Goal: Information Seeking & Learning: Learn about a topic

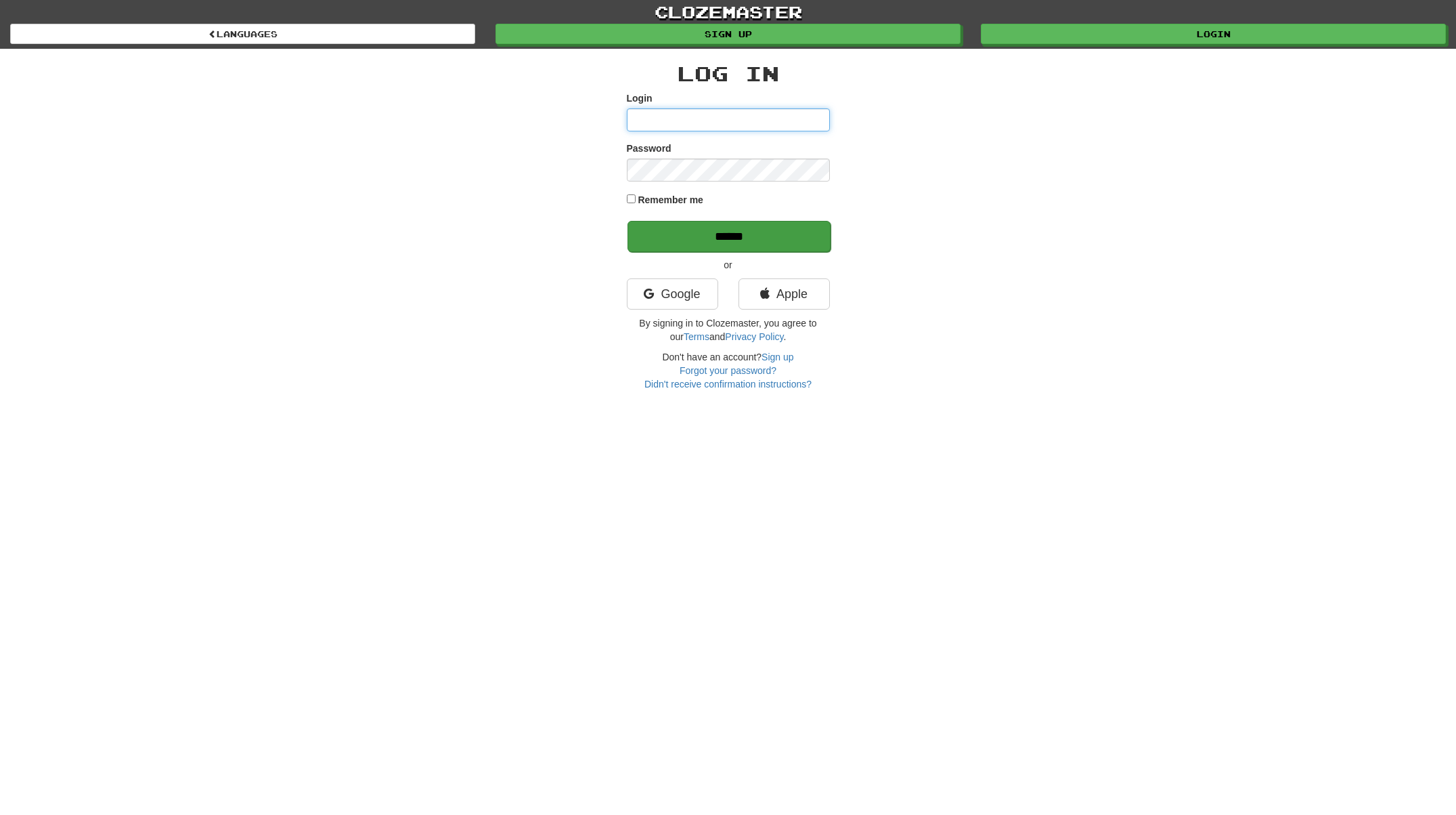
type input "******"
click at [769, 244] on input "******" at bounding box center [729, 236] width 203 height 31
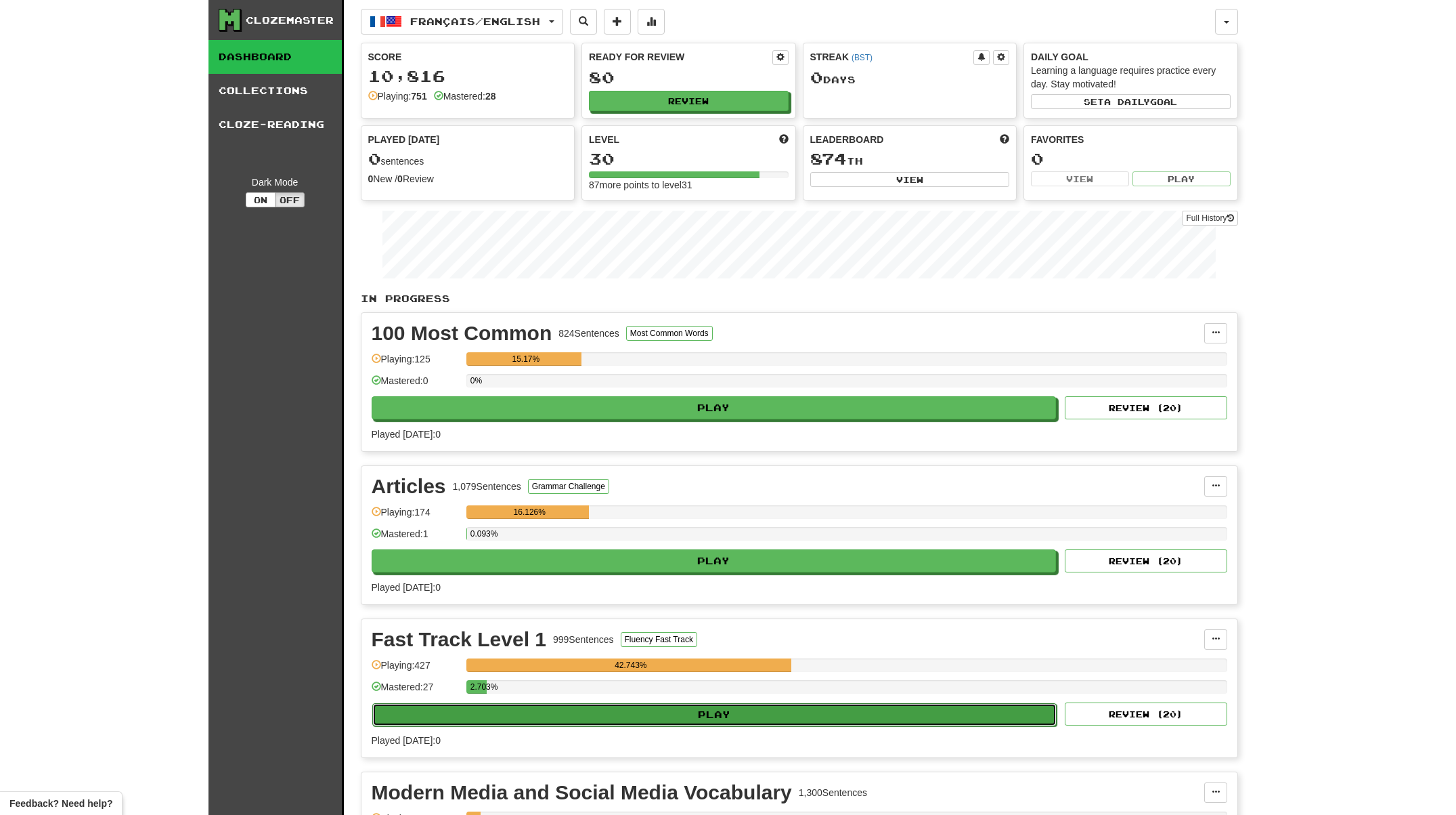
click at [689, 709] on button "Play" at bounding box center [715, 714] width 685 height 23
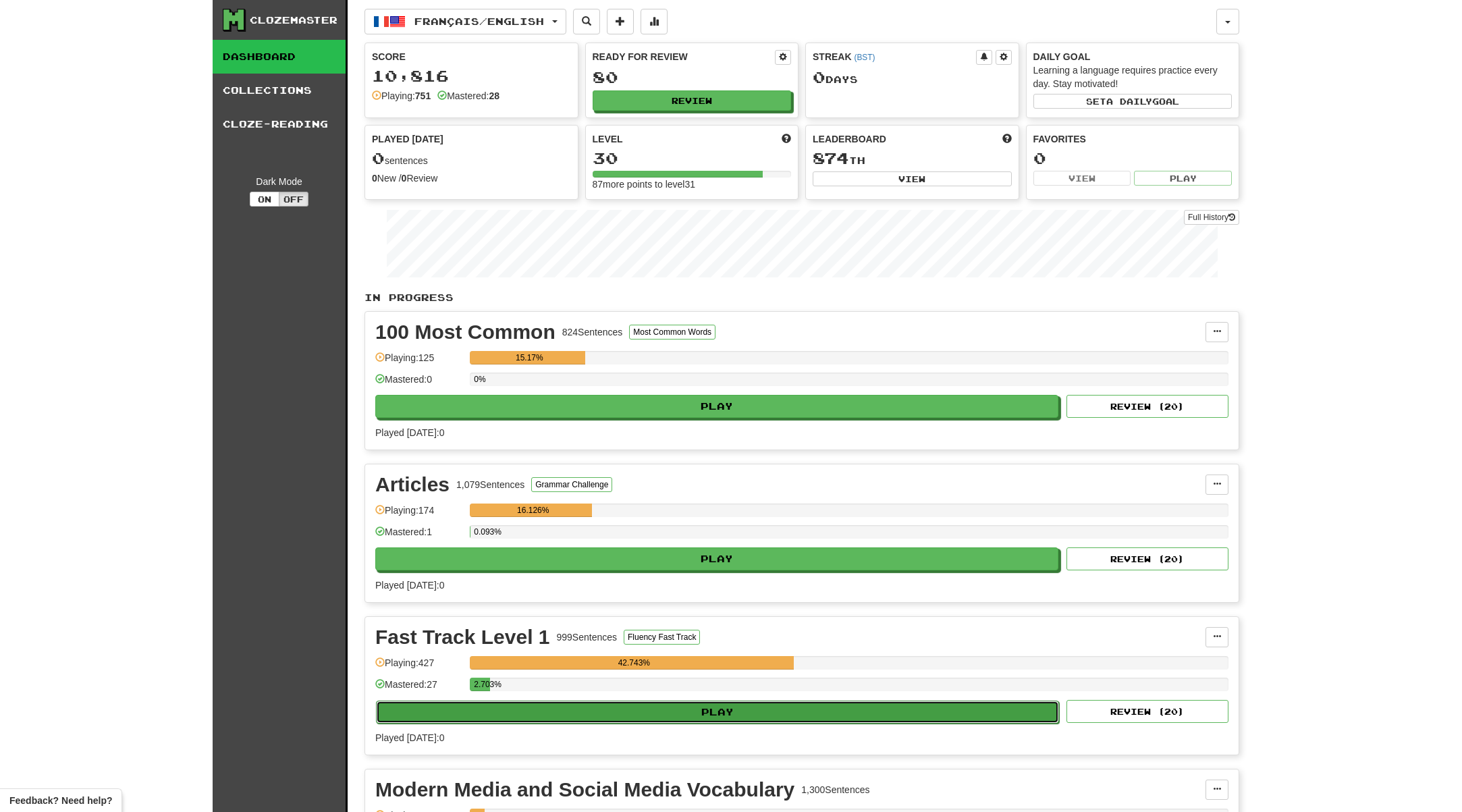
select select "**"
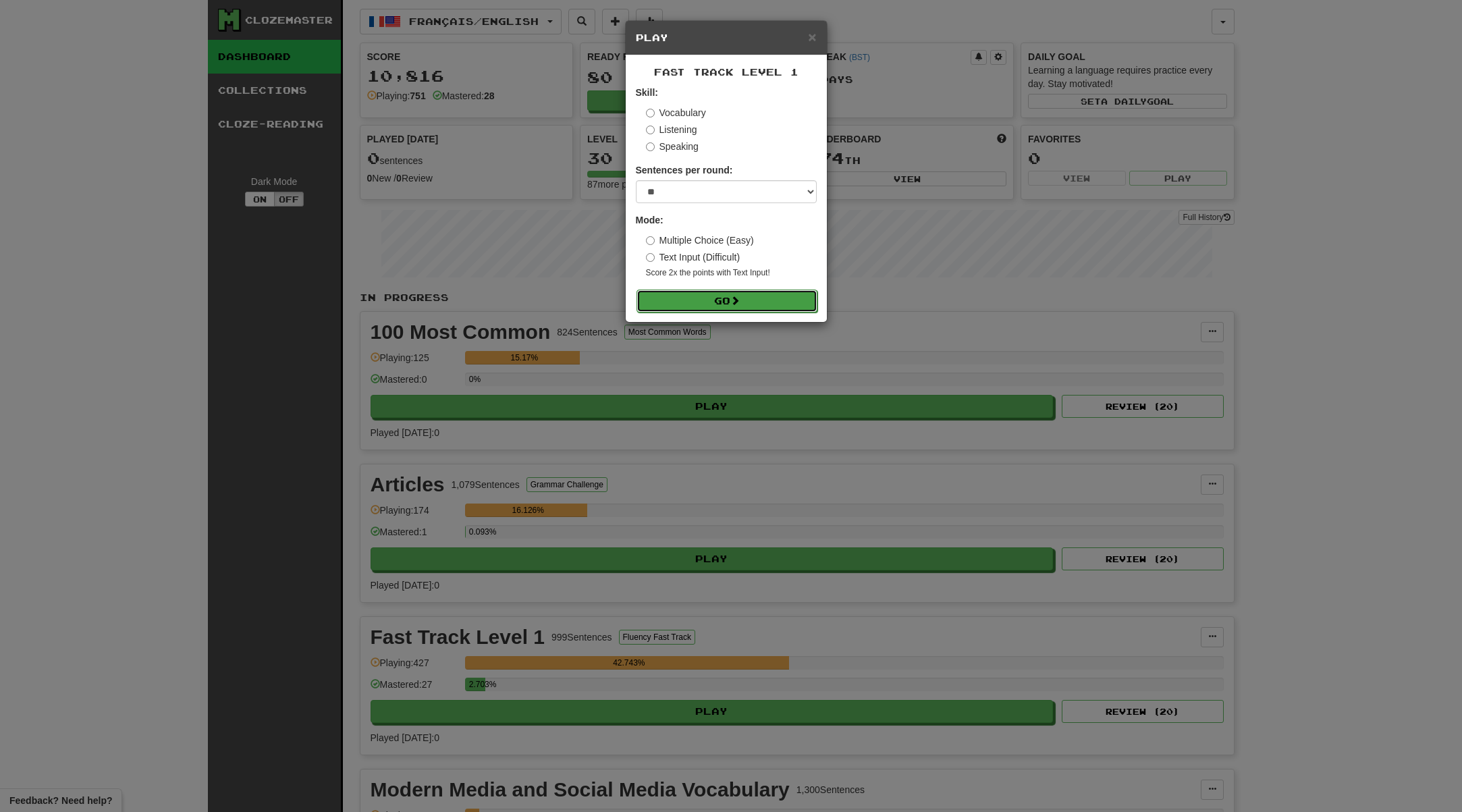
click at [731, 301] on button "Go" at bounding box center [726, 300] width 181 height 23
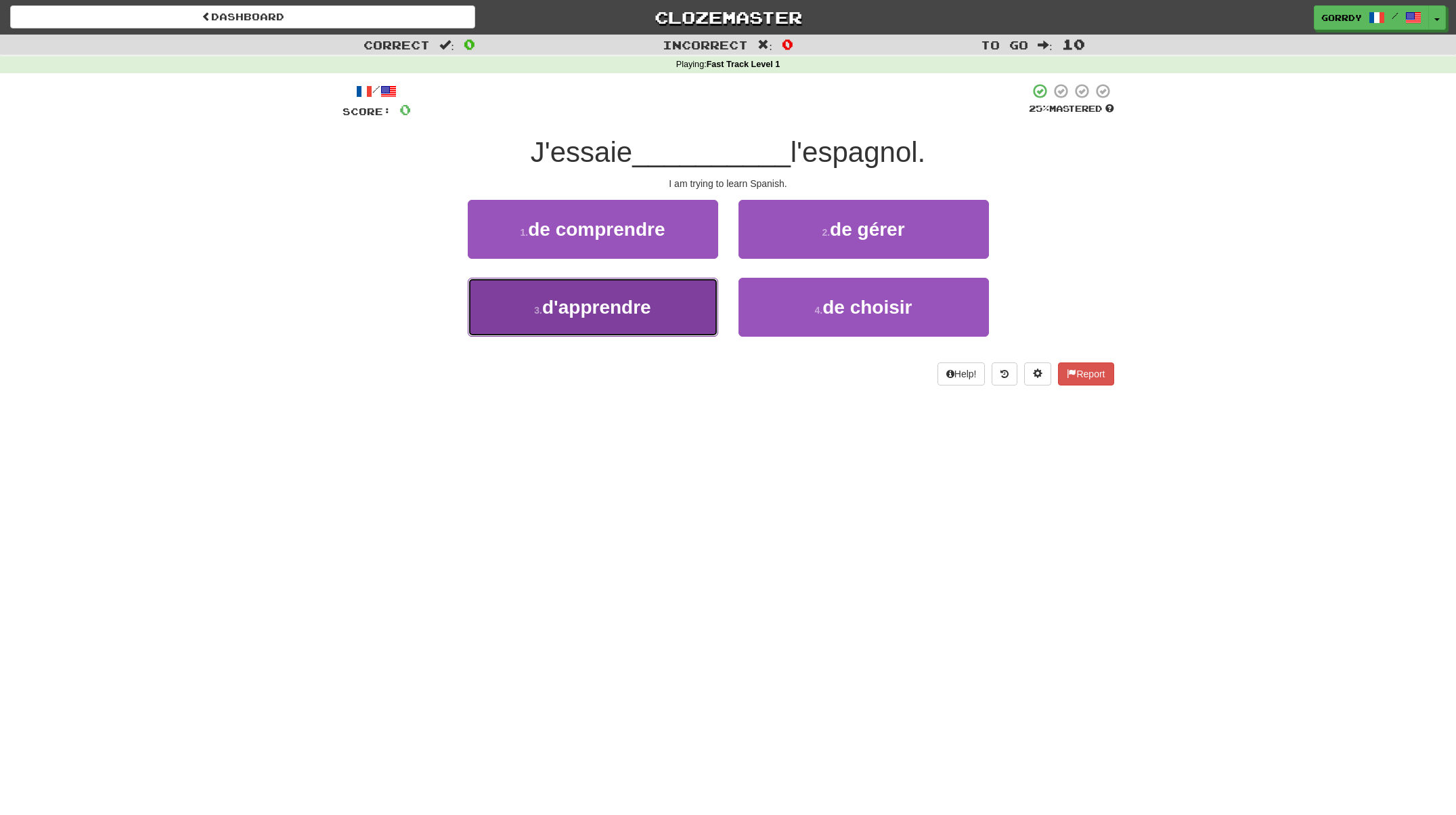
click at [631, 313] on span "d'apprendre" at bounding box center [597, 306] width 109 height 21
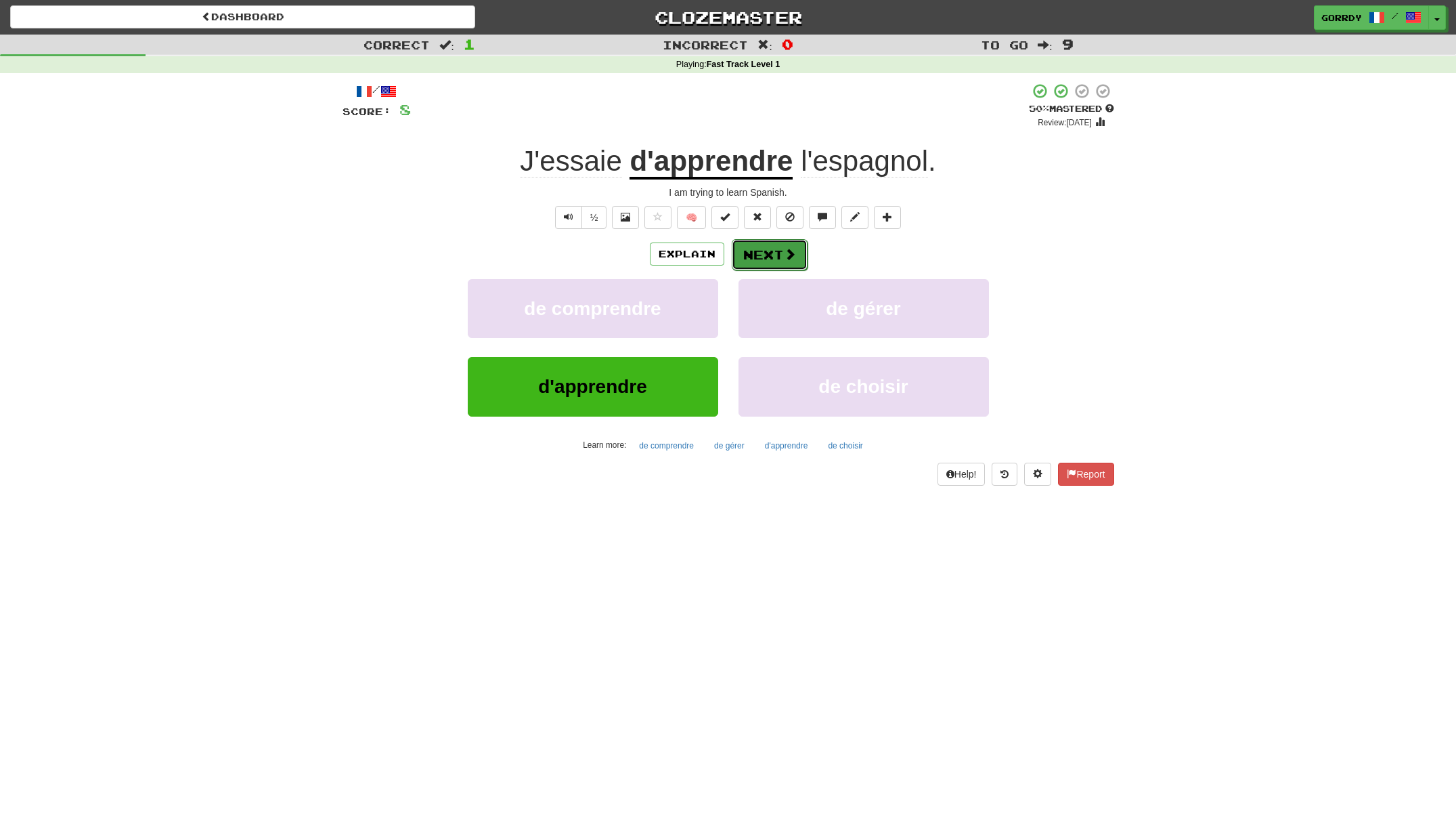
click at [791, 253] on span at bounding box center [790, 253] width 12 height 12
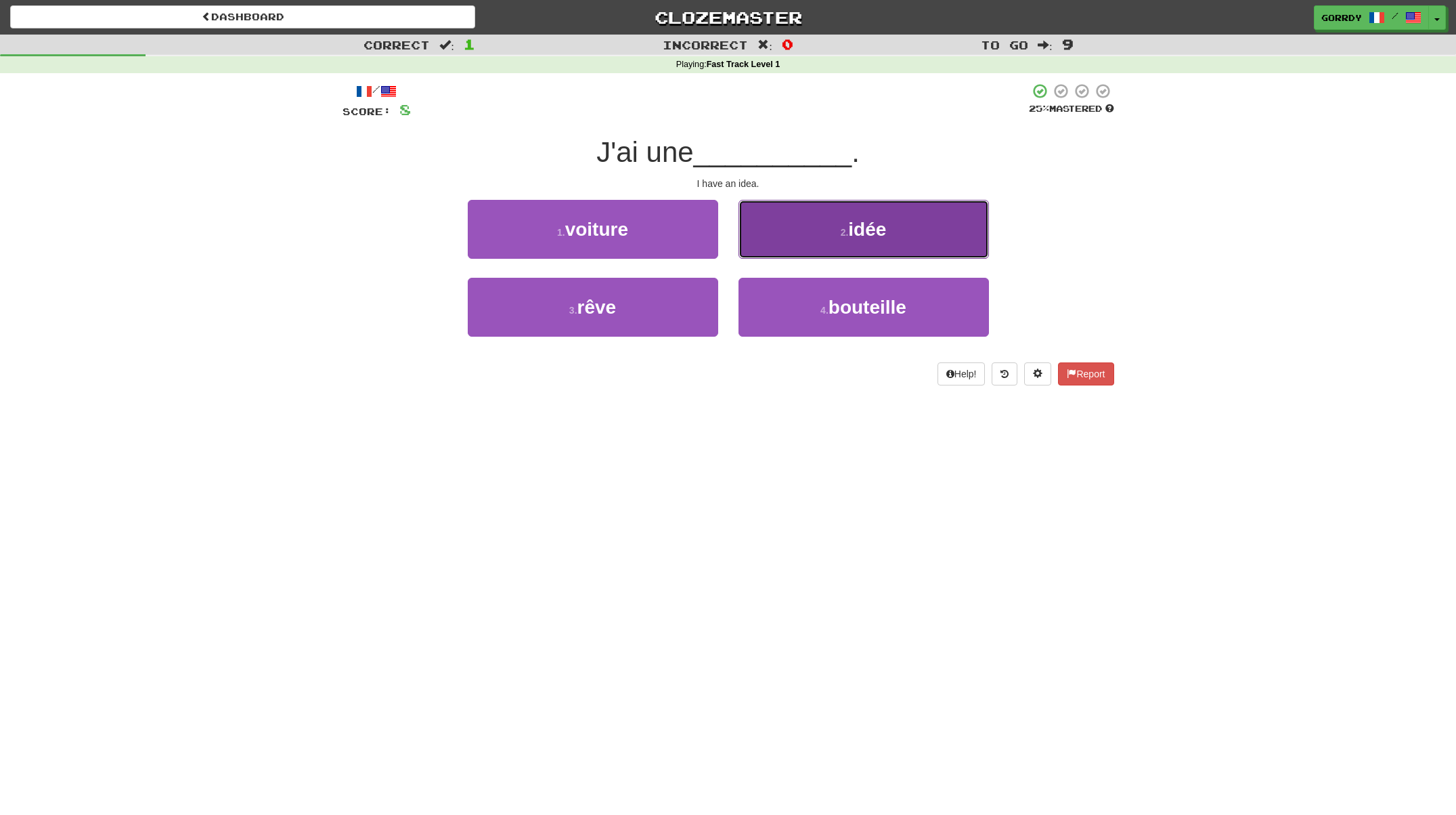
click at [897, 252] on button "2 . idée" at bounding box center [864, 229] width 250 height 59
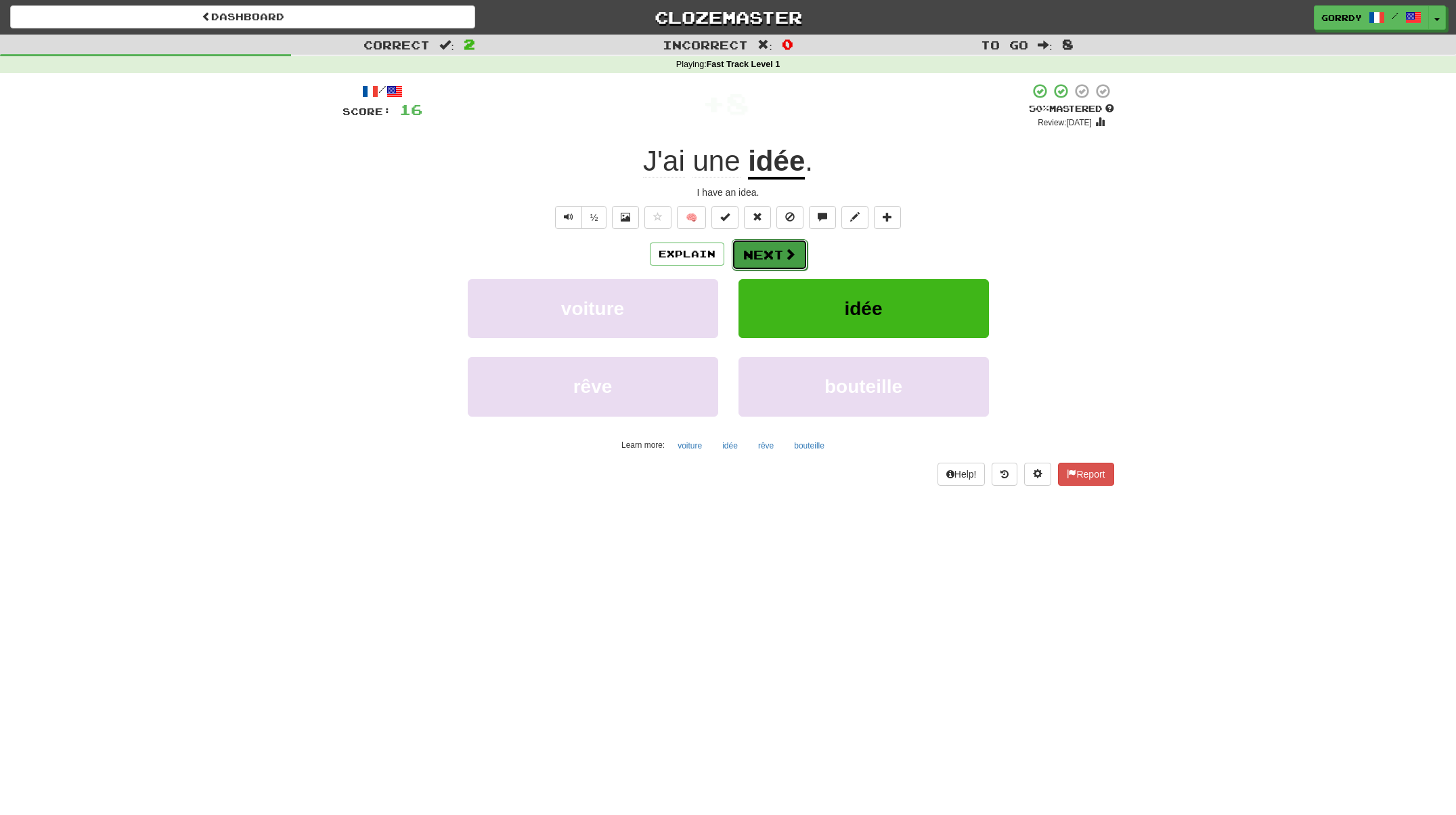
click at [780, 248] on button "Next" at bounding box center [769, 253] width 76 height 31
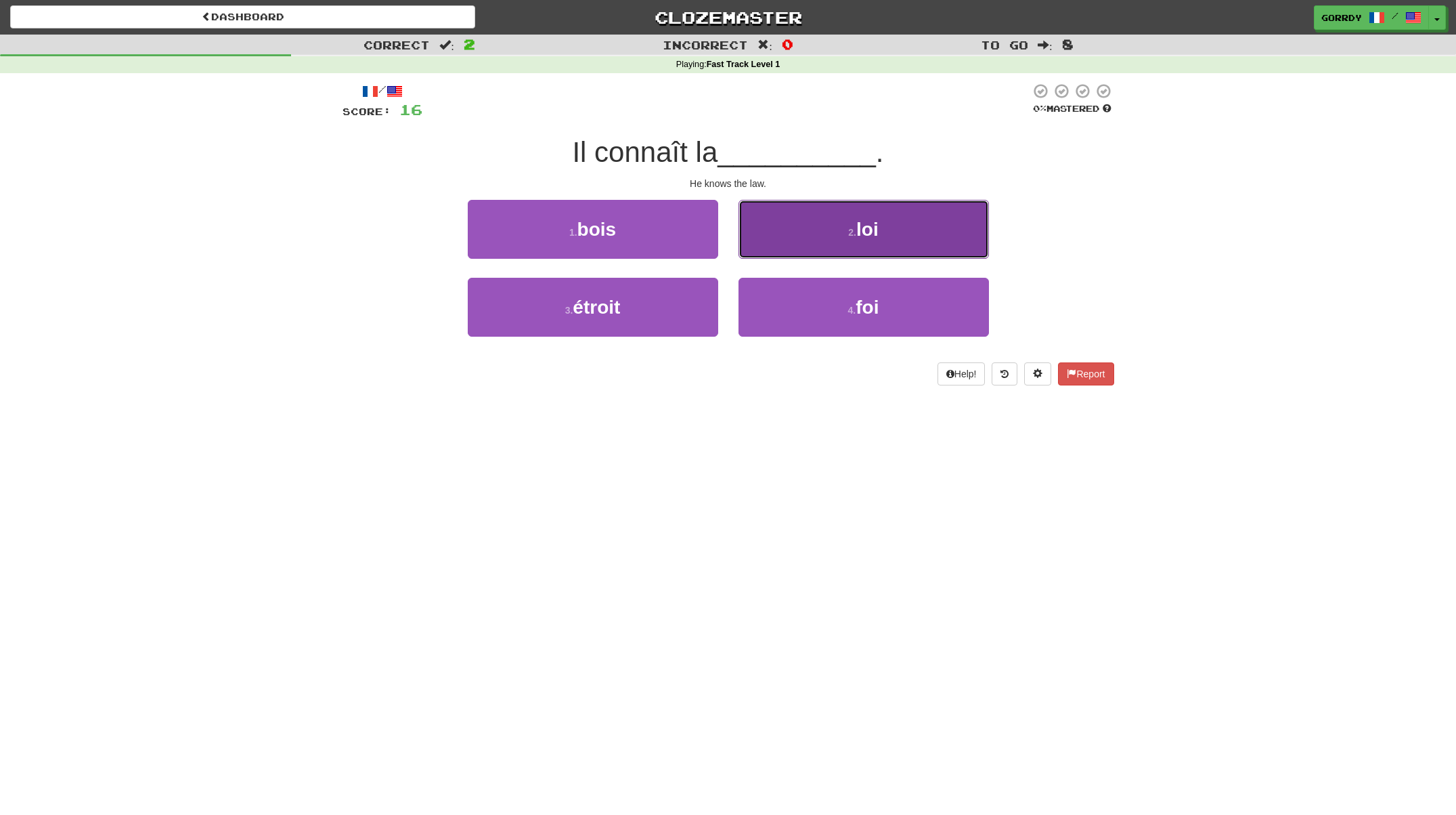
click at [847, 230] on button "2 . loi" at bounding box center [864, 229] width 250 height 59
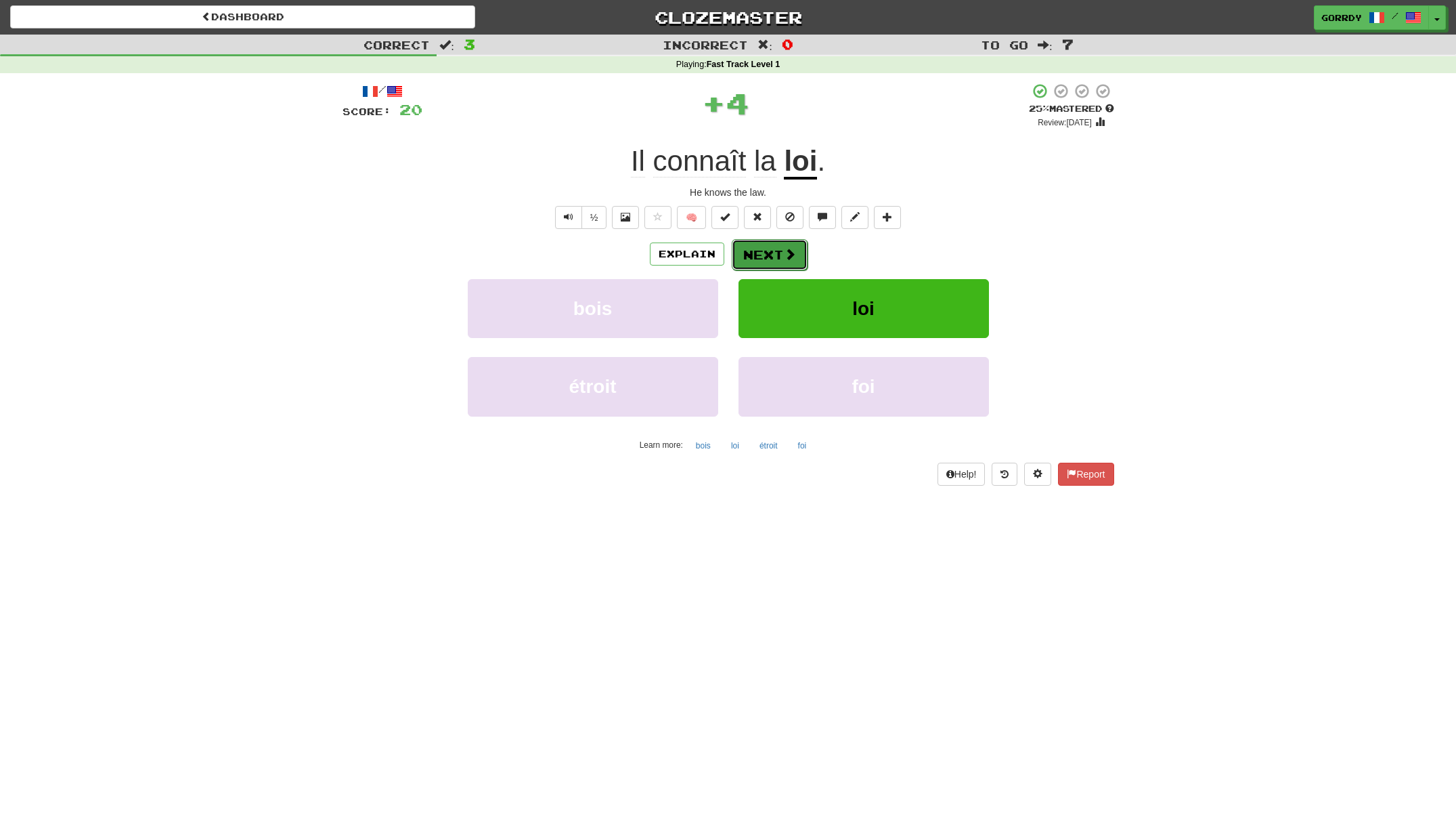
click at [785, 250] on span at bounding box center [790, 253] width 12 height 12
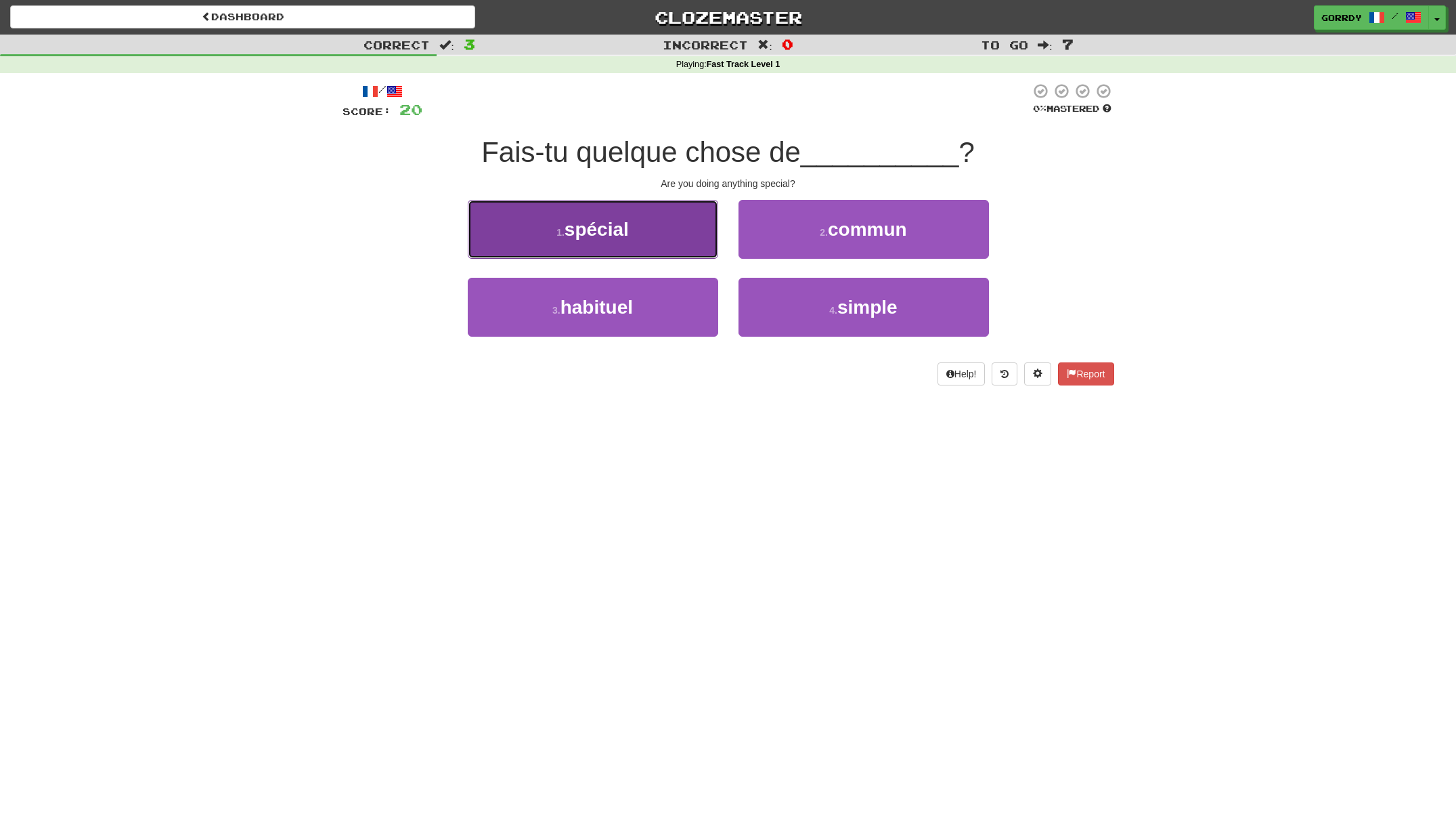
click at [638, 227] on button "1 . spécial" at bounding box center [593, 229] width 250 height 59
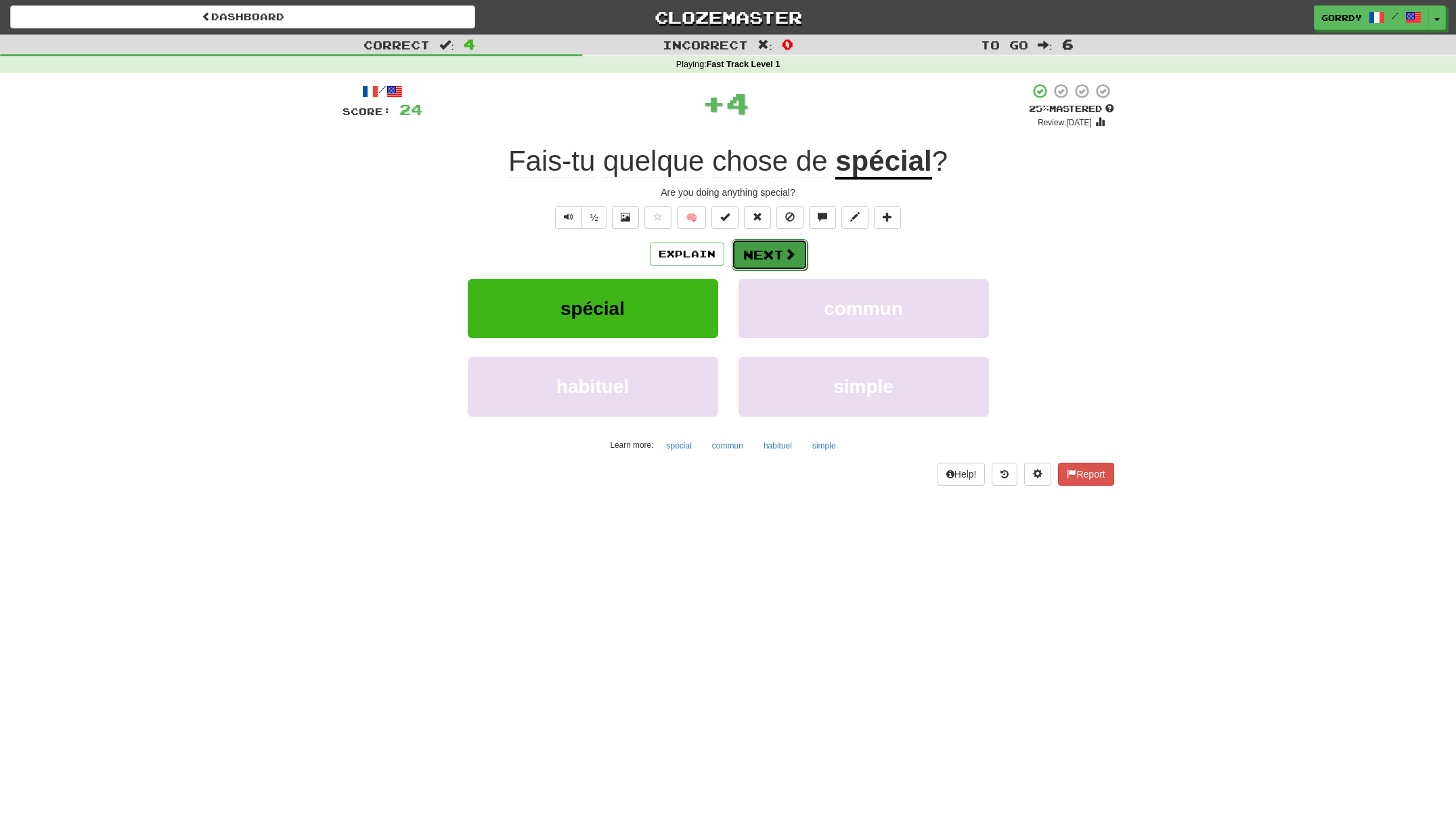
click at [787, 250] on span at bounding box center [790, 253] width 12 height 12
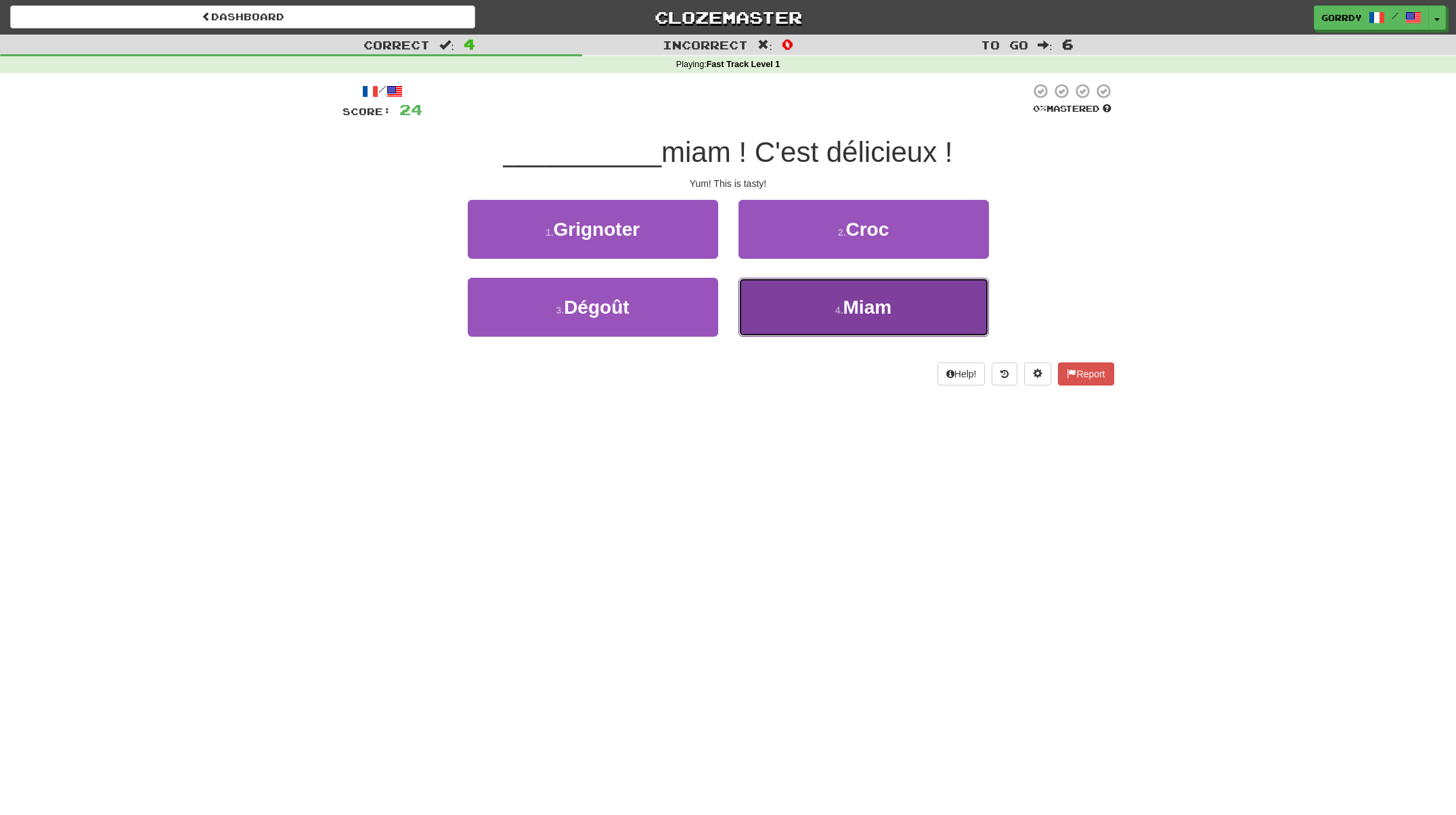
click at [845, 309] on span "Miam" at bounding box center [868, 306] width 49 height 21
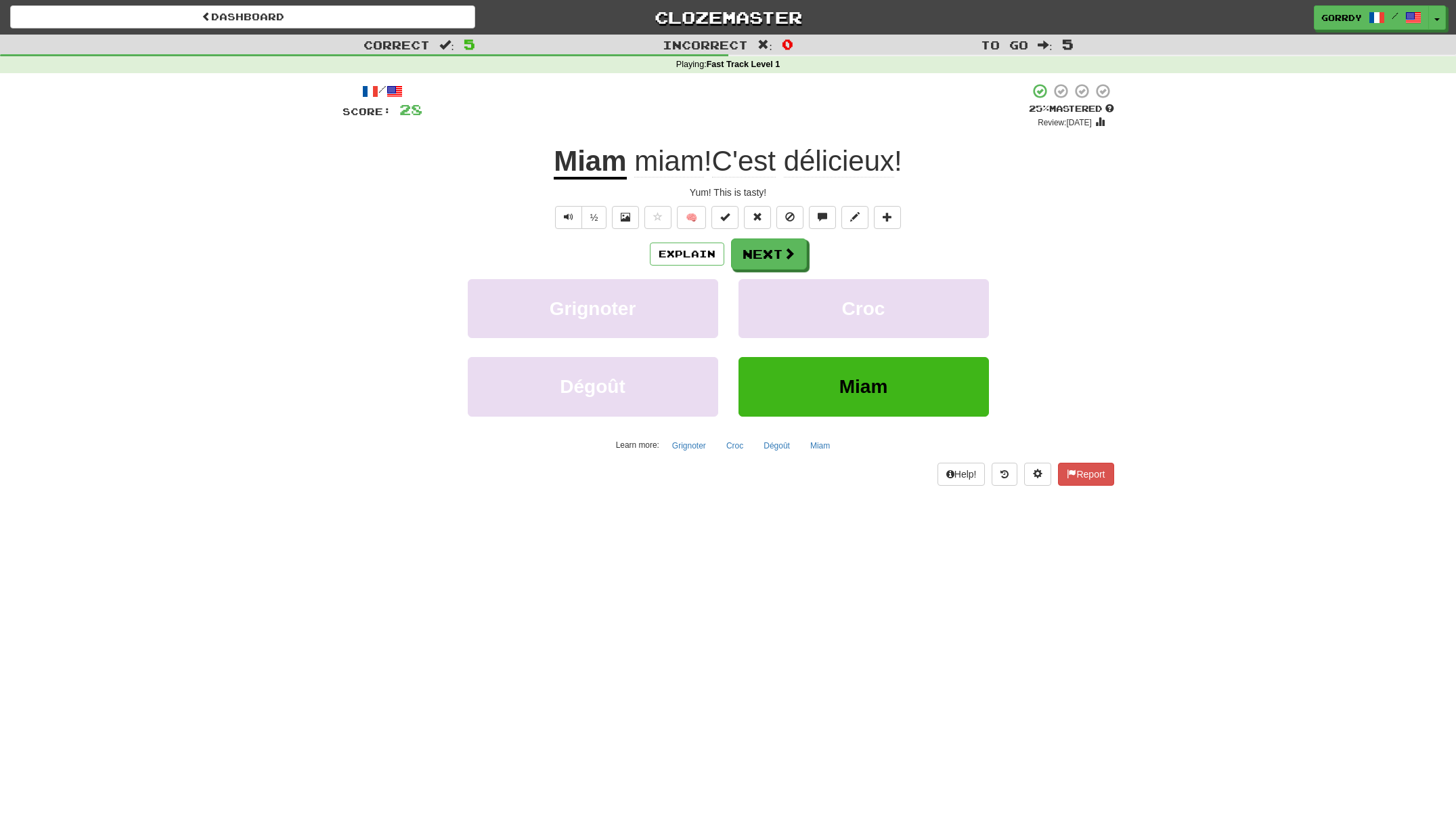
click at [593, 175] on u "Miam" at bounding box center [589, 162] width 73 height 35
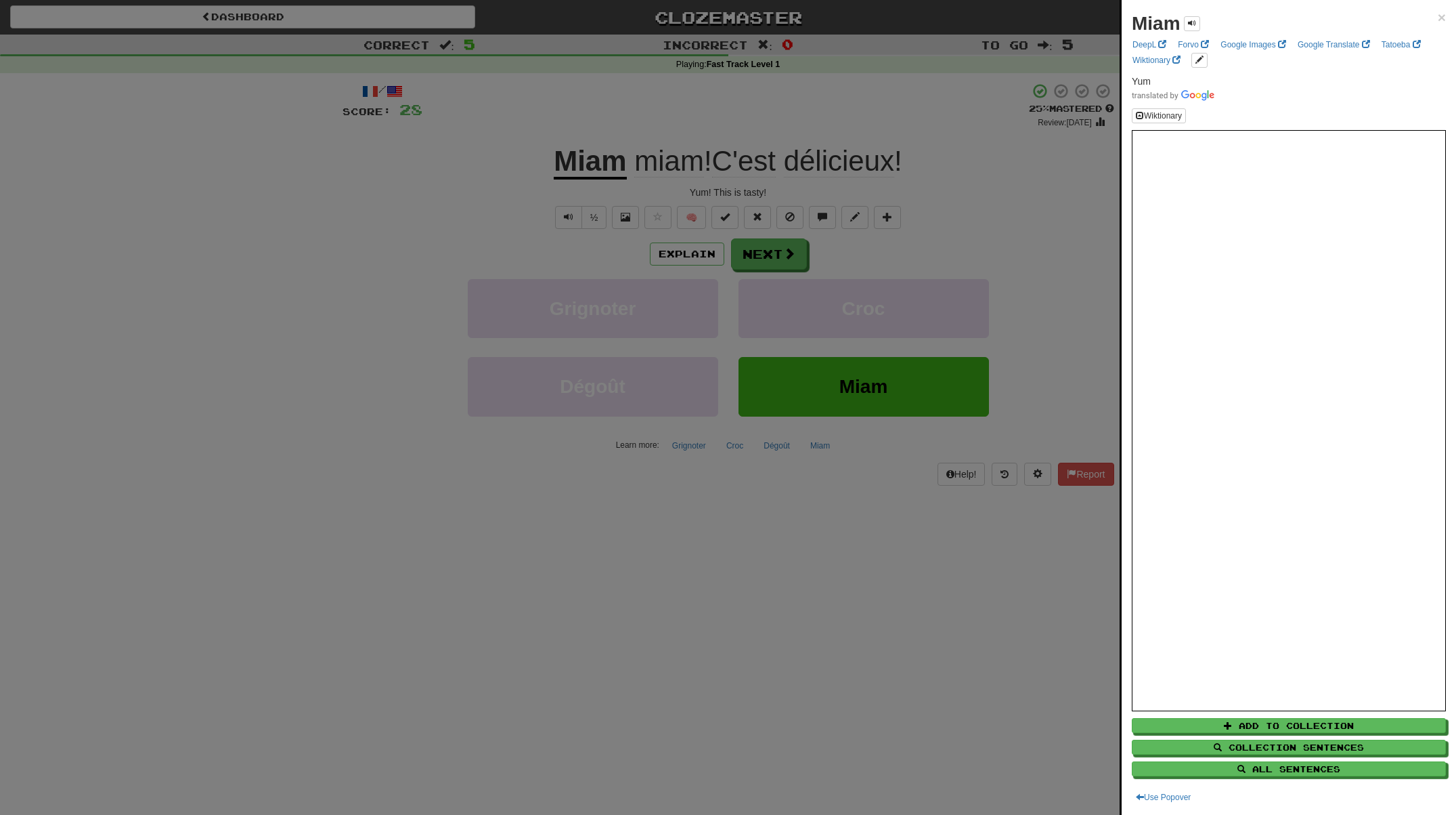
click at [790, 250] on div at bounding box center [728, 408] width 1456 height 815
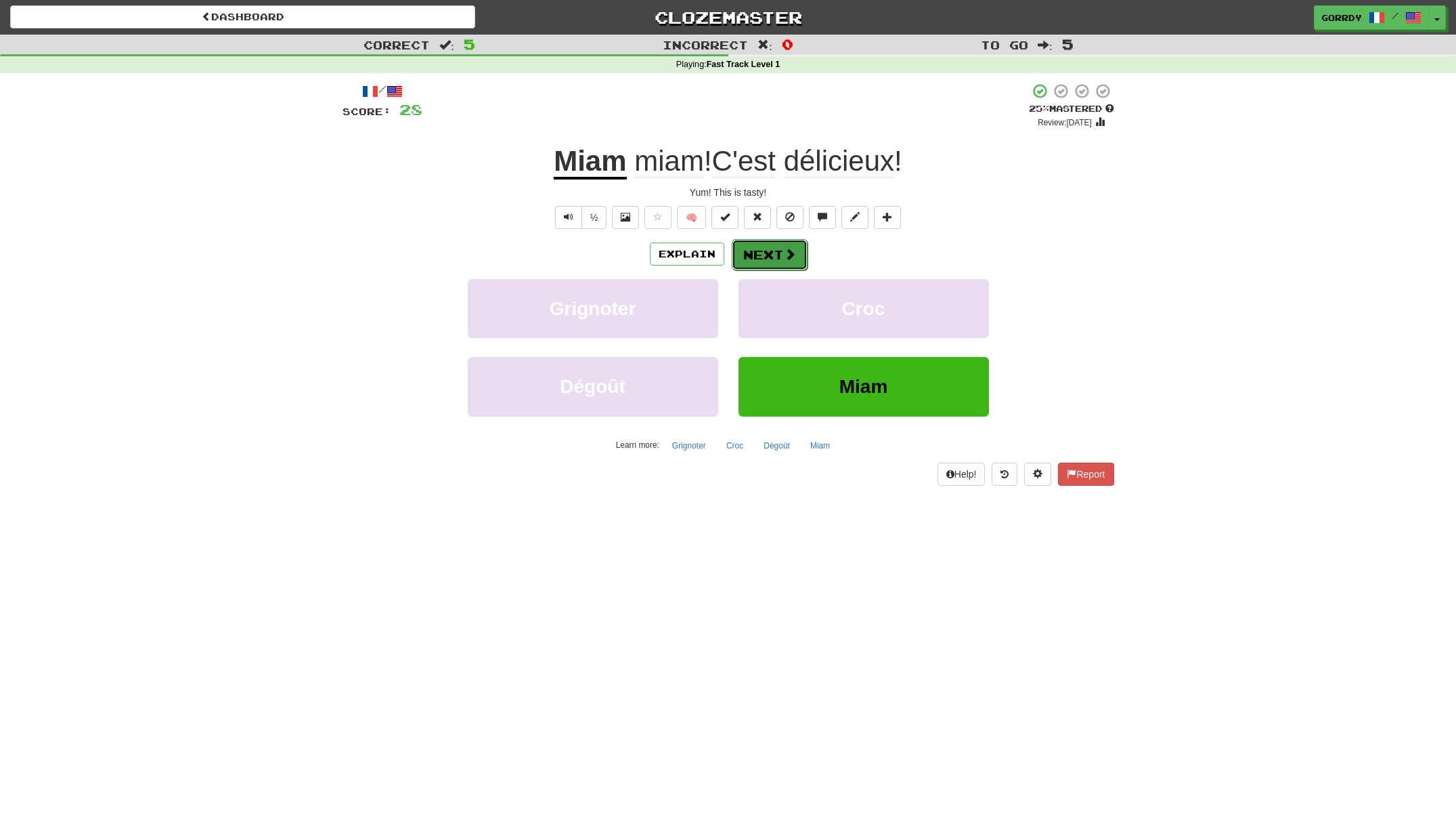
click at [768, 252] on button "Next" at bounding box center [769, 253] width 76 height 31
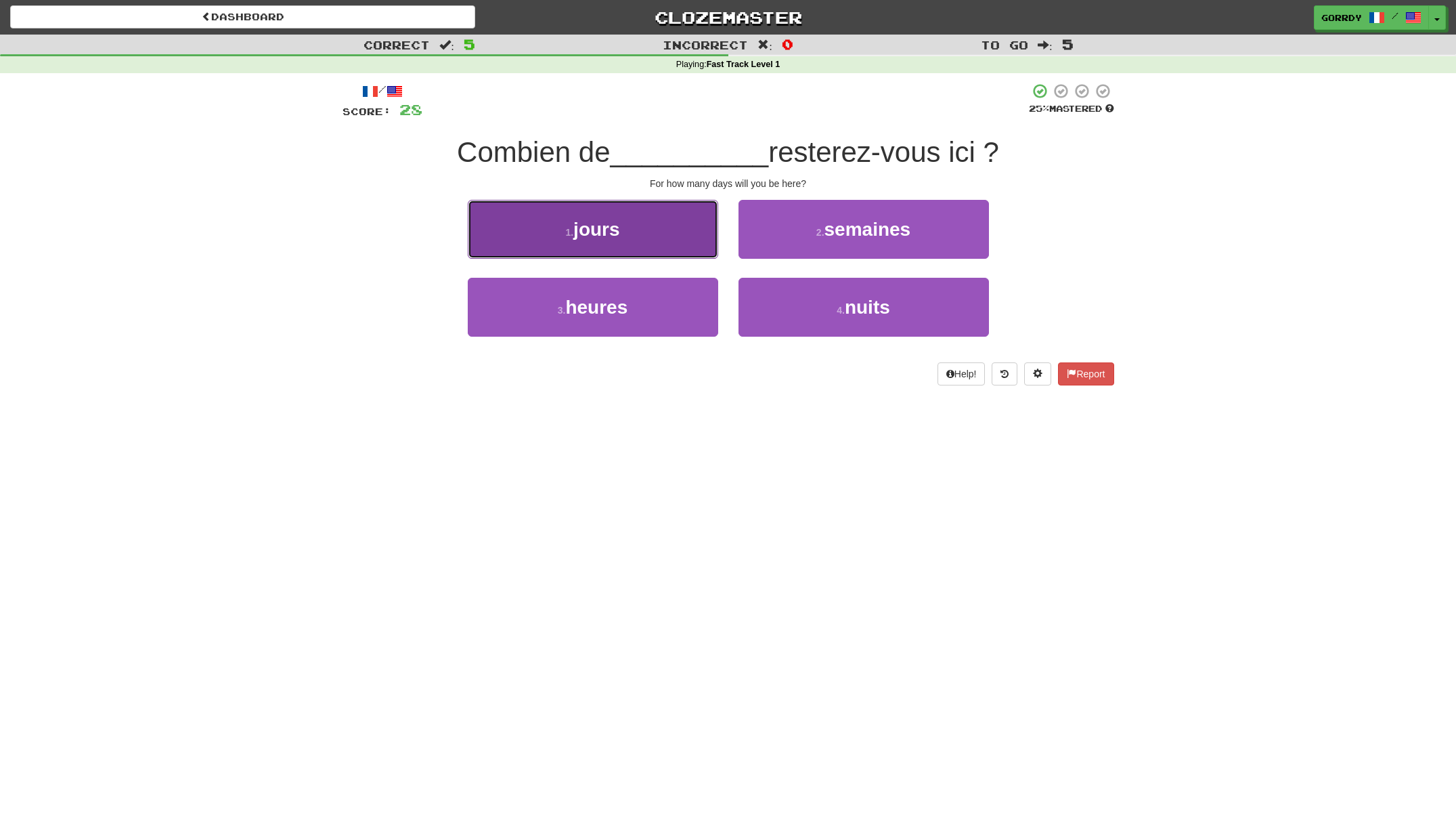
click at [604, 242] on button "1 . jours" at bounding box center [593, 229] width 250 height 59
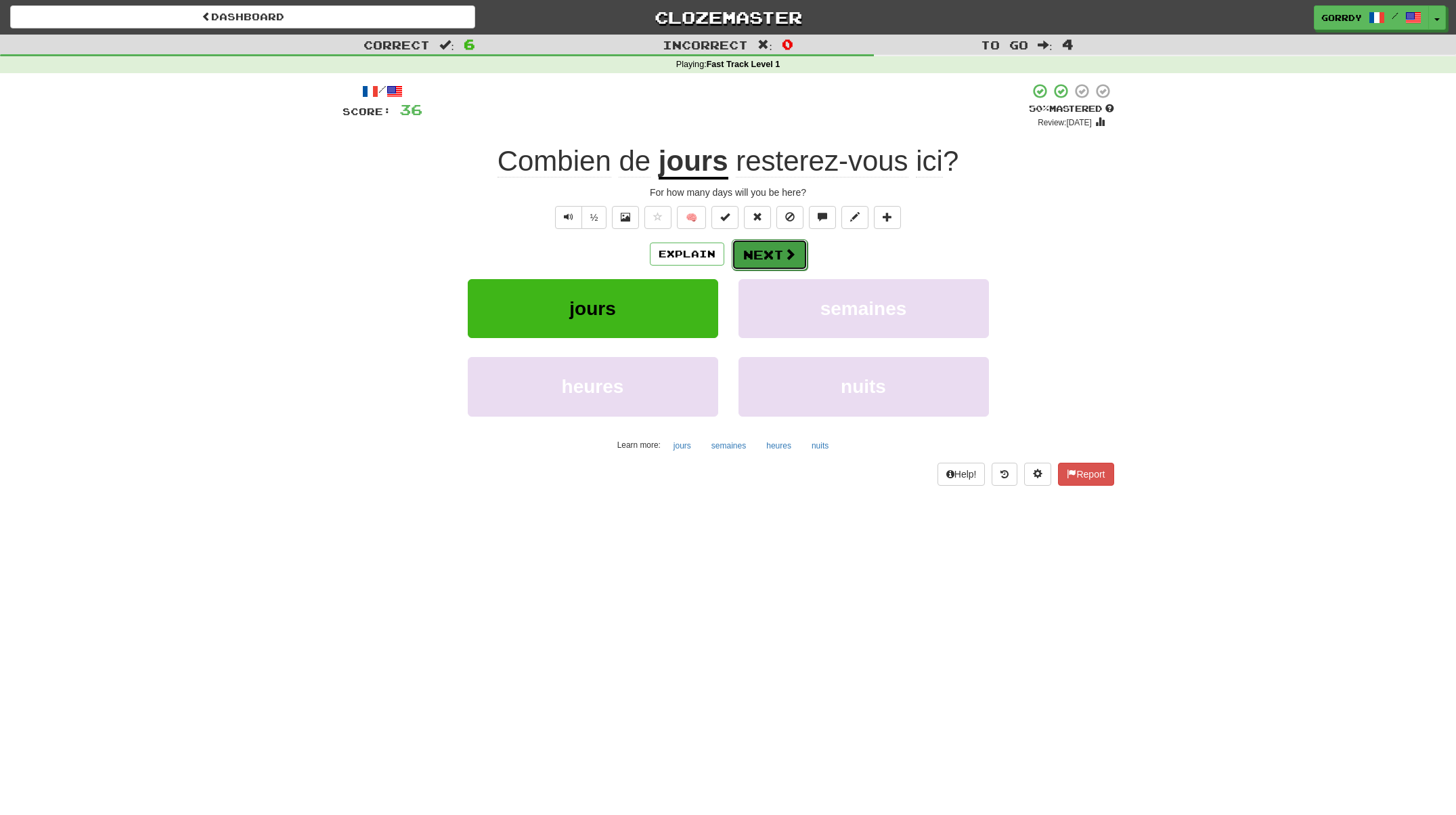
click at [790, 253] on span at bounding box center [790, 253] width 12 height 12
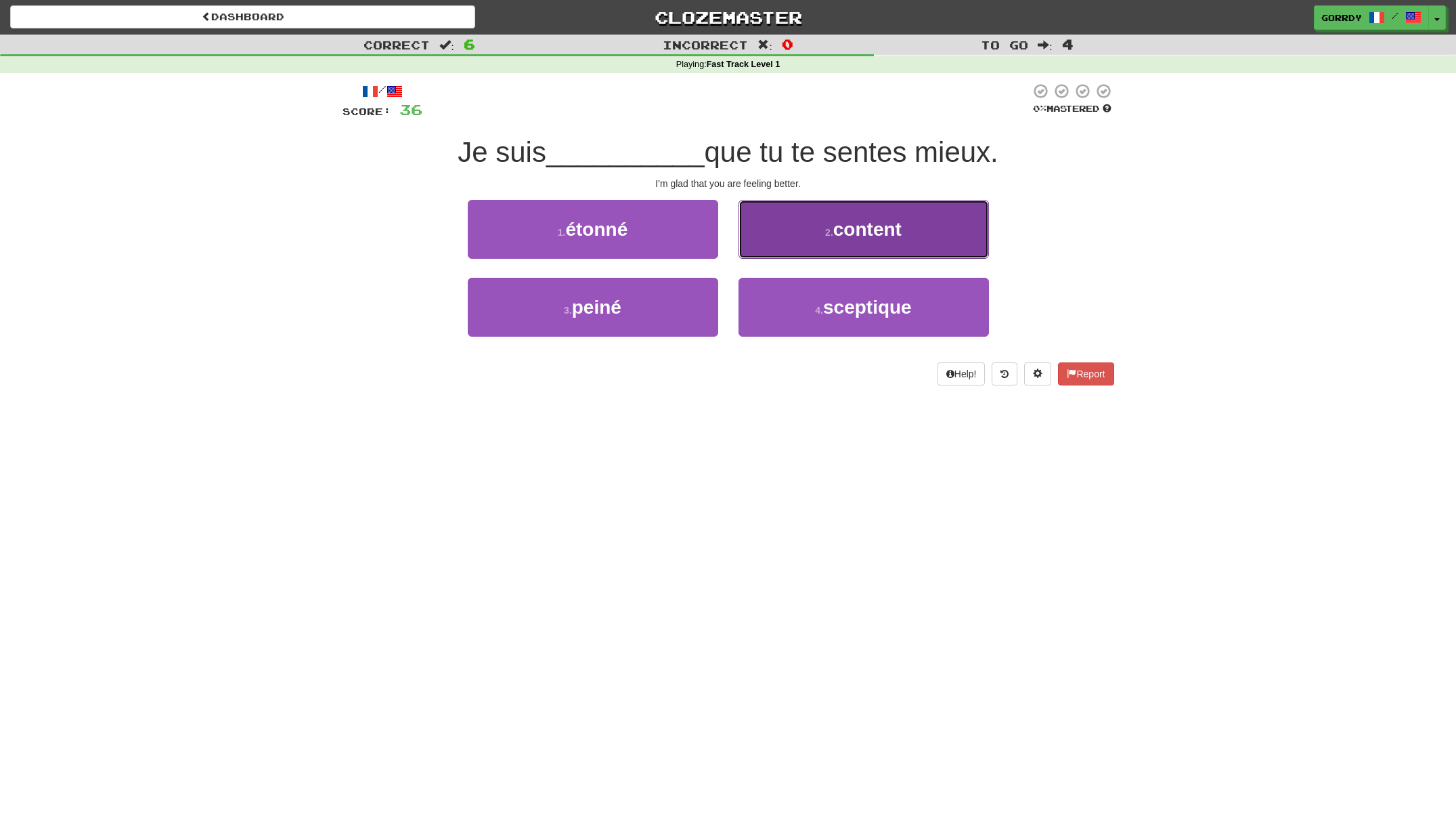
click at [854, 238] on span "content" at bounding box center [868, 229] width 69 height 21
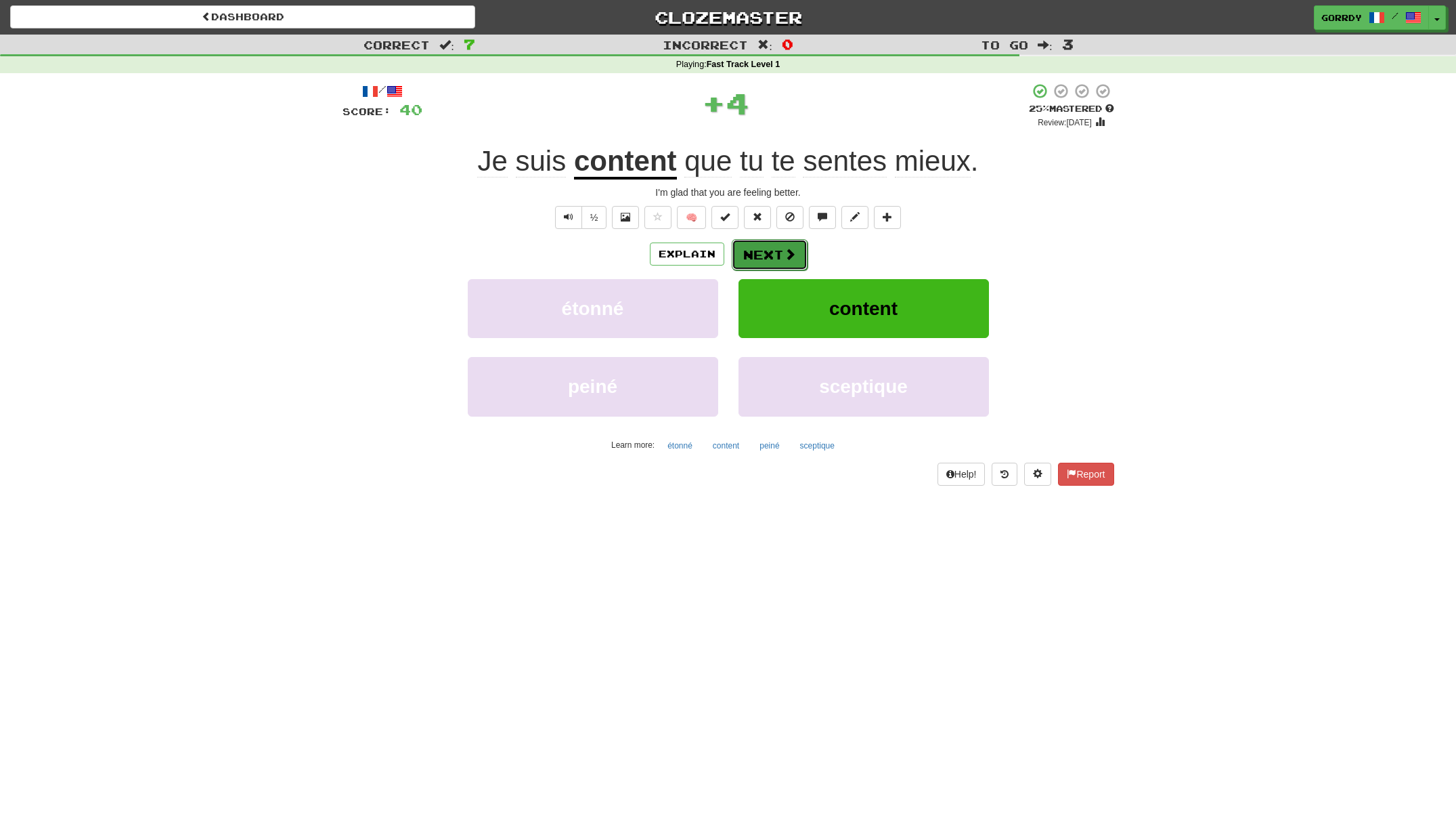
click at [777, 253] on button "Next" at bounding box center [769, 253] width 76 height 31
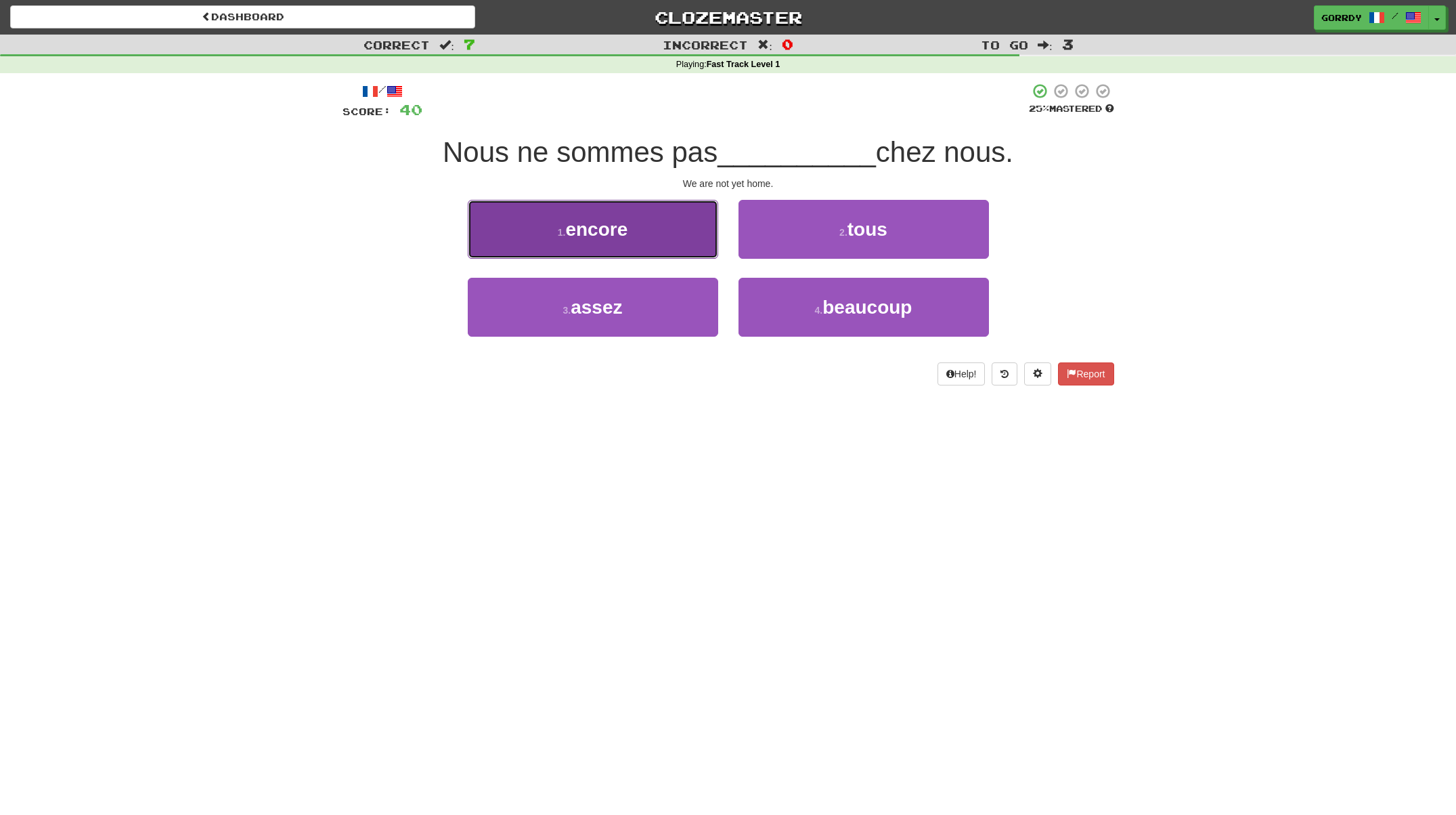
click at [621, 232] on span "encore" at bounding box center [596, 229] width 63 height 21
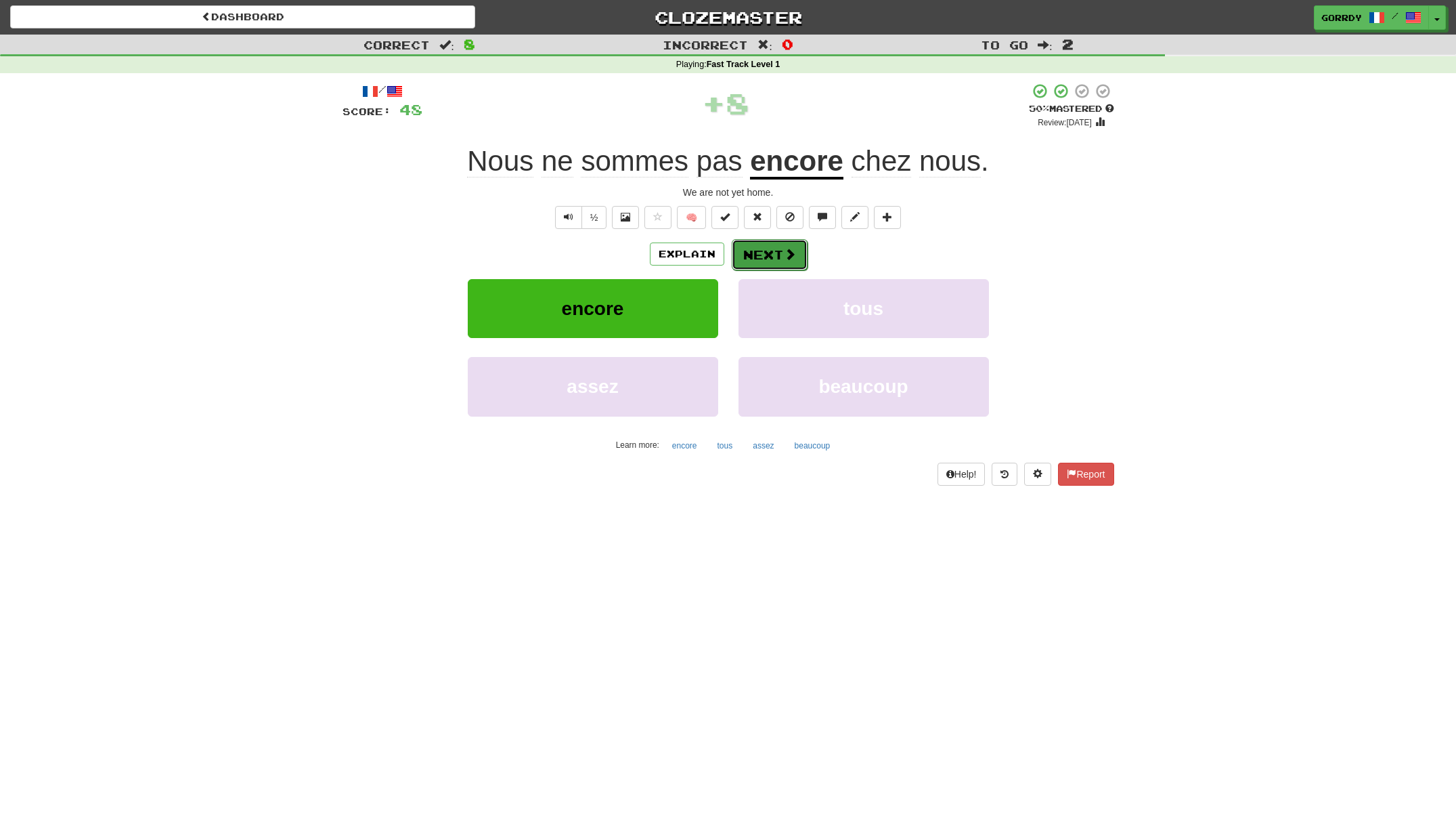
click at [772, 256] on button "Next" at bounding box center [769, 253] width 76 height 31
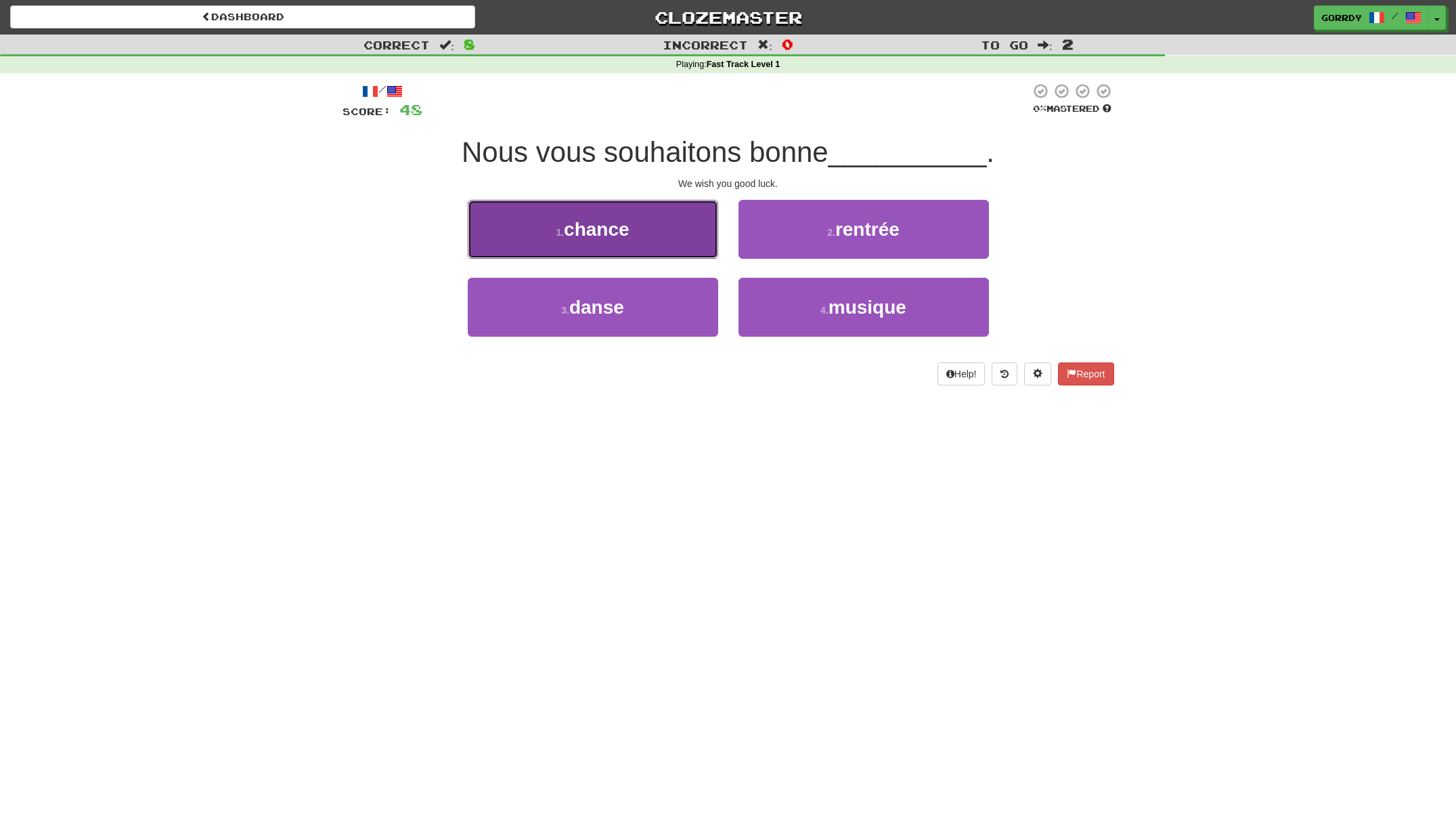
click at [623, 236] on span "chance" at bounding box center [596, 229] width 66 height 21
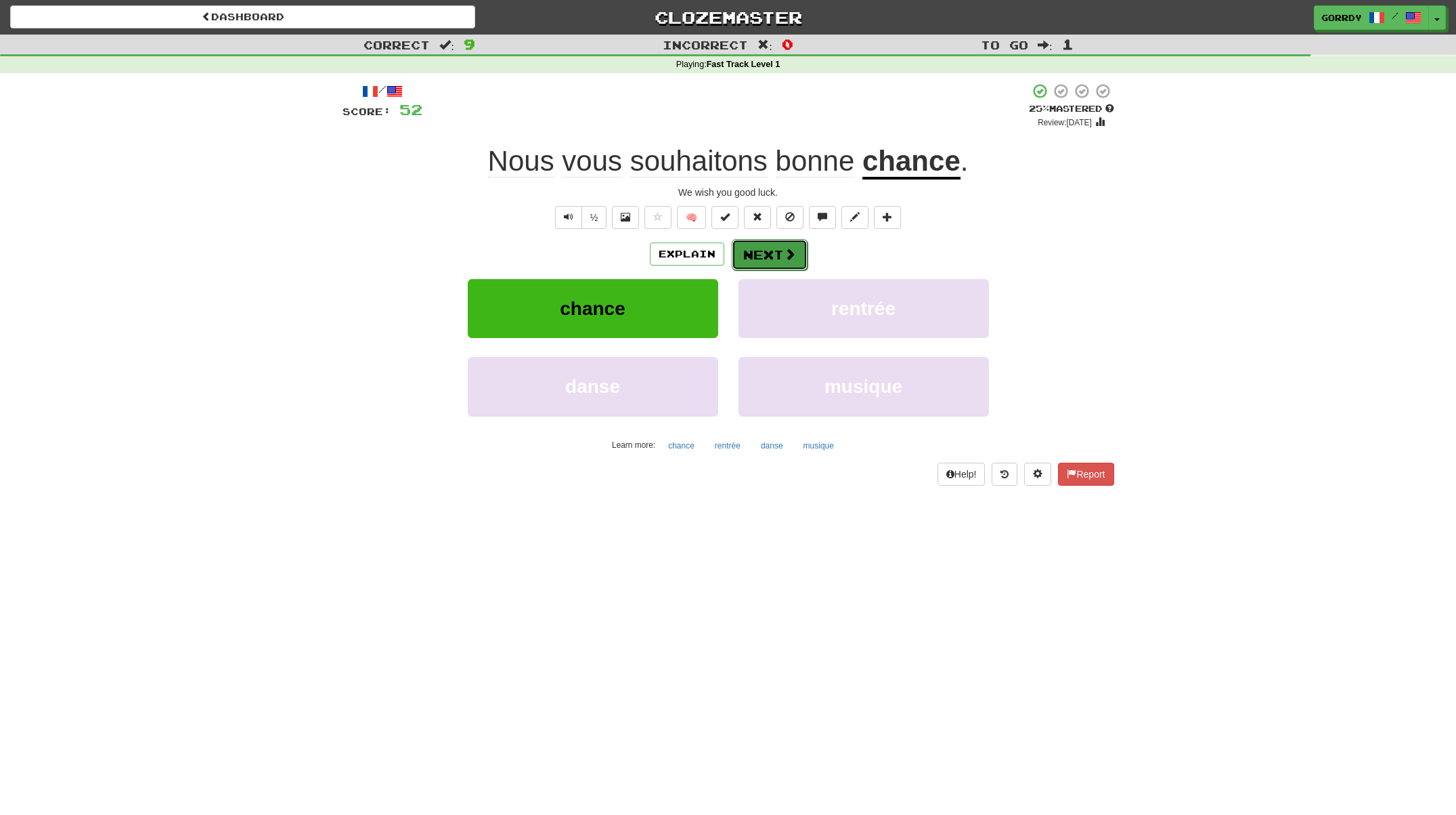
click at [785, 260] on span at bounding box center [790, 253] width 12 height 12
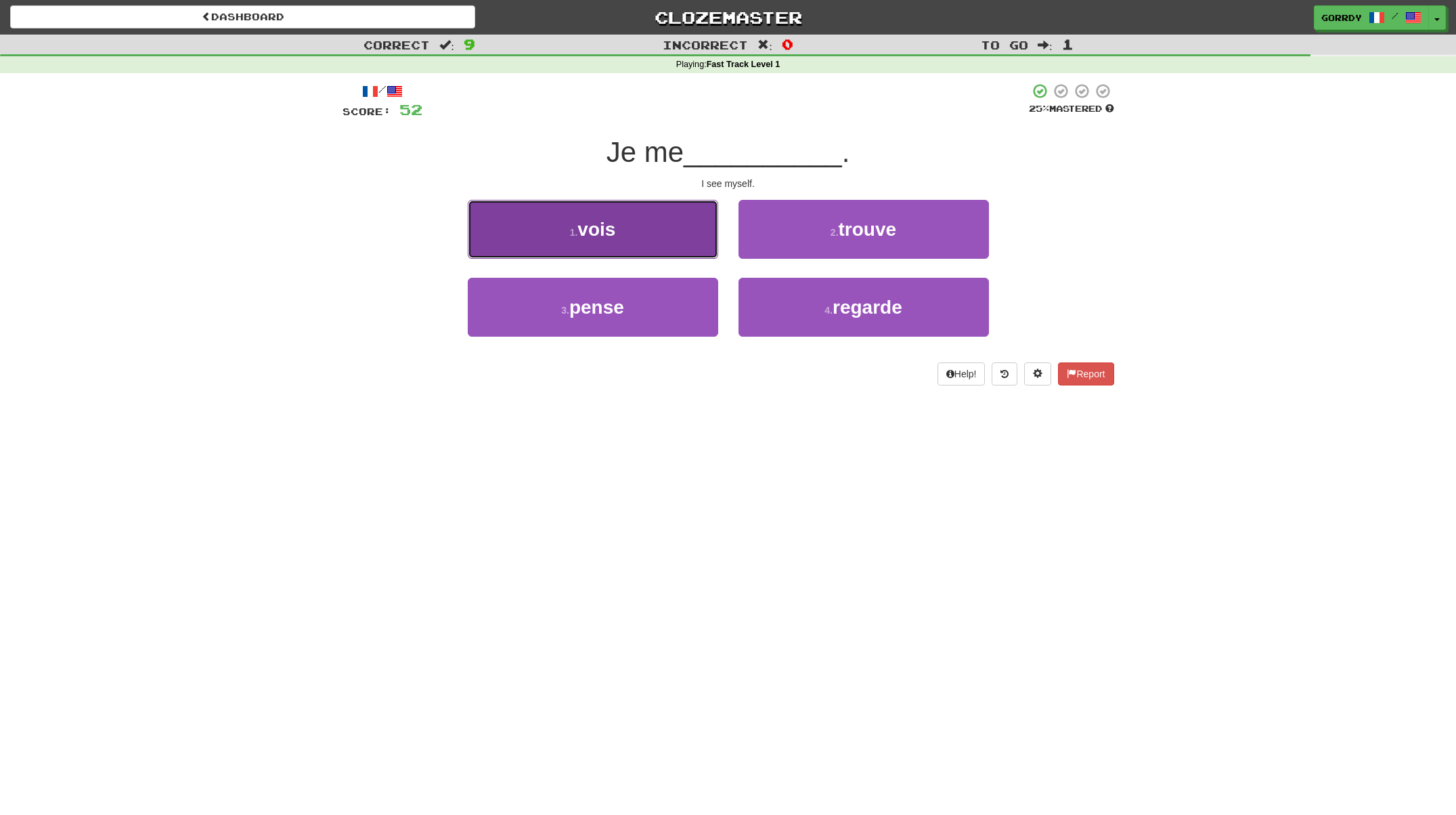
click at [619, 228] on button "1 . vois" at bounding box center [593, 229] width 250 height 59
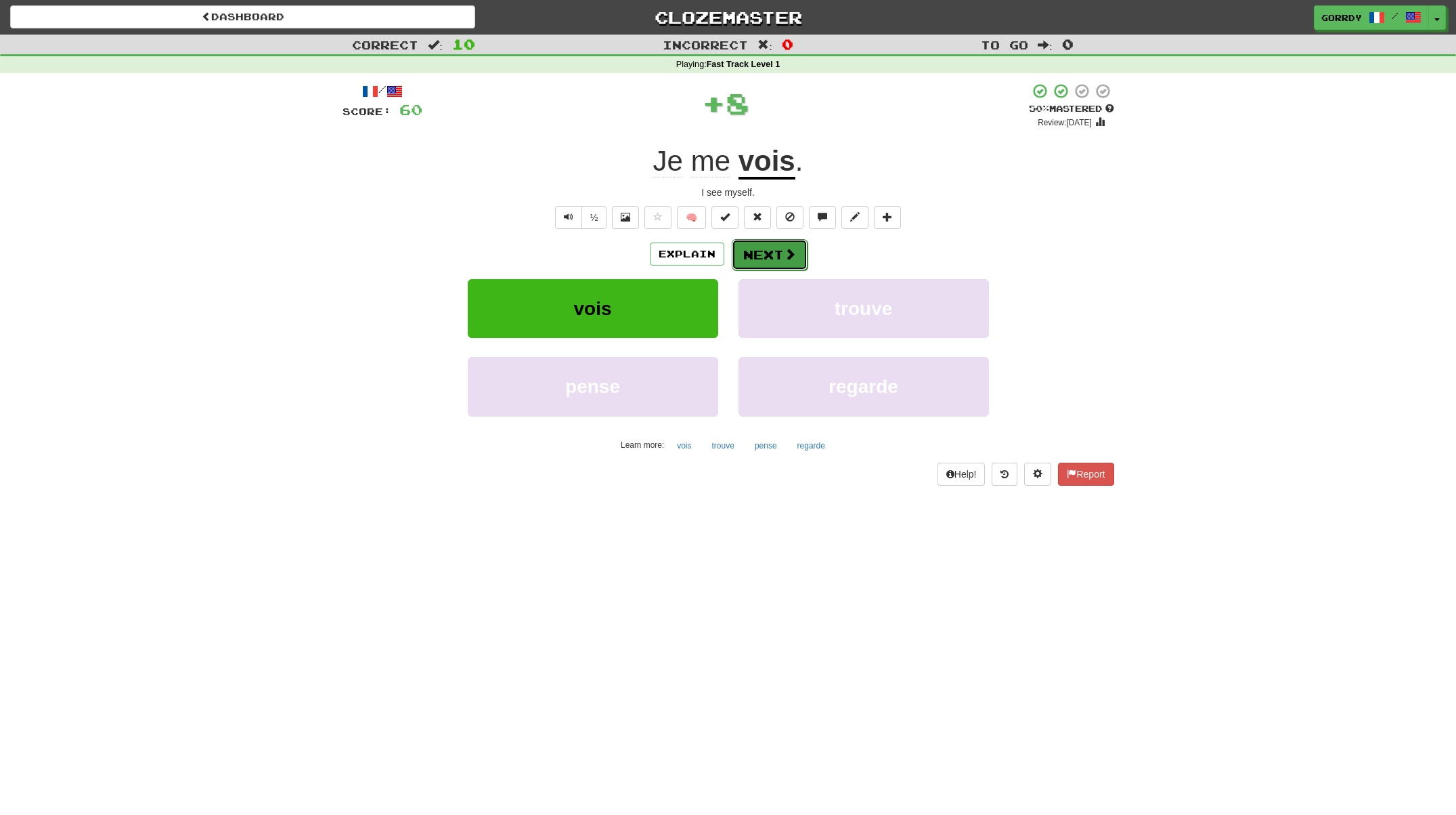
click at [770, 256] on button "Next" at bounding box center [769, 253] width 76 height 31
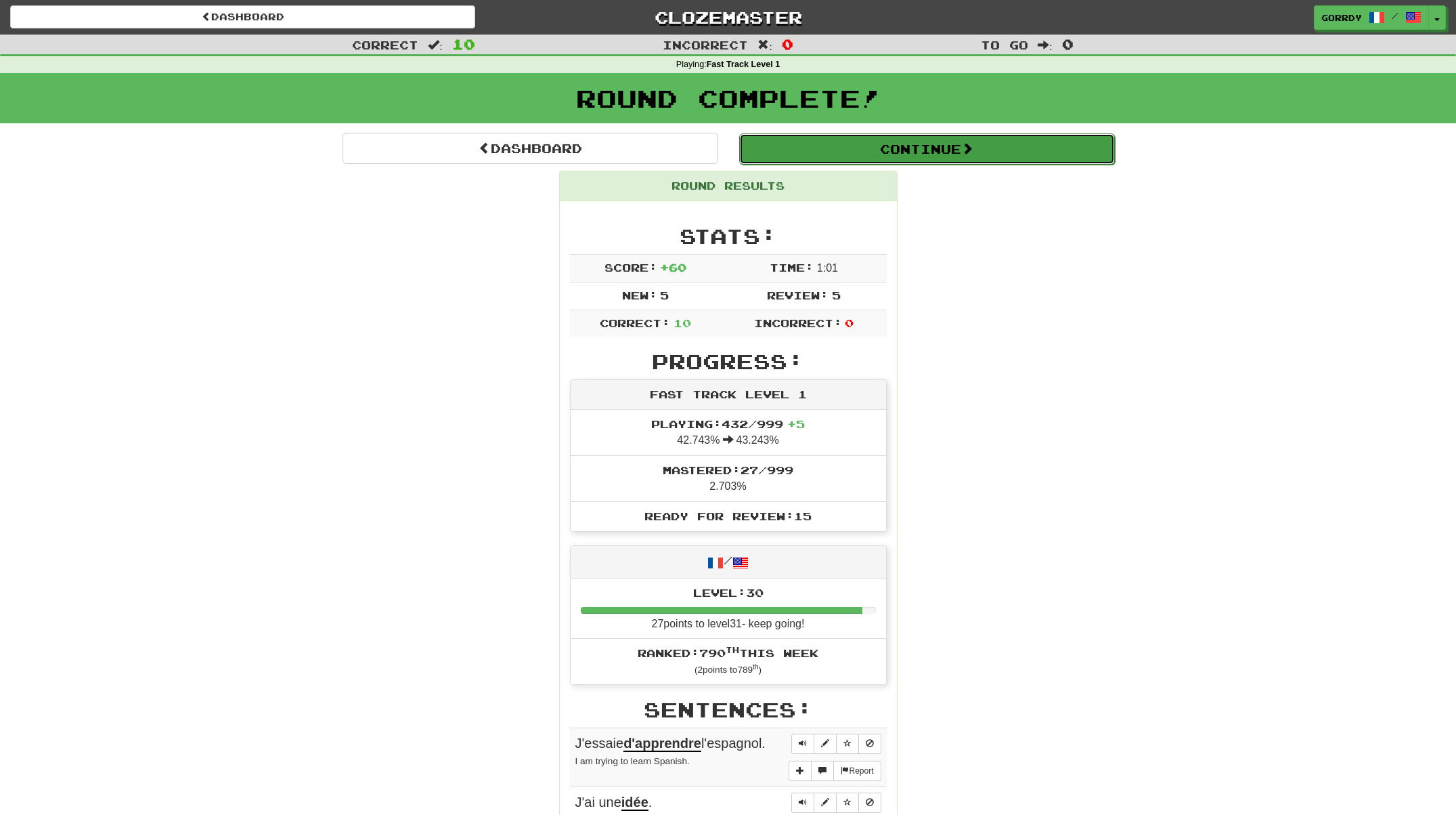
click at [909, 145] on button "Continue" at bounding box center [927, 148] width 376 height 31
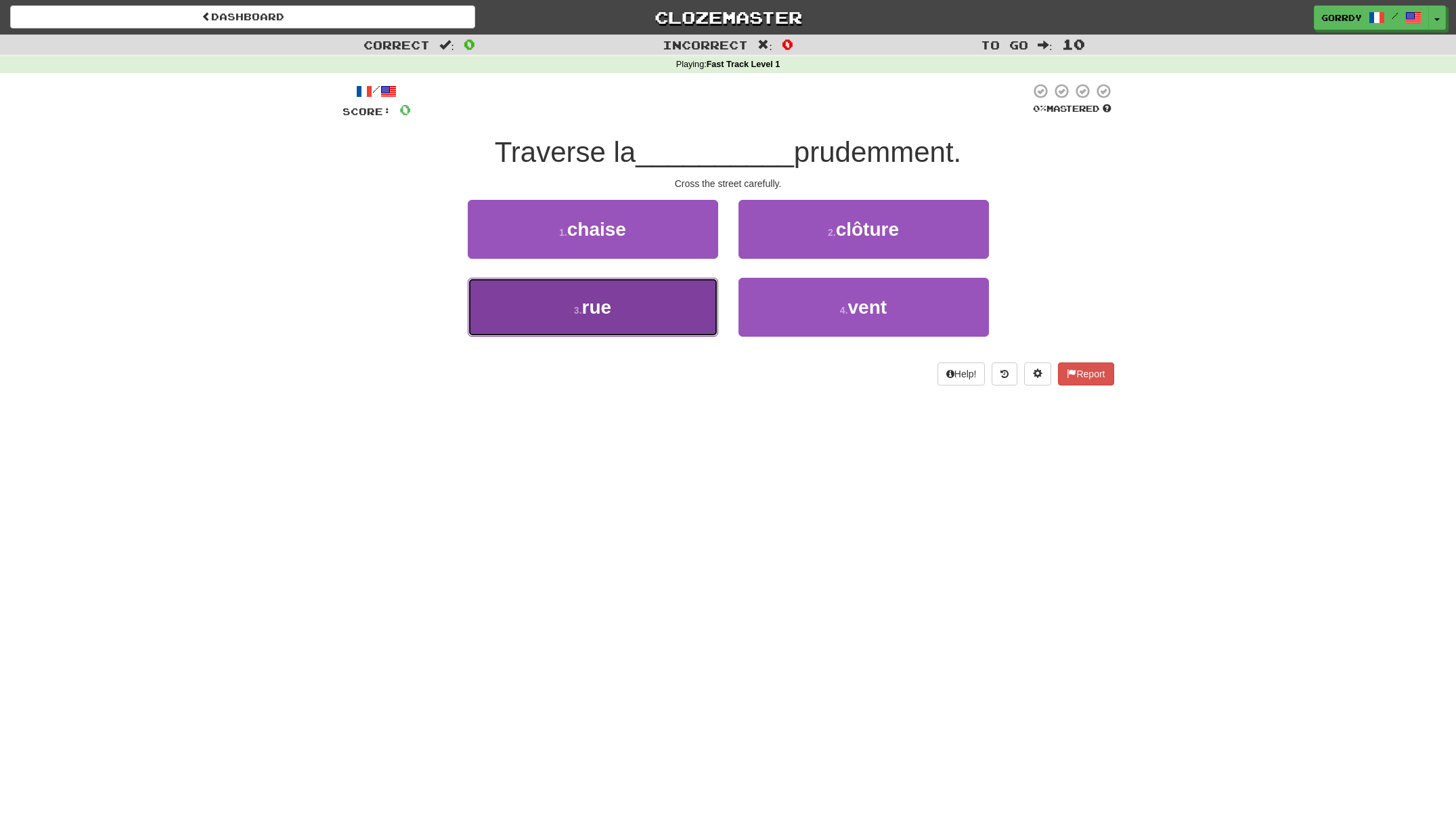
click at [637, 307] on button "3 . rue" at bounding box center [593, 306] width 250 height 59
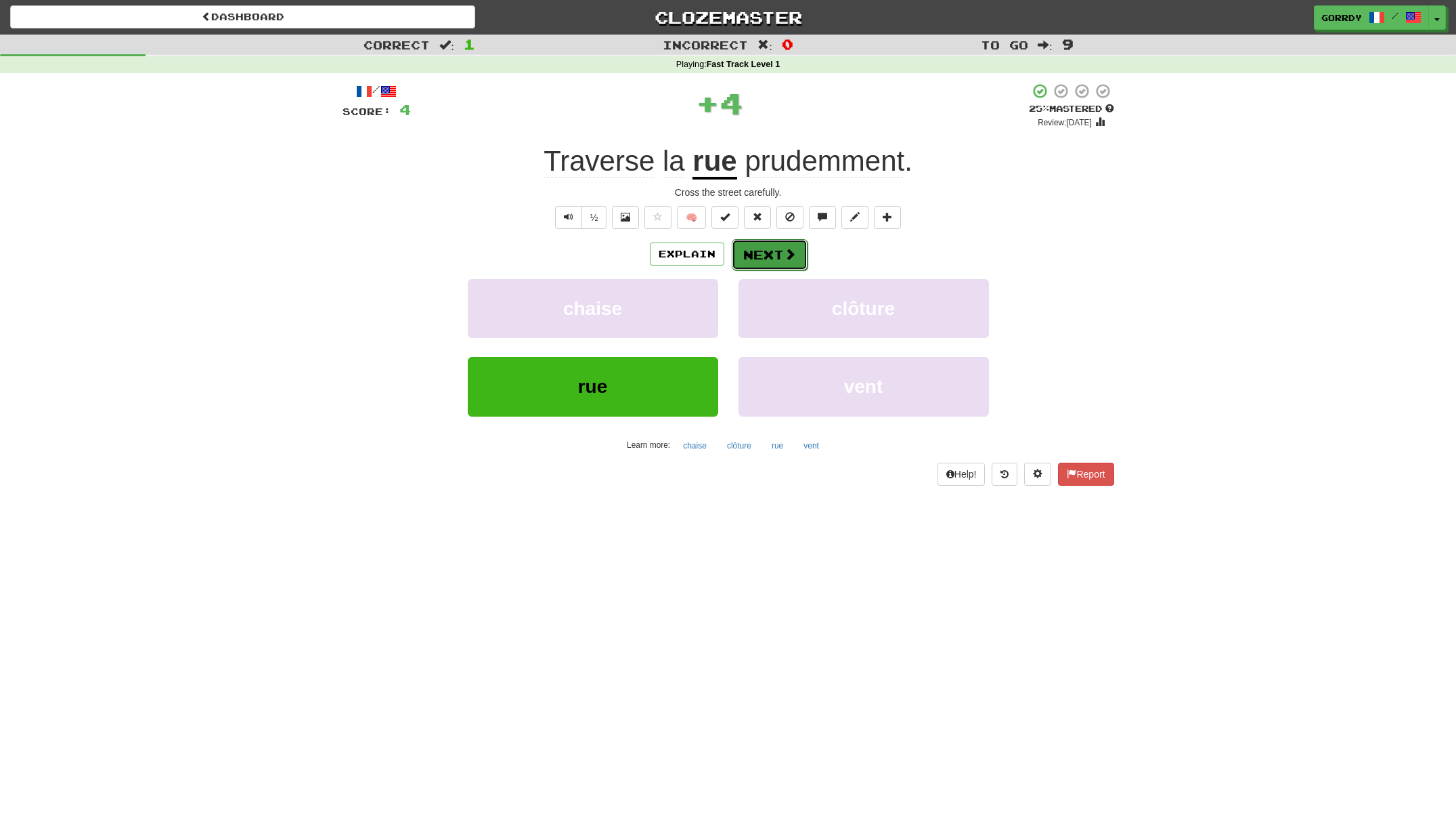
click at [785, 258] on span at bounding box center [790, 253] width 12 height 12
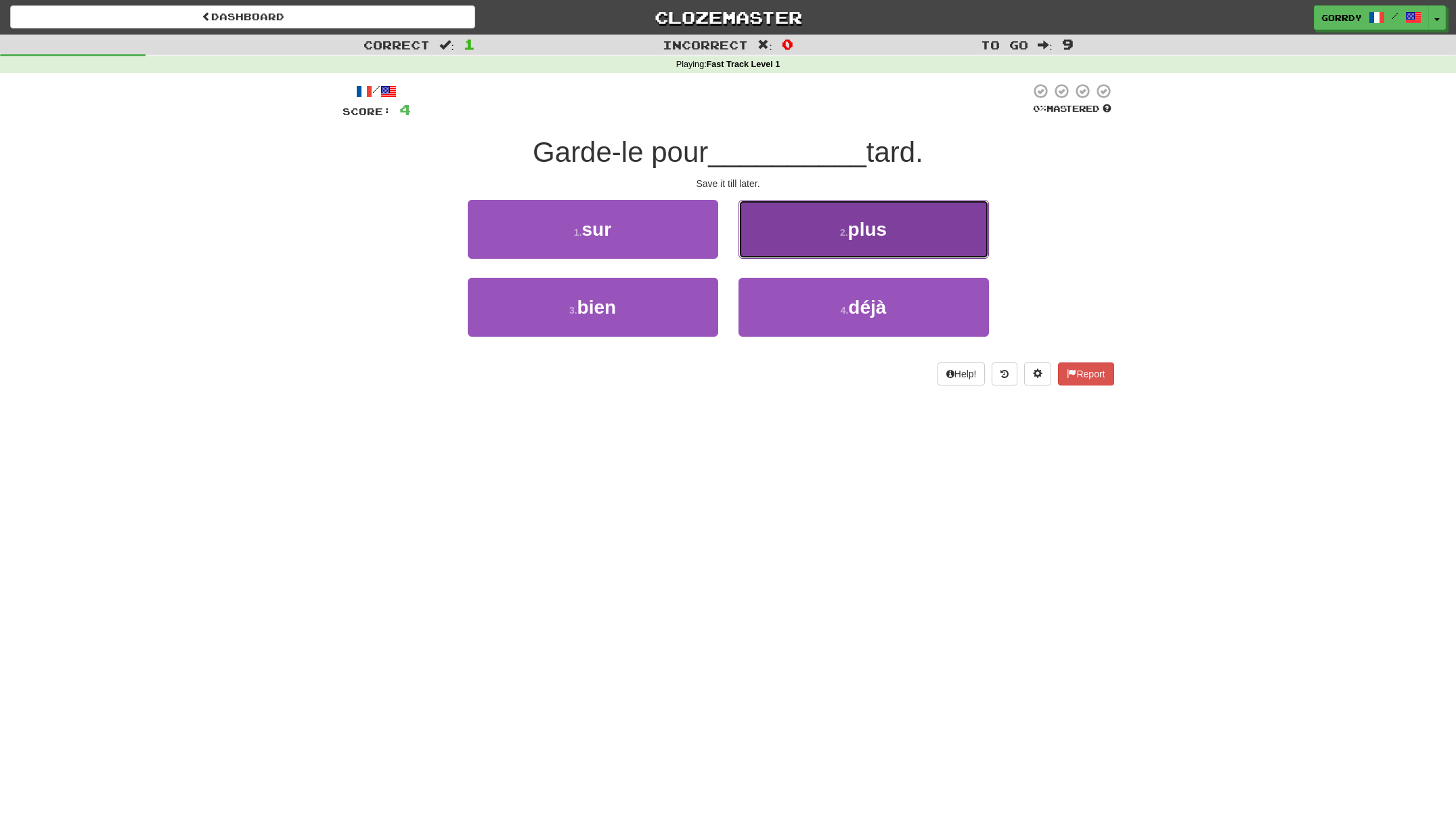
click at [832, 227] on button "2 . plus" at bounding box center [864, 229] width 250 height 59
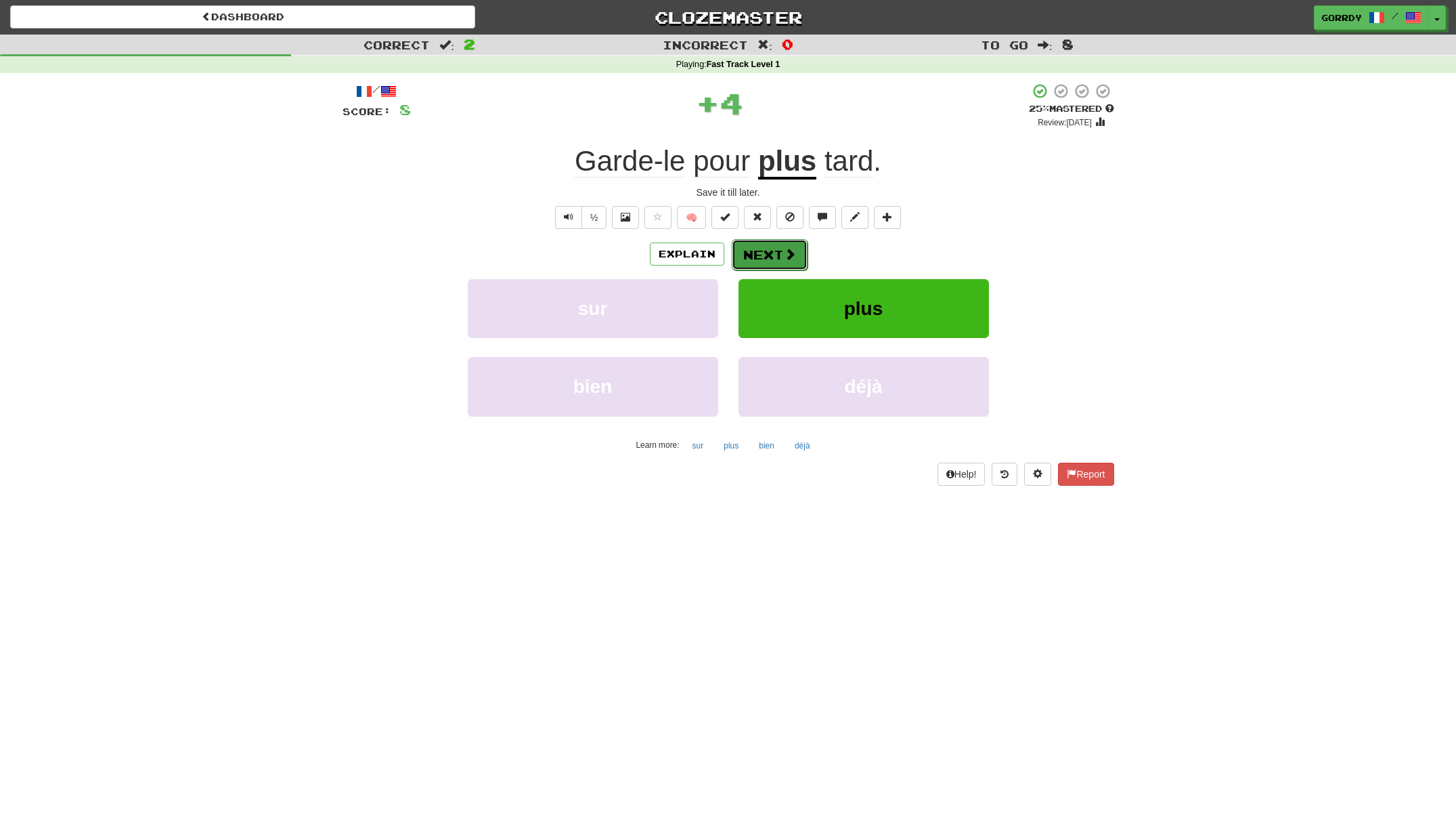
click at [775, 253] on button "Next" at bounding box center [769, 253] width 76 height 31
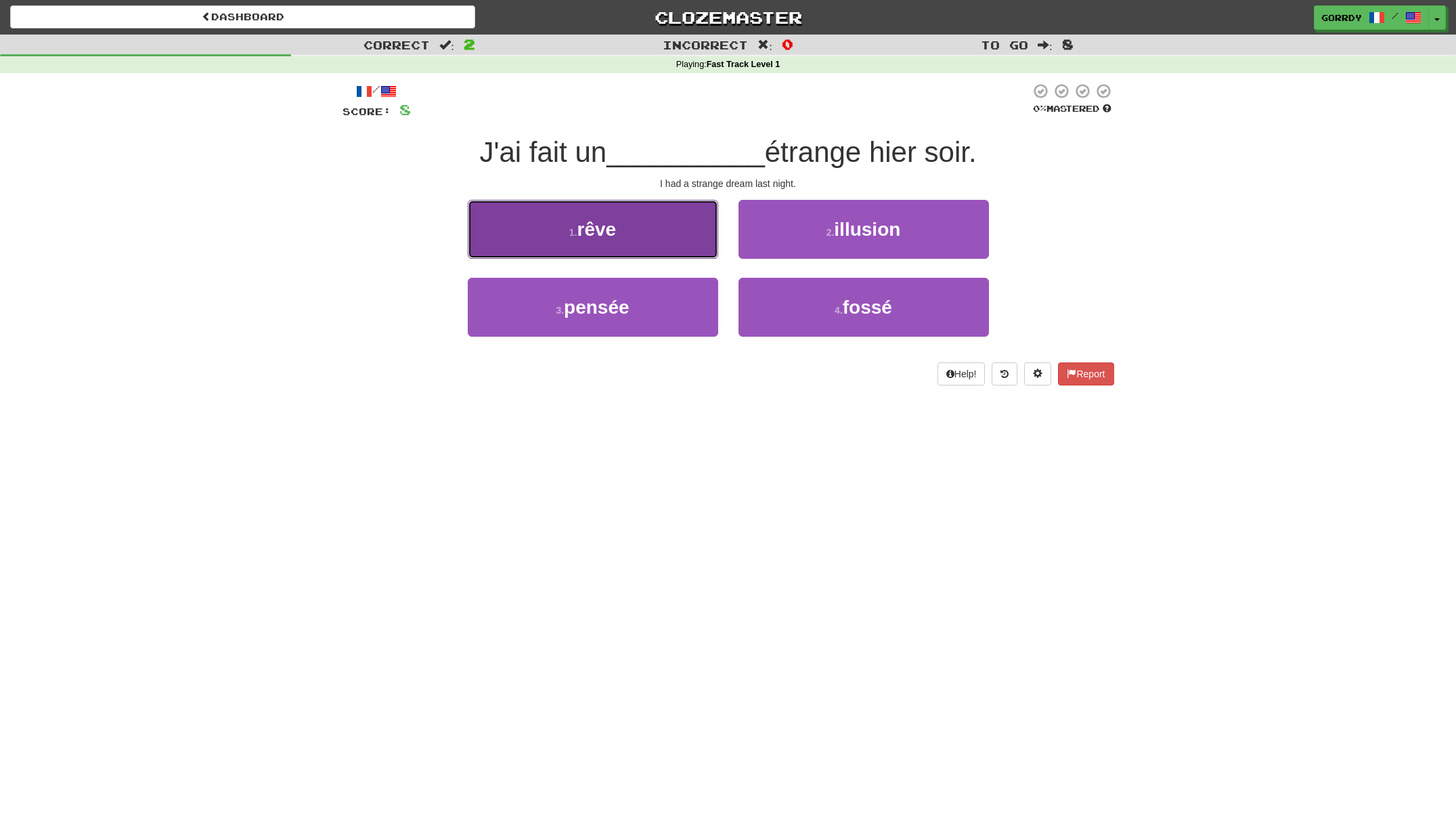
click at [643, 232] on button "1 . rêve" at bounding box center [593, 229] width 250 height 59
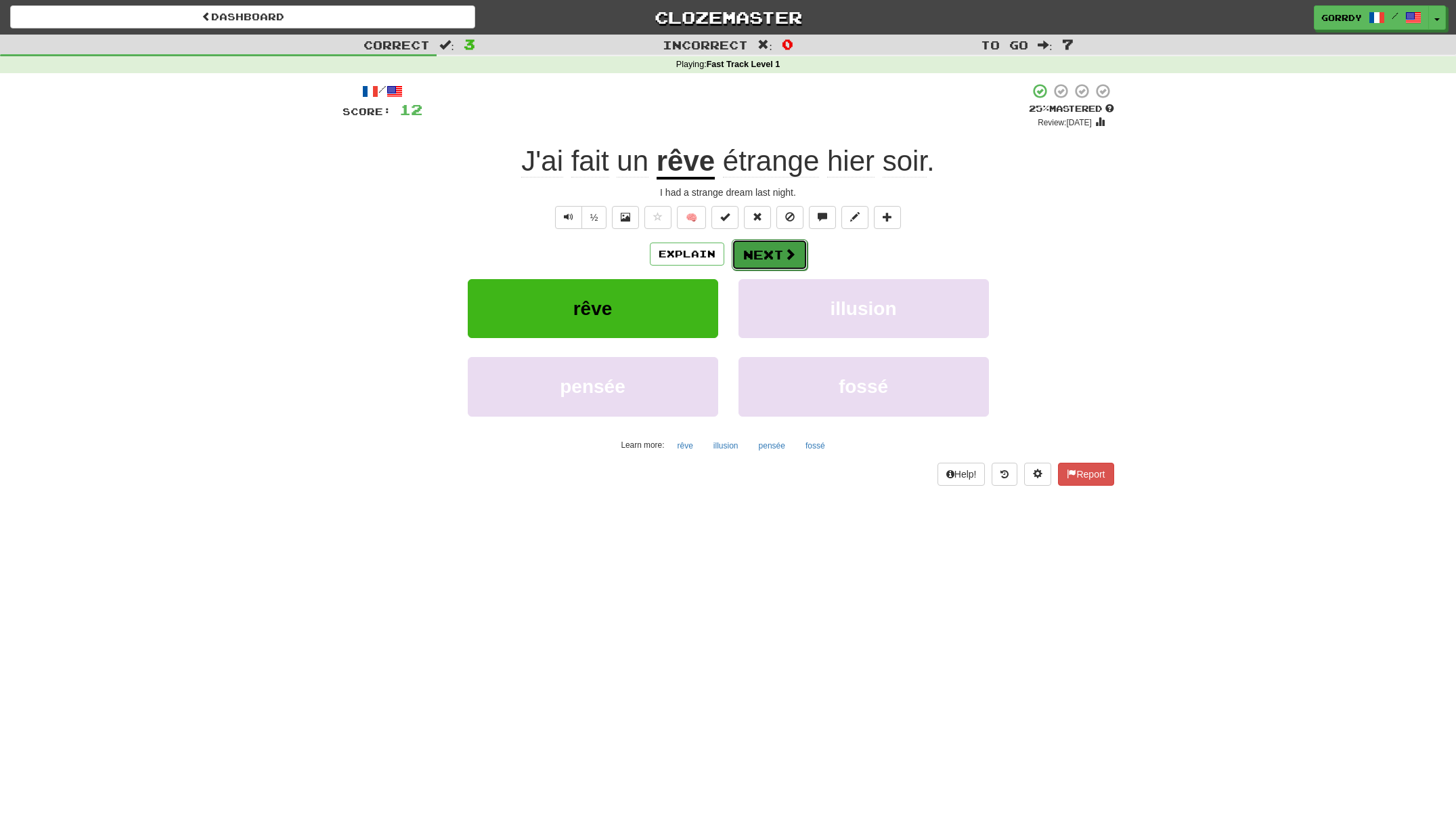
click at [785, 248] on span at bounding box center [790, 253] width 12 height 12
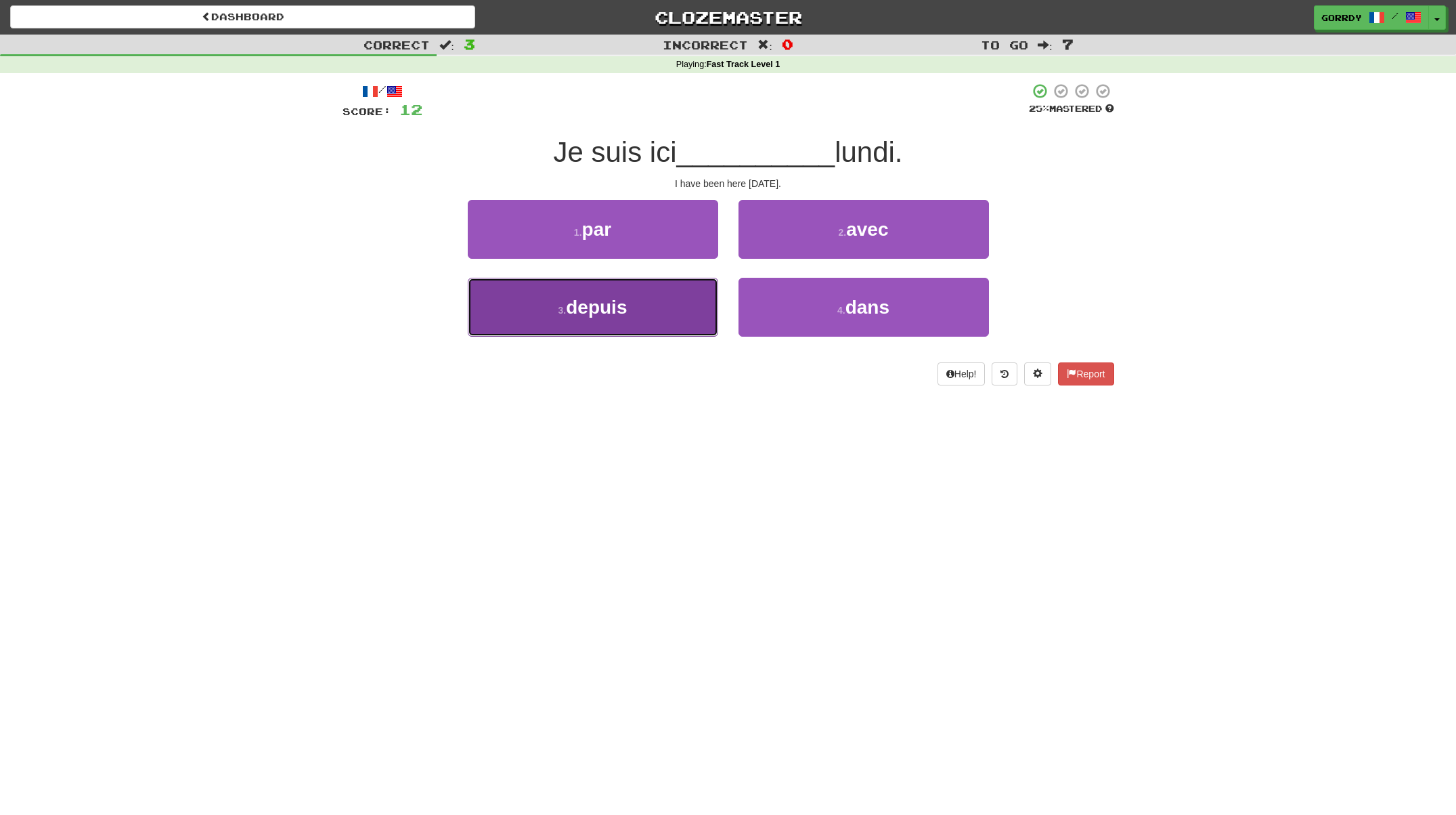
click at [643, 301] on button "3 . depuis" at bounding box center [593, 306] width 250 height 59
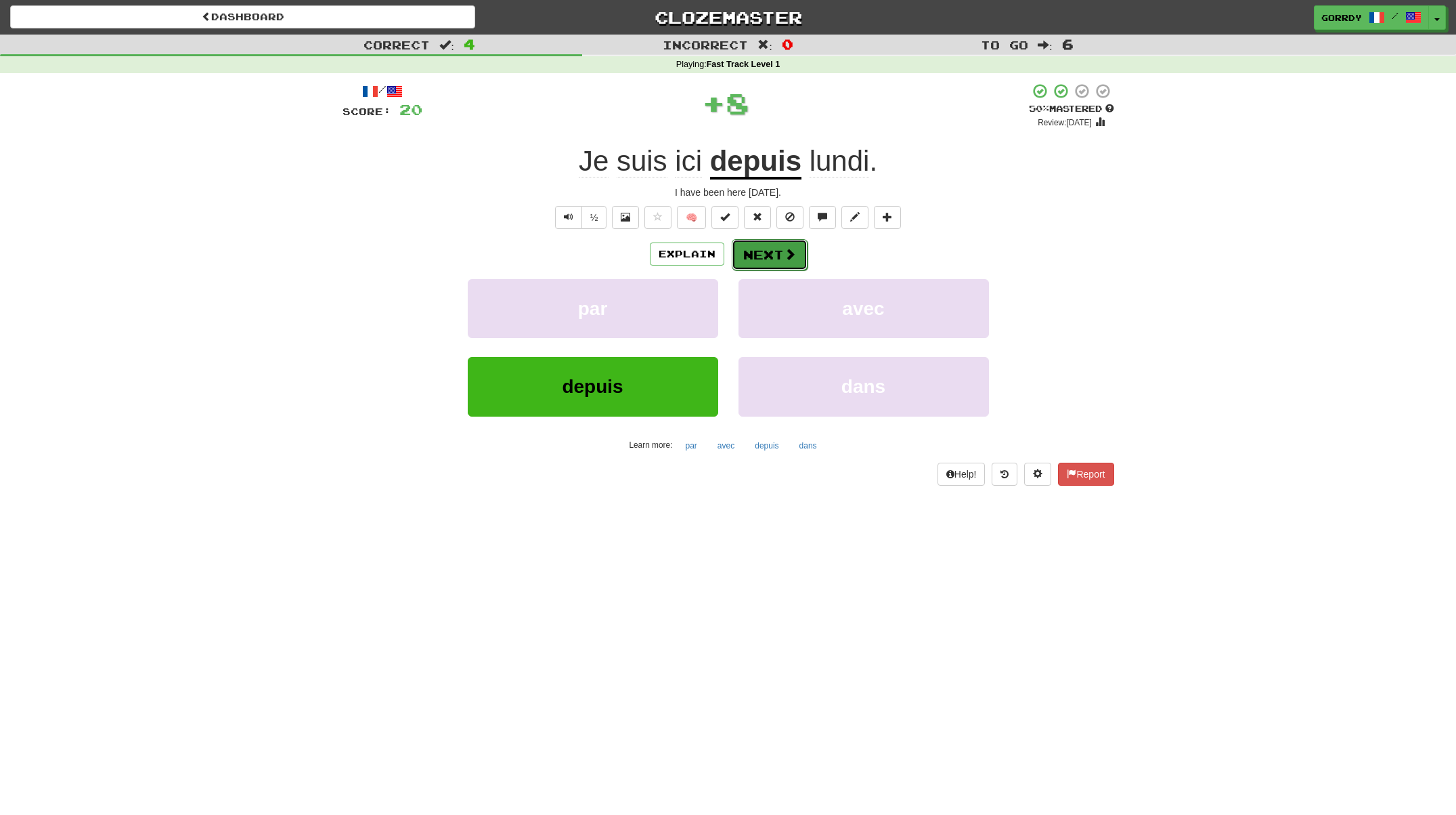
click at [781, 255] on button "Next" at bounding box center [769, 253] width 76 height 31
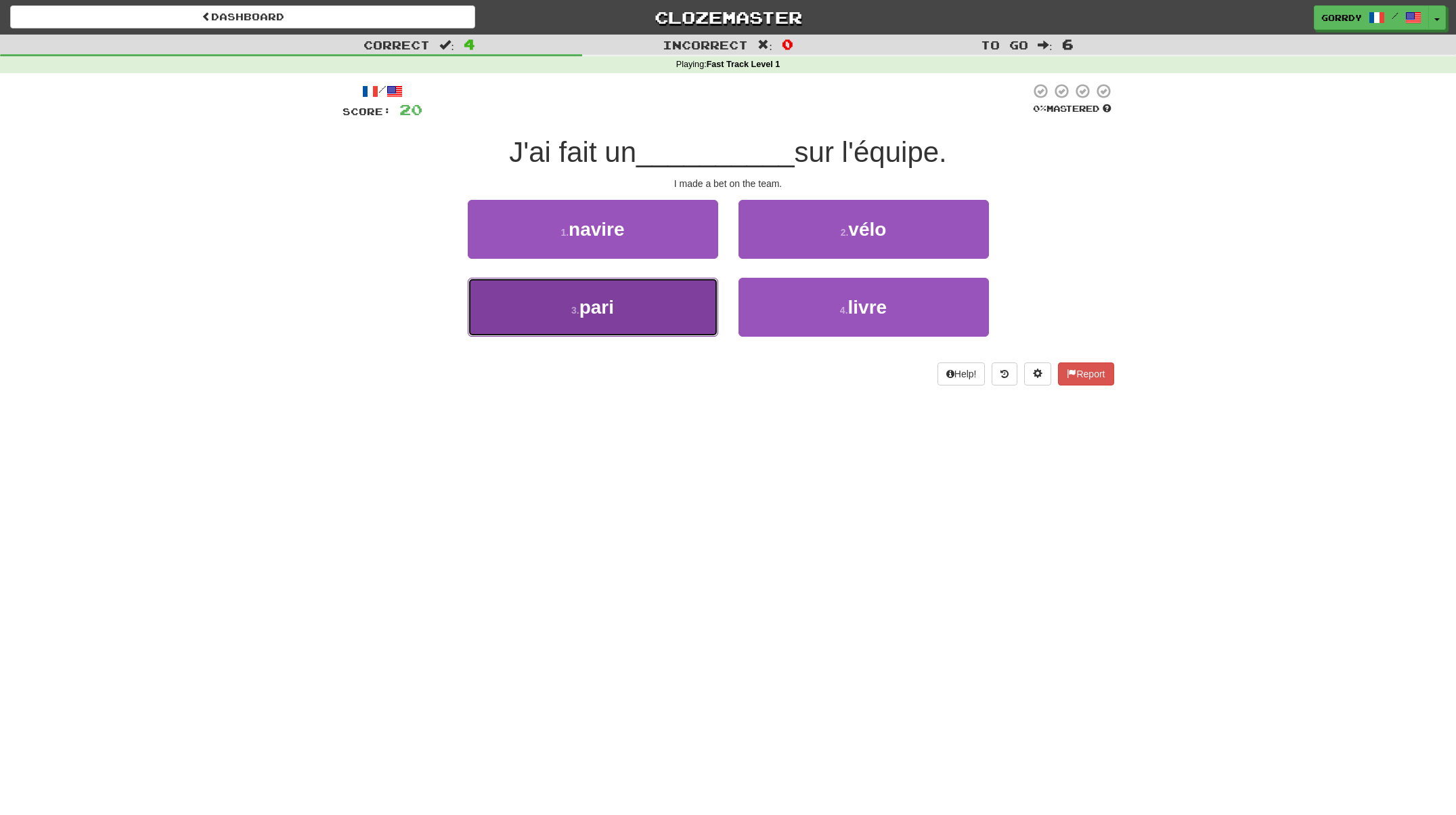
click at [625, 303] on button "3 . pari" at bounding box center [593, 306] width 250 height 59
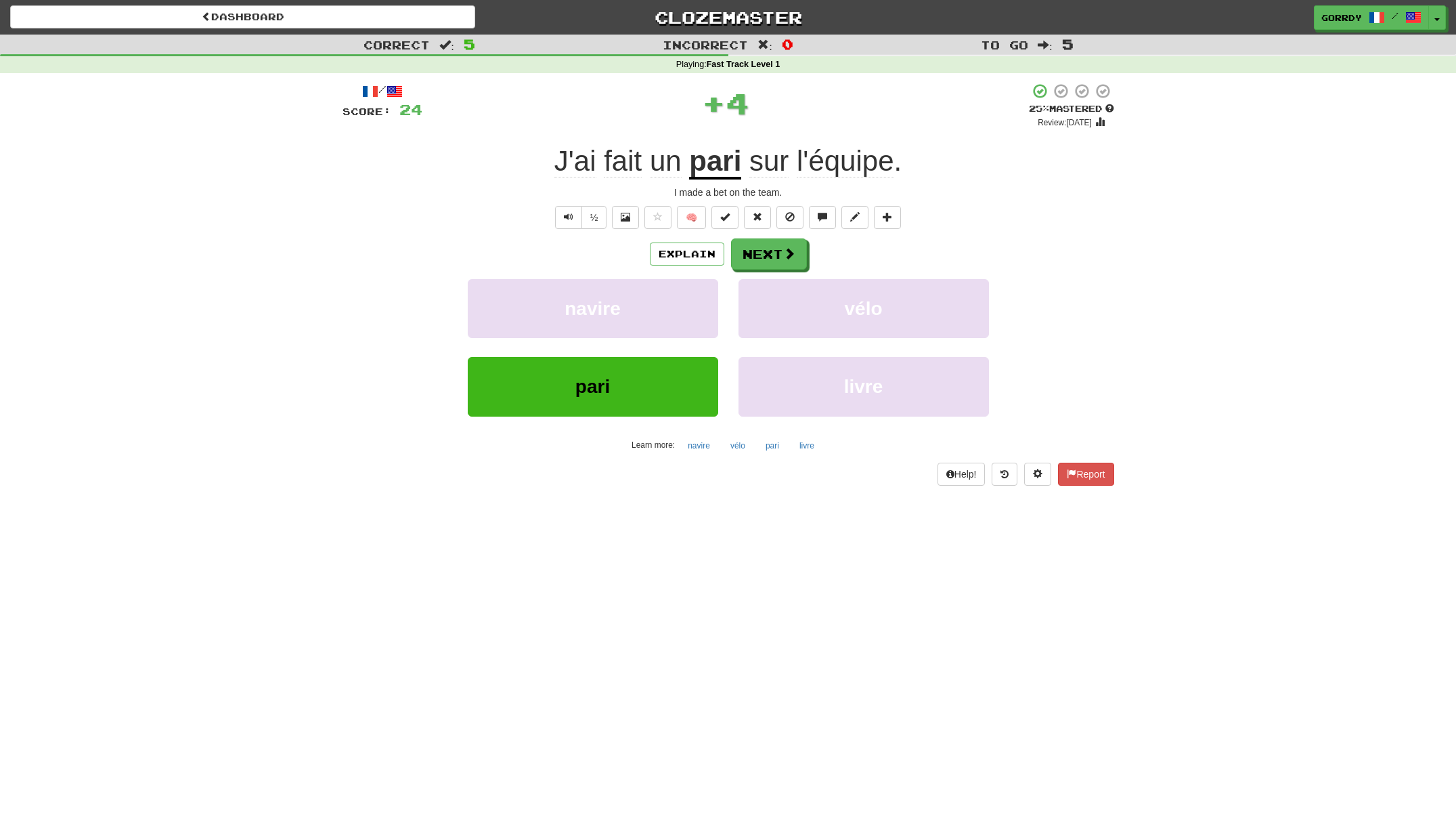
click at [719, 167] on u "pari" at bounding box center [716, 162] width 52 height 35
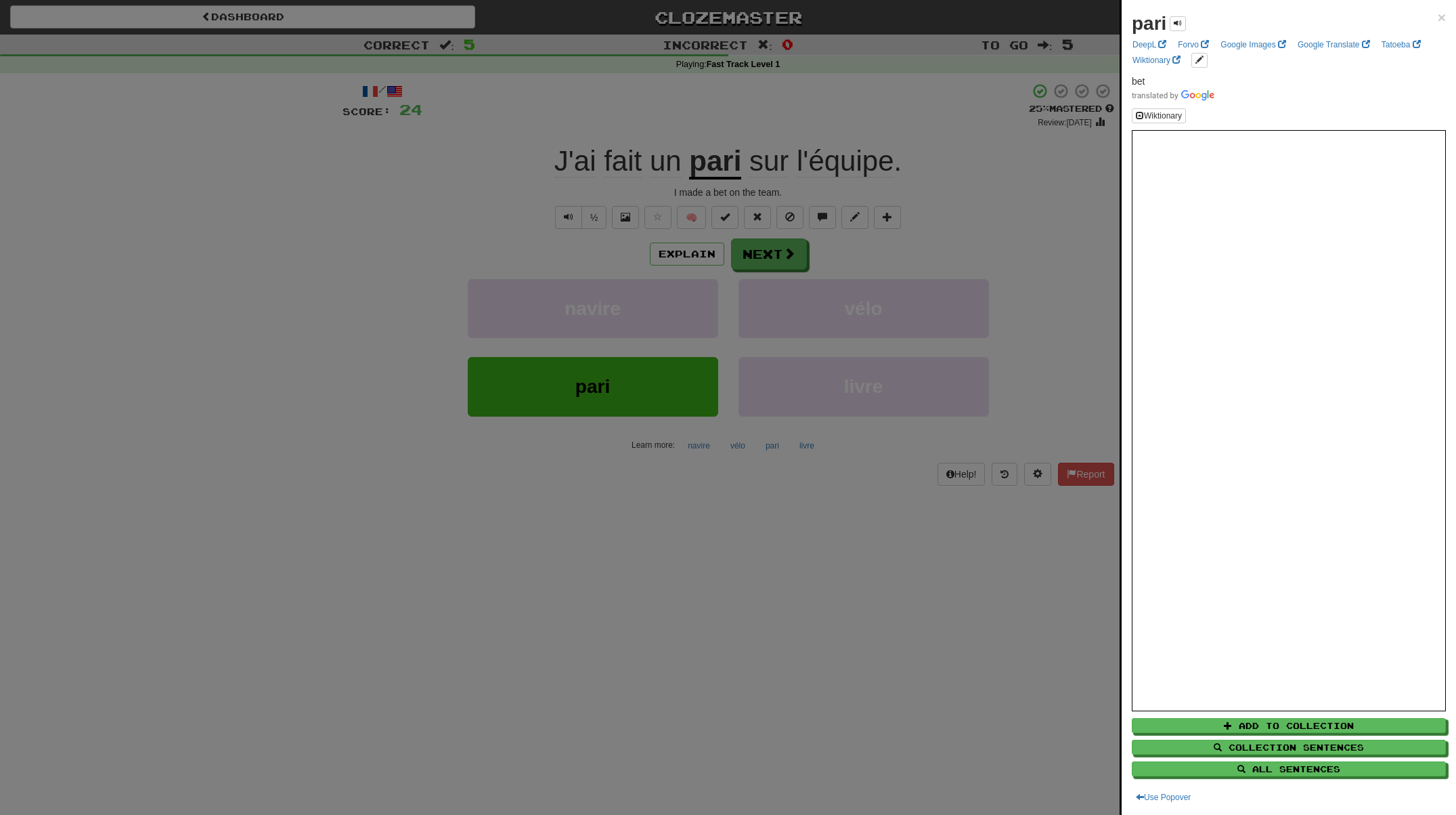
click at [783, 256] on div at bounding box center [728, 408] width 1456 height 815
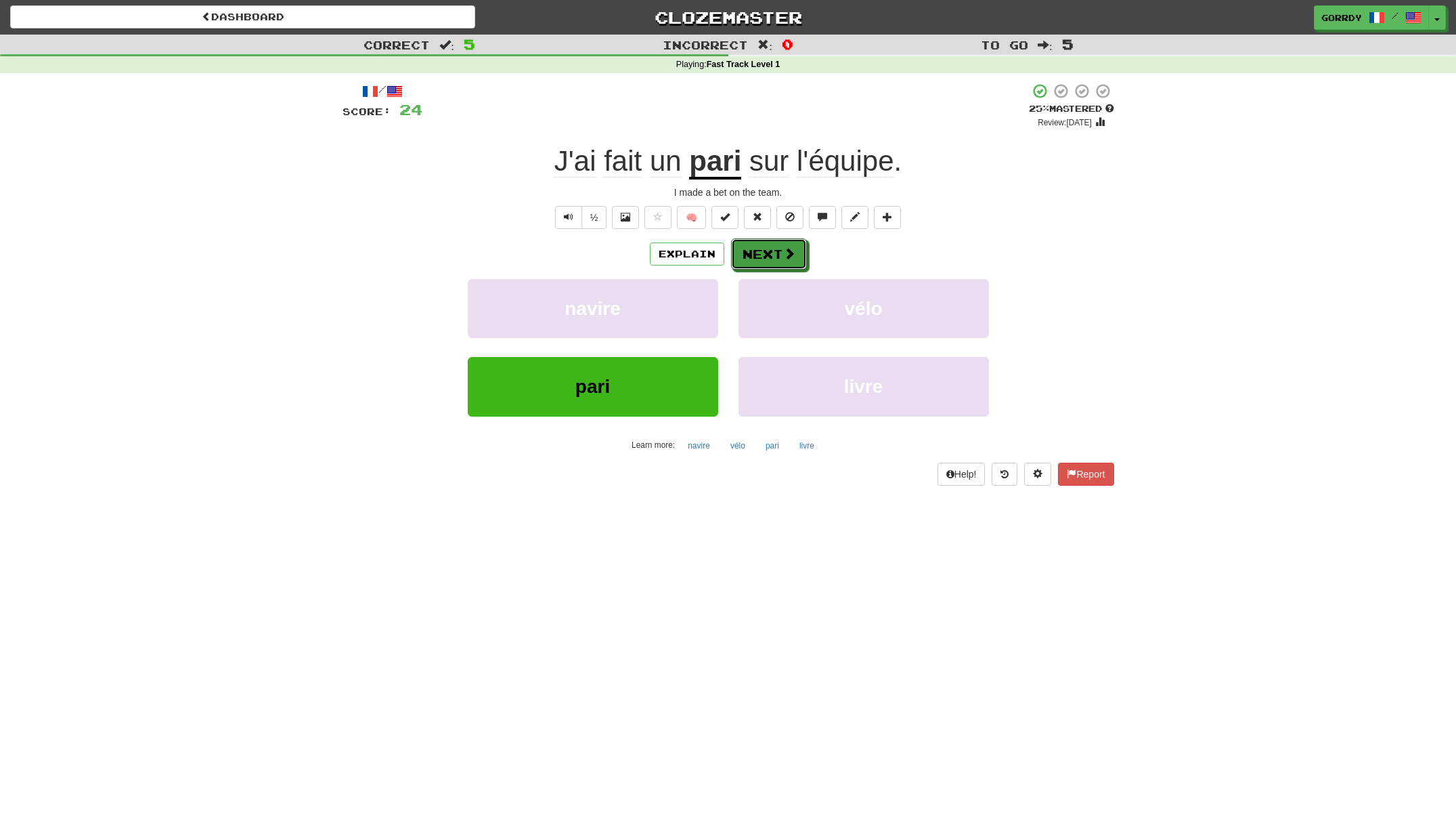
click at [783, 255] on span at bounding box center [789, 253] width 12 height 12
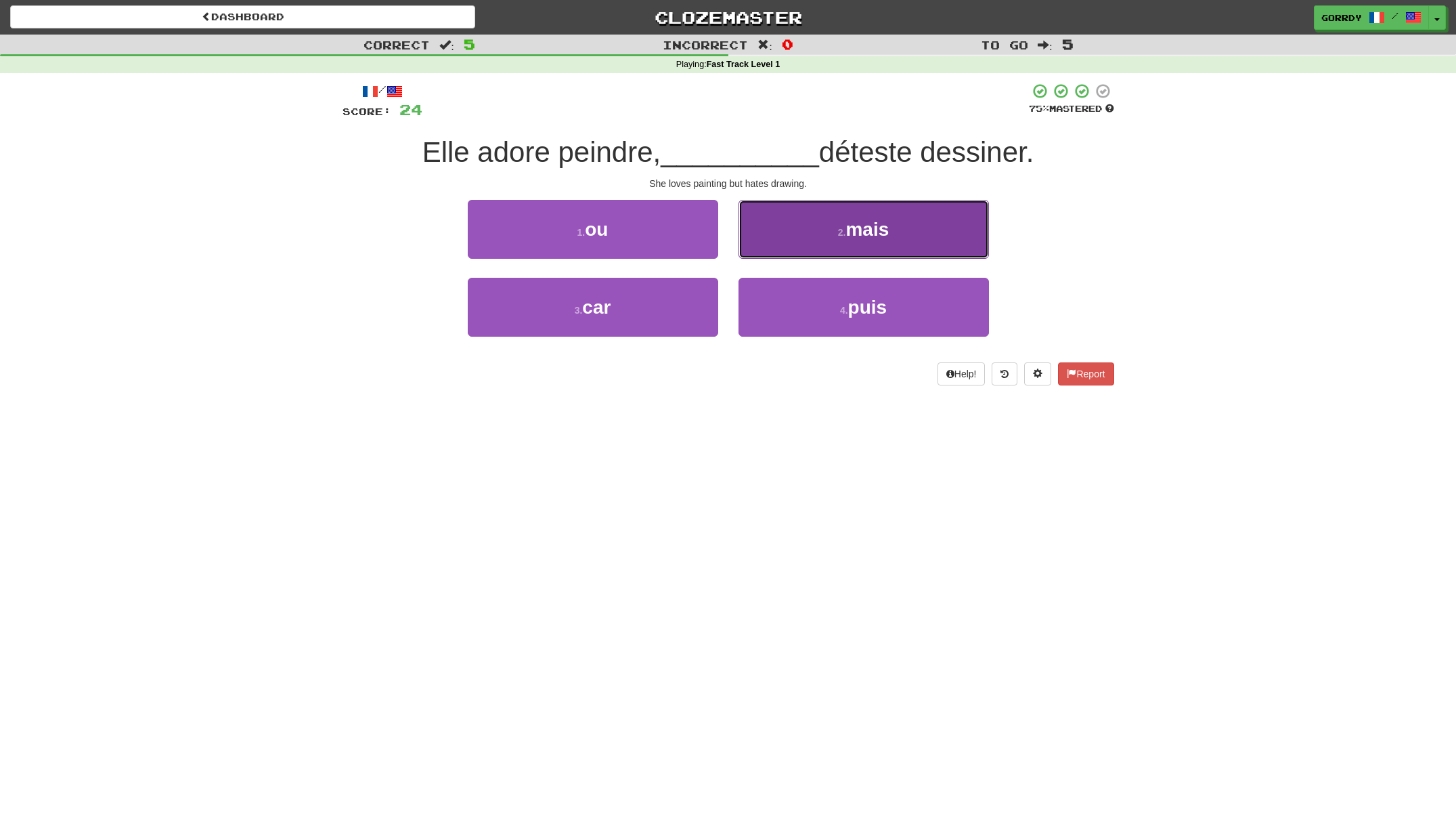
click at [857, 233] on span "mais" at bounding box center [868, 229] width 44 height 21
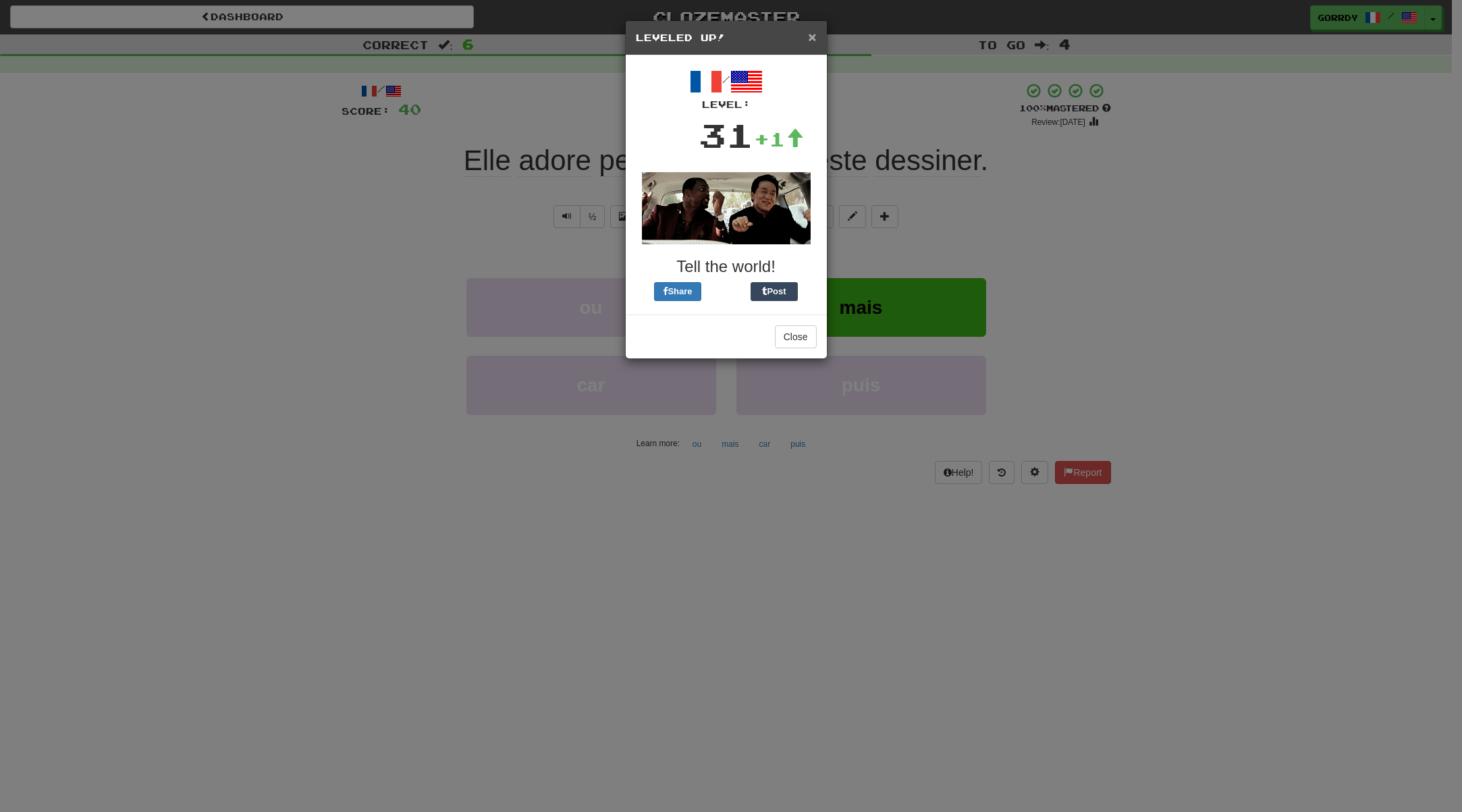
click at [812, 39] on span "×" at bounding box center [811, 37] width 8 height 16
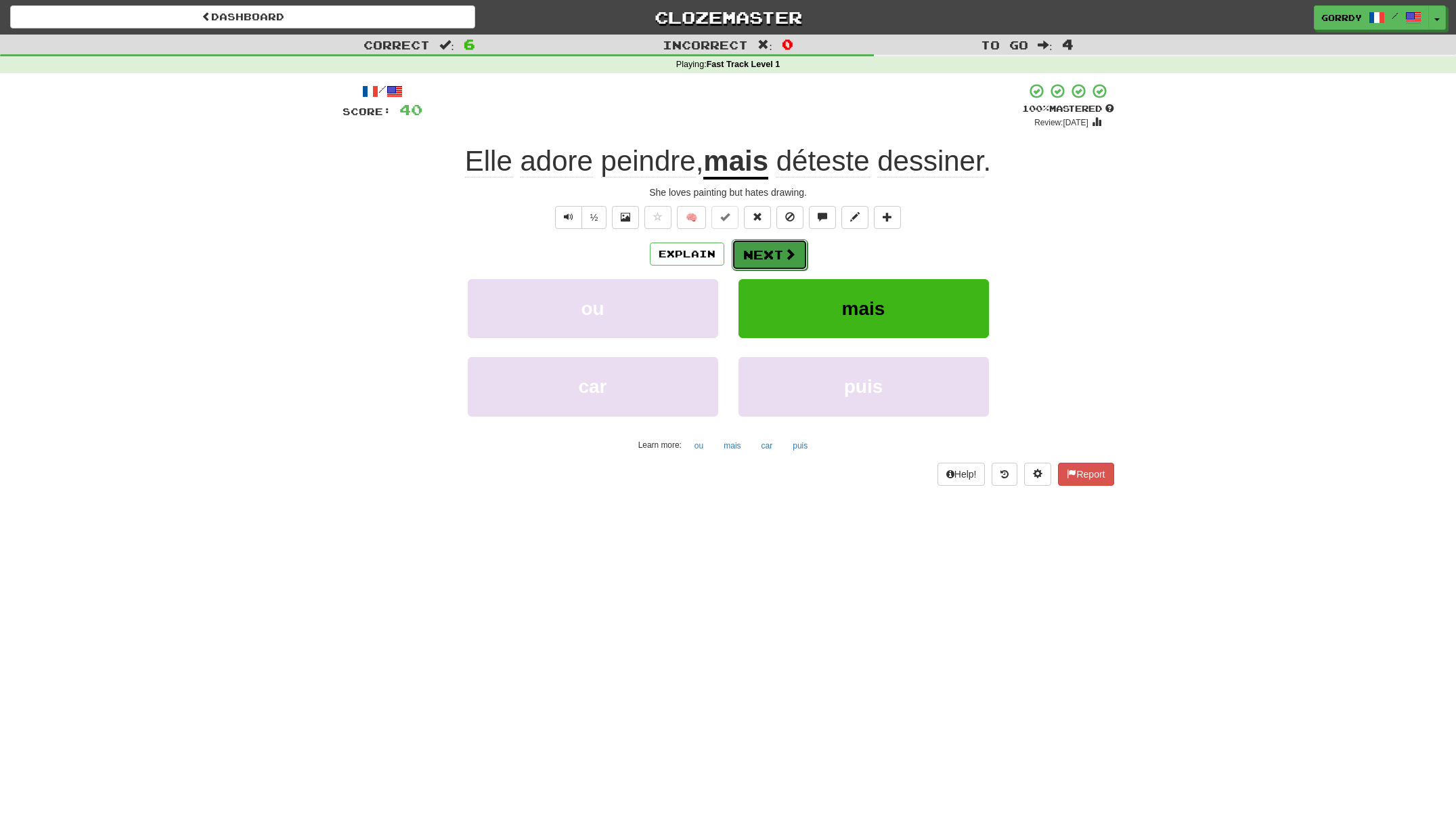
click at [770, 258] on button "Next" at bounding box center [769, 253] width 76 height 31
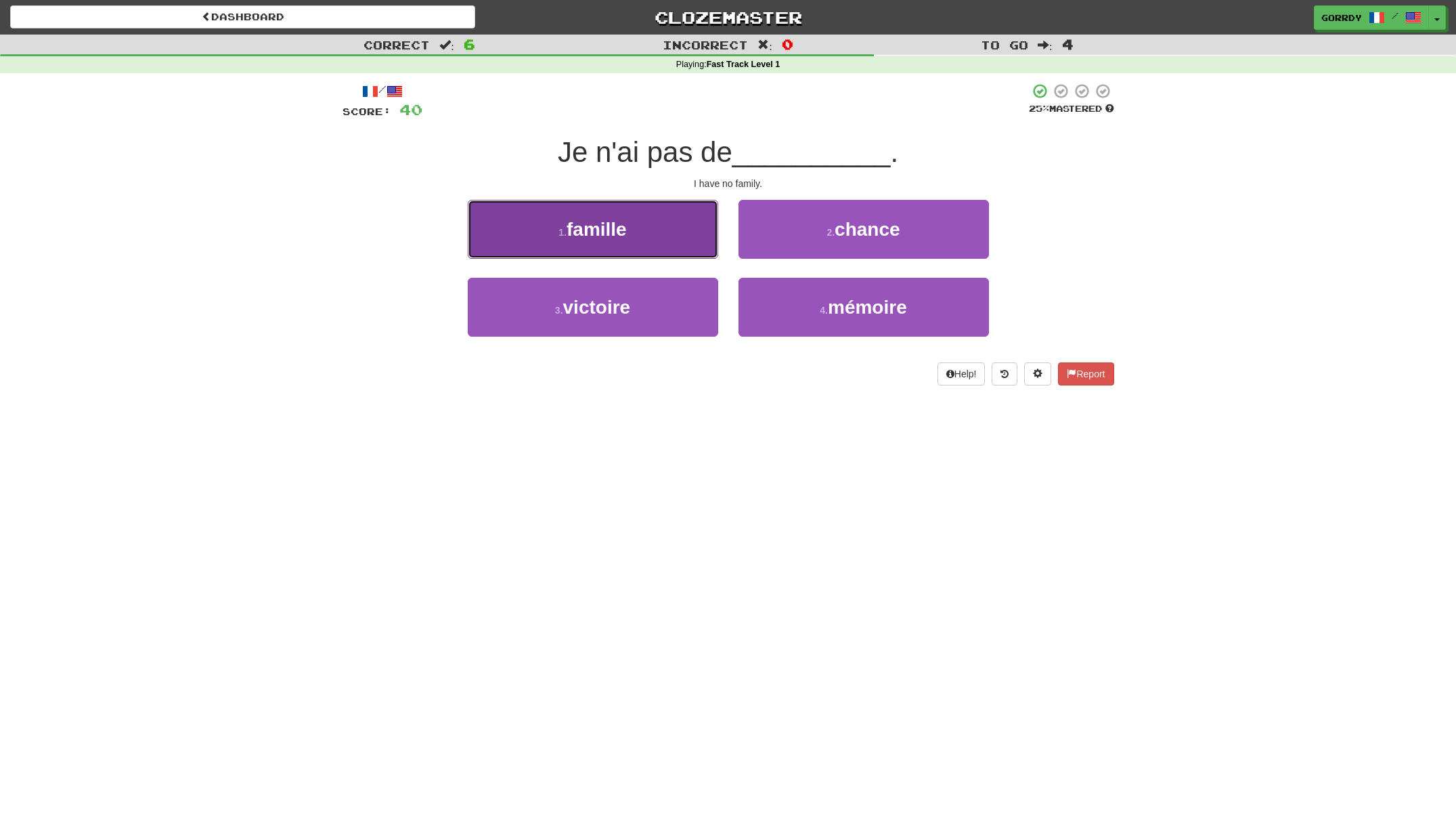
click at [634, 231] on button "1 . famille" at bounding box center [593, 229] width 250 height 59
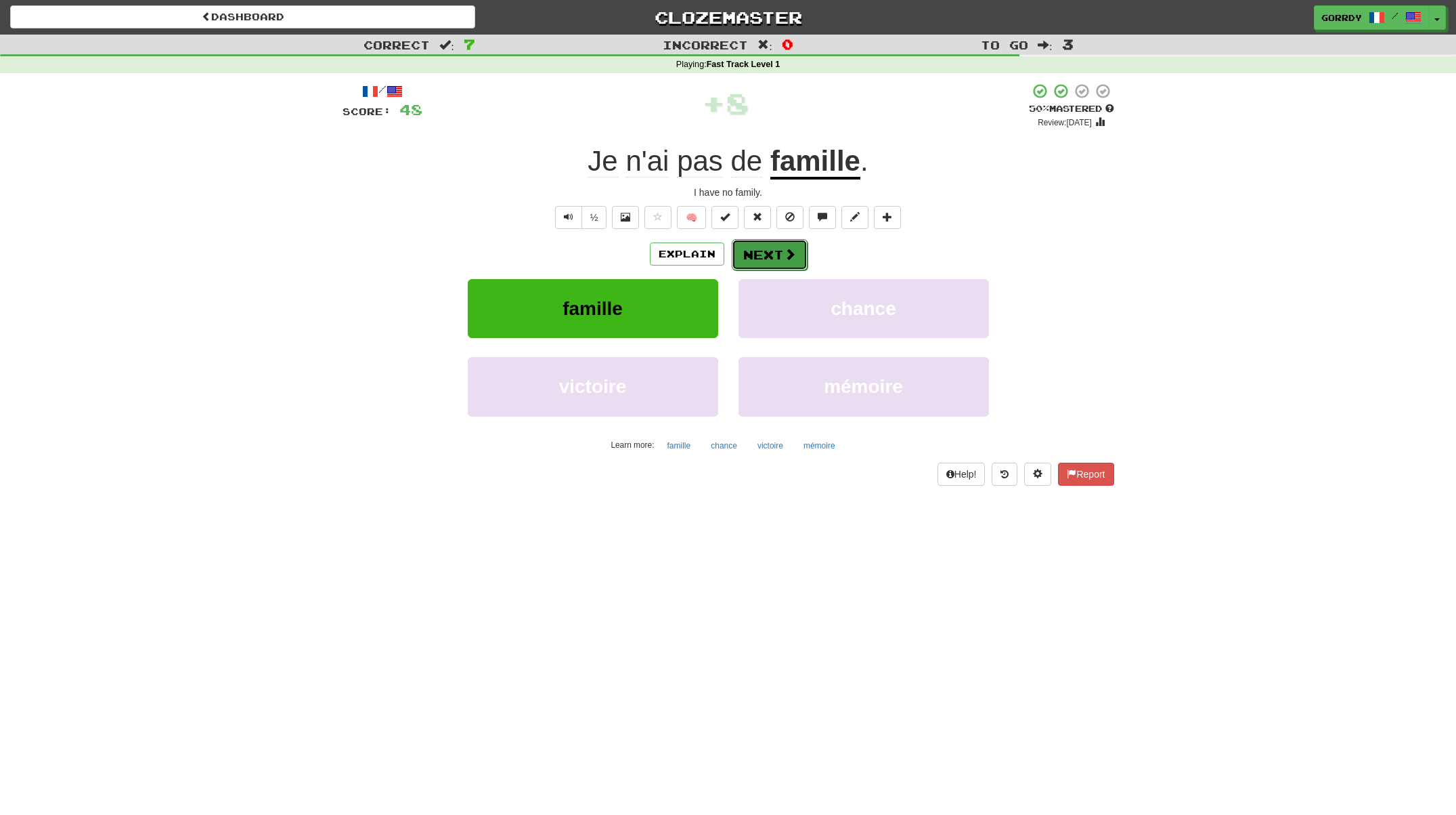
click at [766, 246] on button "Next" at bounding box center [769, 253] width 76 height 31
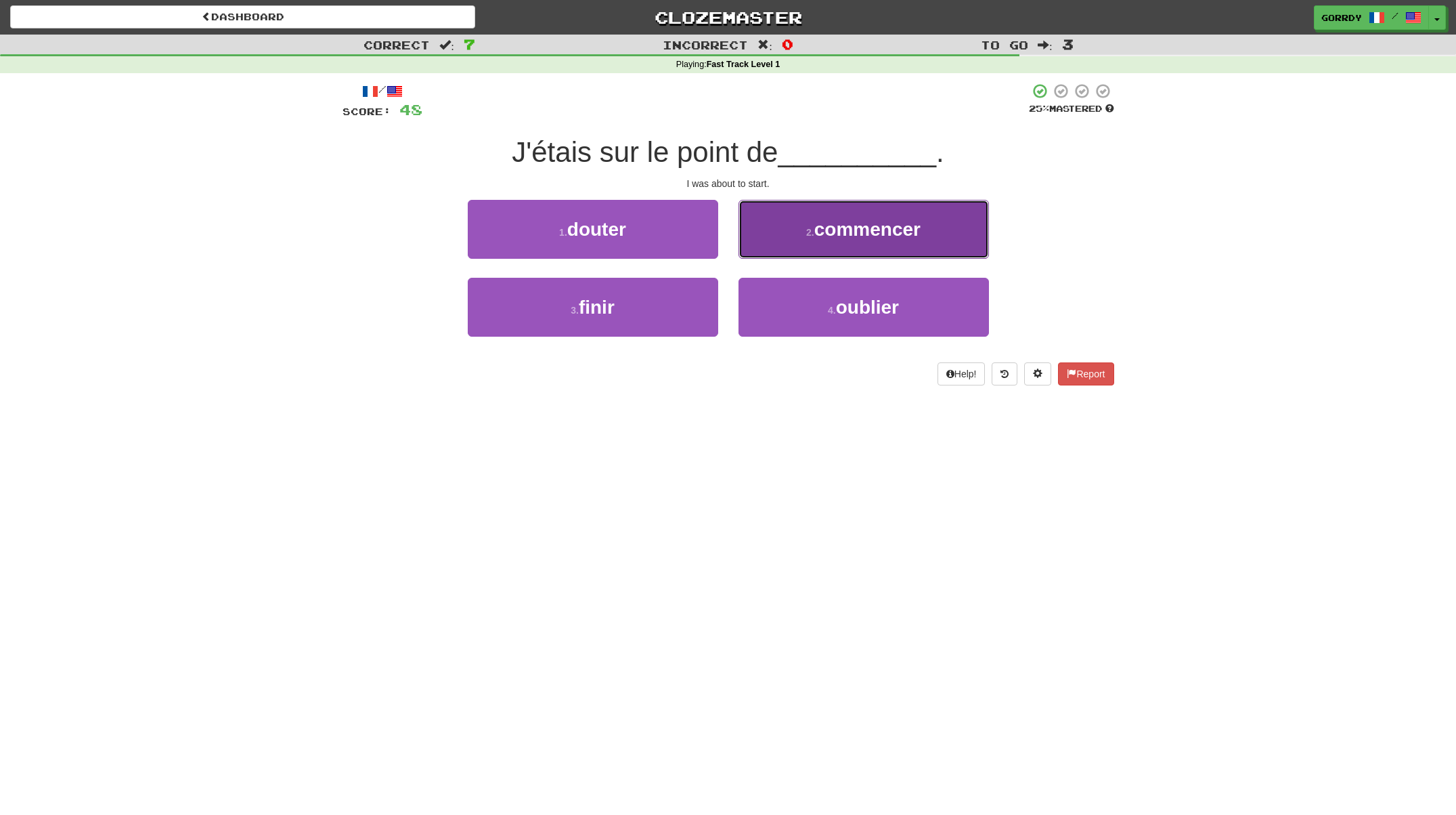
click at [862, 219] on span "commencer" at bounding box center [868, 229] width 106 height 21
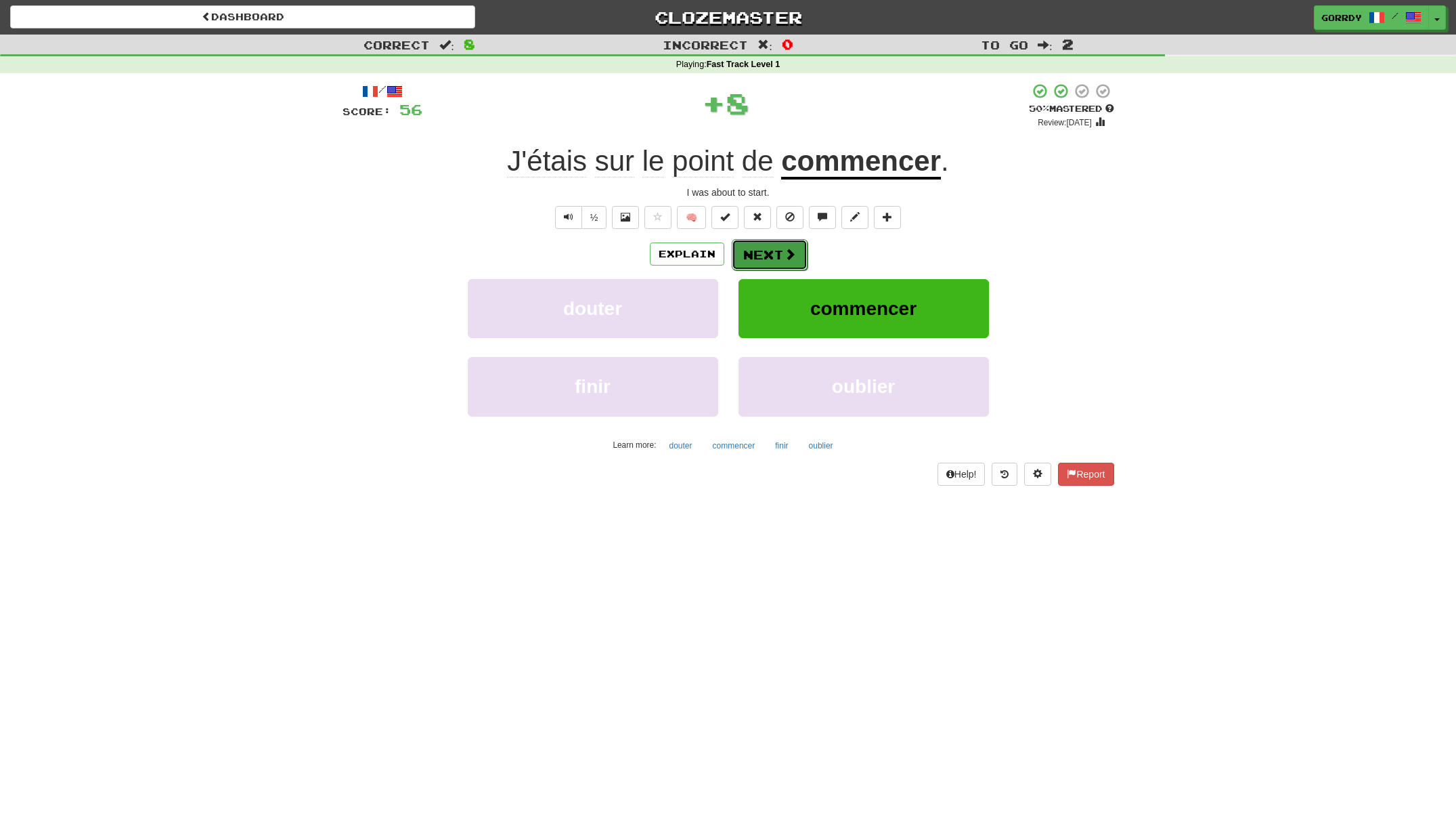
click at [778, 245] on button "Next" at bounding box center [769, 253] width 76 height 31
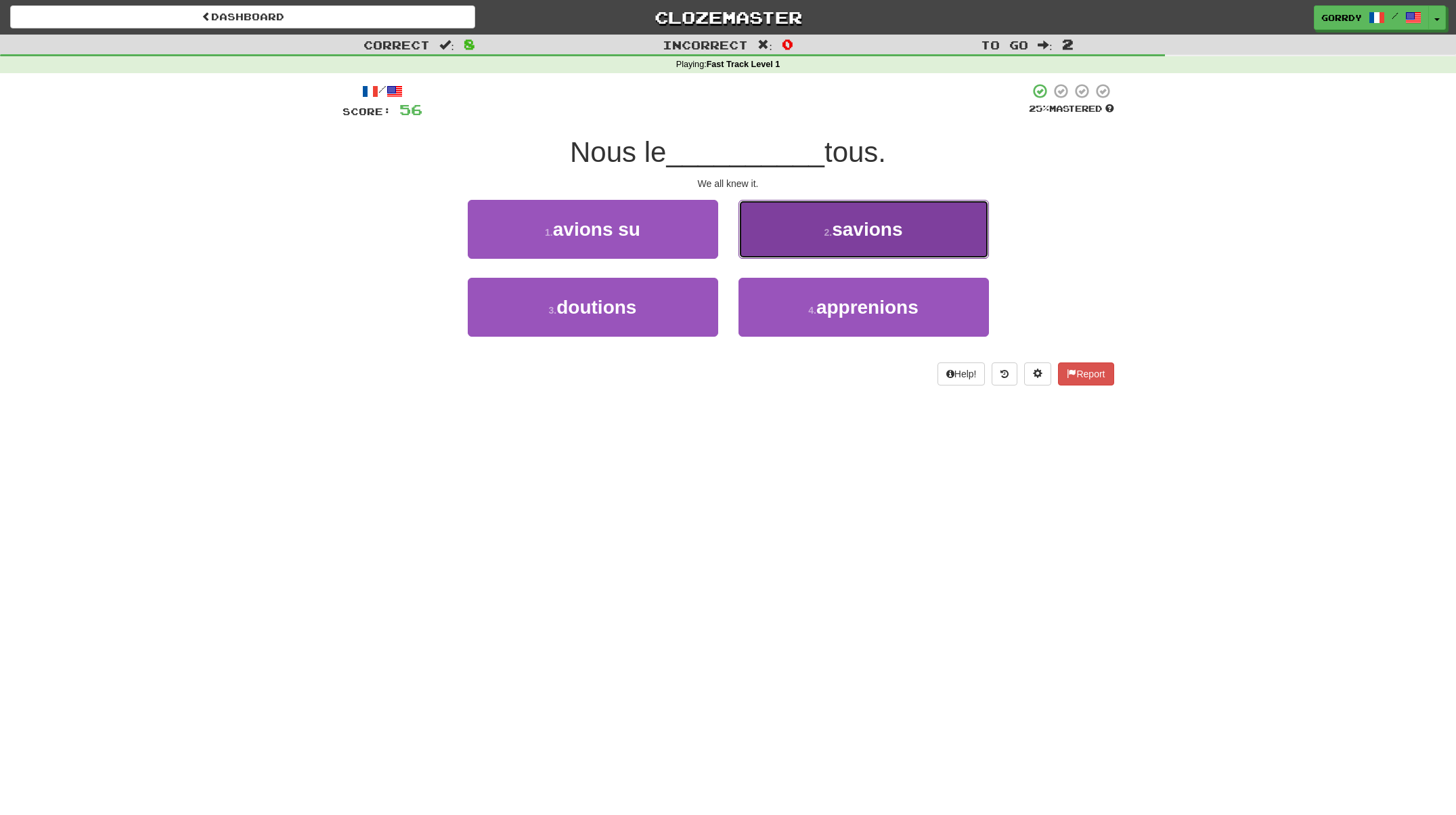
click at [844, 244] on button "2 . savions" at bounding box center [864, 229] width 250 height 59
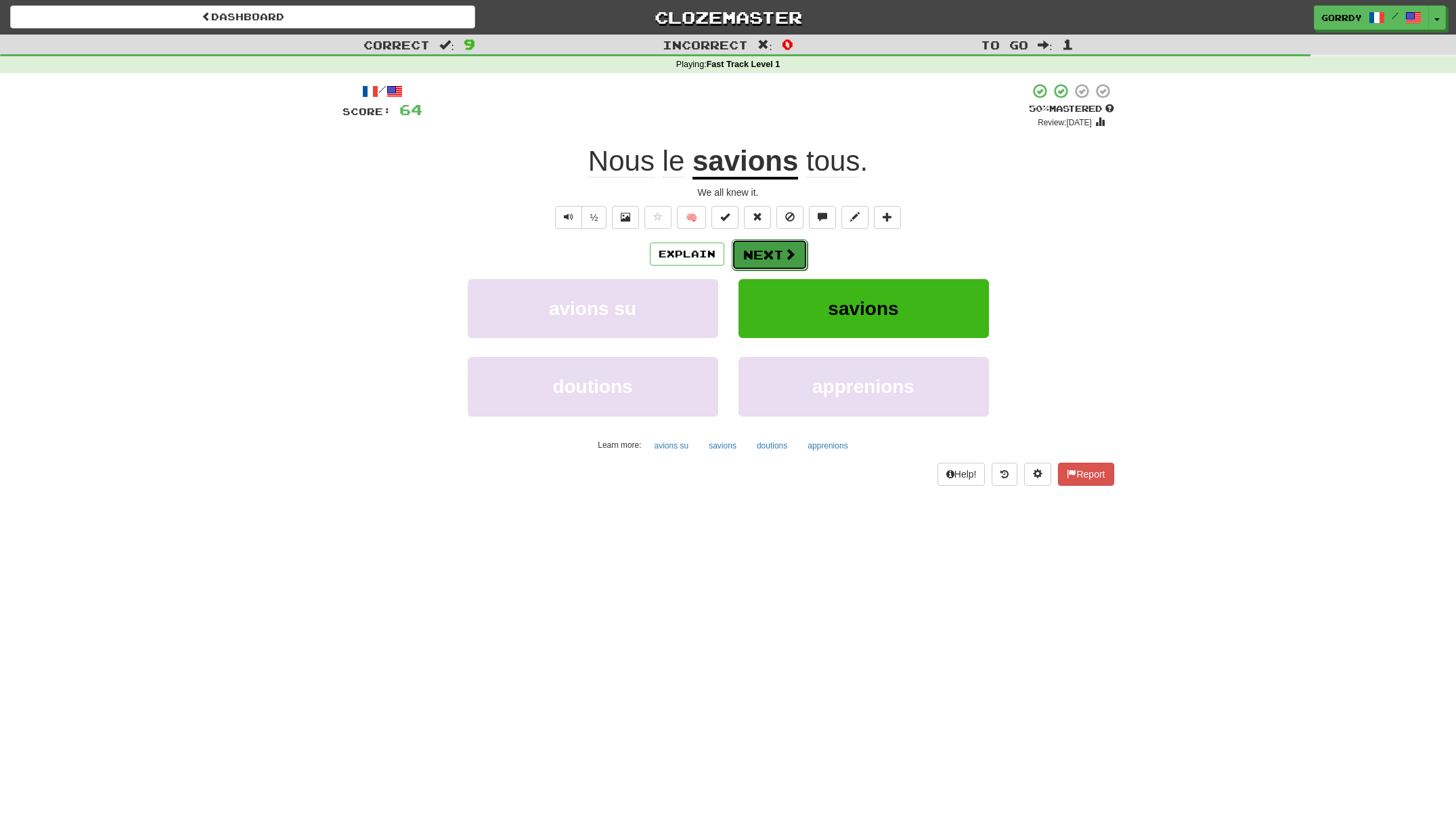
click at [784, 254] on span at bounding box center [790, 253] width 12 height 12
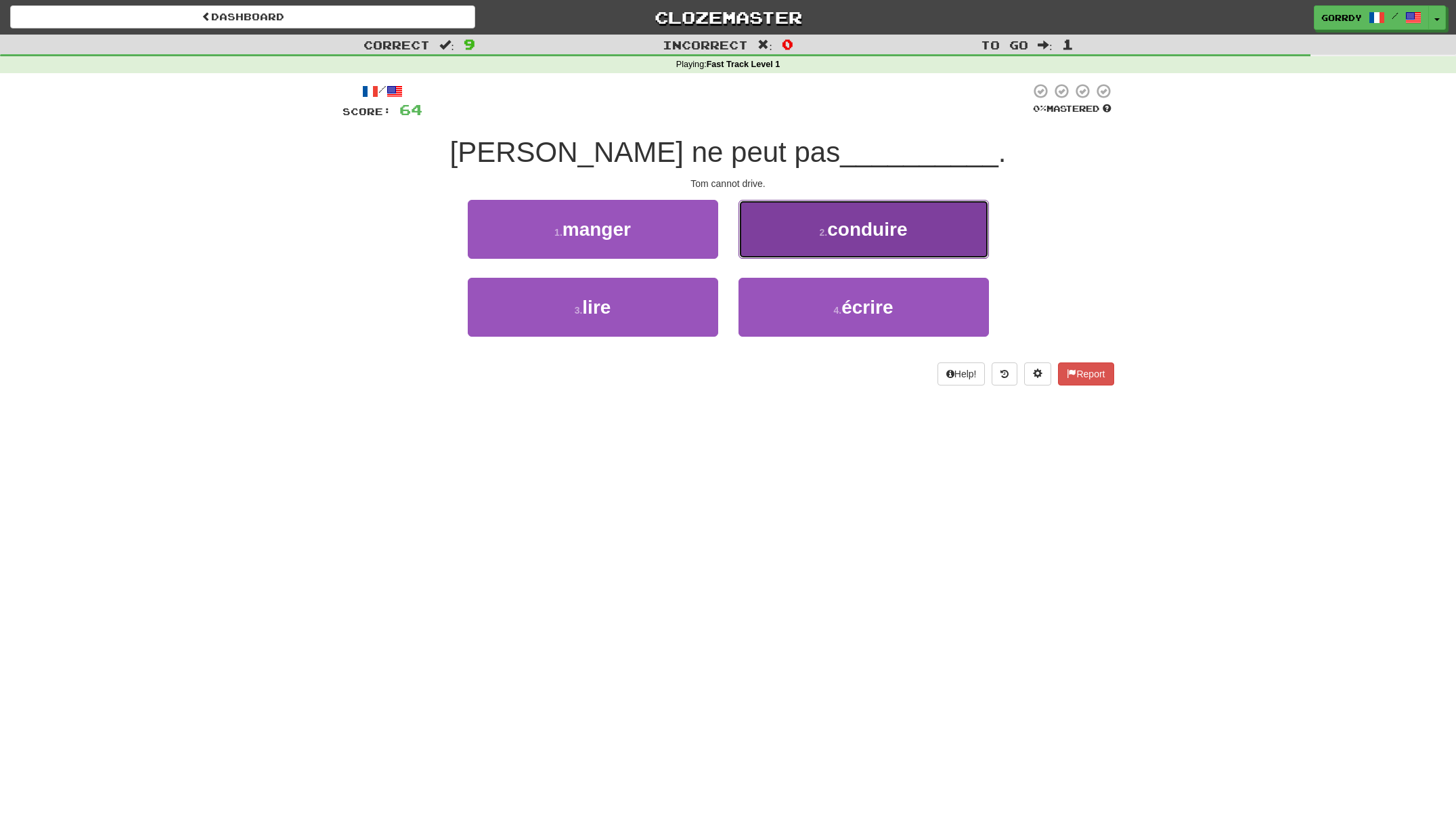
click at [879, 238] on span "conduire" at bounding box center [867, 229] width 80 height 21
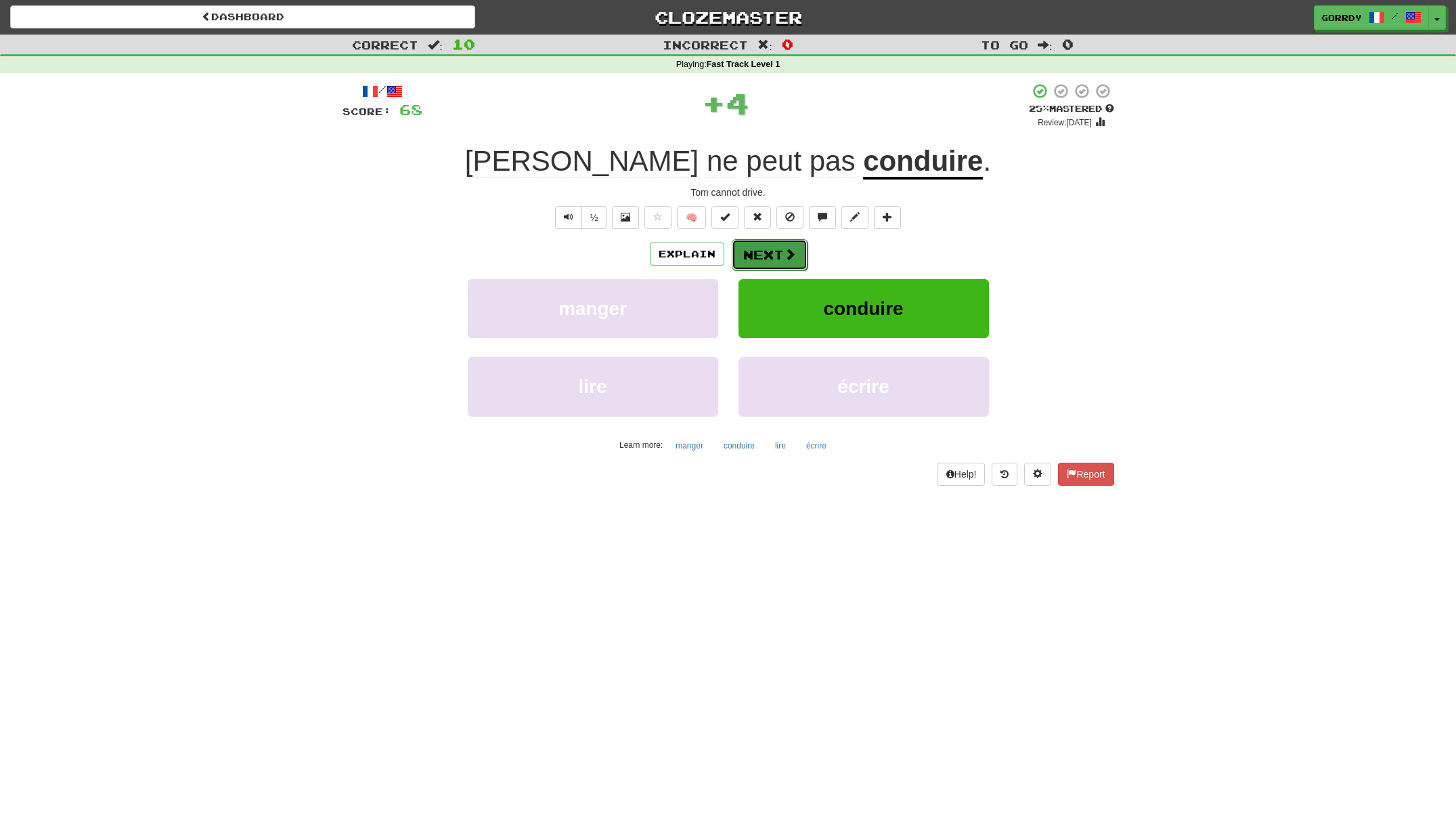
click at [786, 253] on span at bounding box center [790, 253] width 12 height 12
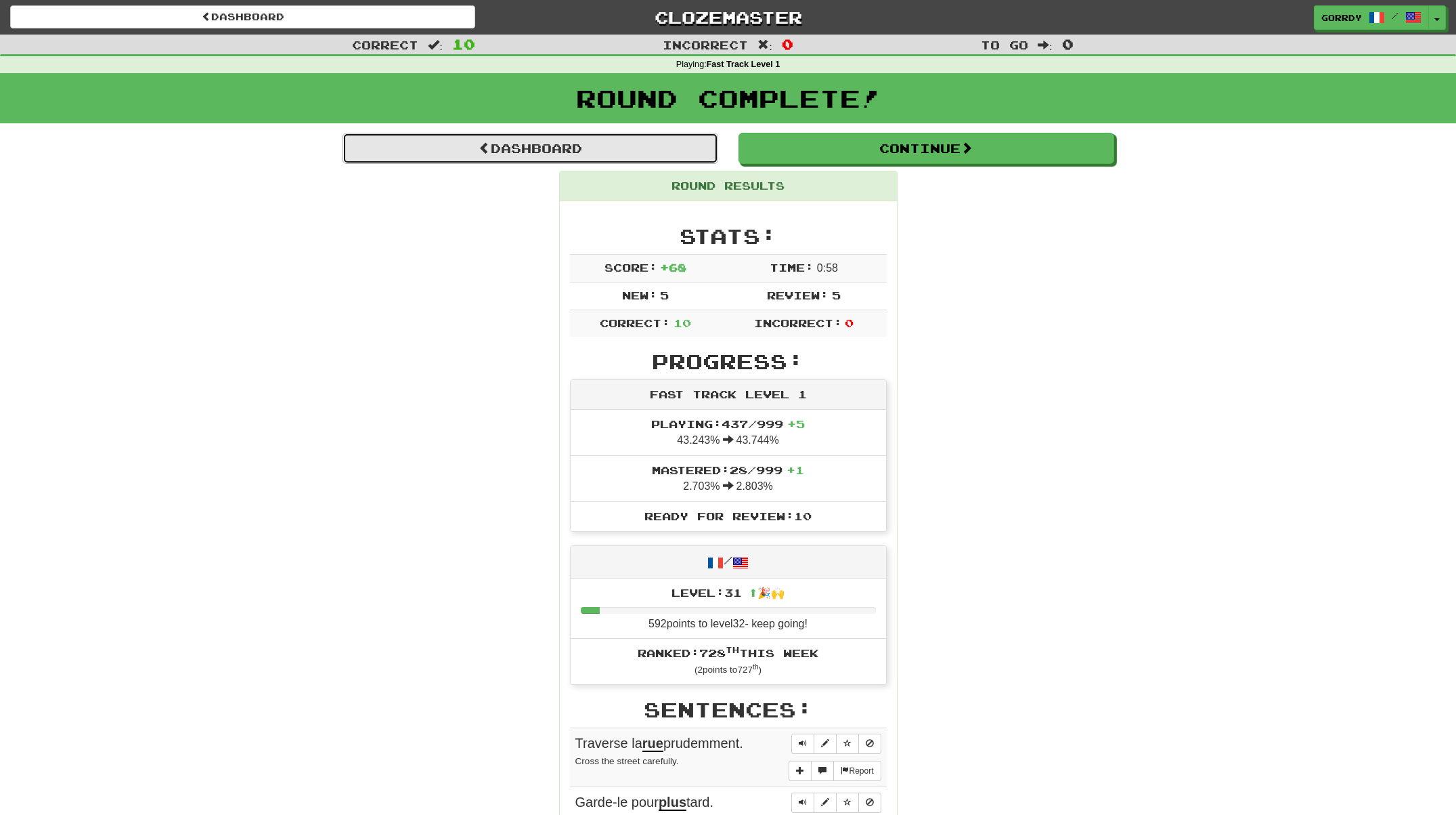
click at [510, 143] on link "Dashboard" at bounding box center [531, 148] width 376 height 31
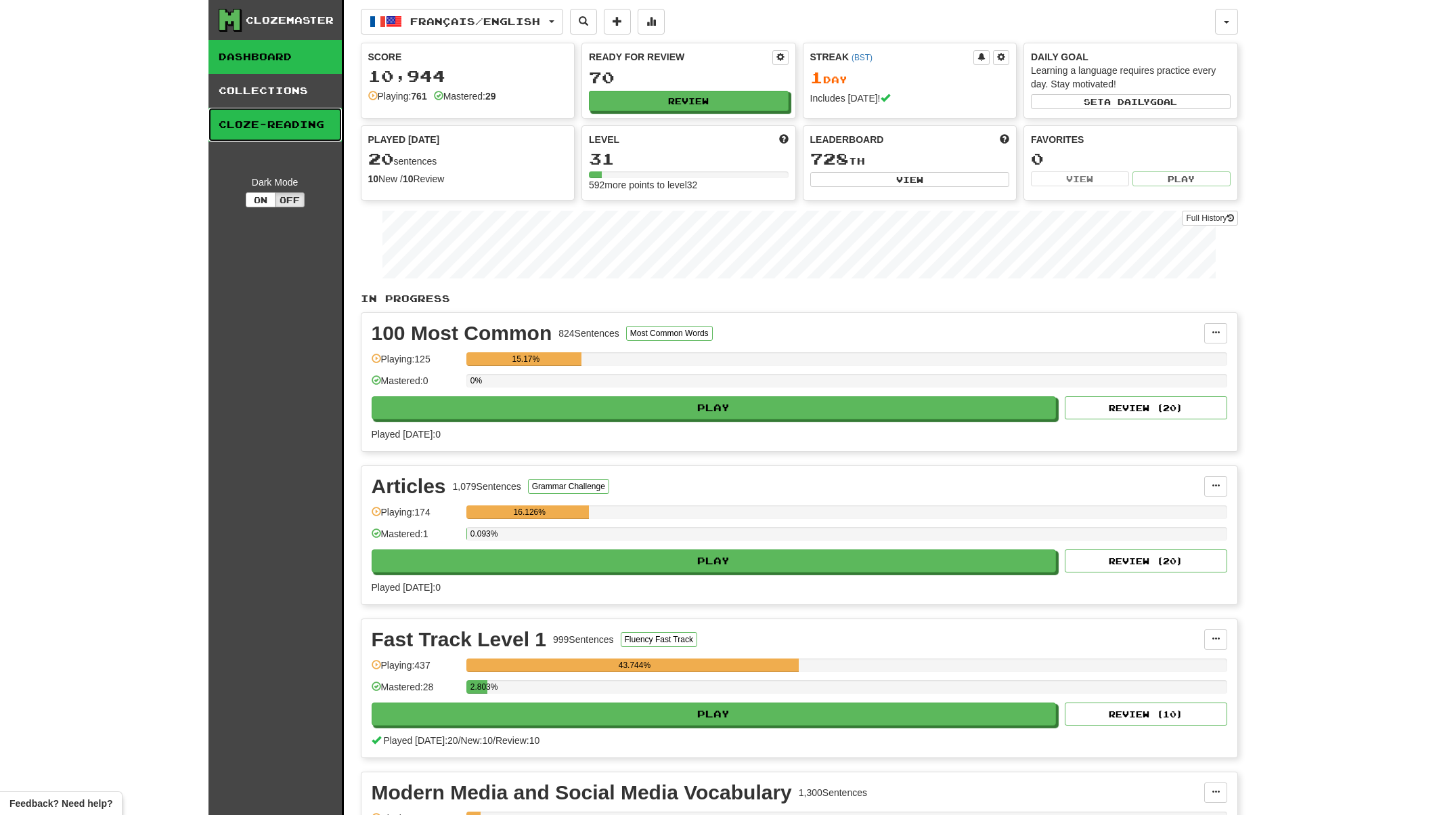
click at [285, 131] on link "Cloze-Reading" at bounding box center [275, 124] width 133 height 34
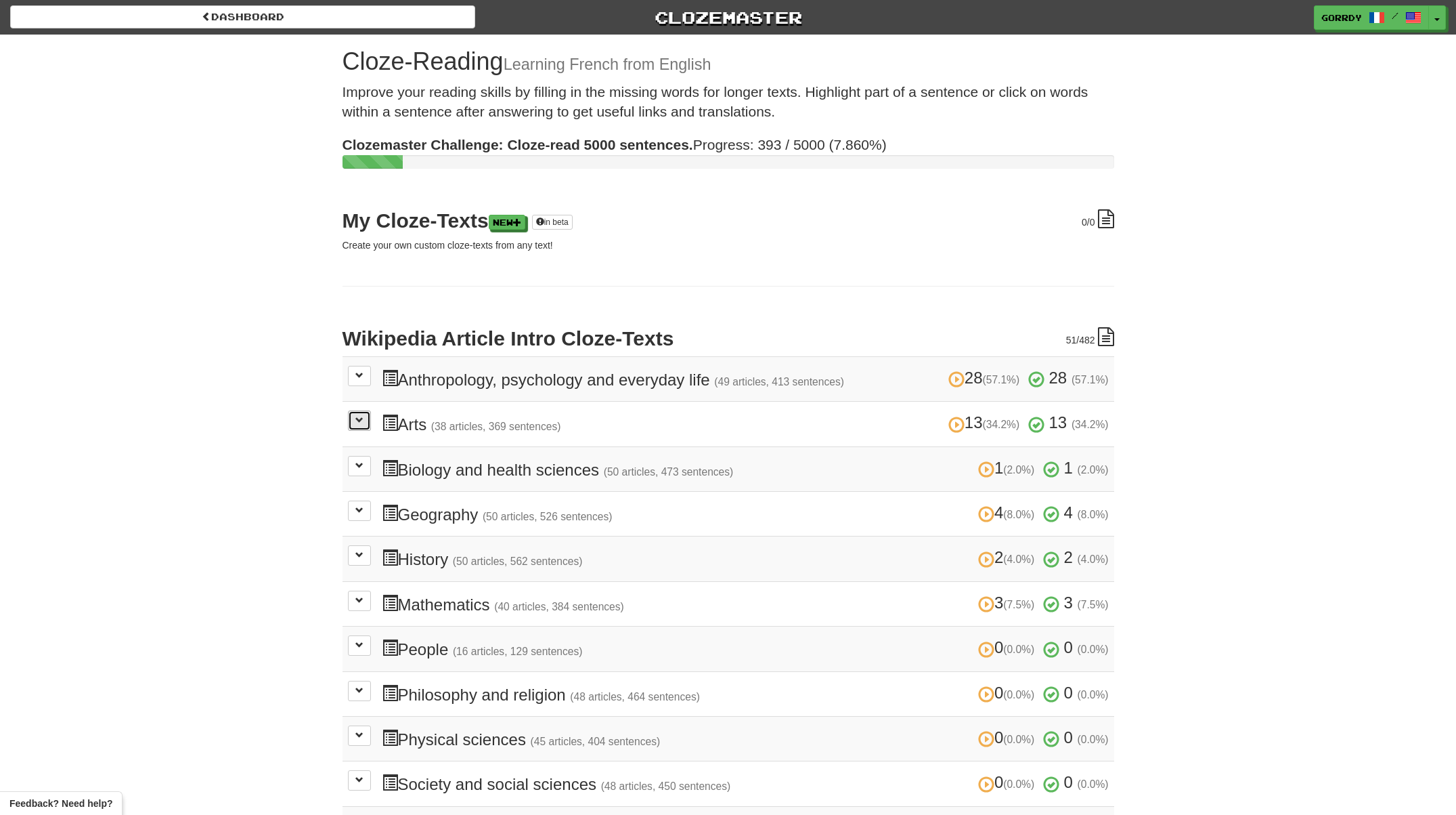
click at [361, 419] on span at bounding box center [360, 419] width 8 height 8
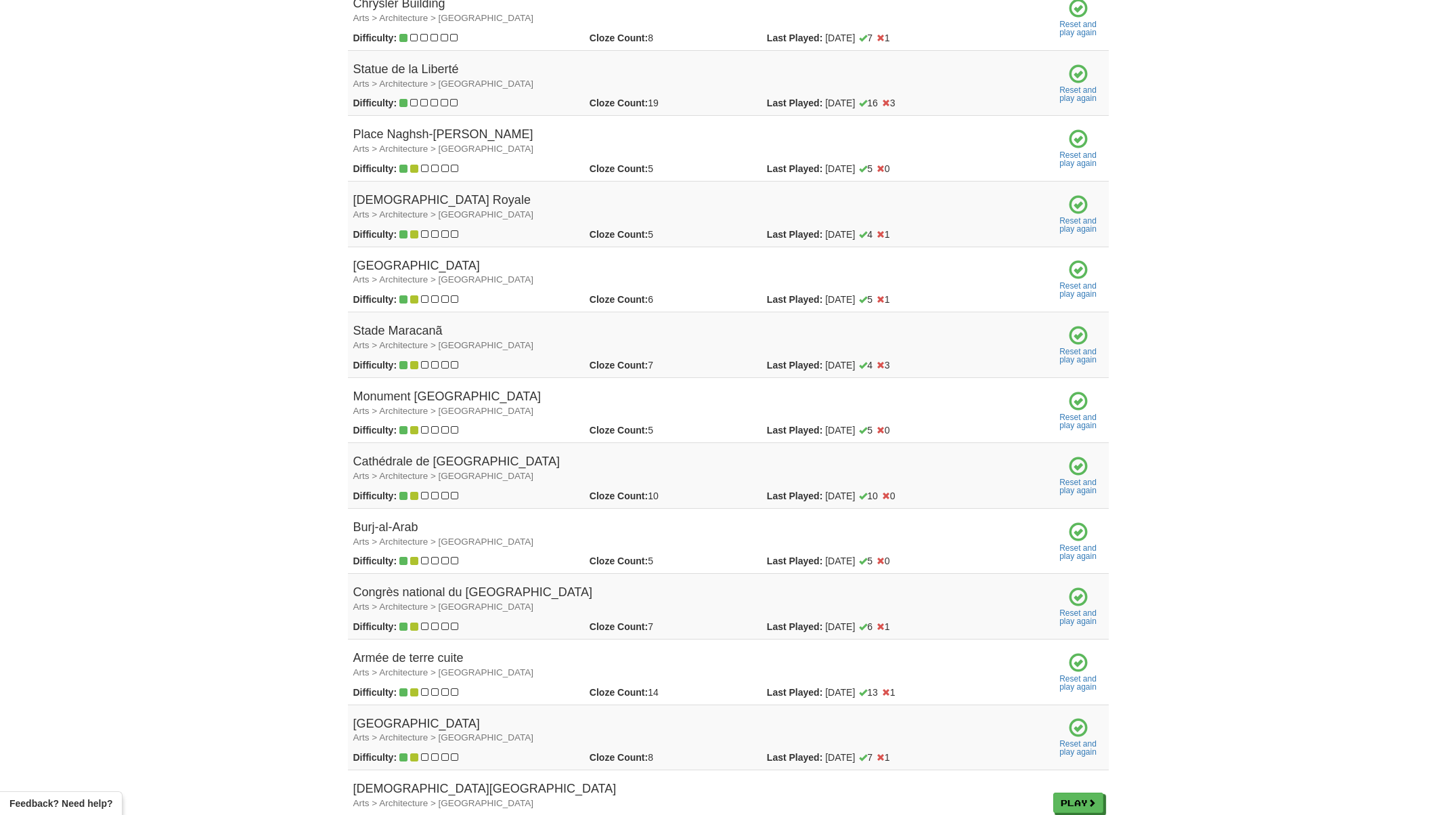
scroll to position [774, 0]
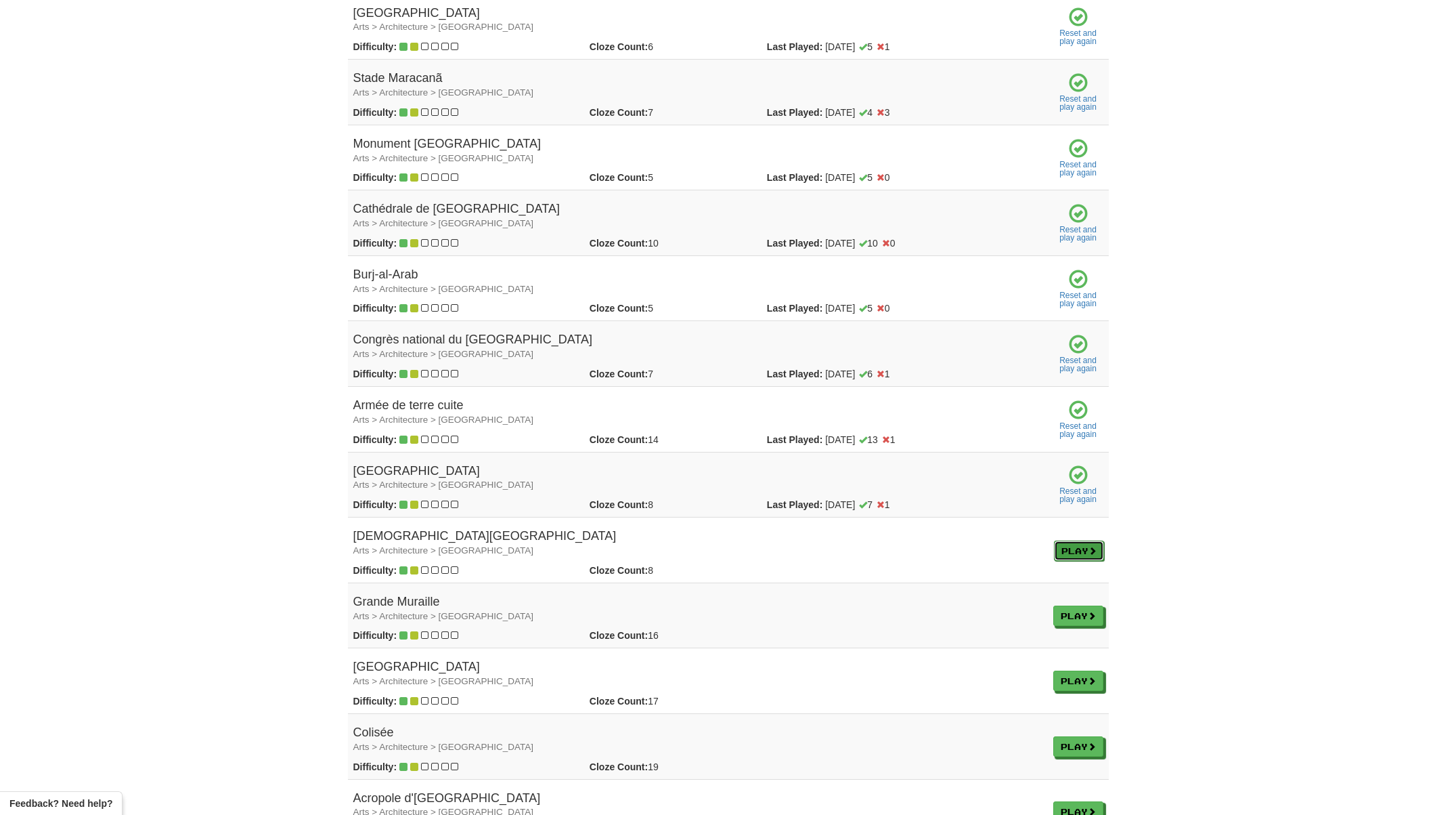
click at [1083, 549] on link "Play" at bounding box center [1079, 551] width 50 height 20
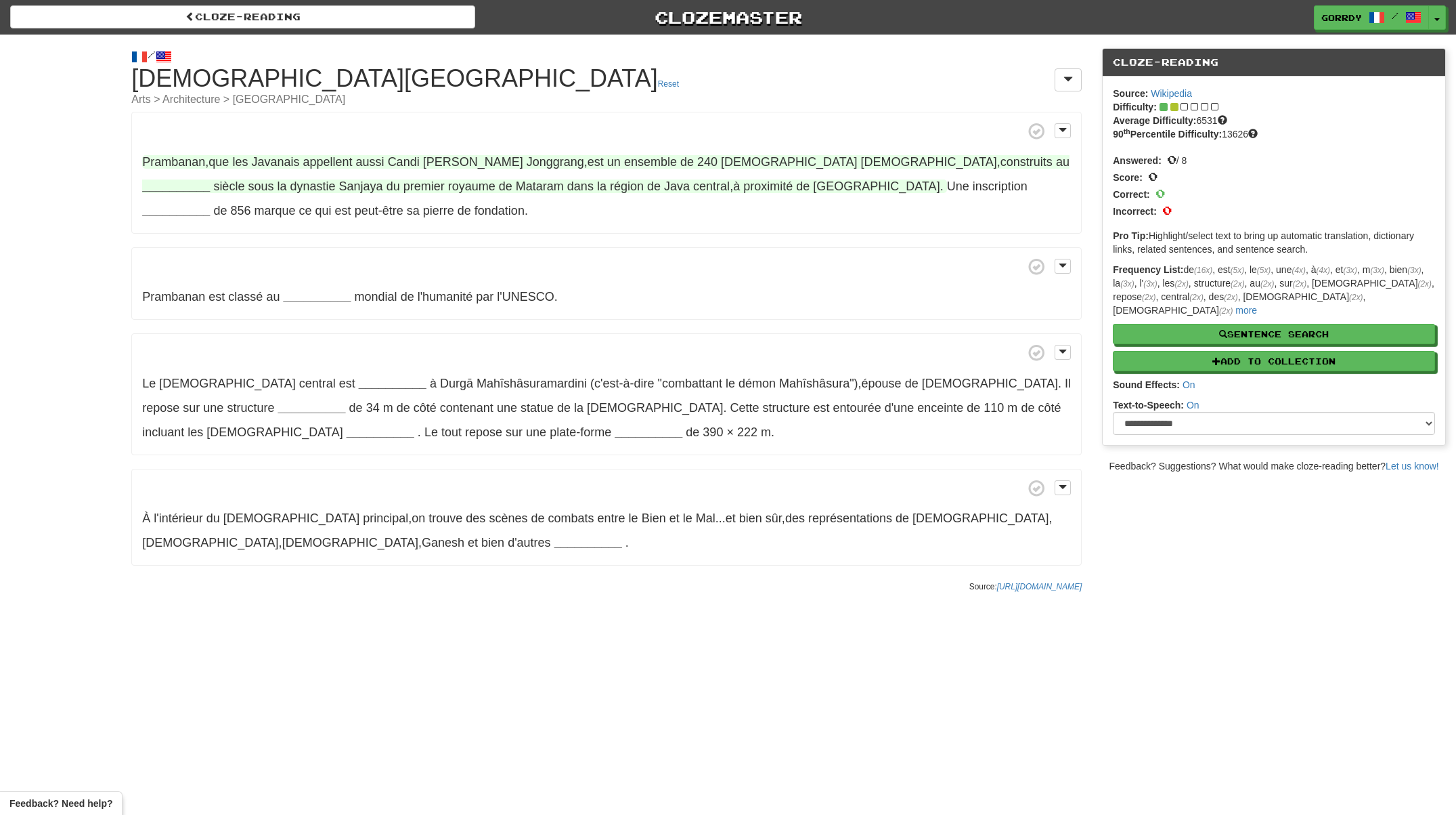
click at [210, 180] on strong "__________" at bounding box center [176, 187] width 68 height 14
click at [855, 296] on button "IXe" at bounding box center [858, 297] width 90 height 30
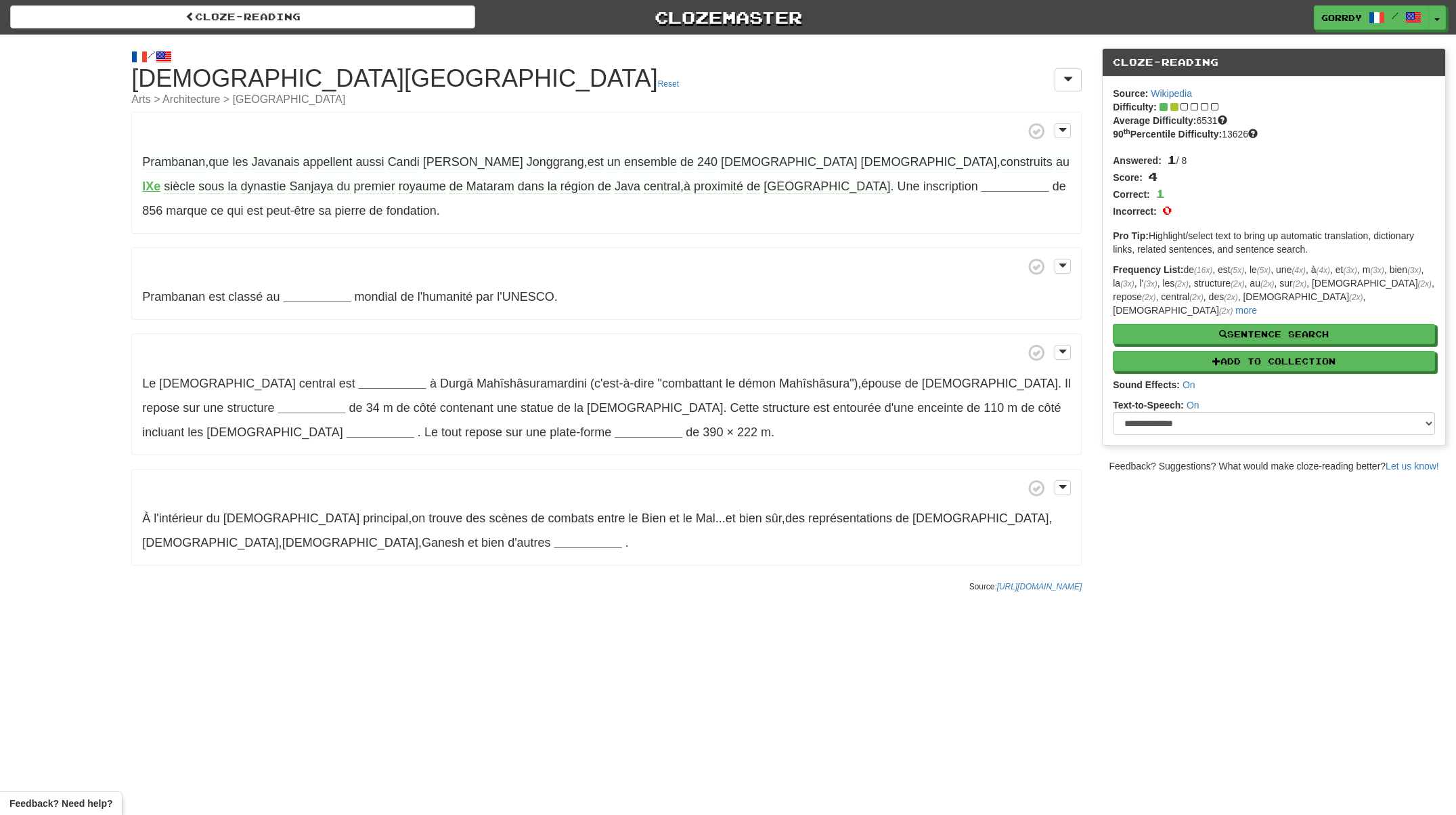
click at [861, 165] on span "shivaites" at bounding box center [928, 162] width 136 height 14
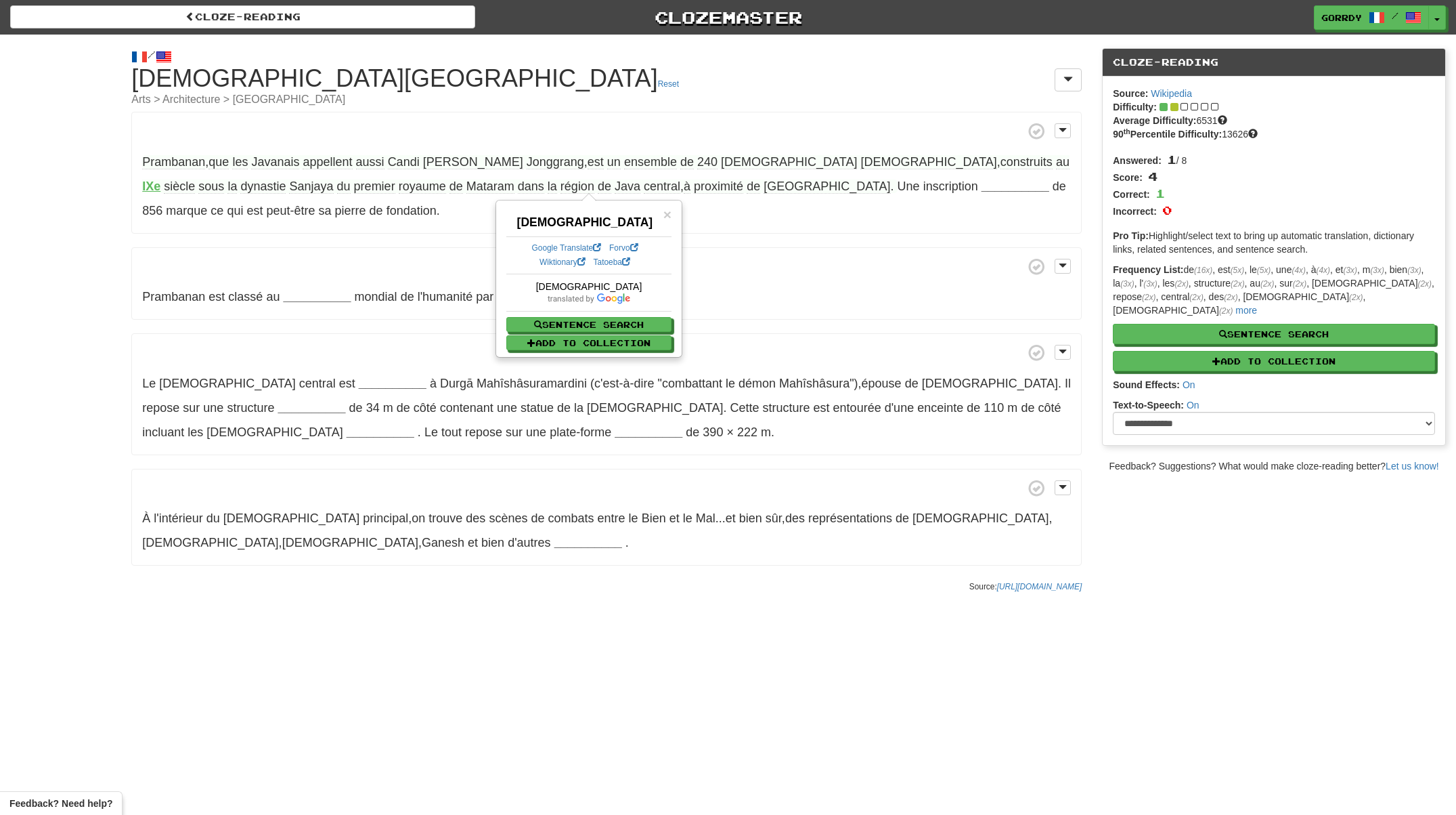
click at [746, 268] on span at bounding box center [606, 266] width 929 height 17
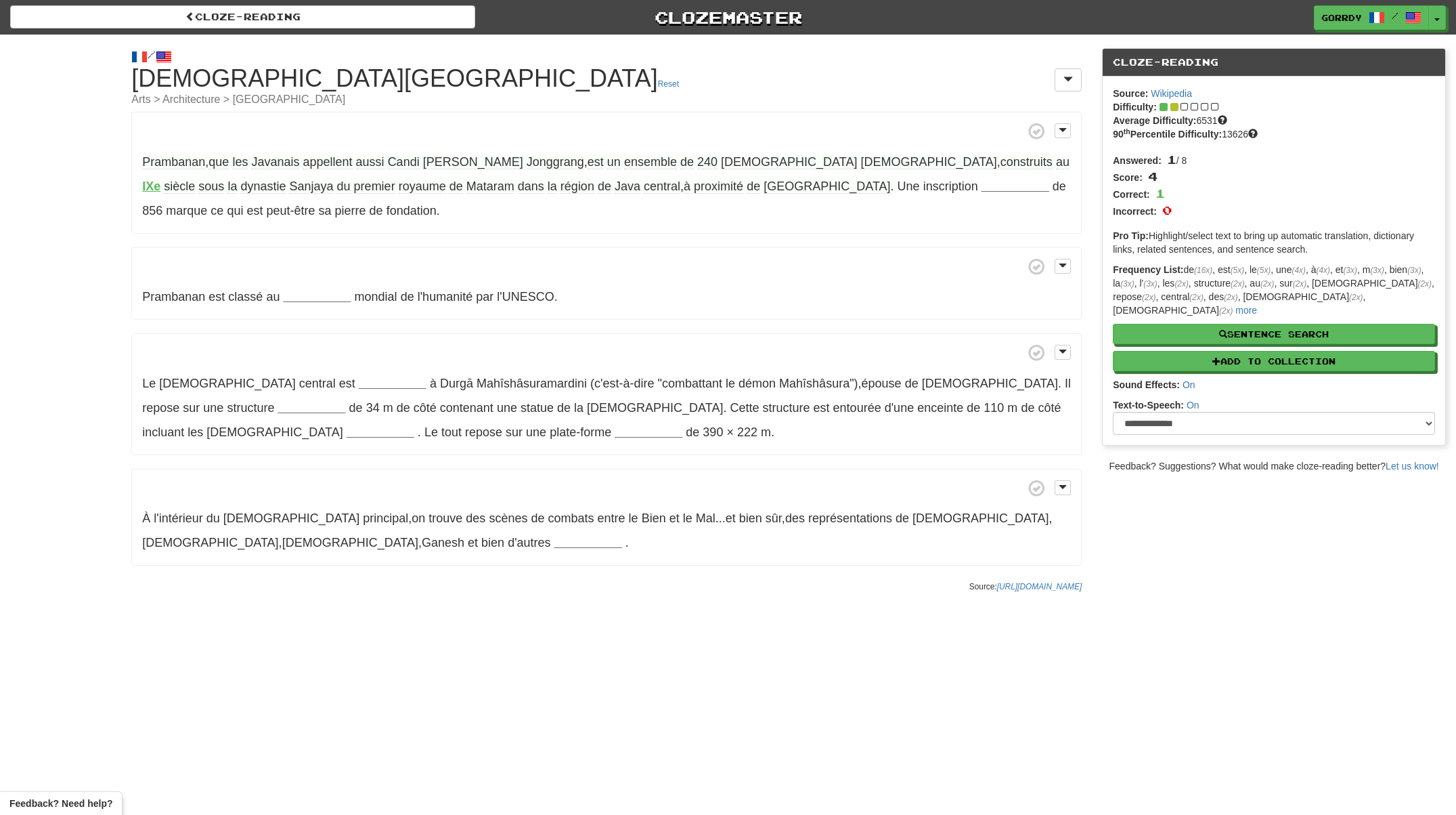
click at [763, 190] on span "Yogyakarta" at bounding box center [826, 187] width 126 height 14
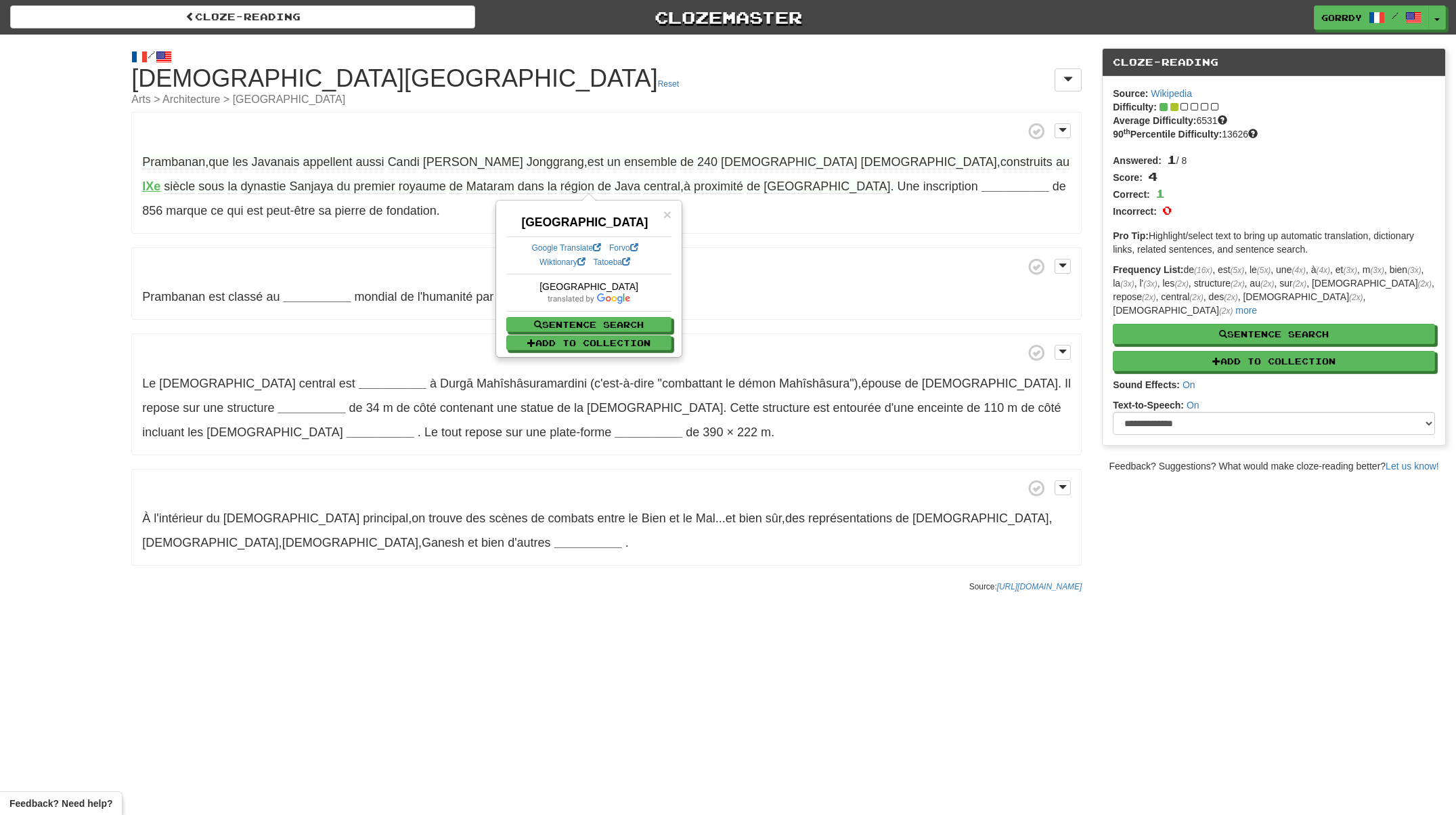
click at [738, 244] on div "Prambanan , que les Javanais appellent aussi Candi Lara Jonggrang , est un ense…" at bounding box center [606, 338] width 950 height 453
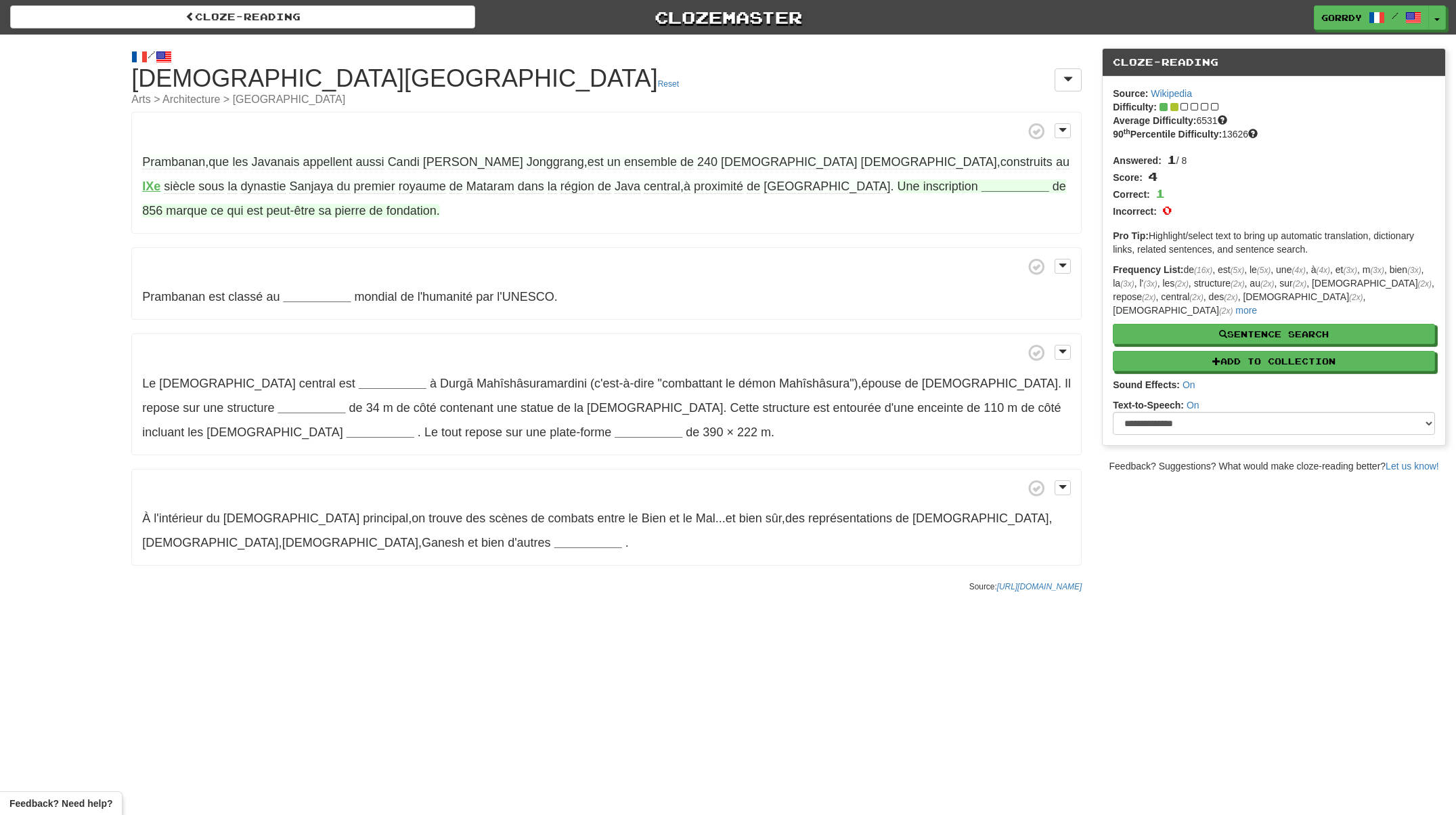
click at [982, 186] on strong "__________" at bounding box center [1016, 187] width 68 height 14
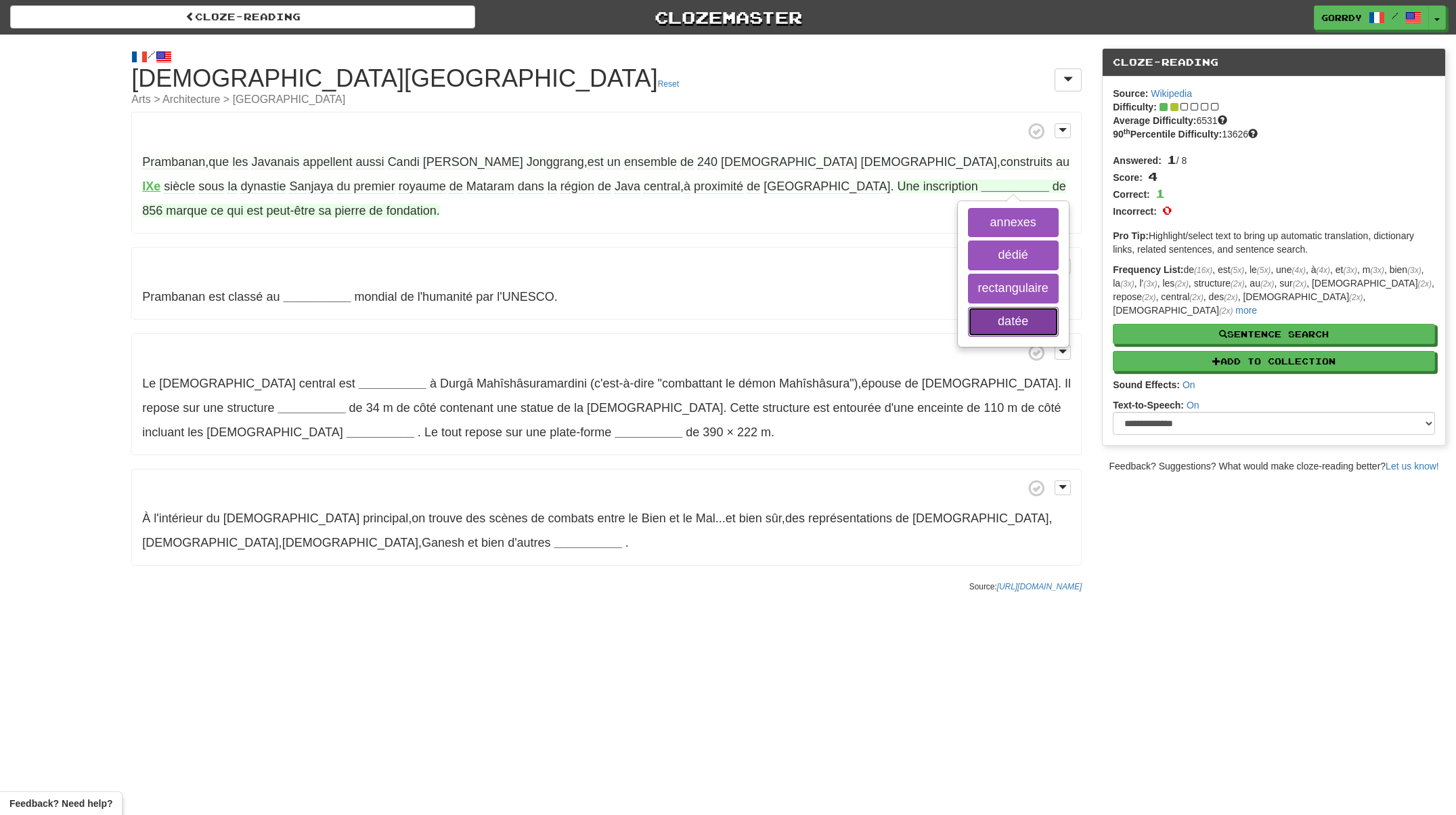
click at [968, 319] on button "datée" at bounding box center [1013, 322] width 90 height 30
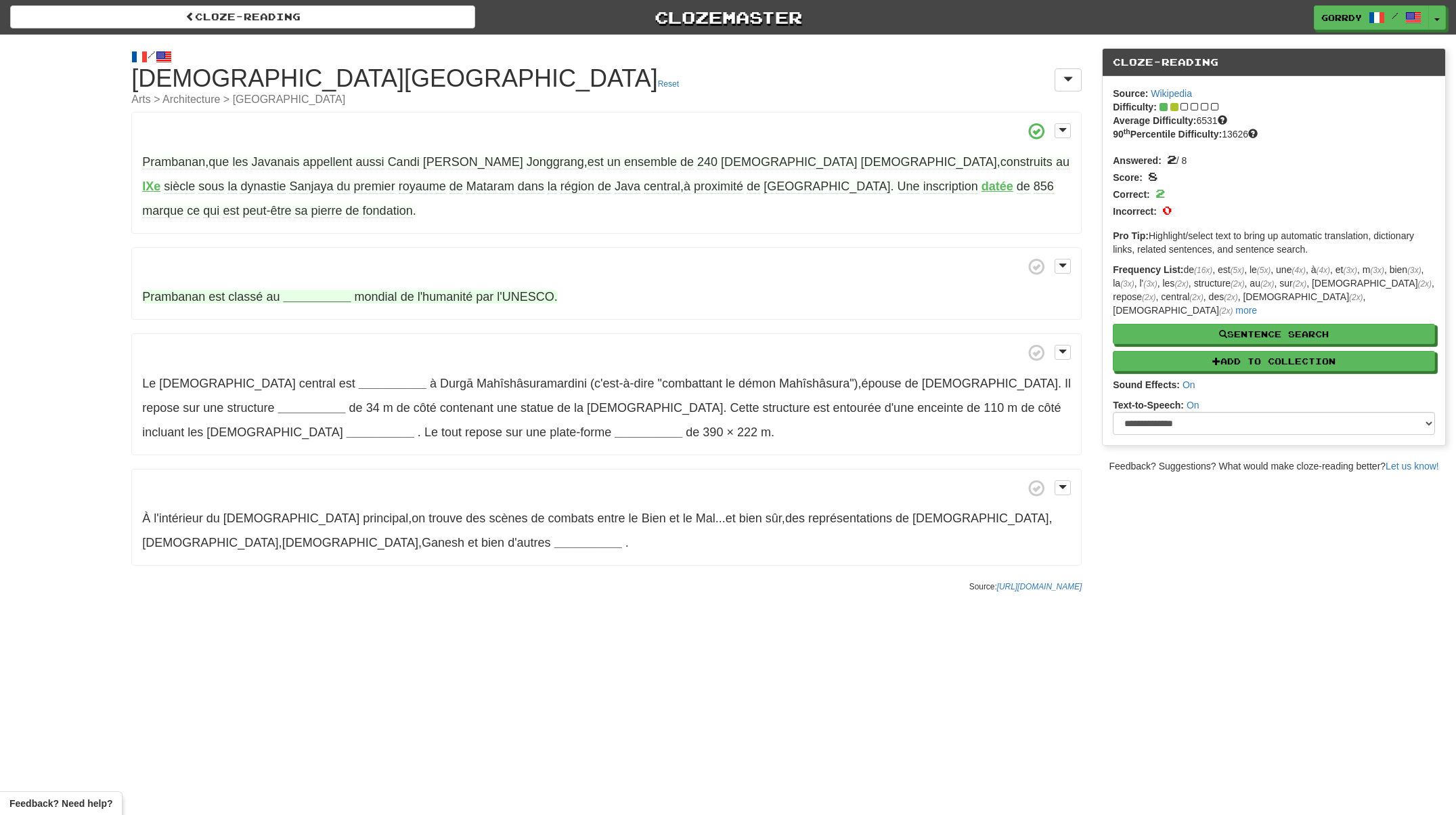
click at [320, 290] on strong "__________" at bounding box center [317, 297] width 68 height 14
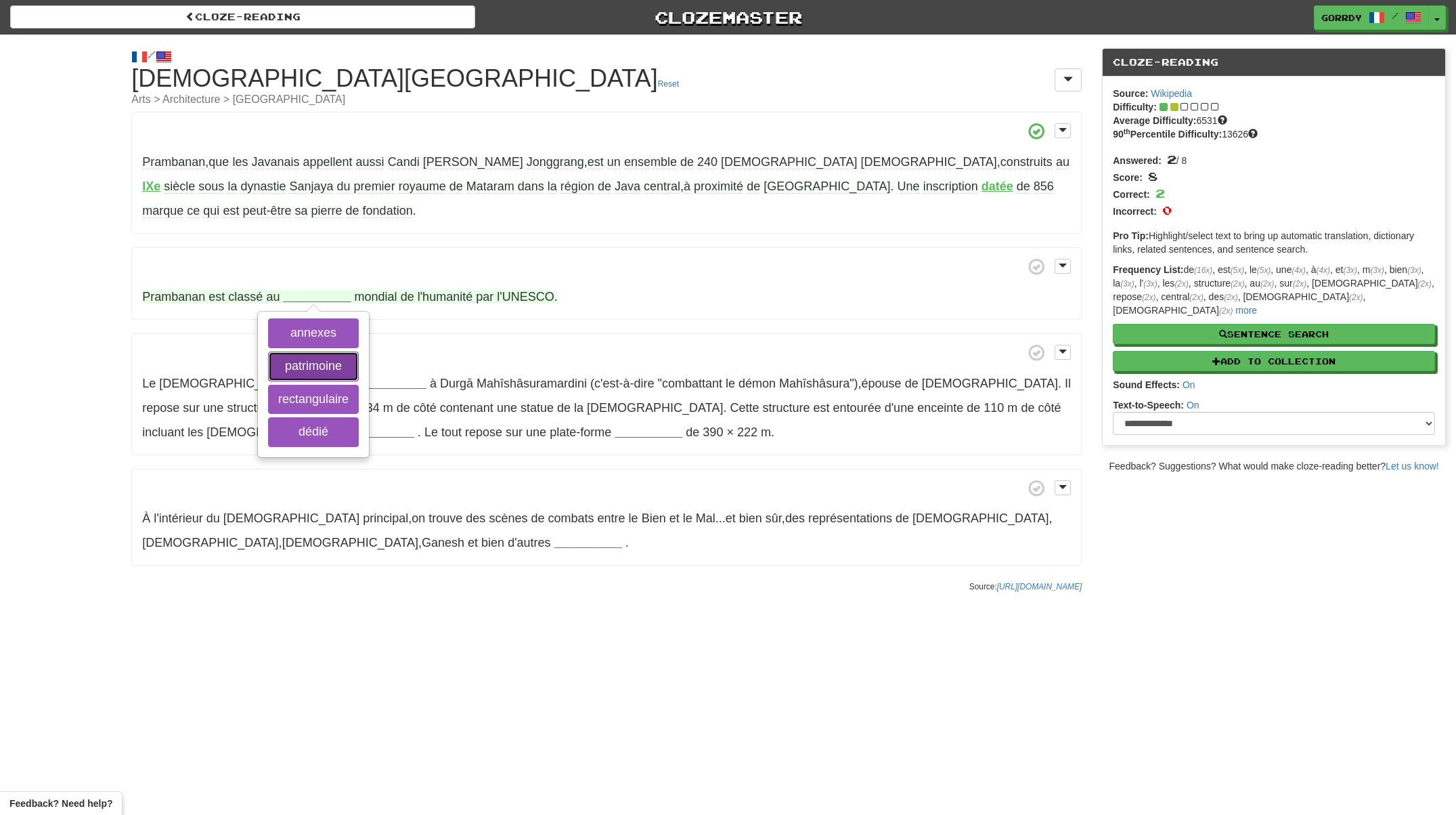
click at [332, 352] on button "patrimoine" at bounding box center [313, 367] width 90 height 30
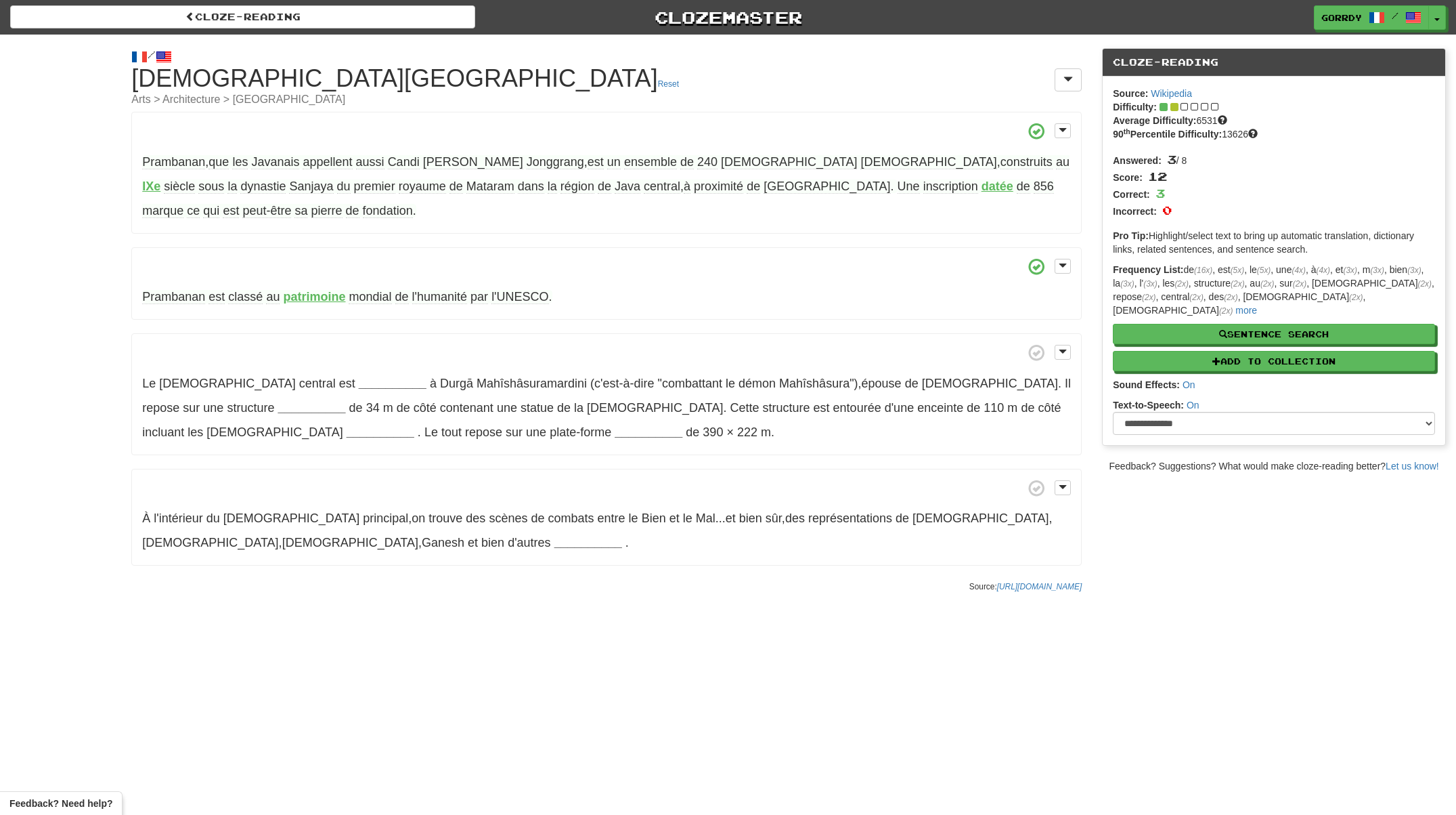
click at [322, 290] on strong "patrimoine" at bounding box center [314, 297] width 63 height 14
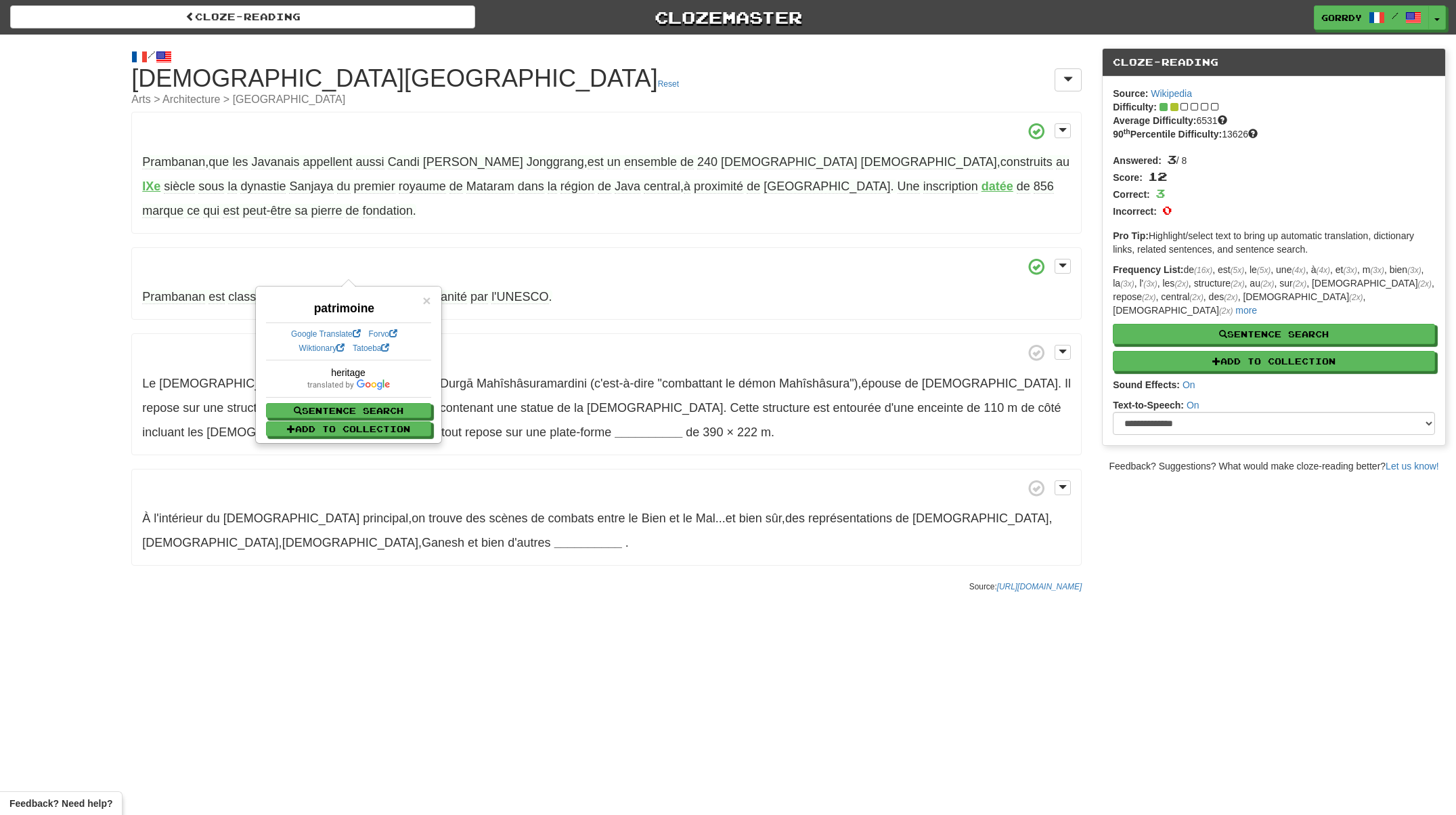
click at [466, 306] on div "Prambanan , que les Javanais appellent aussi Candi Lara Jonggrang , est un ense…" at bounding box center [606, 338] width 950 height 453
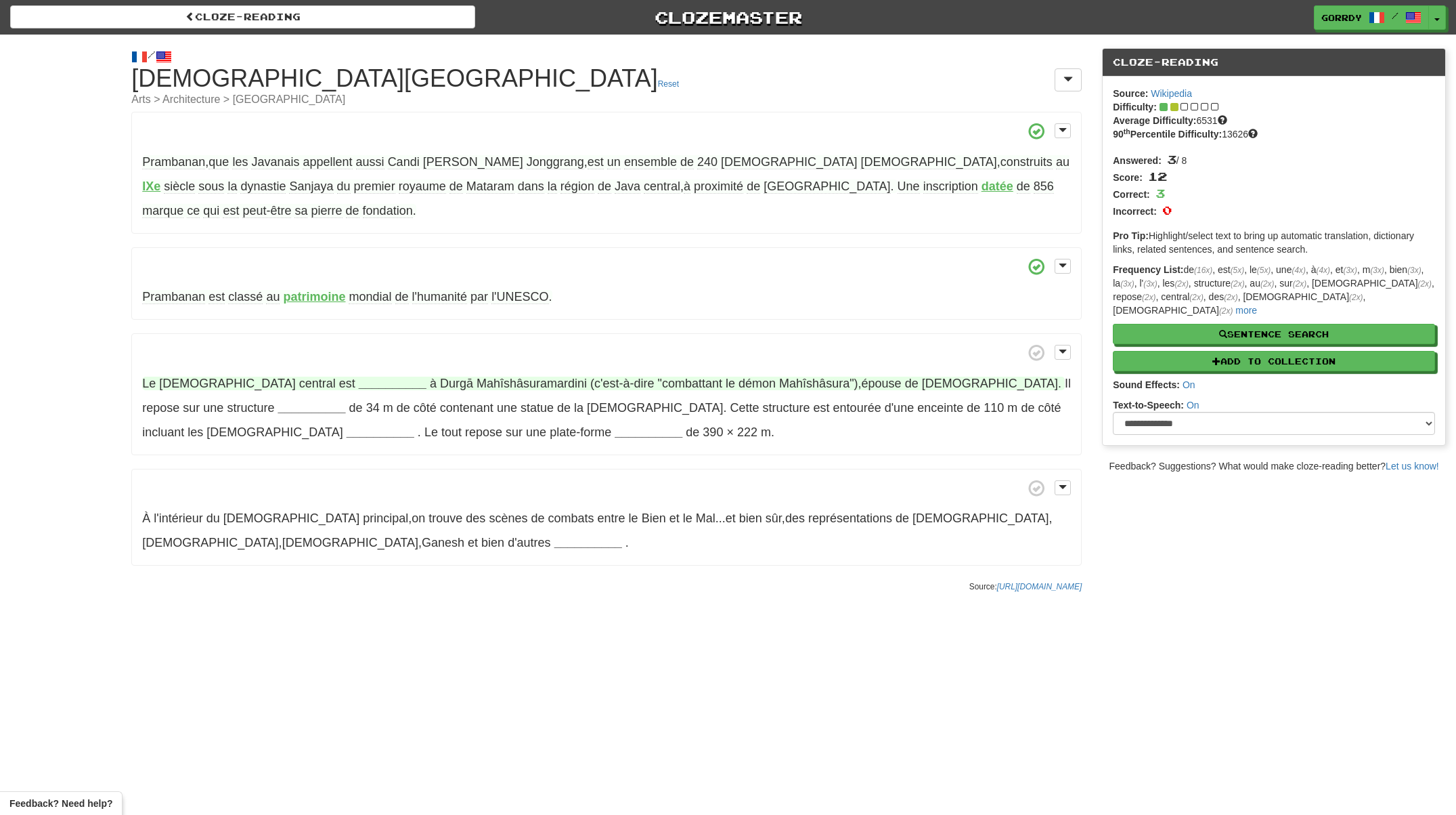
click at [359, 377] on strong "__________" at bounding box center [393, 384] width 68 height 14
click at [300, 504] on button "dédié" at bounding box center [291, 519] width 74 height 30
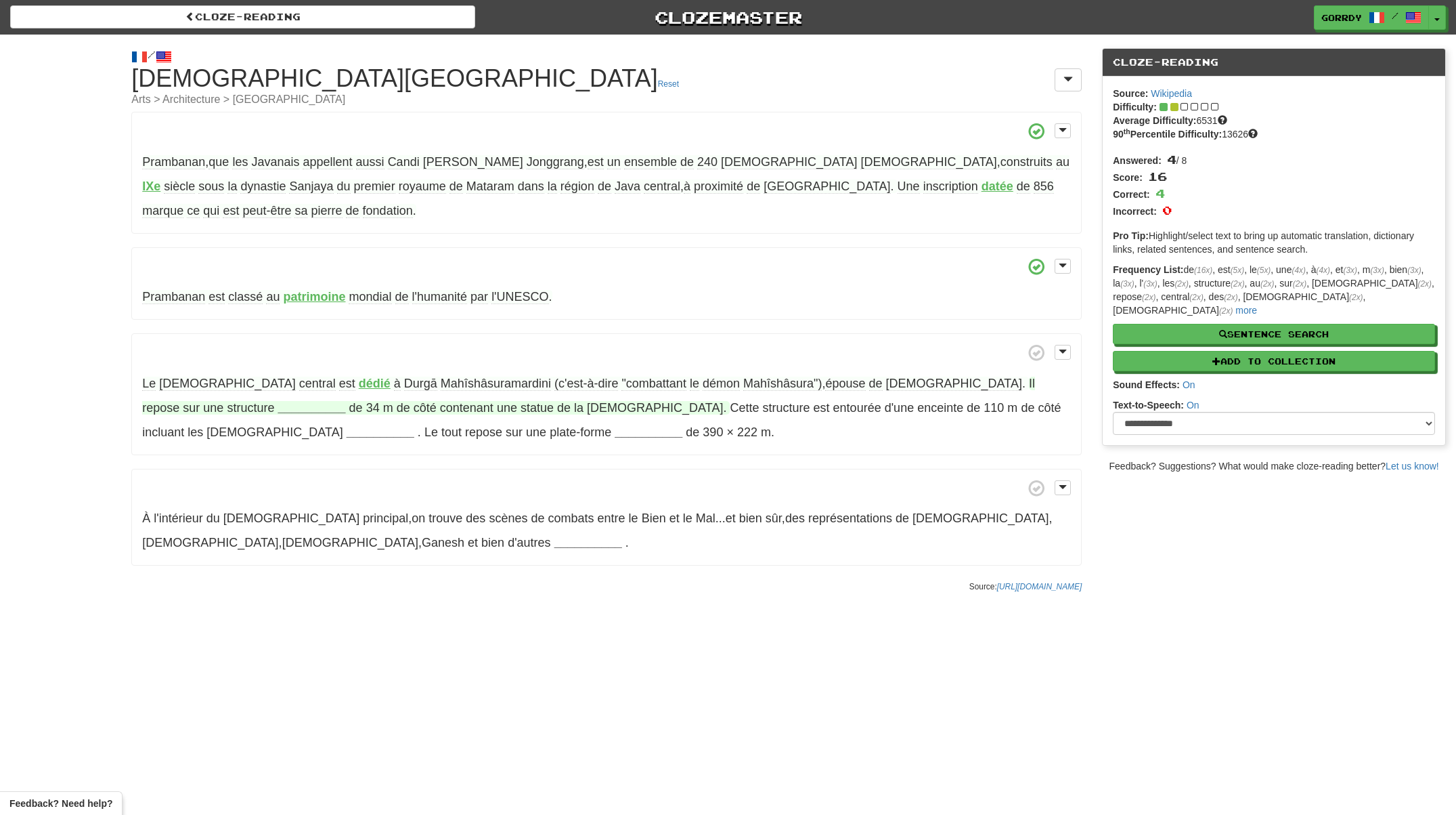
click at [345, 401] on strong "__________" at bounding box center [311, 408] width 68 height 14
click at [1169, 504] on button "surélevée" at bounding box center [1206, 519] width 74 height 30
click at [906, 401] on span "enceinte" at bounding box center [929, 408] width 46 height 14
click at [414, 425] on strong "__________" at bounding box center [381, 432] width 68 height 14
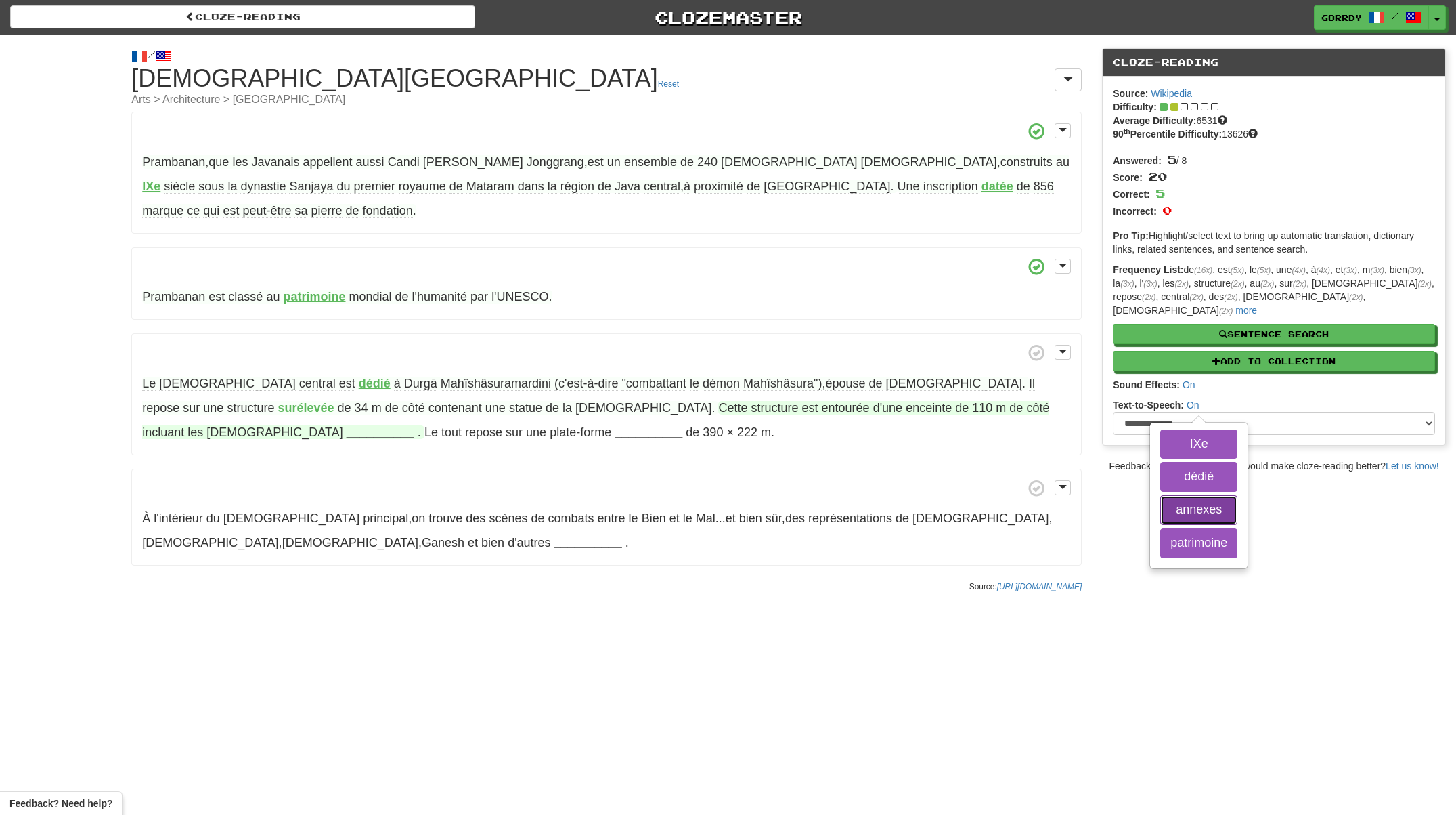
click at [1161, 495] on button "annexes" at bounding box center [1200, 510] width 78 height 30
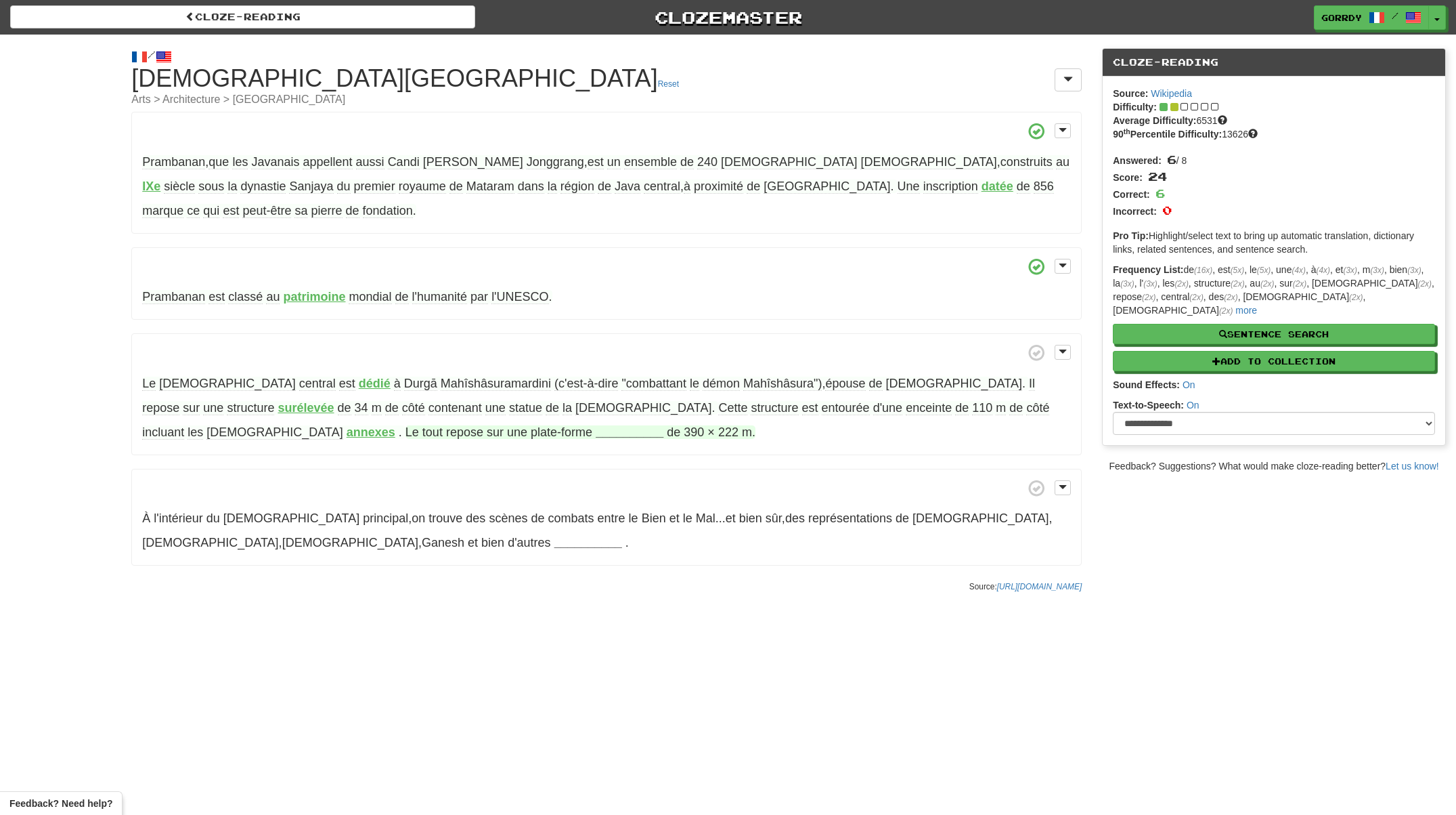
click at [596, 425] on strong "__________" at bounding box center [630, 432] width 68 height 14
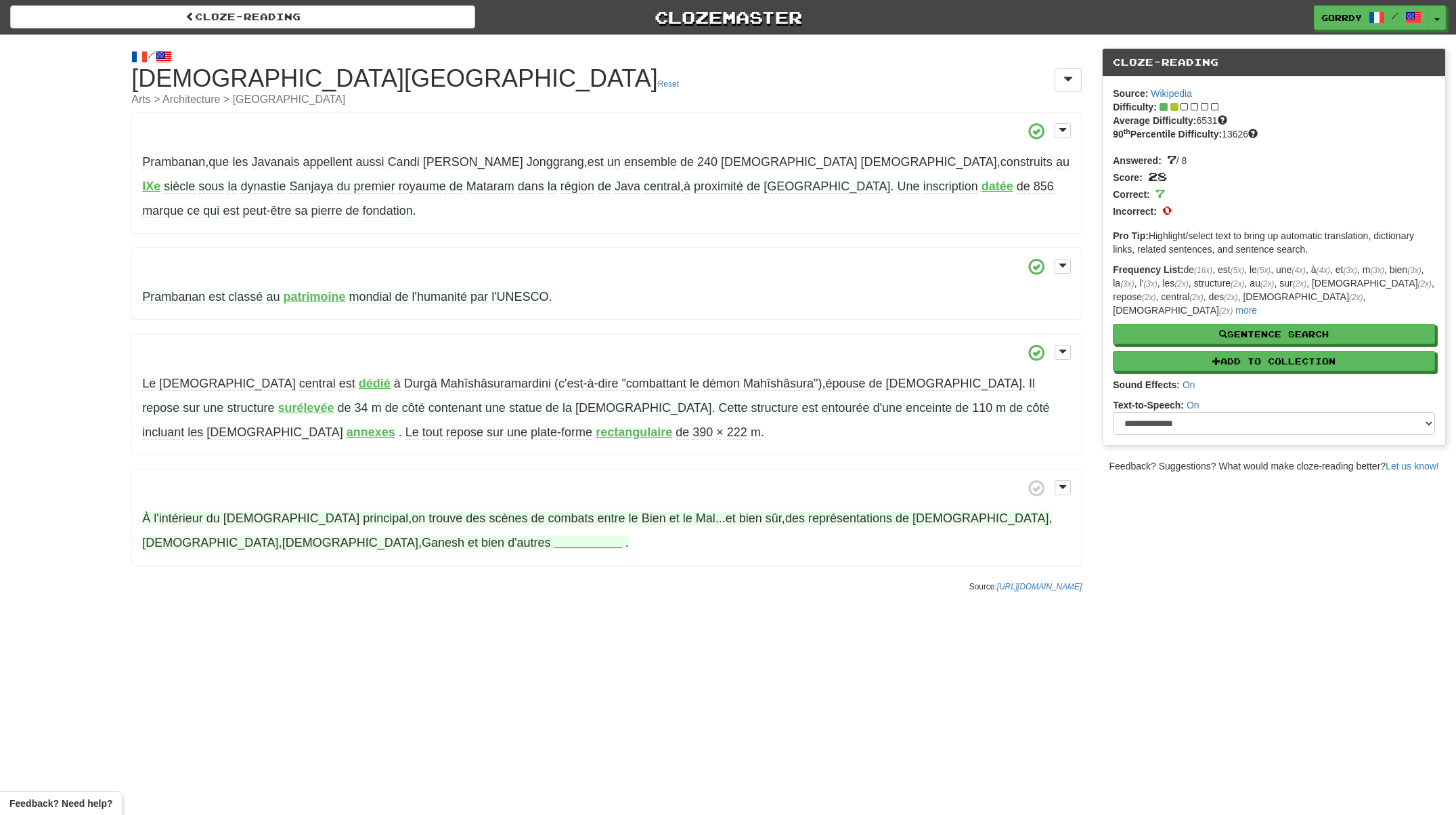
click at [555, 536] on strong "__________" at bounding box center [588, 543] width 68 height 14
click at [216, 564] on button "divinités" at bounding box center [221, 578] width 78 height 30
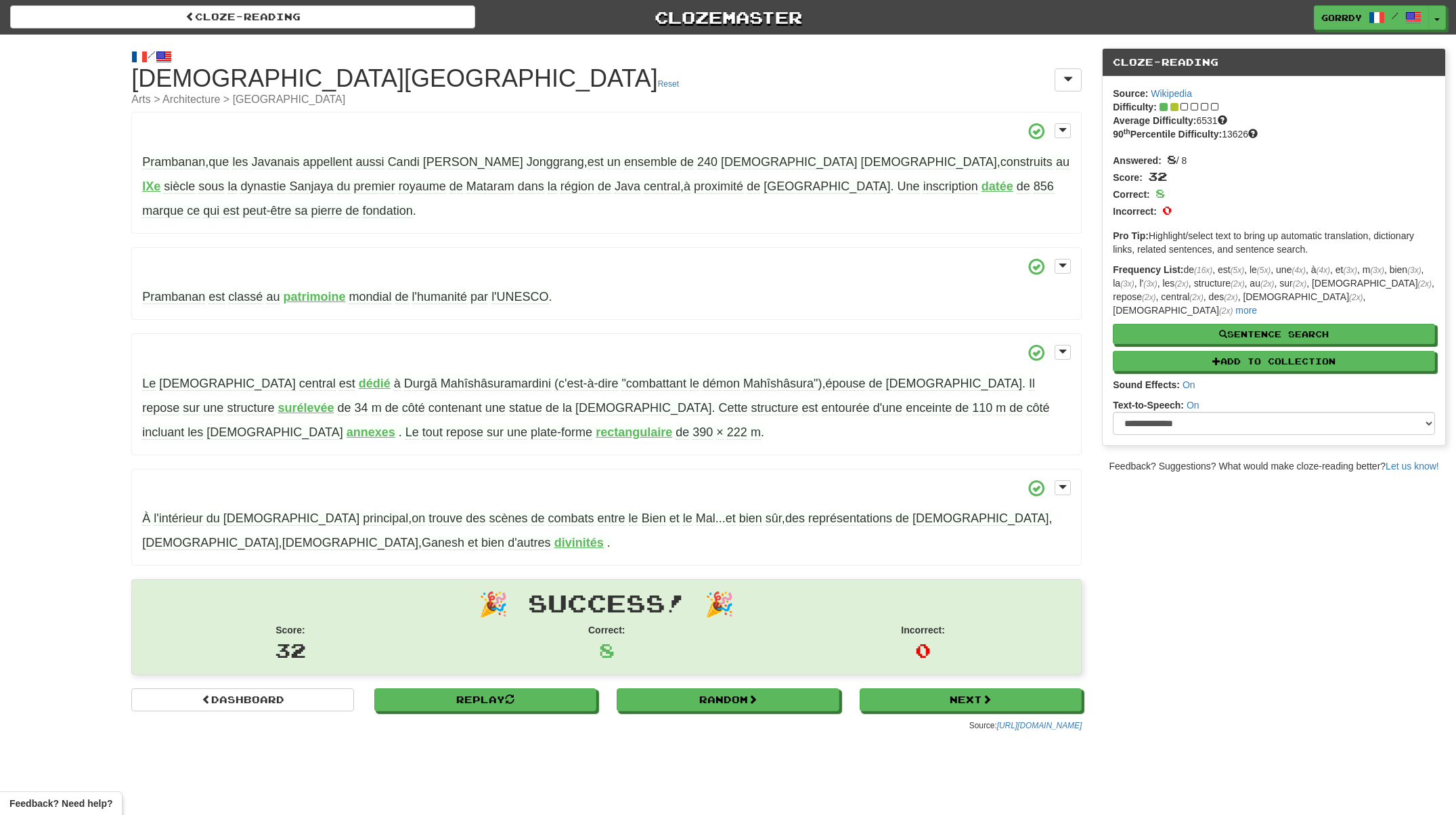
click at [184, 425] on span "incluant" at bounding box center [163, 432] width 42 height 14
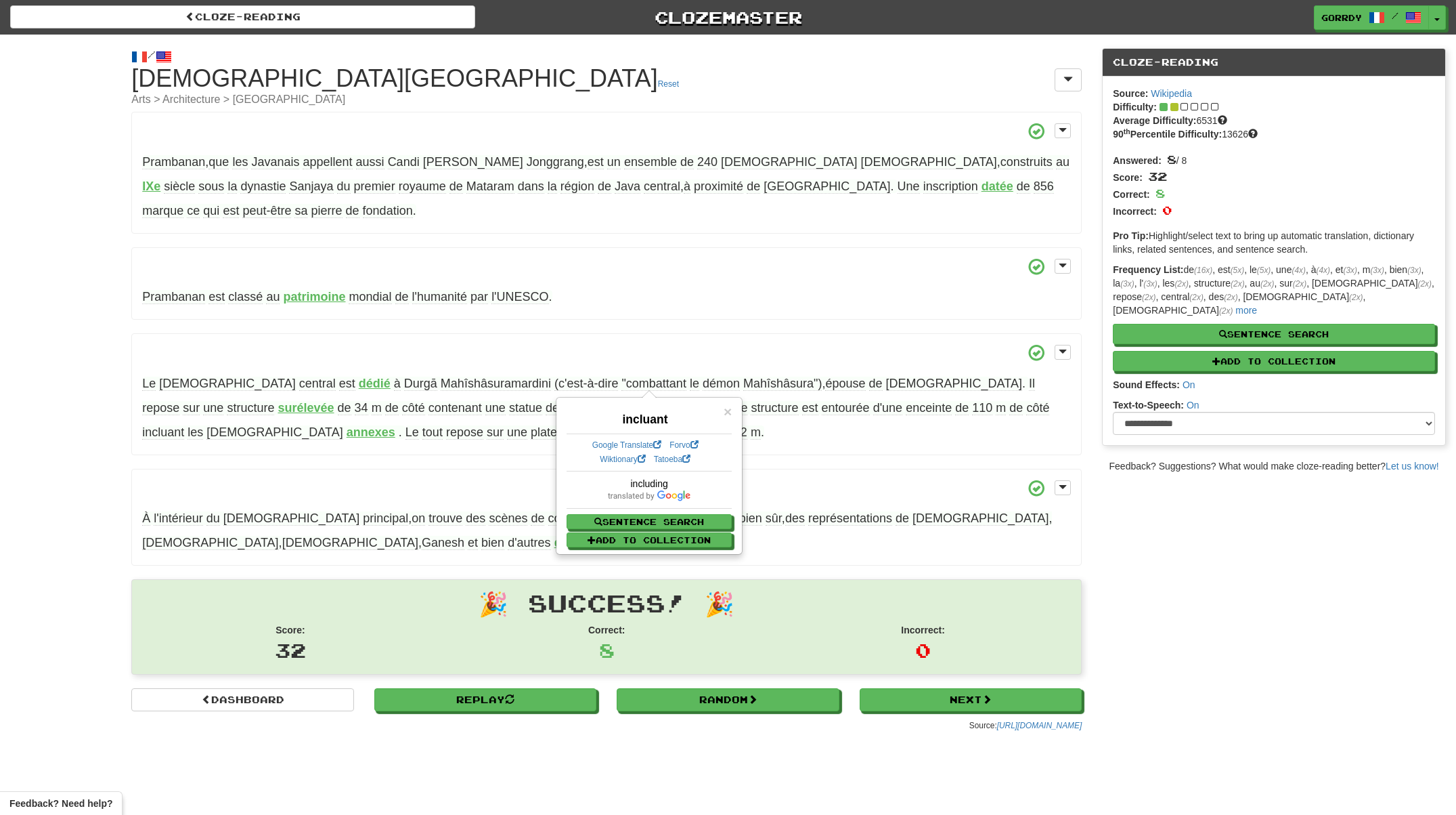
click at [763, 409] on p "Le temple central est dédié à Durgā Mahîshâsuramardini (c'est-à-dire "combattan…" at bounding box center [606, 394] width 950 height 122
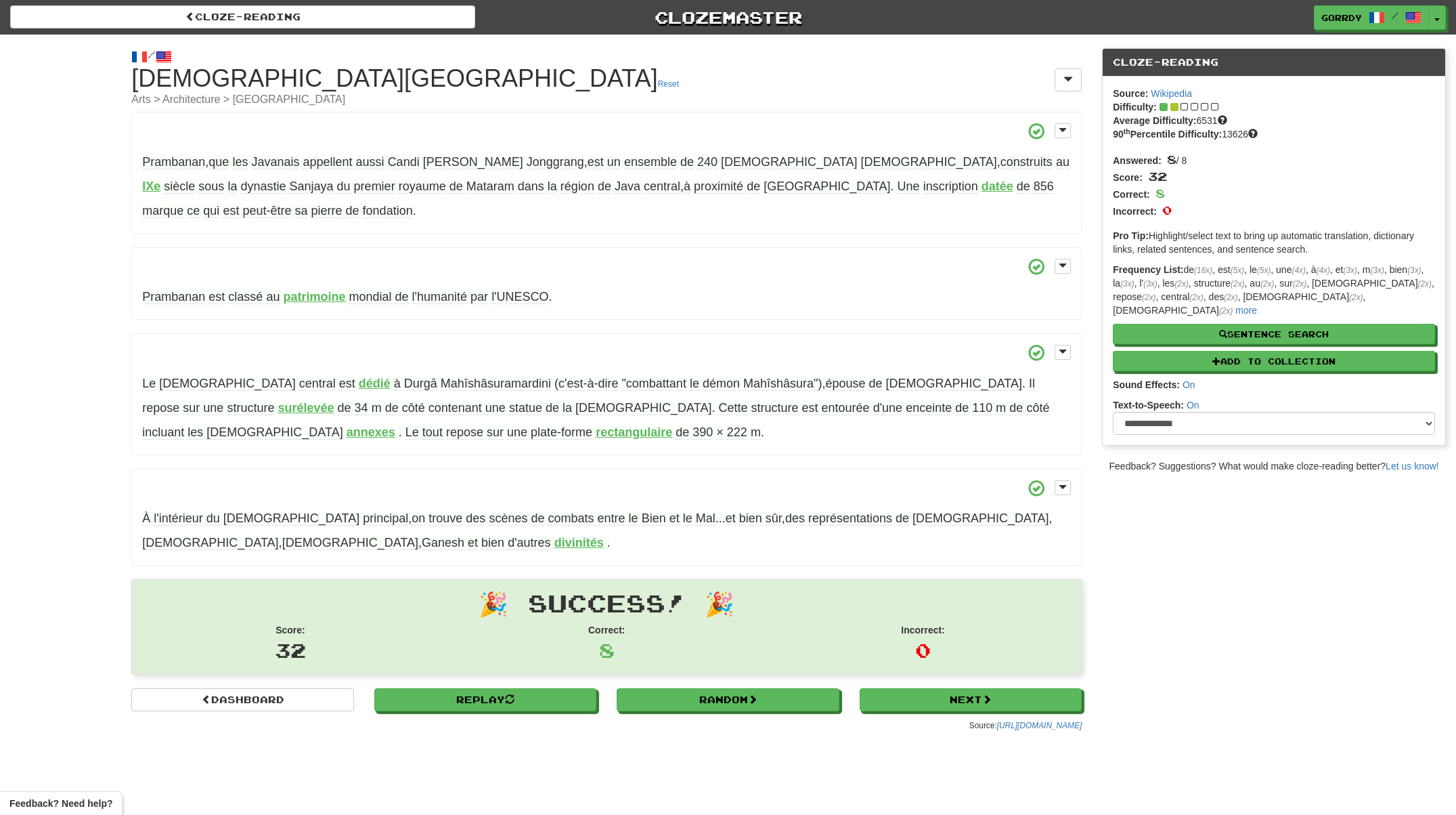
click at [906, 401] on span "enceinte" at bounding box center [929, 408] width 46 height 14
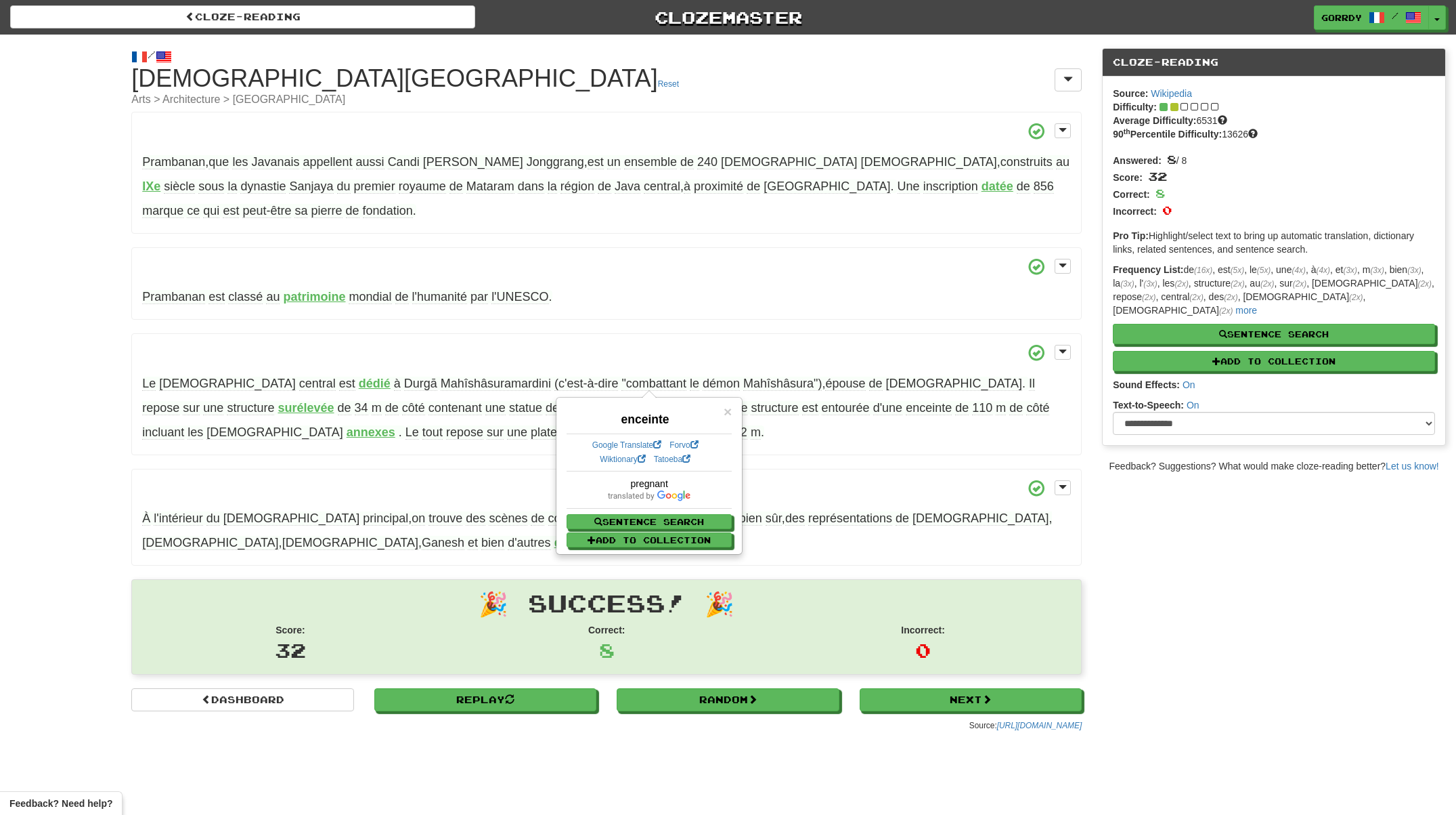
click at [431, 421] on p "Le temple central est dédié à Durgā Mahîshâsuramardini (c'est-à-dire "combattan…" at bounding box center [606, 394] width 950 height 122
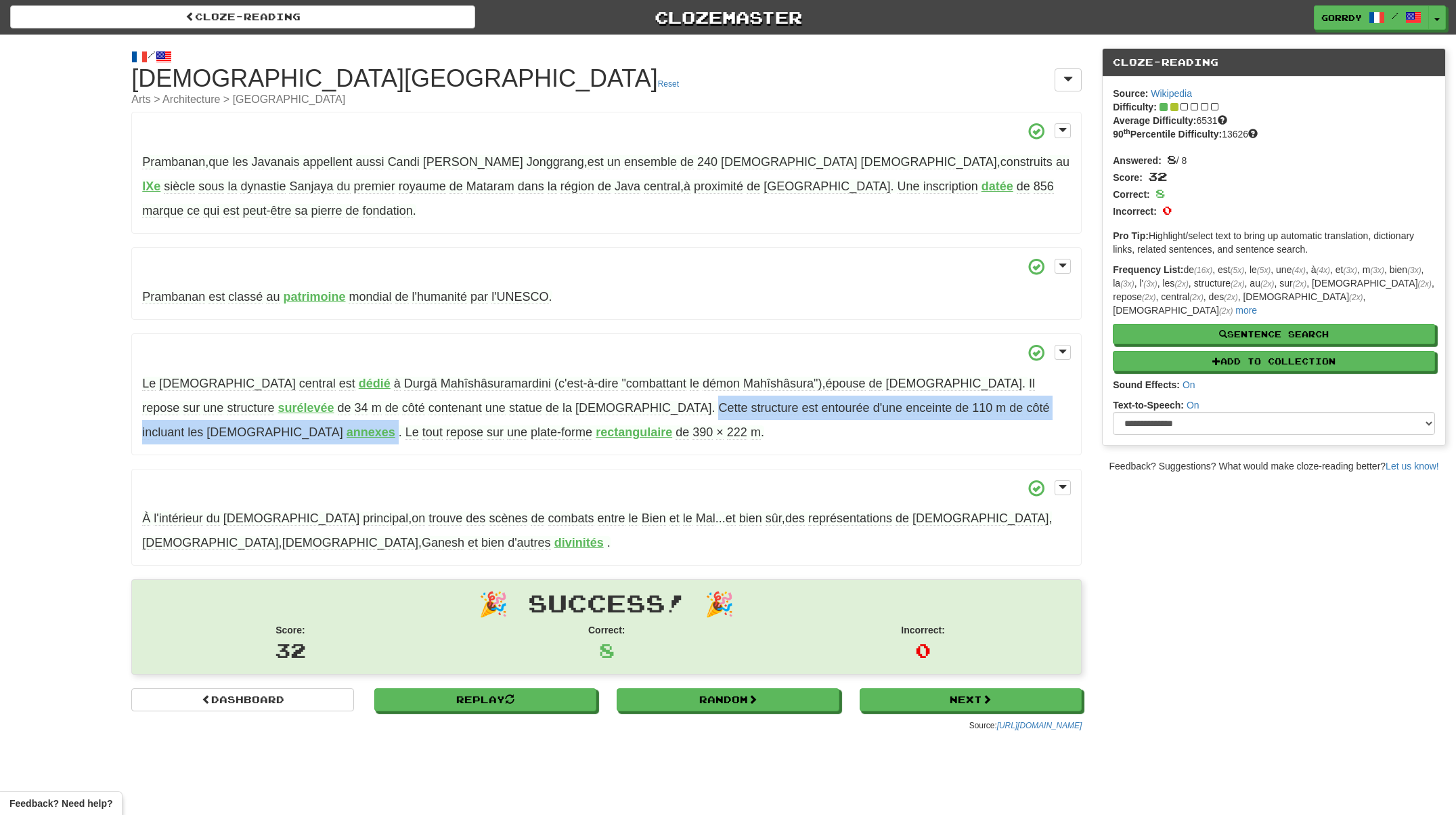
drag, startPoint x: 394, startPoint y: 380, endPoint x: 897, endPoint y: 384, distance: 503.0
click at [897, 384] on p "Le temple central est dédié à Durgā Mahîshâsuramardini (c'est-à-dire "combattan…" at bounding box center [606, 394] width 950 height 122
click at [184, 425] on span "incluant" at bounding box center [163, 432] width 42 height 14
drag, startPoint x: 893, startPoint y: 384, endPoint x: 397, endPoint y: 380, distance: 496.0
click at [397, 401] on span "Cette structure est entourée d'une enceinte de 110 m de côté incluant les templ…" at bounding box center [595, 419] width 907 height 39
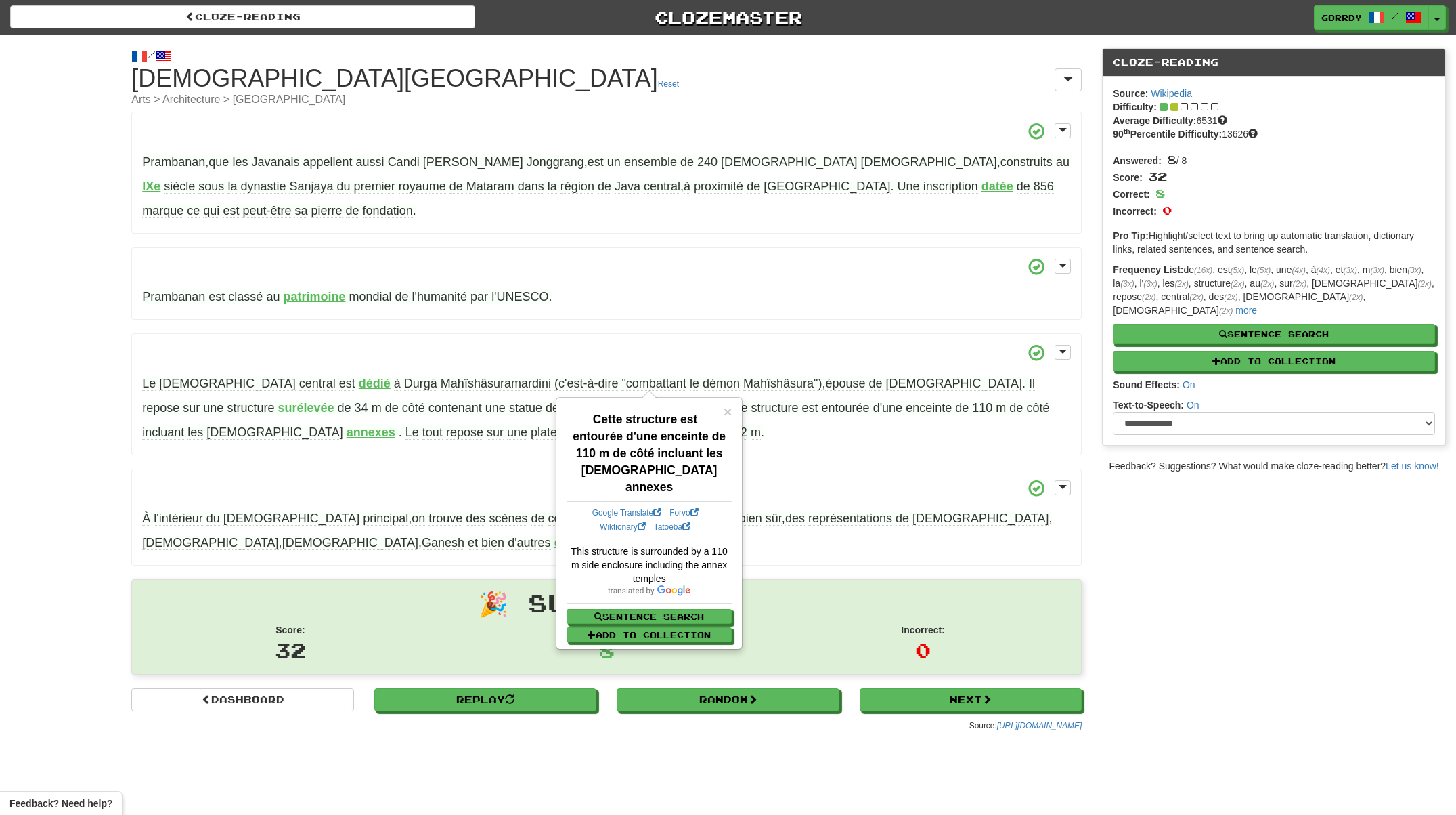
click at [489, 421] on p "Le temple central est dédié à Durgā Mahîshâsuramardini (c'est-à-dire "combattan…" at bounding box center [606, 394] width 950 height 122
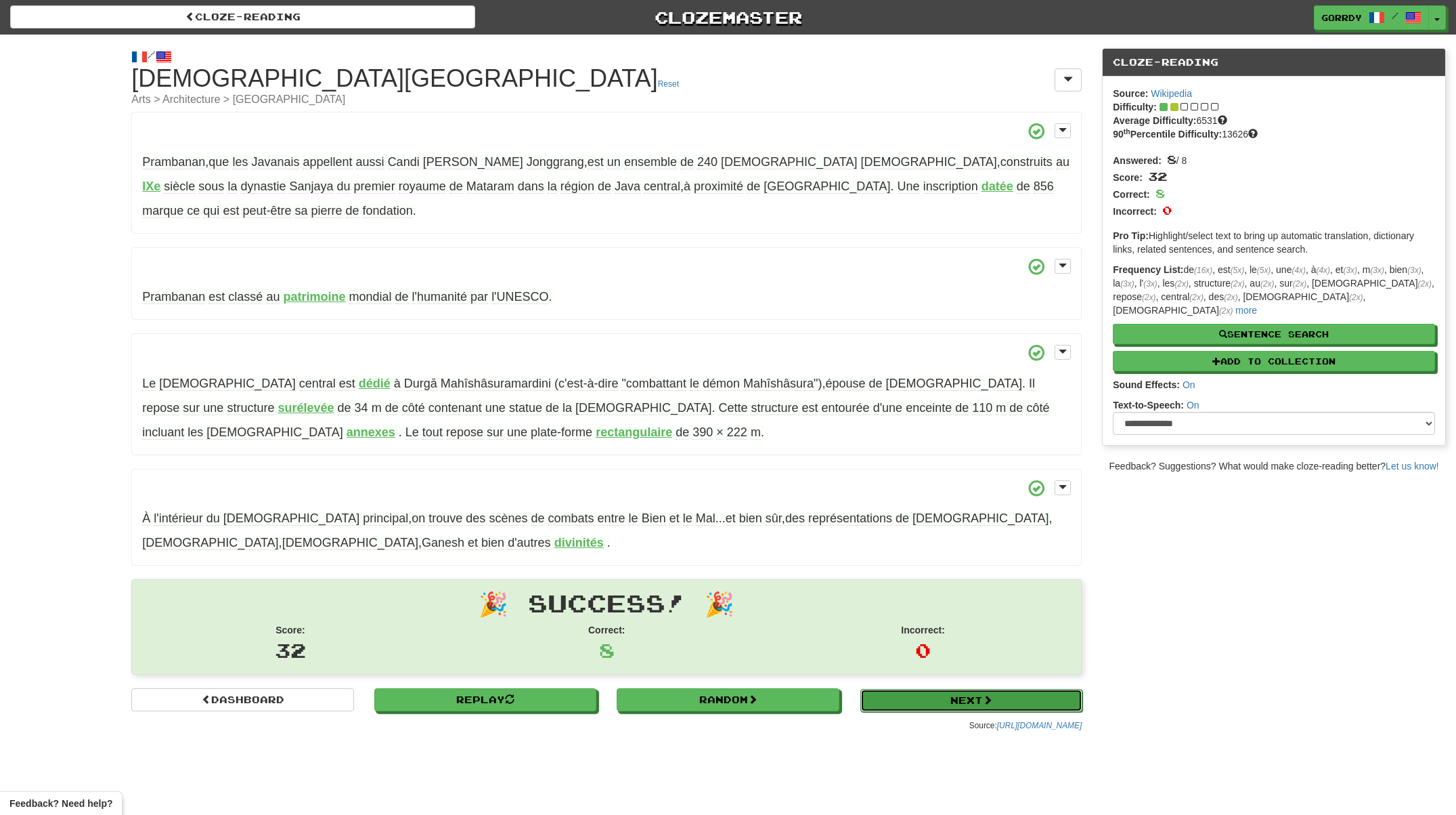
click at [961, 689] on link "Next" at bounding box center [972, 700] width 223 height 23
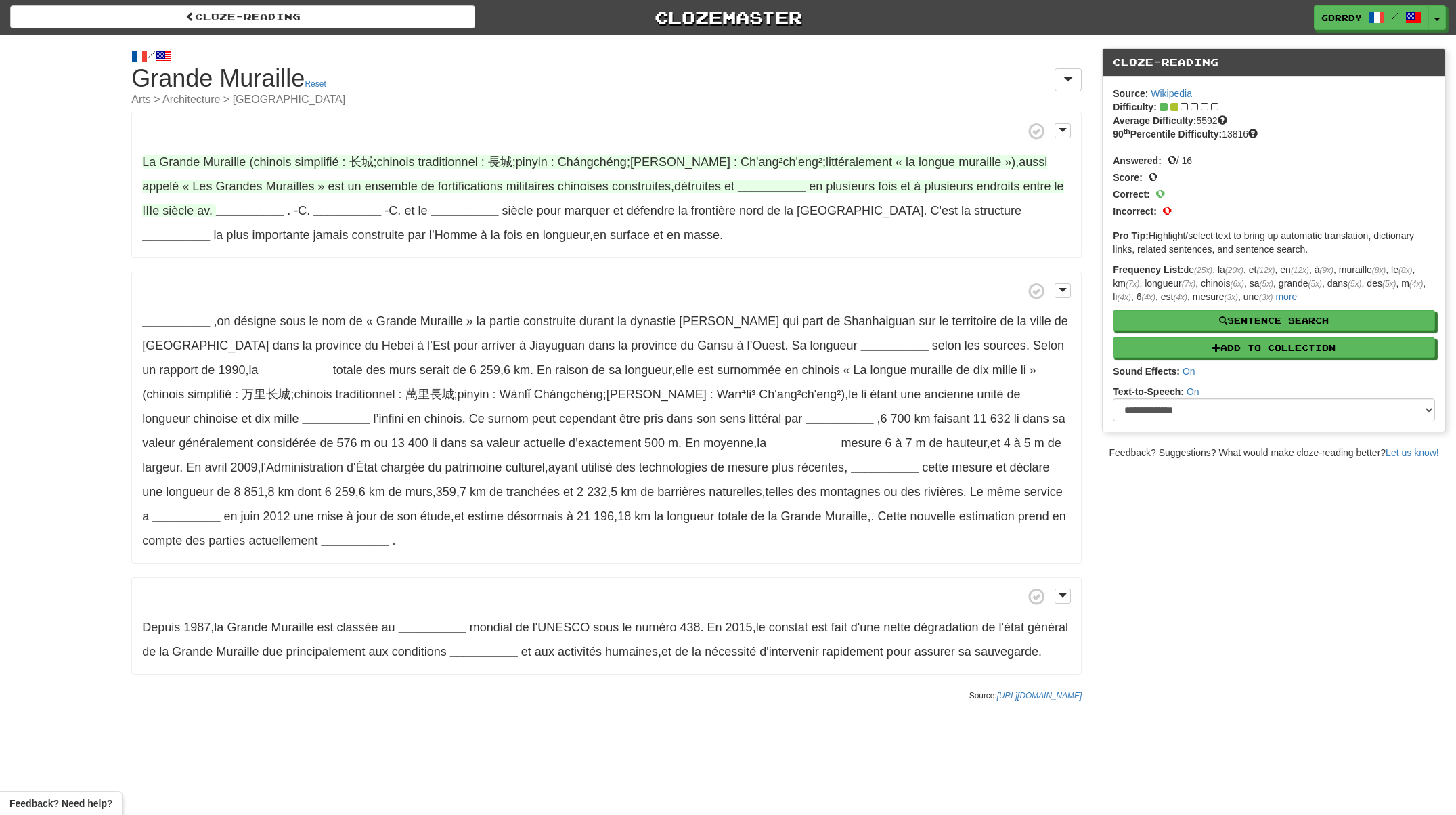
click at [738, 185] on strong "__________" at bounding box center [772, 187] width 68 height 14
click at [741, 254] on button "reconstruites" at bounding box center [726, 255] width 93 height 30
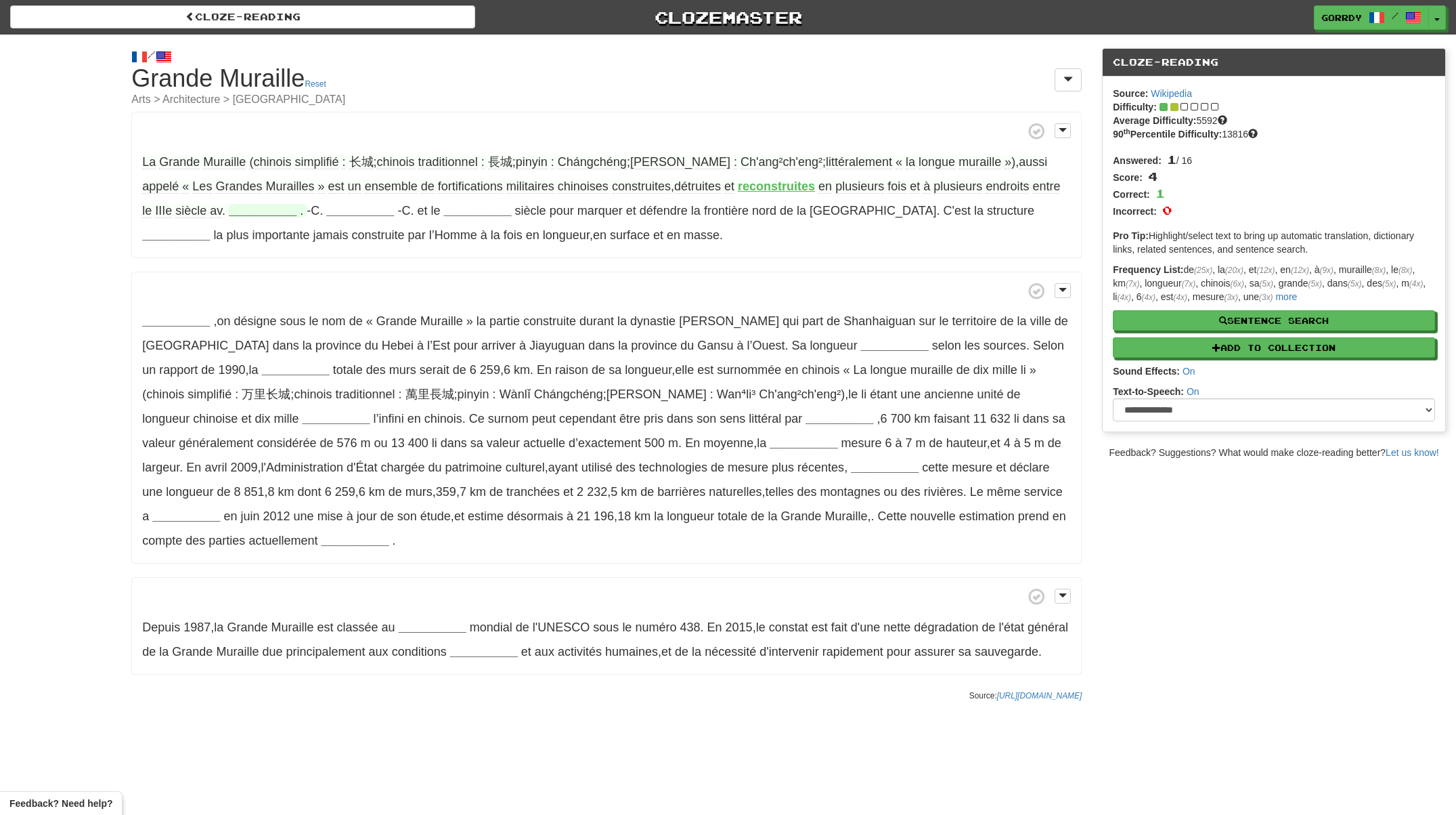
click at [229, 207] on strong "__________" at bounding box center [262, 211] width 68 height 14
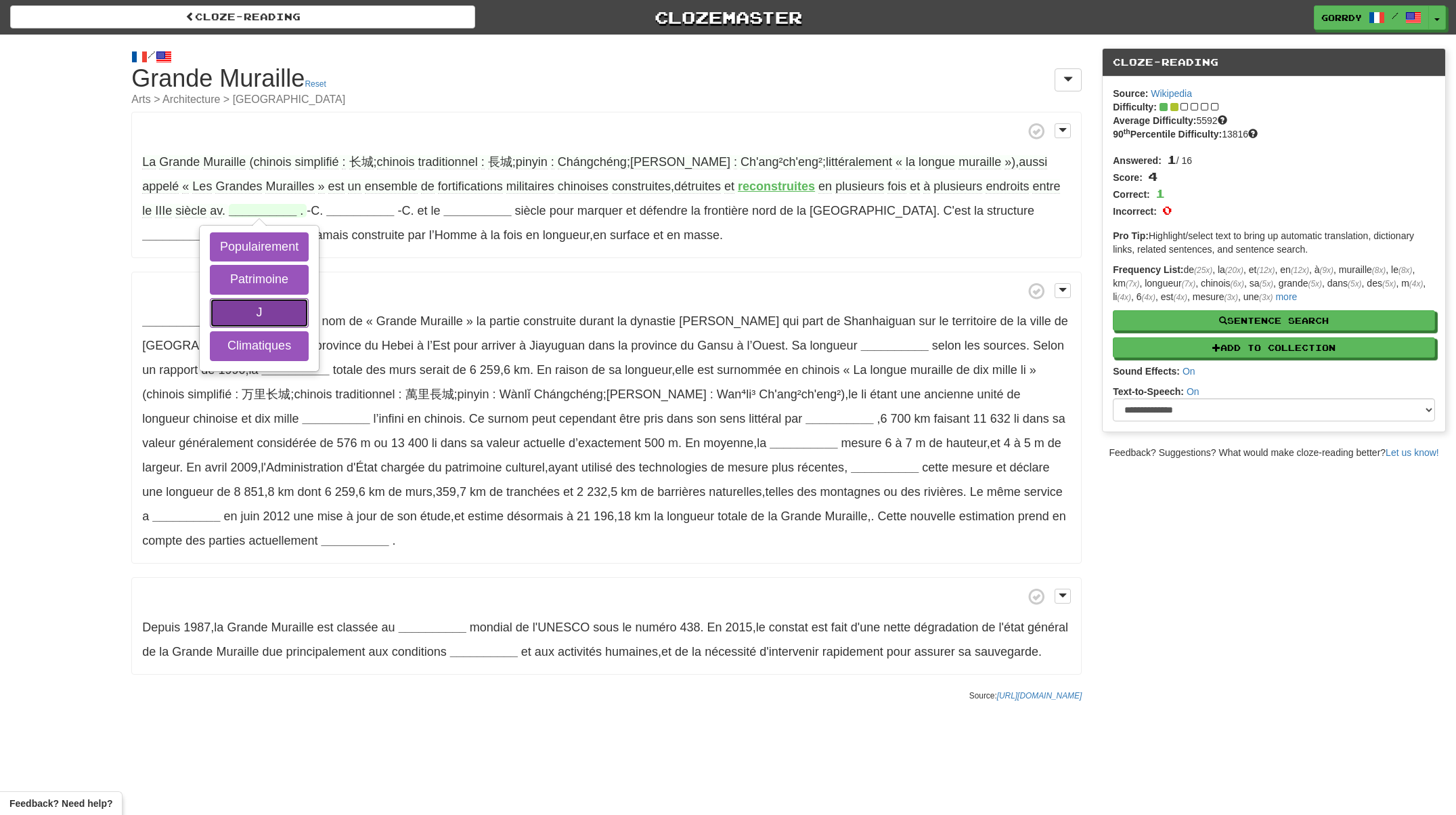
click at [242, 319] on button "J" at bounding box center [258, 313] width 98 height 30
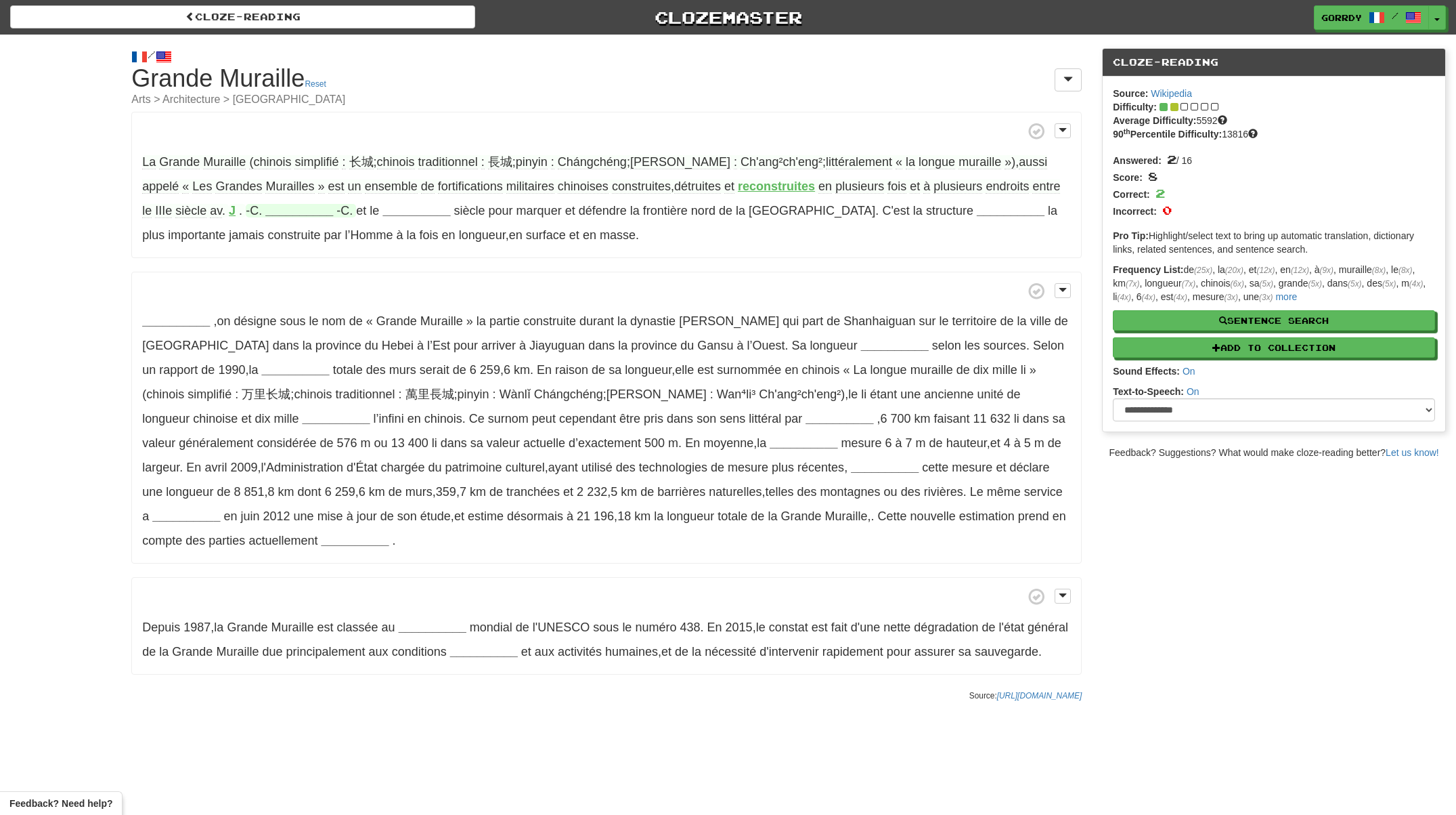
click at [270, 210] on strong "__________" at bounding box center [299, 211] width 68 height 14
click at [272, 310] on button "approximation" at bounding box center [295, 313] width 96 height 30
click at [286, 337] on button "-C" at bounding box center [295, 346] width 96 height 30
click at [265, 212] on strong "-C" at bounding box center [271, 211] width 13 height 14
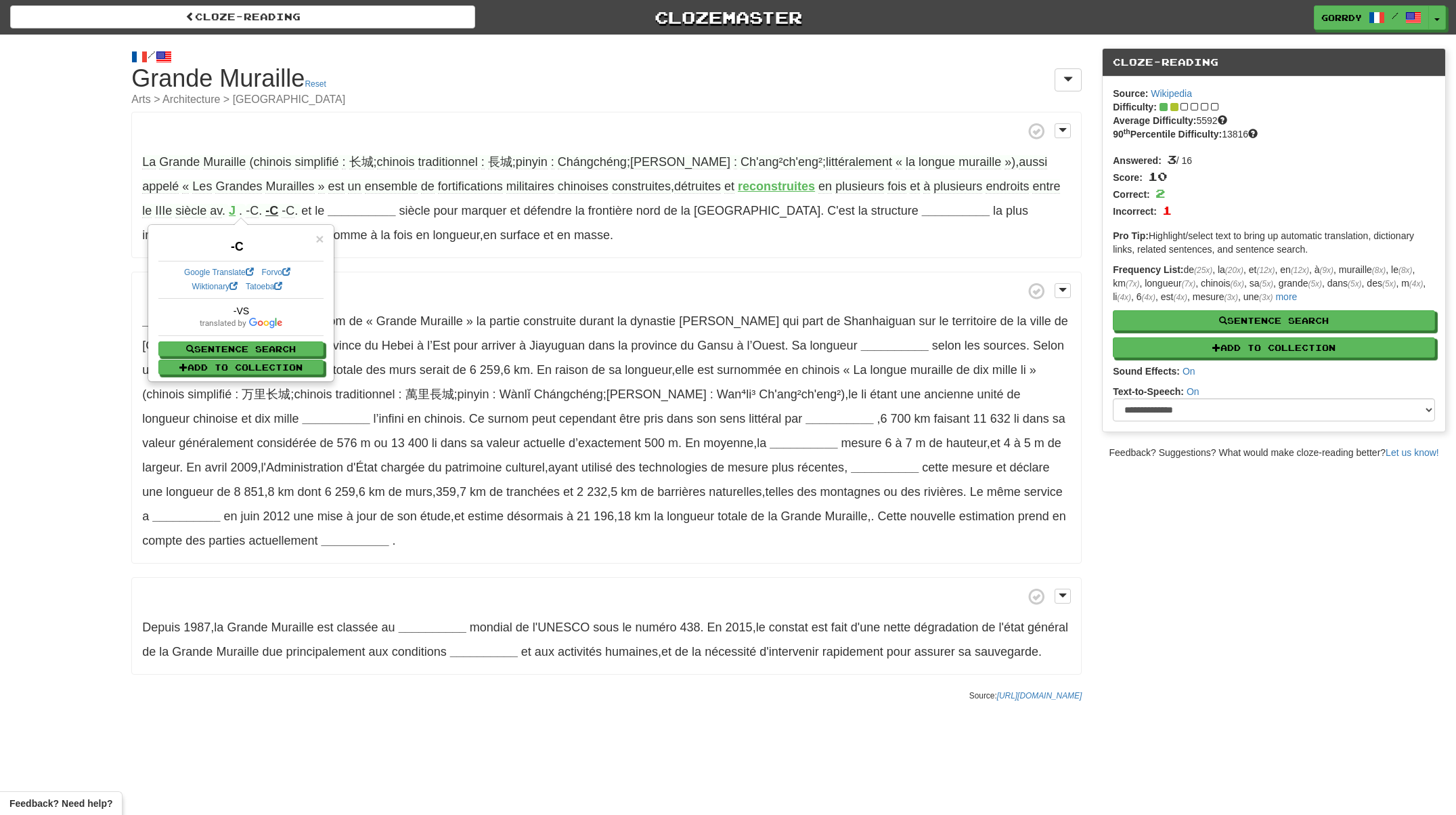
click at [281, 207] on span "-C" at bounding box center [287, 211] width 13 height 14
click at [245, 214] on span "-C" at bounding box center [251, 211] width 13 height 14
drag, startPoint x: 266, startPoint y: 211, endPoint x: 212, endPoint y: 210, distance: 54.0
click at [245, 210] on span "-C . -C -C ." at bounding box center [273, 211] width 56 height 14
click at [370, 267] on div "La Grande Muraille (chinois simplifié : 长城 ; chinois traditionnel : 長城 ; pinyin…" at bounding box center [606, 393] width 950 height 563
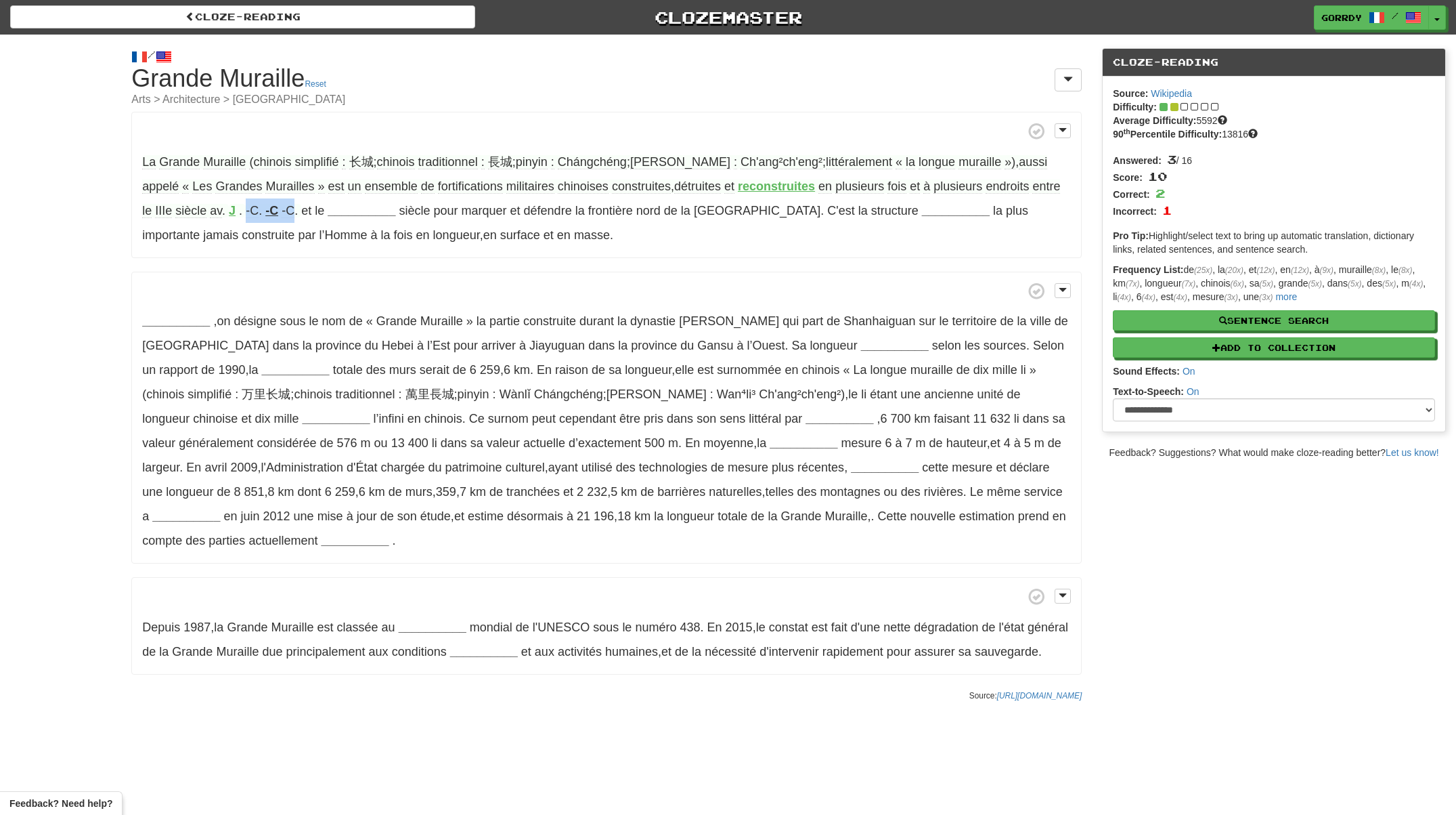
drag, startPoint x: 212, startPoint y: 210, endPoint x: 262, endPoint y: 210, distance: 50.0
click at [262, 210] on p "La Grande Muraille (chinois simplifié : 长城 ; chinois traditionnel : 長城 ; pinyin…" at bounding box center [606, 184] width 950 height 146
click at [298, 282] on span at bounding box center [606, 290] width 929 height 17
click at [328, 208] on strong "__________" at bounding box center [362, 211] width 68 height 14
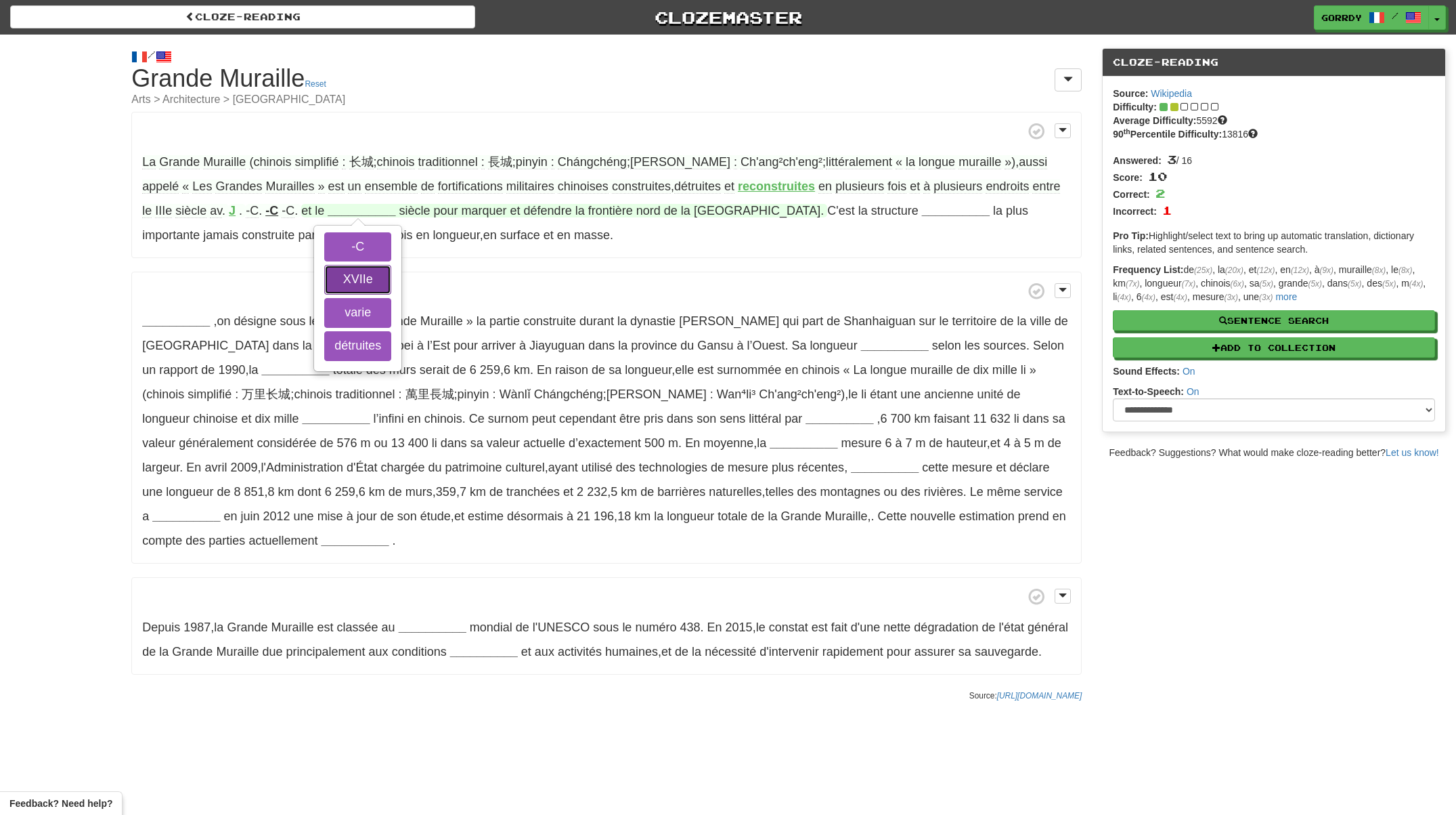
click at [341, 293] on button "XVIIe" at bounding box center [357, 279] width 67 height 30
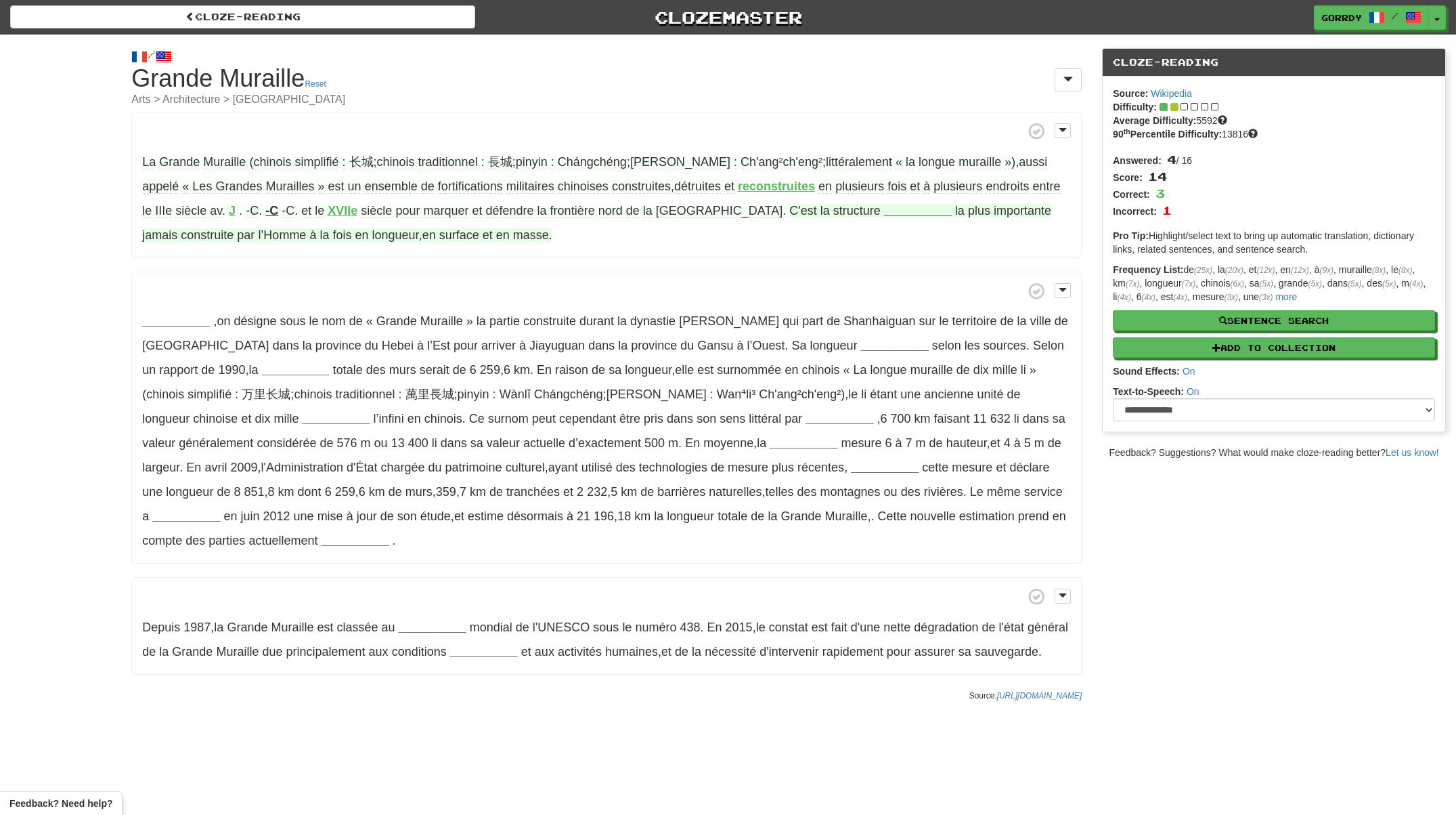
click at [885, 209] on strong "__________" at bounding box center [918, 211] width 68 height 14
click at [870, 247] on button "architecturale" at bounding box center [916, 247] width 93 height 30
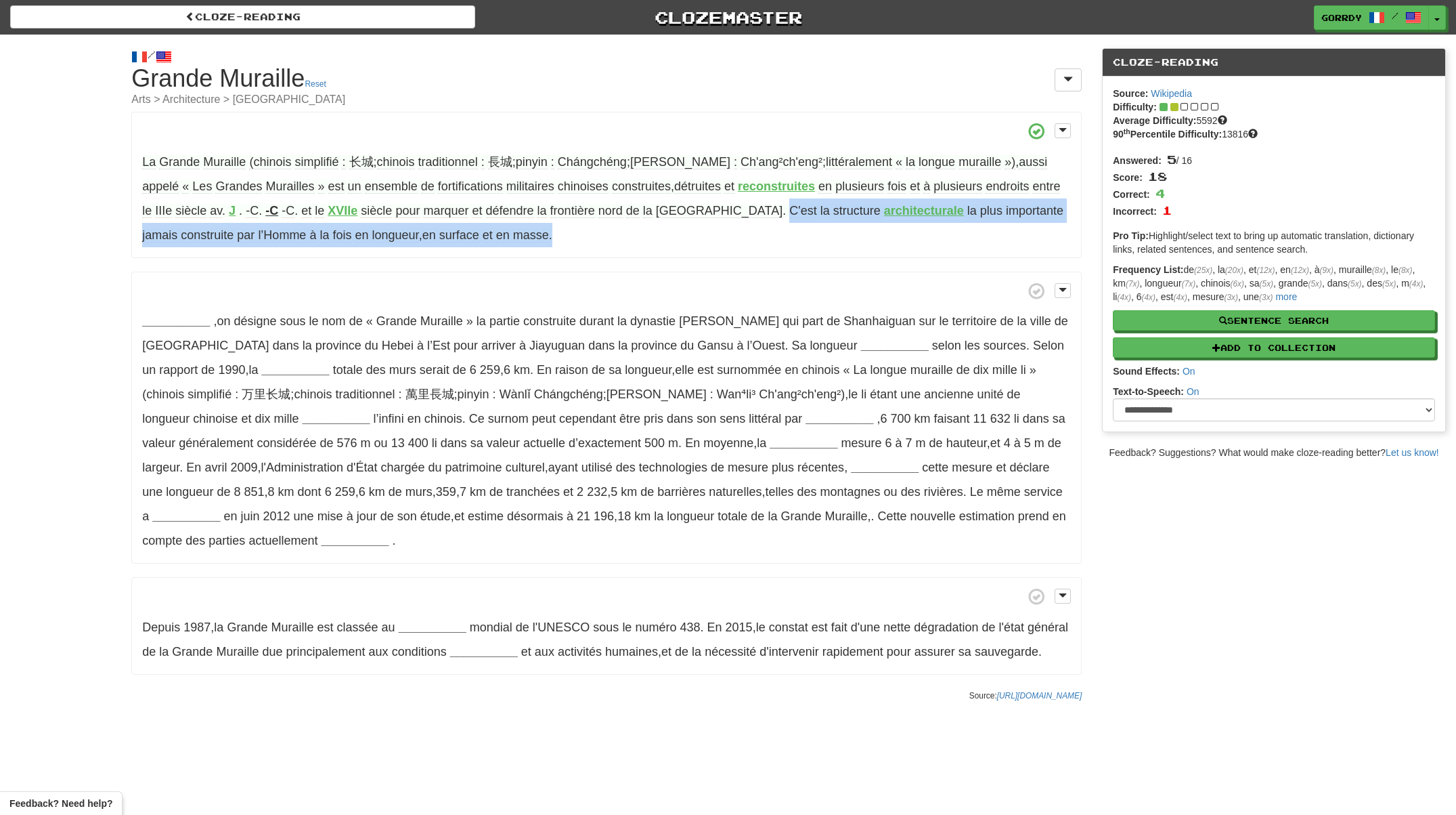
drag, startPoint x: 664, startPoint y: 205, endPoint x: 674, endPoint y: 225, distance: 22.4
click at [674, 225] on p "La Grande Muraille (chinois simplifié : 长城 ; chinois traditionnel : 長城 ; pinyin…" at bounding box center [606, 184] width 950 height 146
click at [834, 214] on span "structure" at bounding box center [858, 211] width 48 height 14
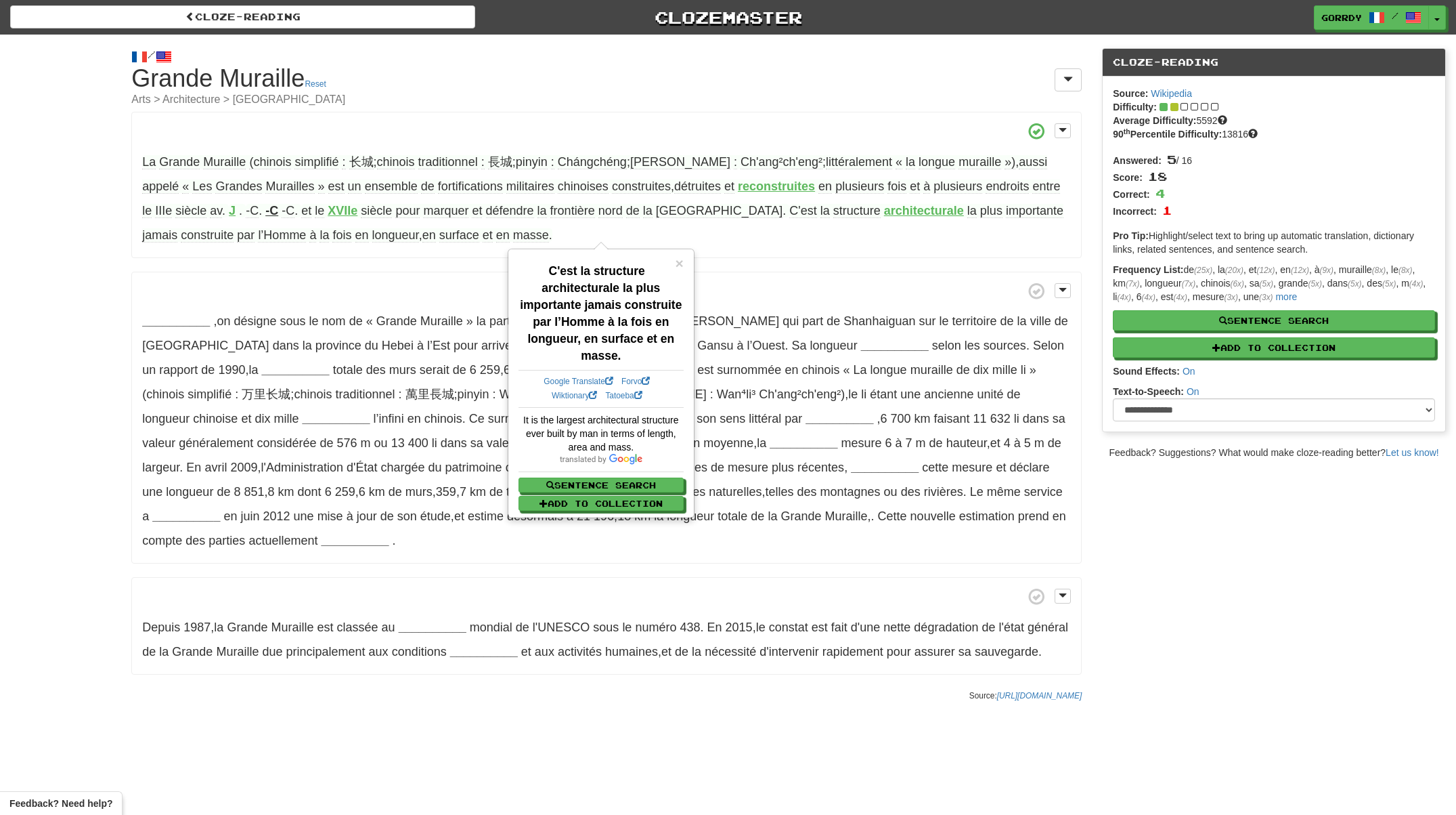
click at [731, 251] on p "La Grande Muraille (chinois simplifié : 长城 ; chinois traditionnel : 長城 ; pinyin…" at bounding box center [606, 184] width 950 height 146
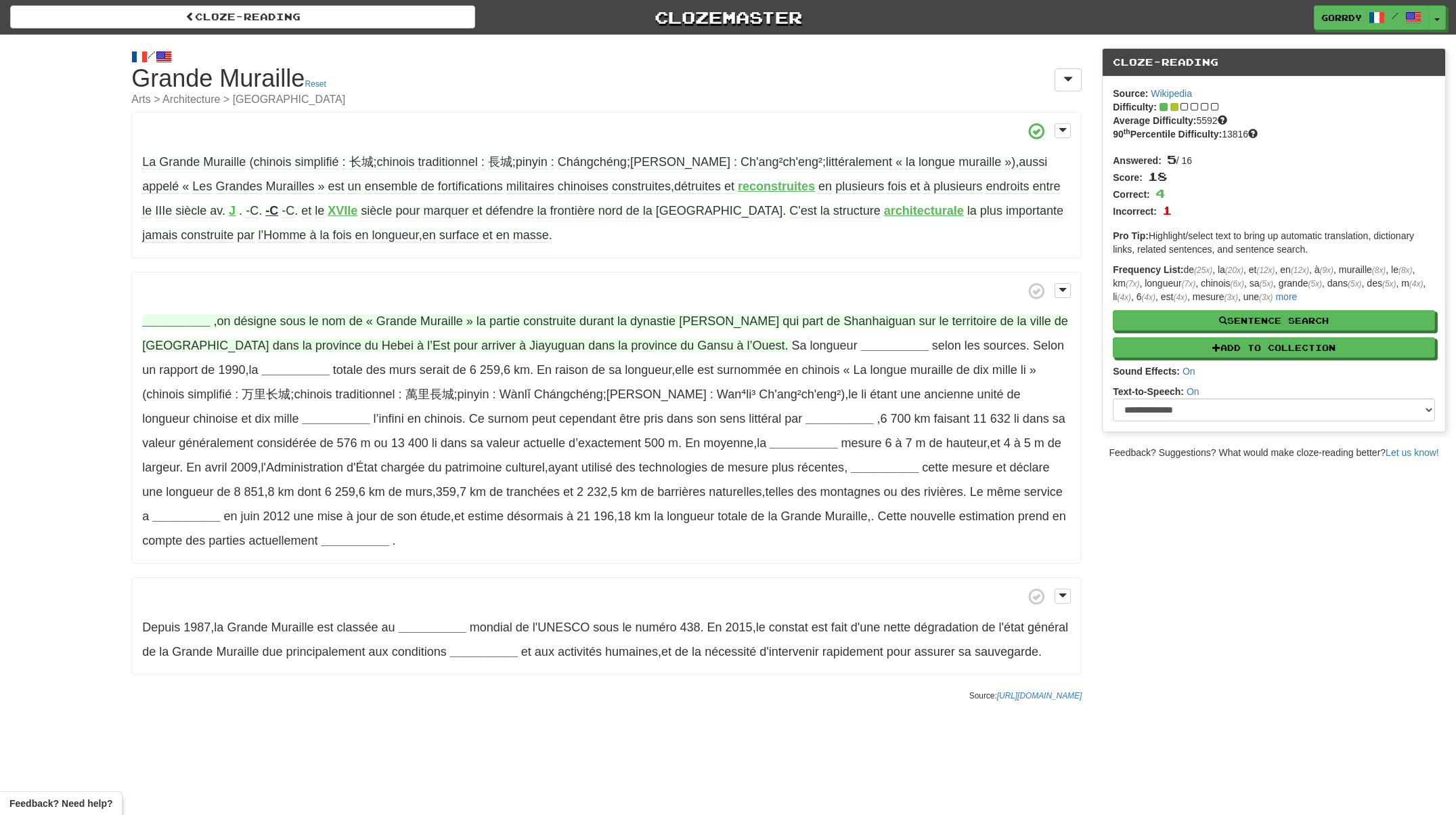
click at [163, 319] on strong "__________" at bounding box center [176, 321] width 68 height 14
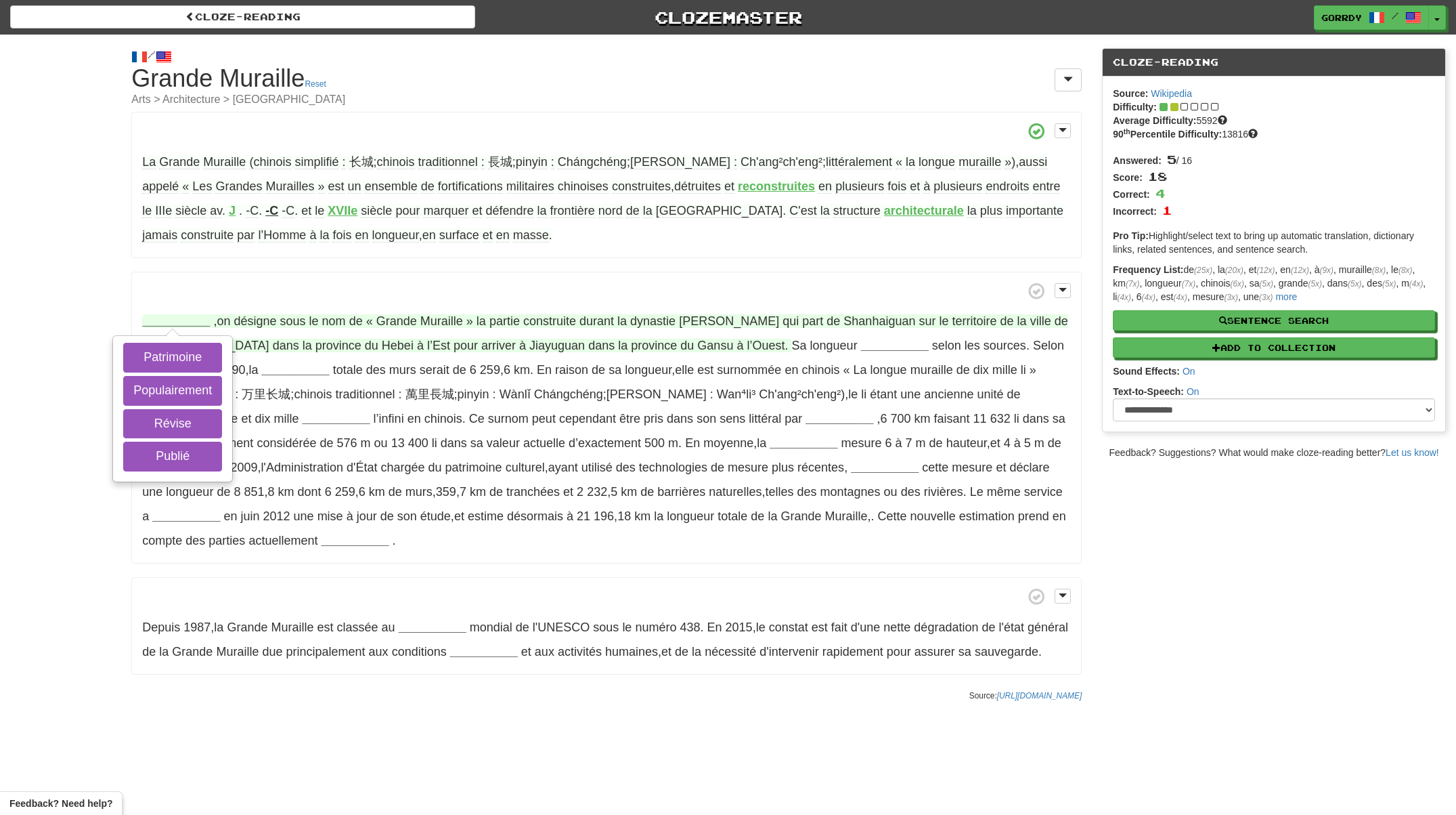
scroll to position [3, 0]
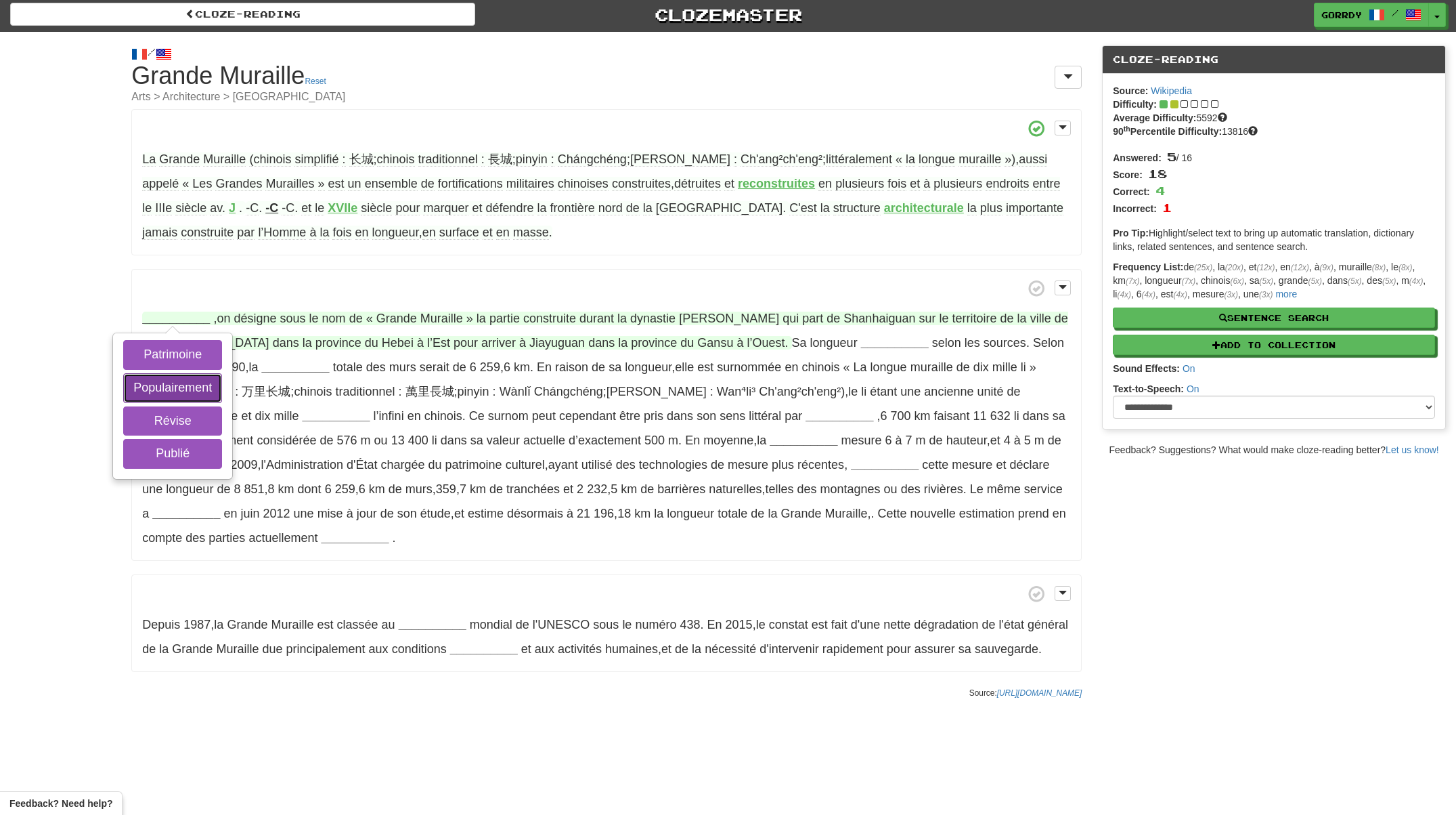
click at [205, 388] on button "Populairement" at bounding box center [172, 388] width 98 height 30
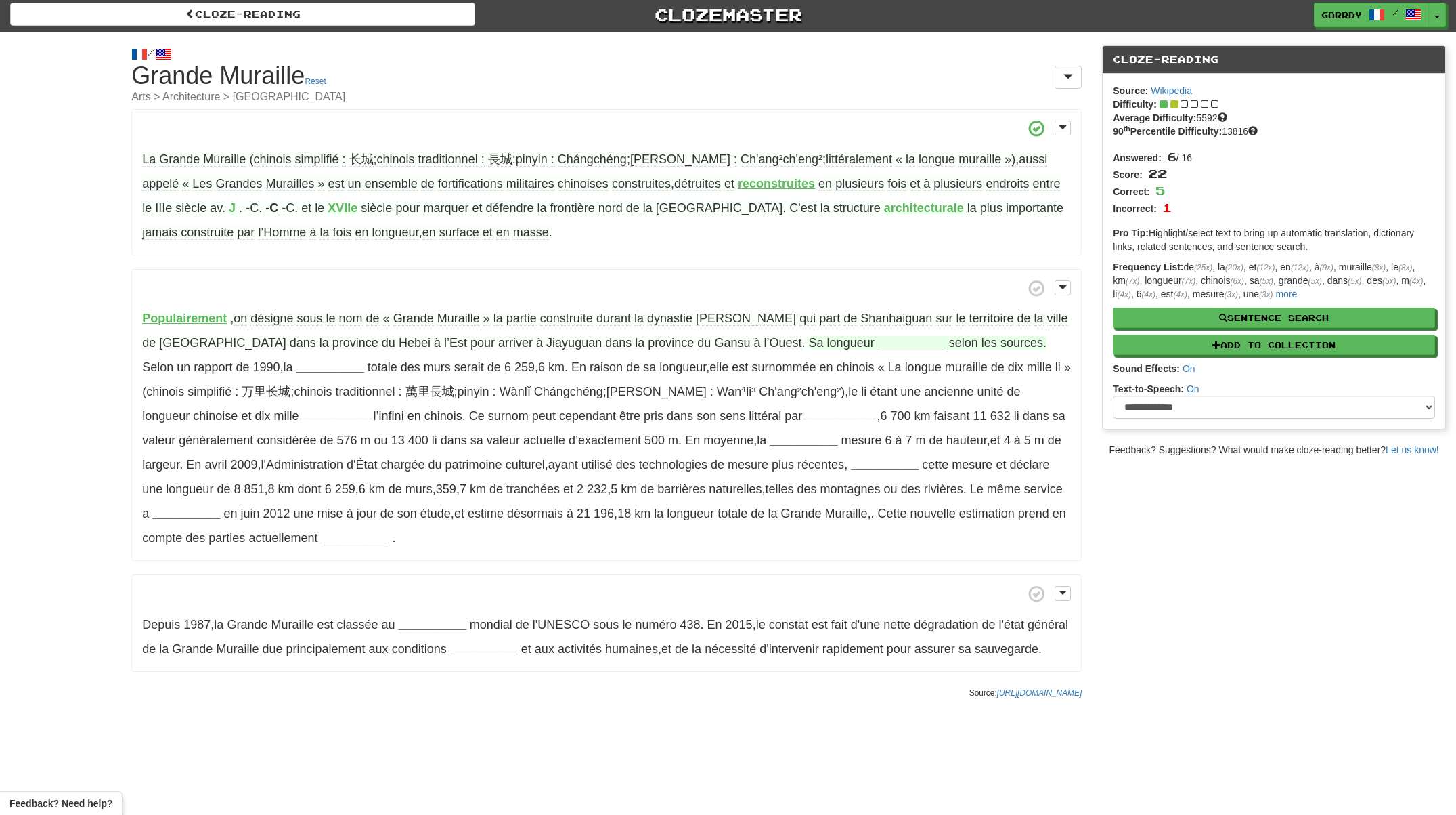
click at [879, 338] on strong "__________" at bounding box center [912, 343] width 68 height 14
click at [862, 443] on button "varie" at bounding box center [908, 445] width 93 height 30
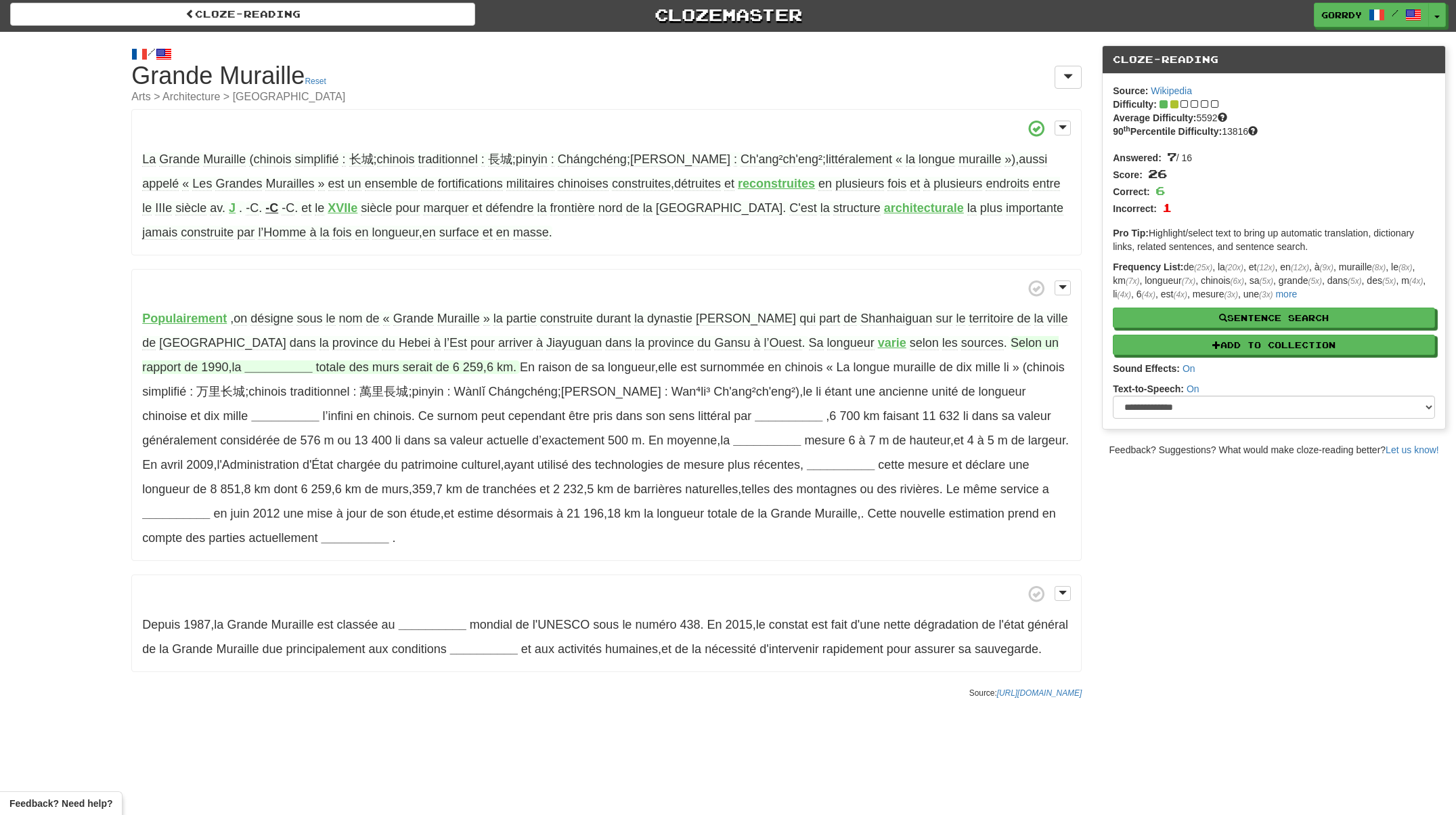
click at [244, 365] on strong "__________" at bounding box center [278, 367] width 68 height 14
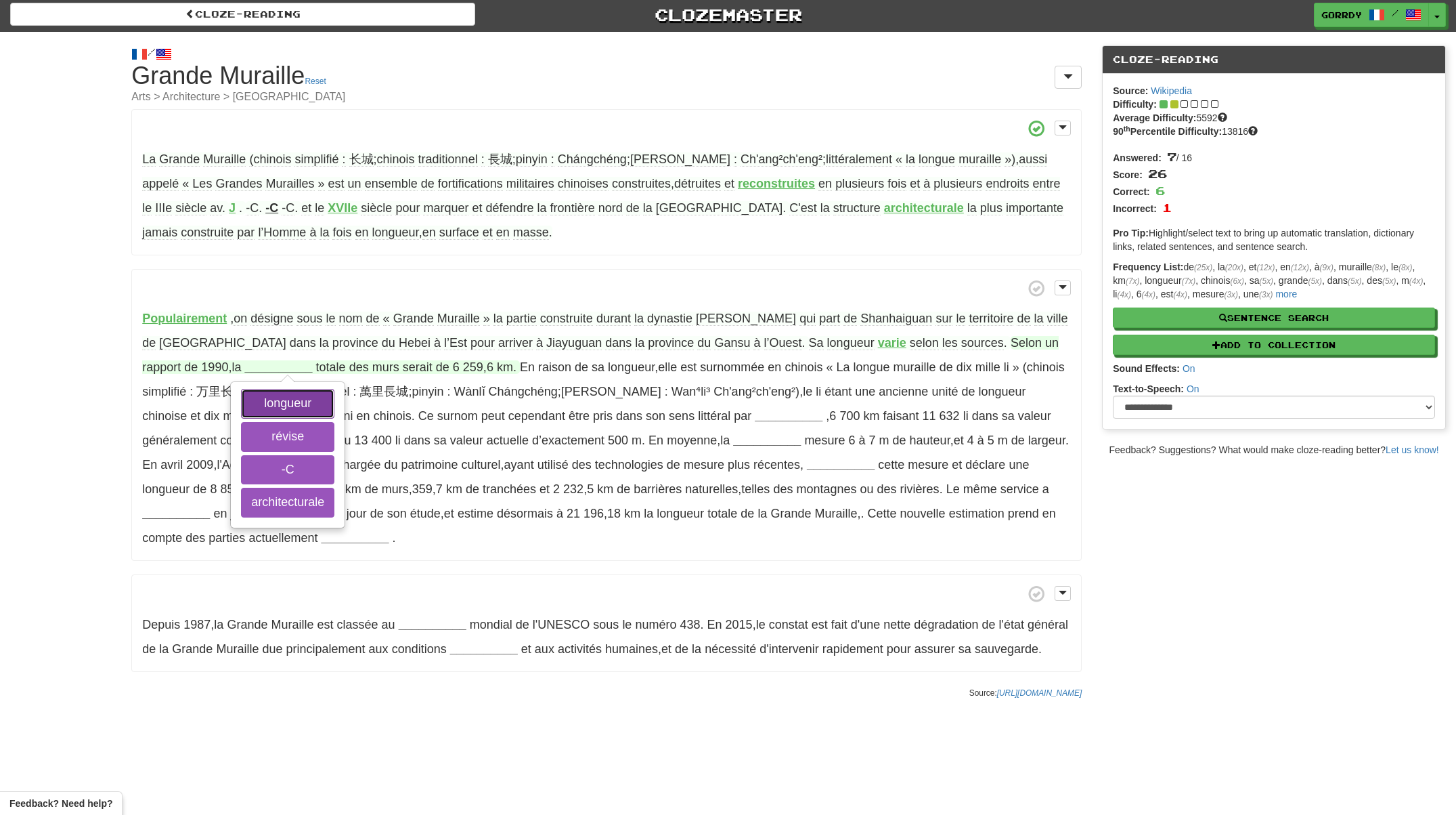
click at [242, 400] on button "longueur" at bounding box center [288, 404] width 93 height 30
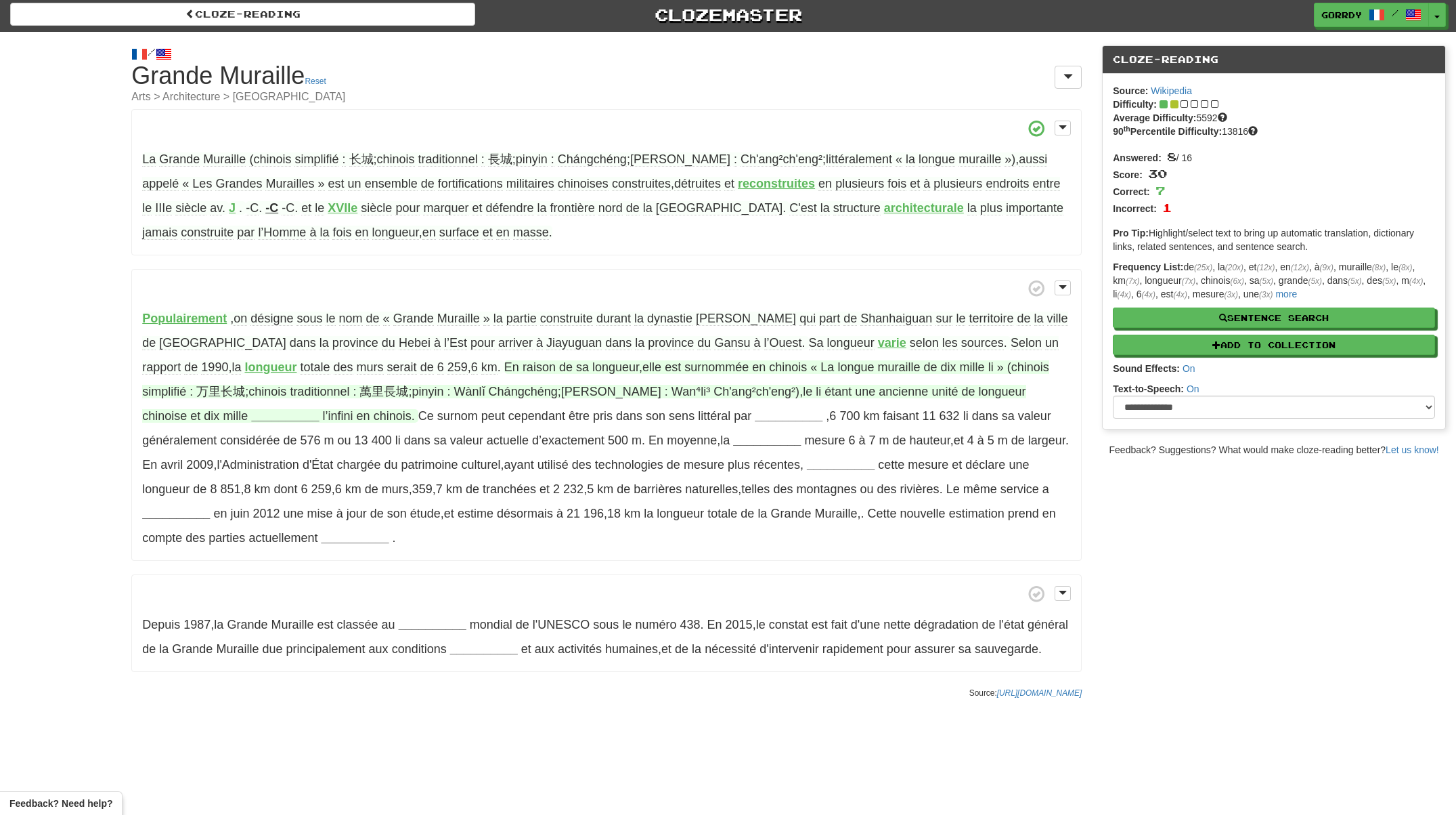
click at [251, 411] on strong "__________" at bounding box center [285, 415] width 68 height 14
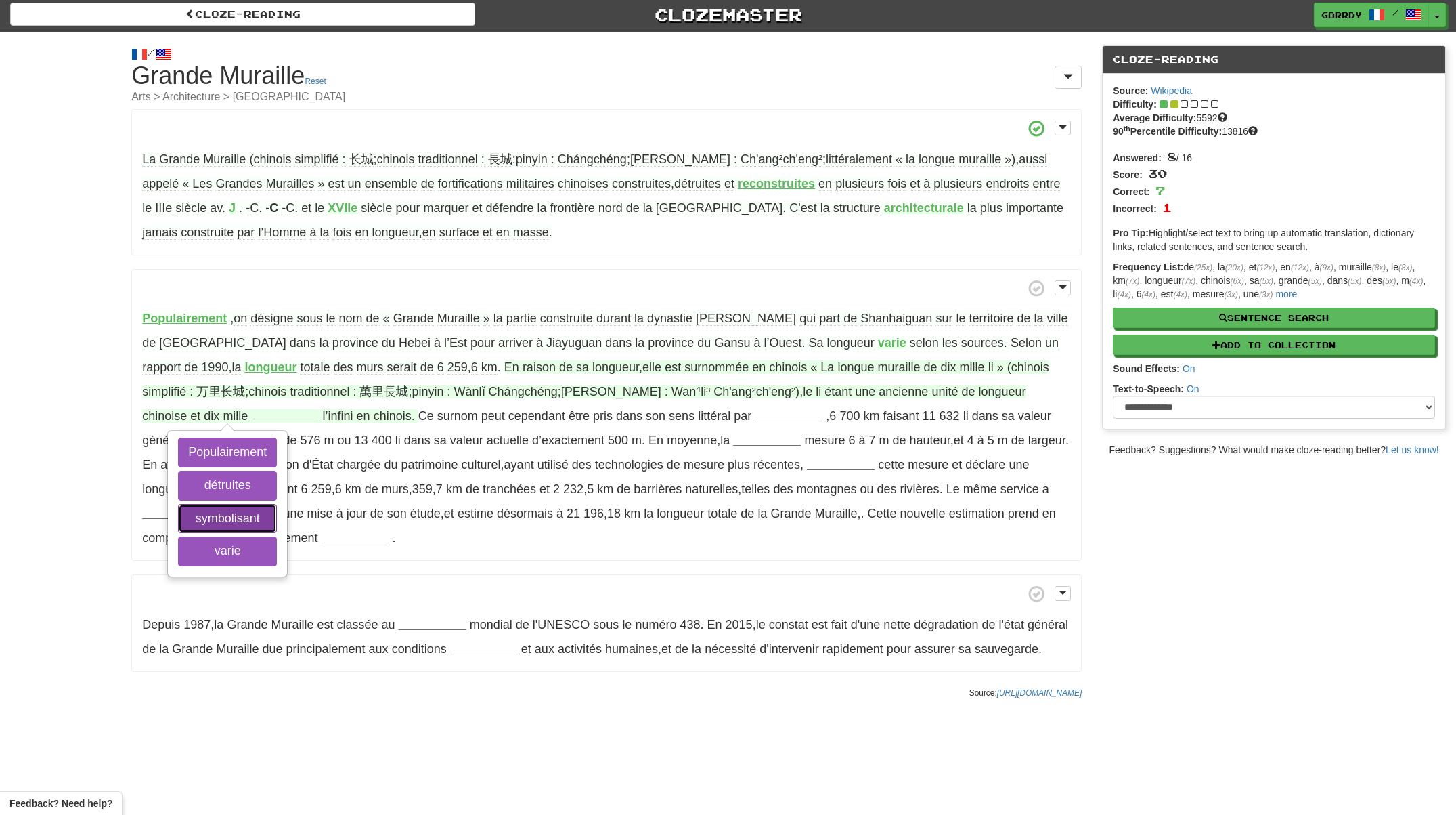
click at [200, 515] on button "symbolisant" at bounding box center [227, 519] width 98 height 30
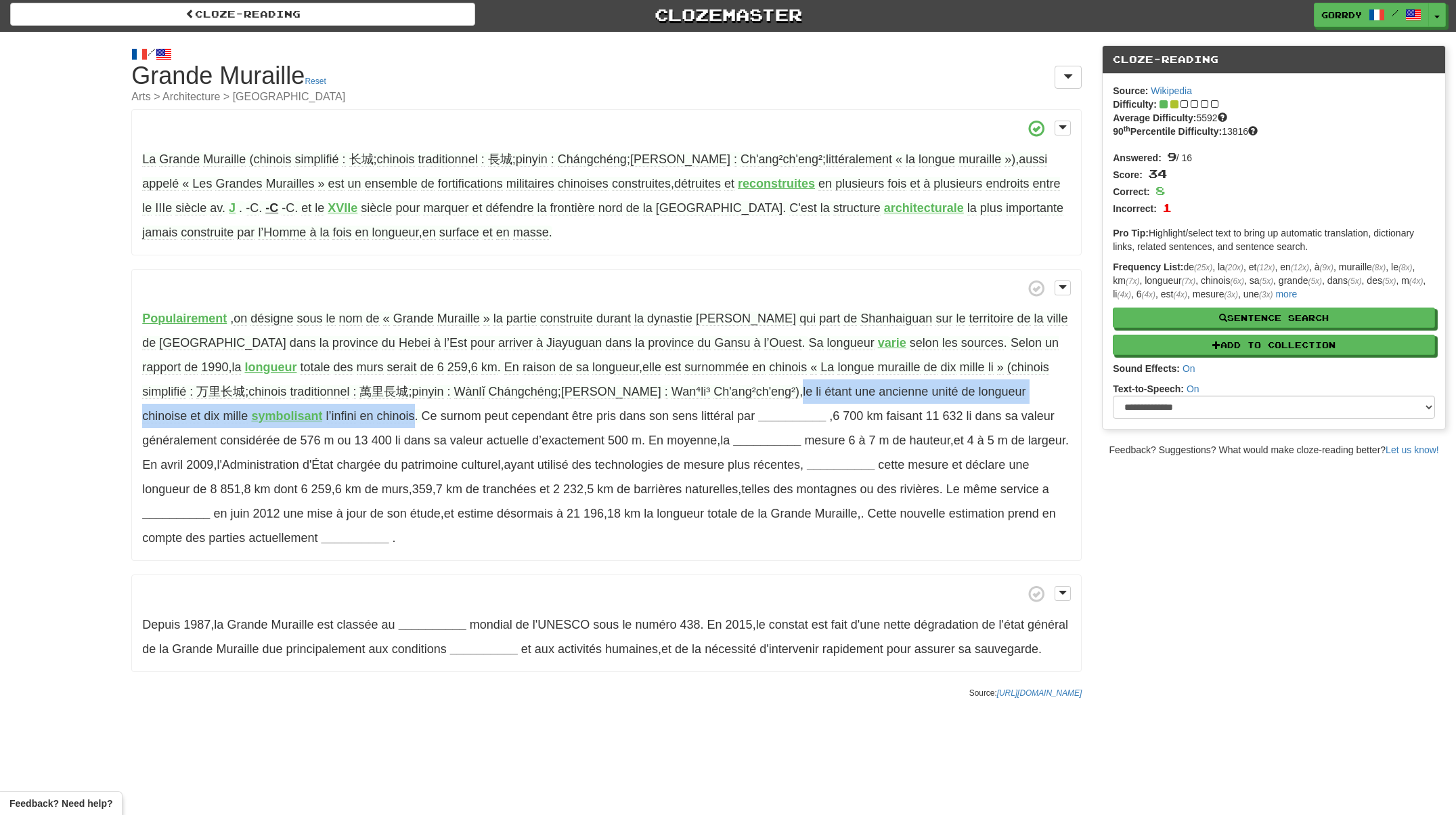
drag, startPoint x: 692, startPoint y: 390, endPoint x: 306, endPoint y: 413, distance: 386.7
click at [306, 413] on span "En raison de sa longueur , elle est surnommée en chinois « La longue muraille d…" at bounding box center [595, 391] width 906 height 63
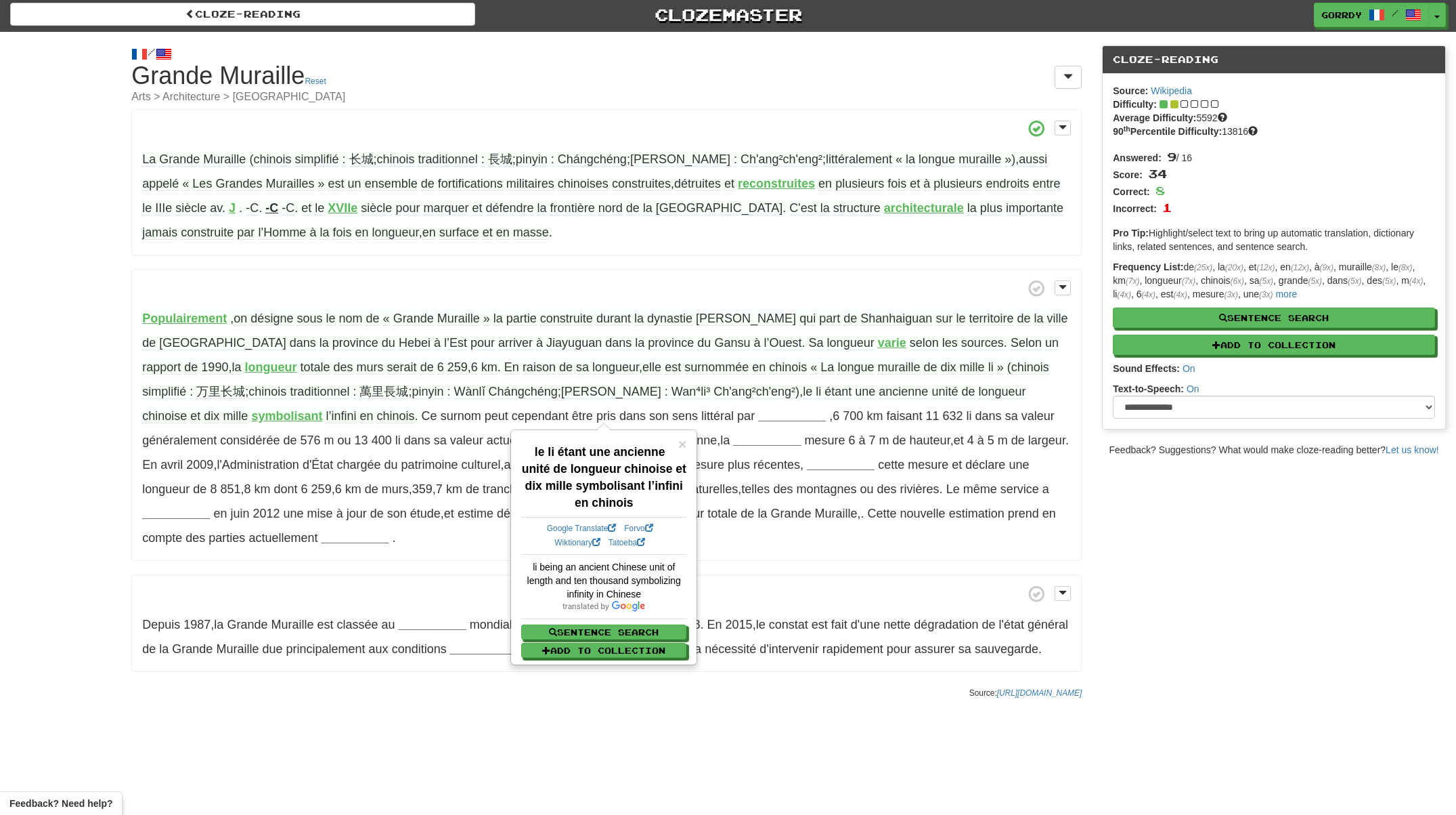
click at [97, 434] on div "/ Cloze-[GEOGRAPHIC_DATA] Grande Muraille Reset Arts > Architecture > [GEOGRAPH…" at bounding box center [728, 369] width 1456 height 674
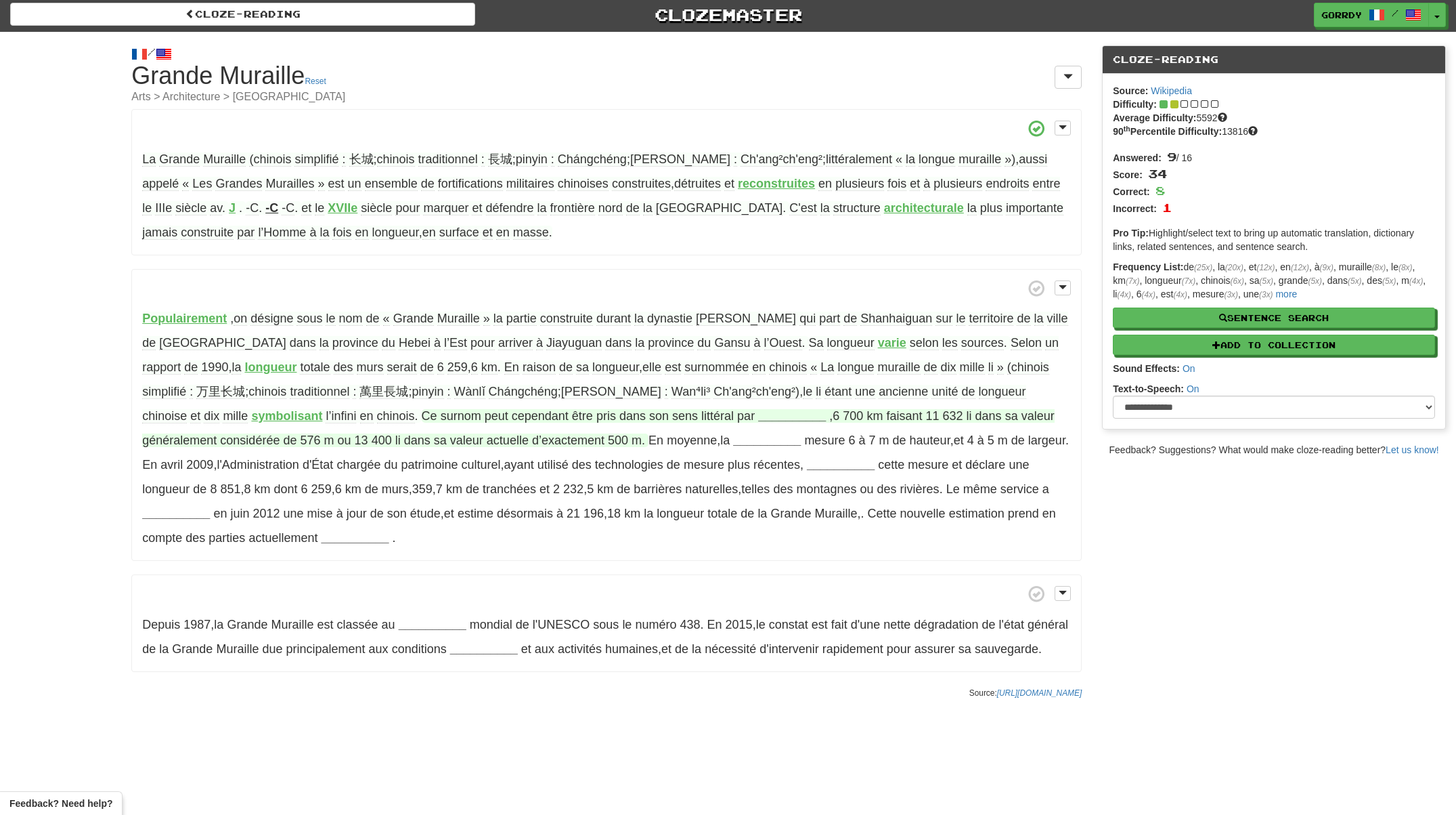
click at [758, 410] on strong "__________" at bounding box center [792, 415] width 68 height 14
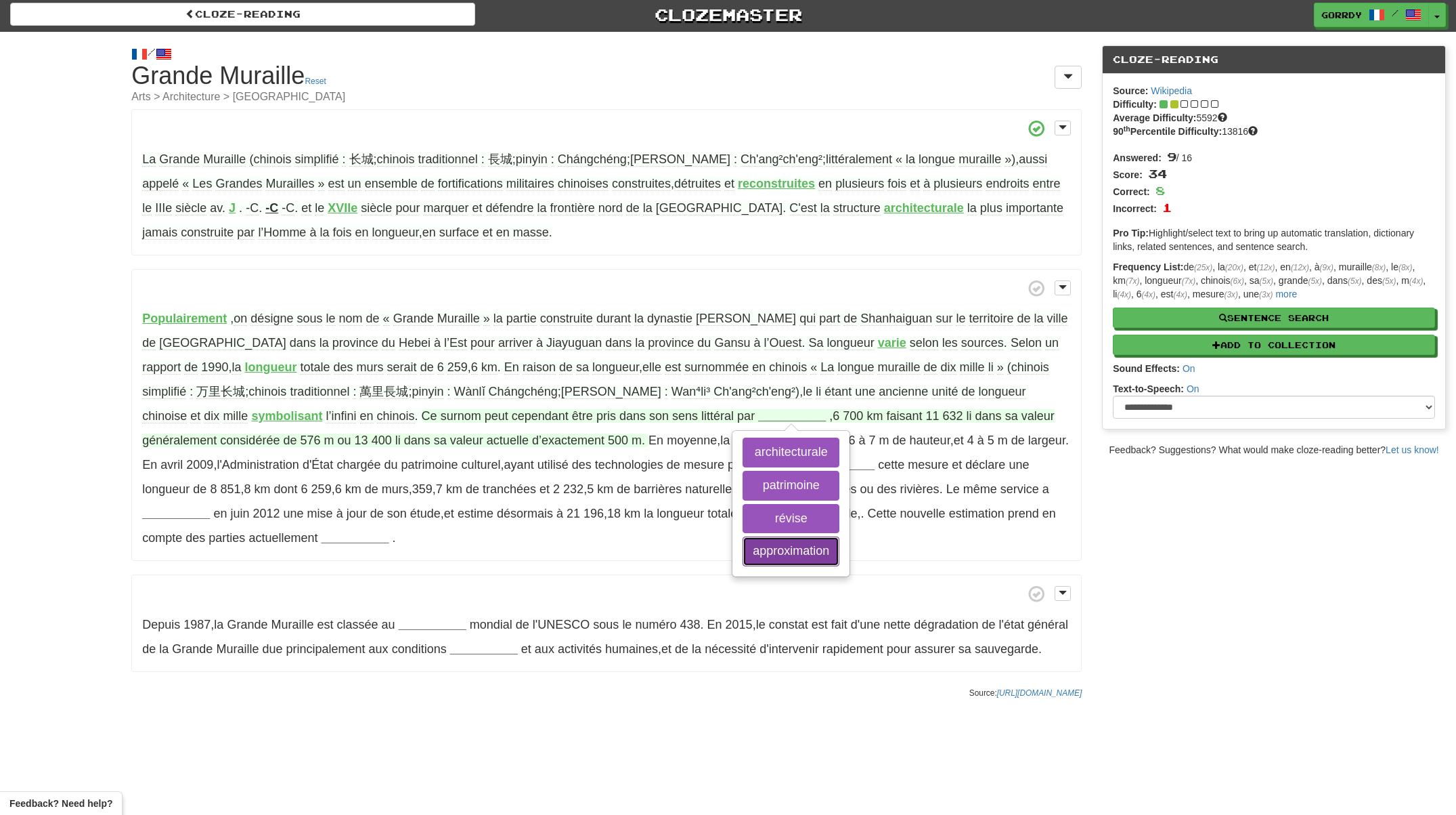
click at [742, 551] on button "approximation" at bounding box center [790, 552] width 96 height 30
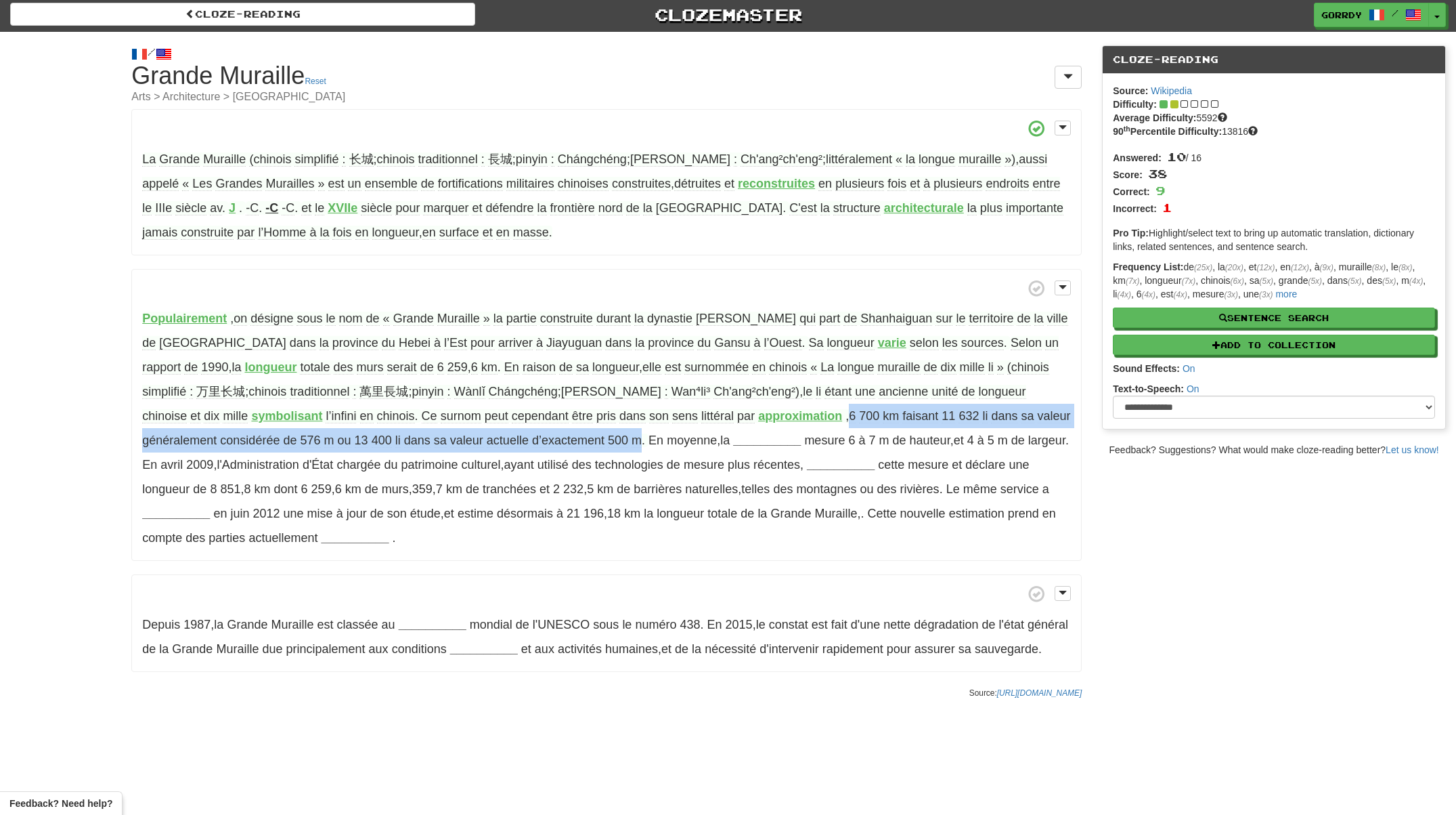
drag, startPoint x: 742, startPoint y: 411, endPoint x: 567, endPoint y: 445, distance: 178.3
click at [567, 445] on span ", 6 700 km faisant 11 632 li dans sa valeur généralement considérée de 576 m ou…" at bounding box center [606, 427] width 928 height 39
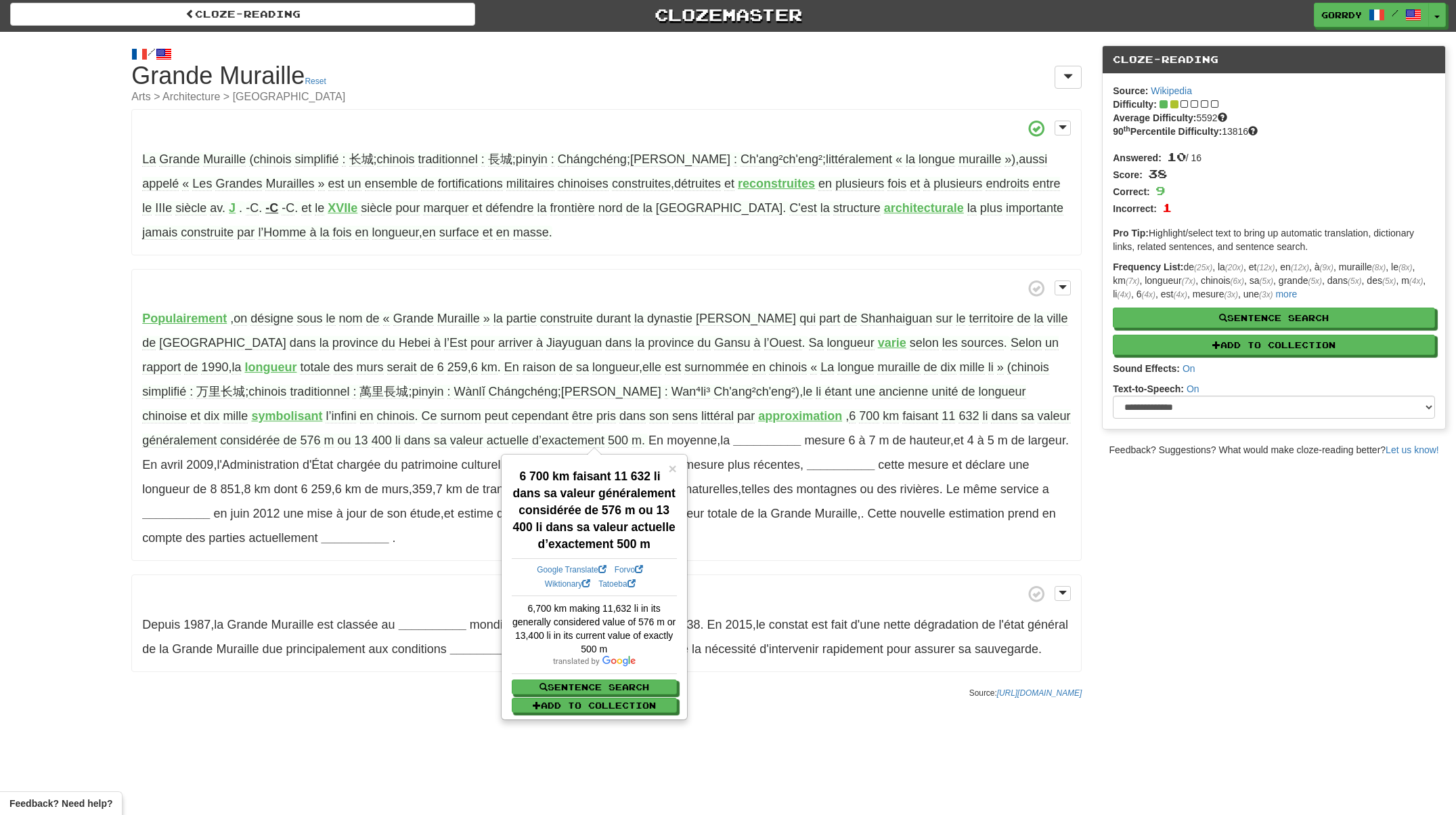
click at [744, 550] on p "Populairement , on désigne sous le nom de « Grande Muraille » la partie constru…" at bounding box center [606, 414] width 950 height 292
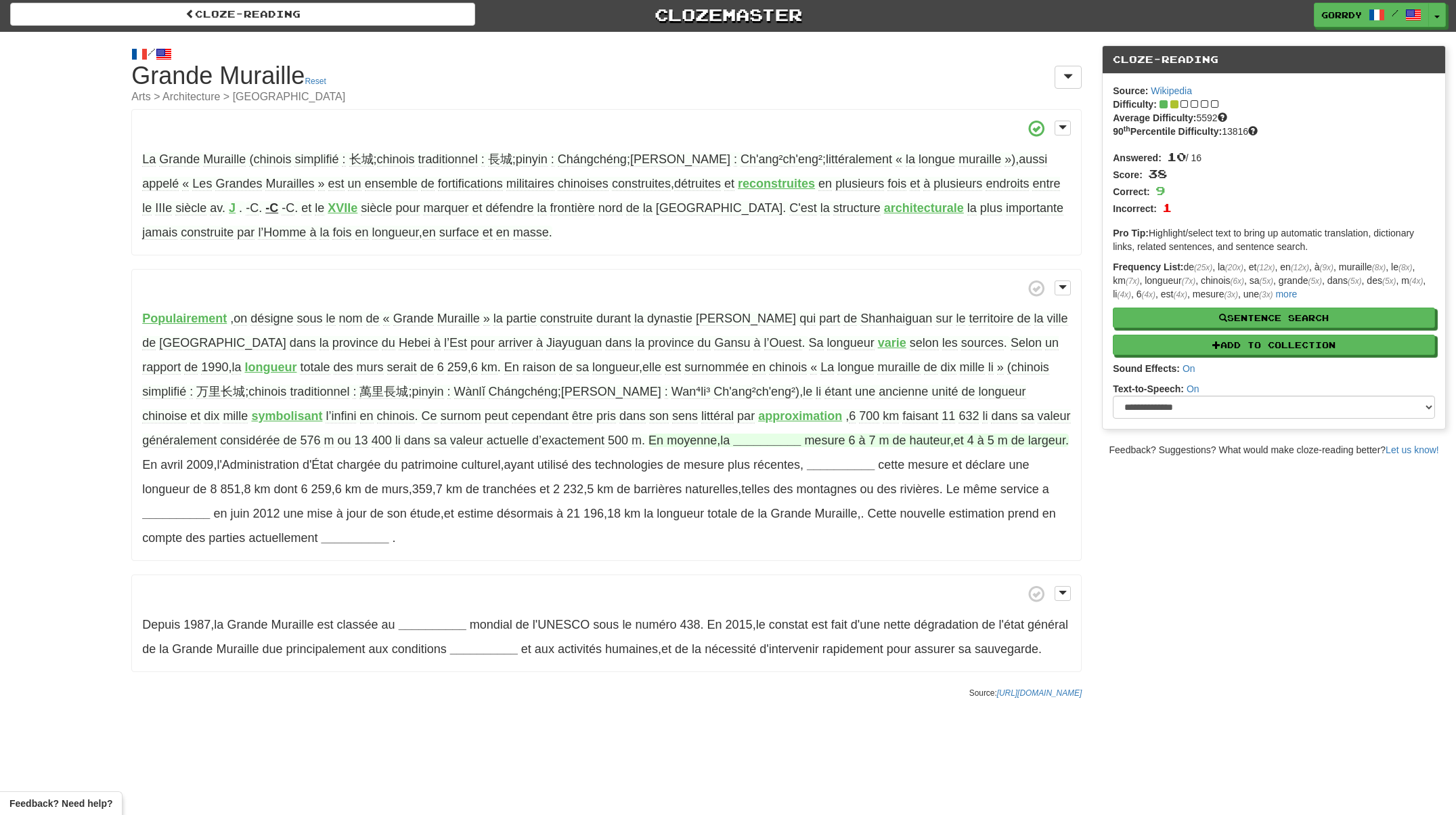
click at [733, 436] on strong "__________" at bounding box center [767, 440] width 68 height 14
click at [728, 537] on button "muraille" at bounding box center [766, 543] width 78 height 30
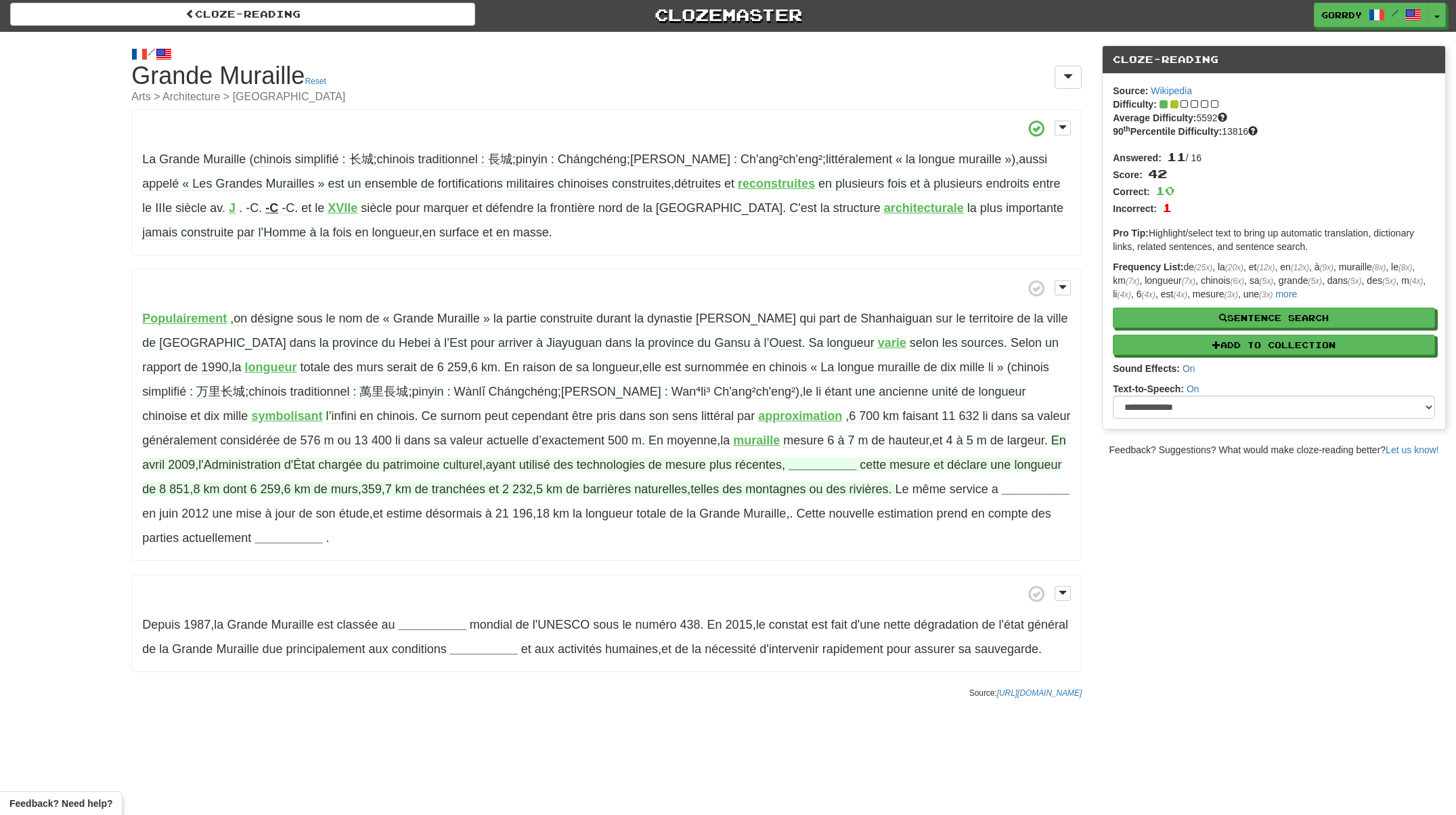
click at [789, 464] on strong "__________" at bounding box center [823, 465] width 68 height 14
click at [799, 502] on button "révise" at bounding box center [844, 501] width 90 height 30
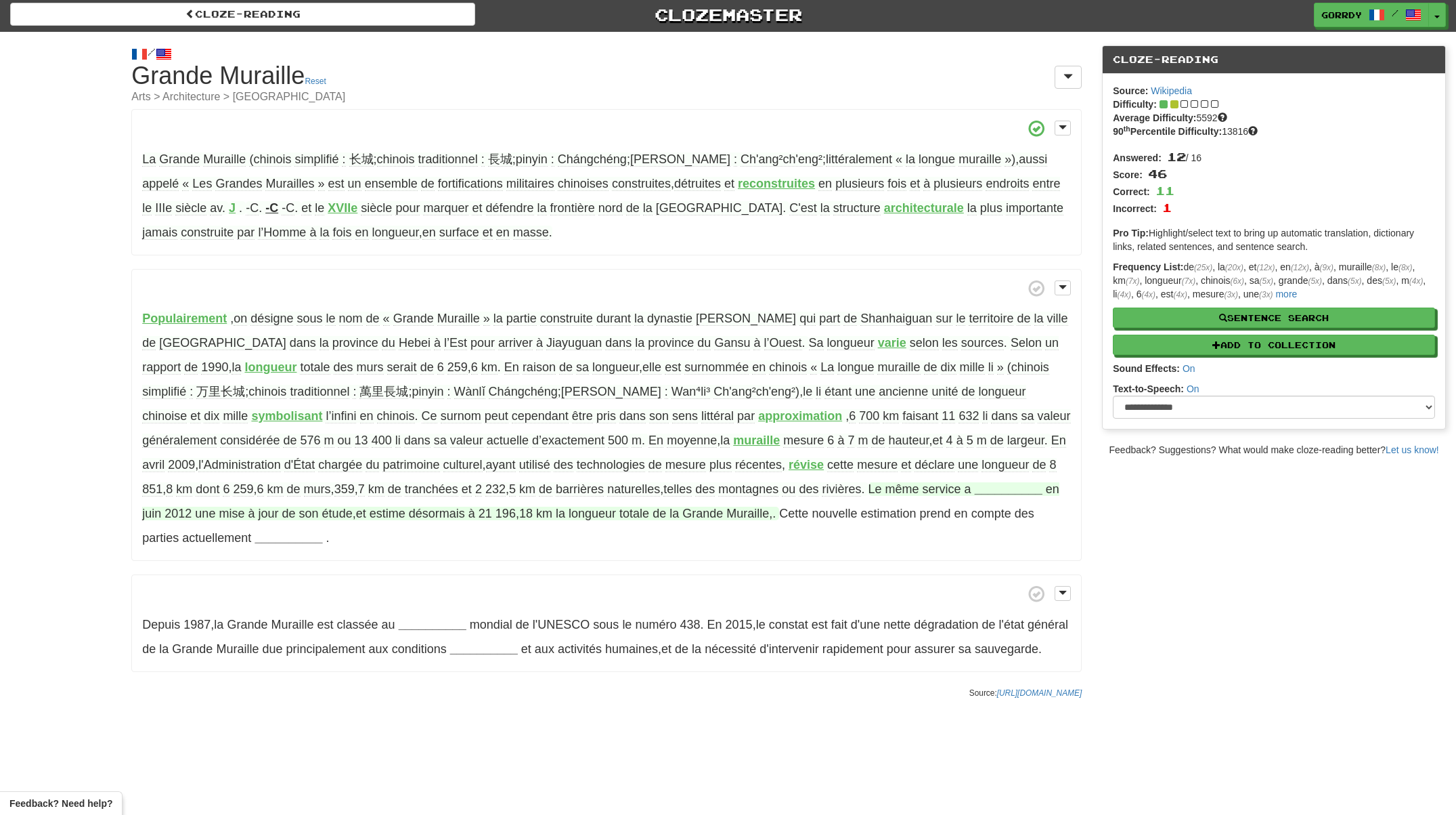
click at [975, 489] on strong "__________" at bounding box center [1009, 489] width 68 height 14
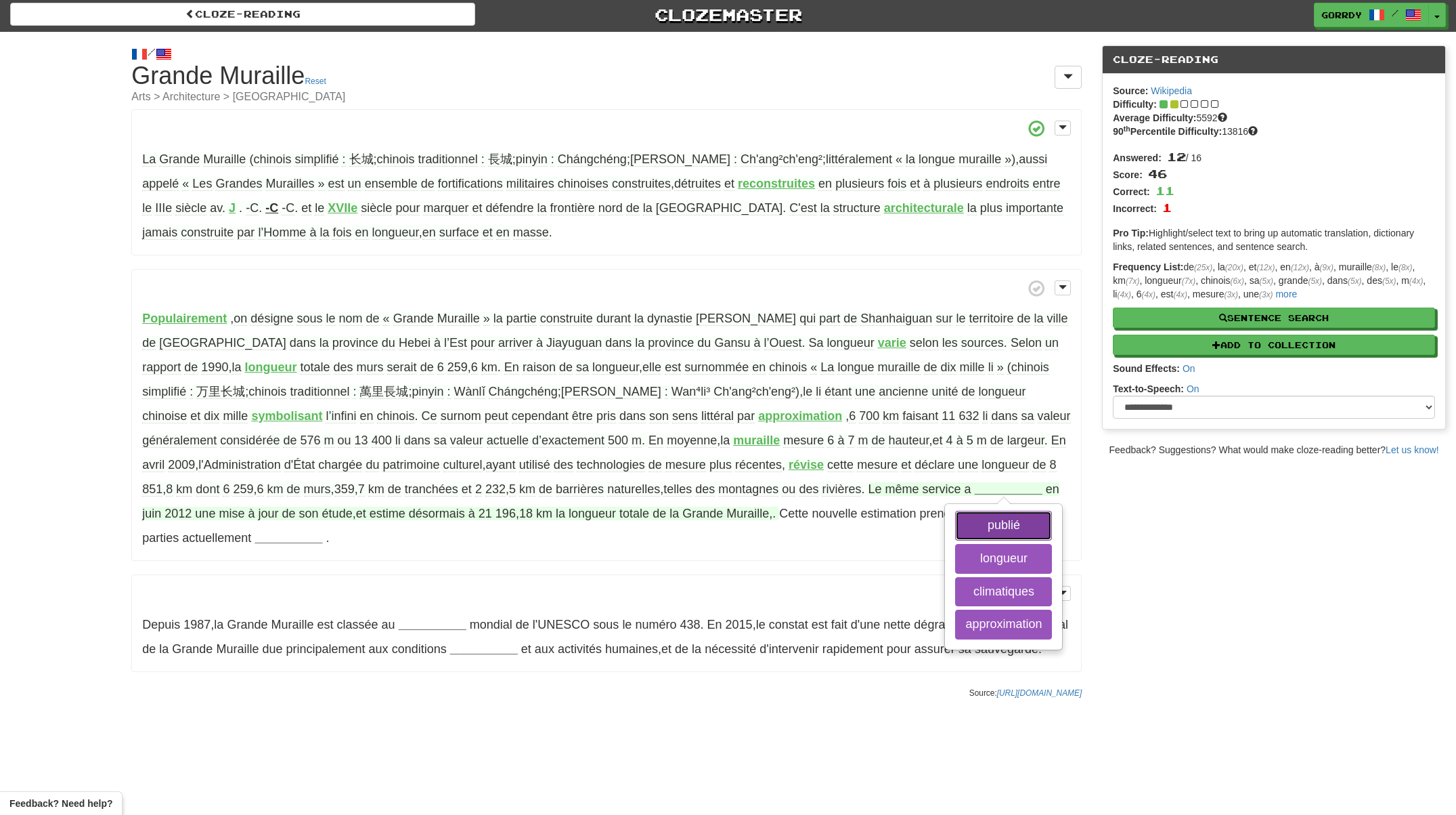
click at [955, 522] on button "publié" at bounding box center [1003, 526] width 96 height 30
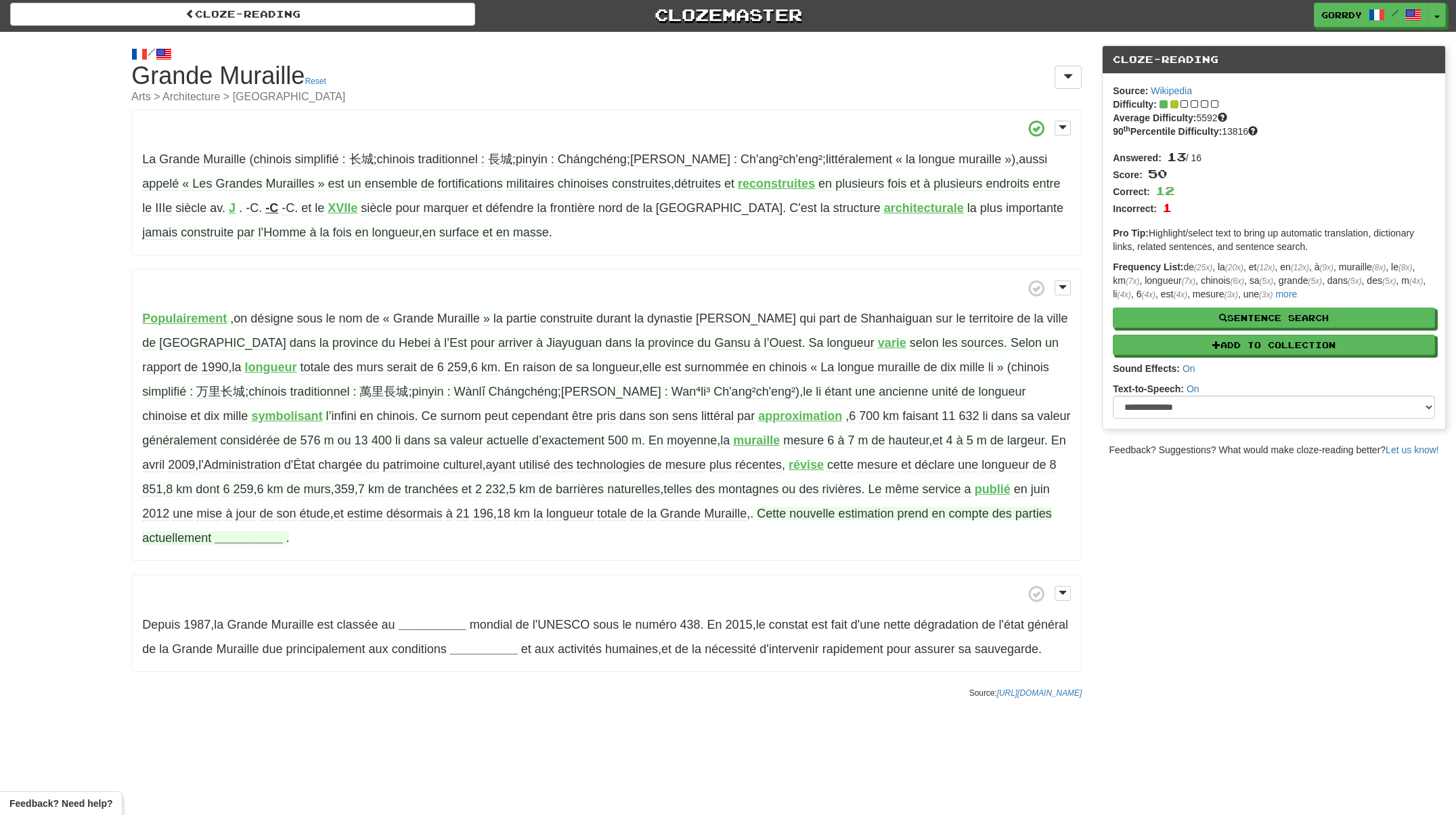
click at [243, 536] on strong "__________" at bounding box center [248, 538] width 68 height 14
click at [260, 612] on button "détruites" at bounding box center [293, 607] width 67 height 30
drag, startPoint x: 706, startPoint y: 511, endPoint x: 714, endPoint y: 534, distance: 24.4
click at [714, 534] on p "Populairement , on désigne sous le nom de « Grande Muraille » la partie constru…" at bounding box center [606, 414] width 950 height 292
click at [757, 509] on span "Cette" at bounding box center [771, 514] width 29 height 14
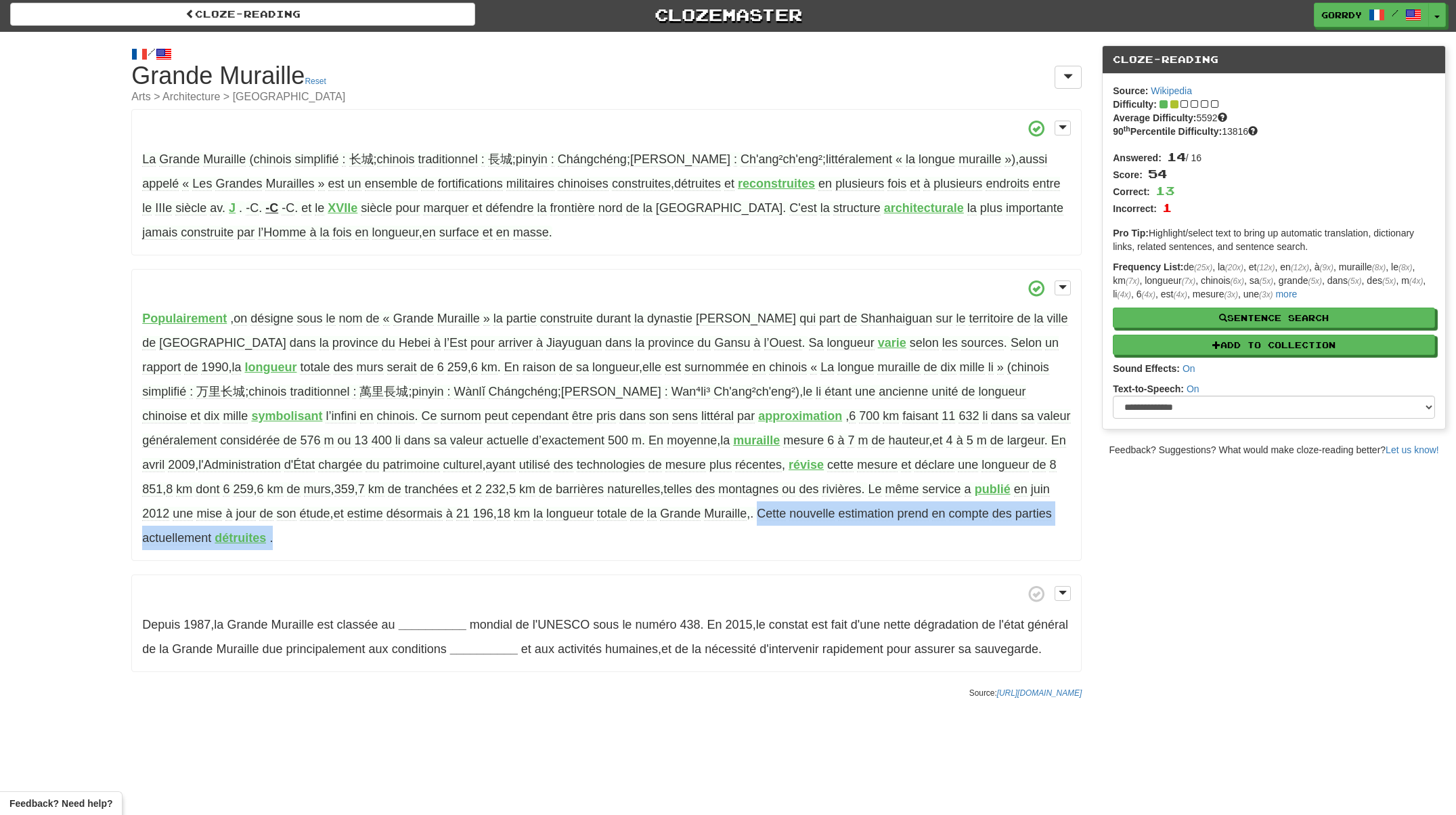
drag, startPoint x: 707, startPoint y: 511, endPoint x: 707, endPoint y: 526, distance: 15.0
click at [707, 526] on p "Populairement , on désigne sous le nom de « Grande Muraille » la partie constru…" at bounding box center [606, 414] width 950 height 292
click at [343, 554] on p "Populairement , on désigne sous le nom de « Grande Muraille » la partie constru…" at bounding box center [606, 414] width 950 height 292
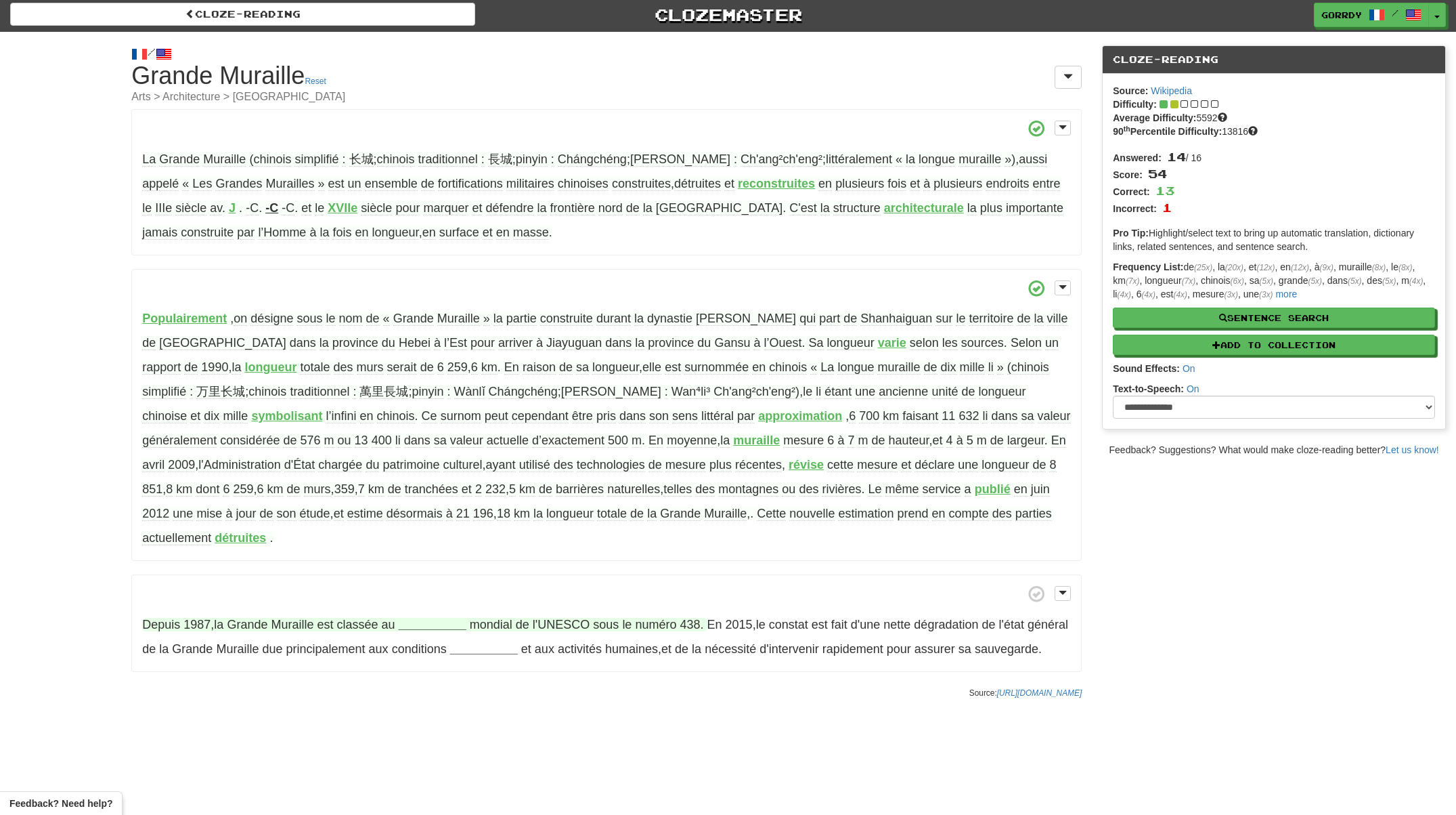
click at [425, 622] on strong "__________" at bounding box center [432, 624] width 68 height 14
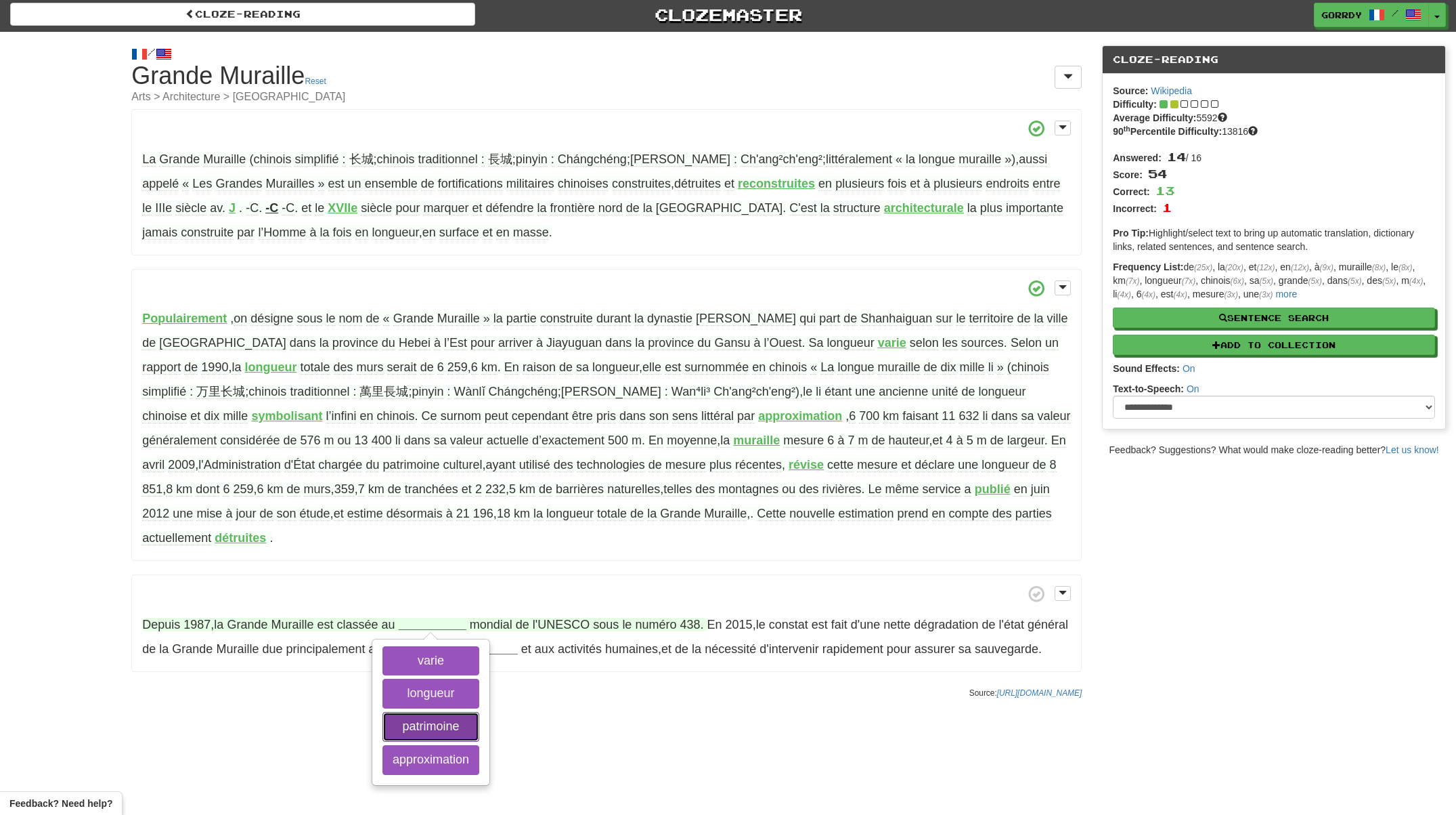
click at [437, 721] on button "patrimoine" at bounding box center [430, 727] width 96 height 30
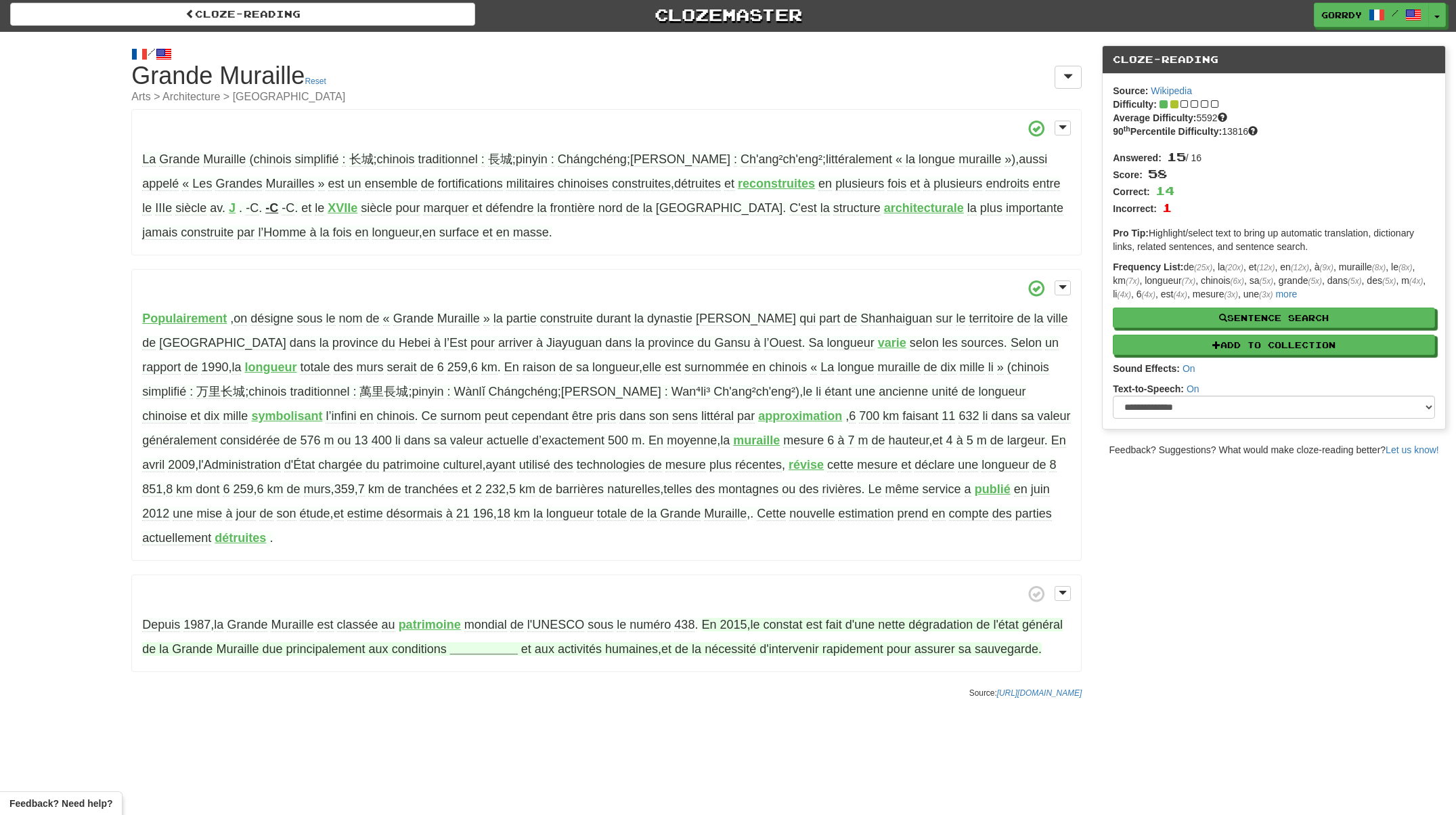
click at [515, 643] on strong "__________" at bounding box center [484, 649] width 68 height 14
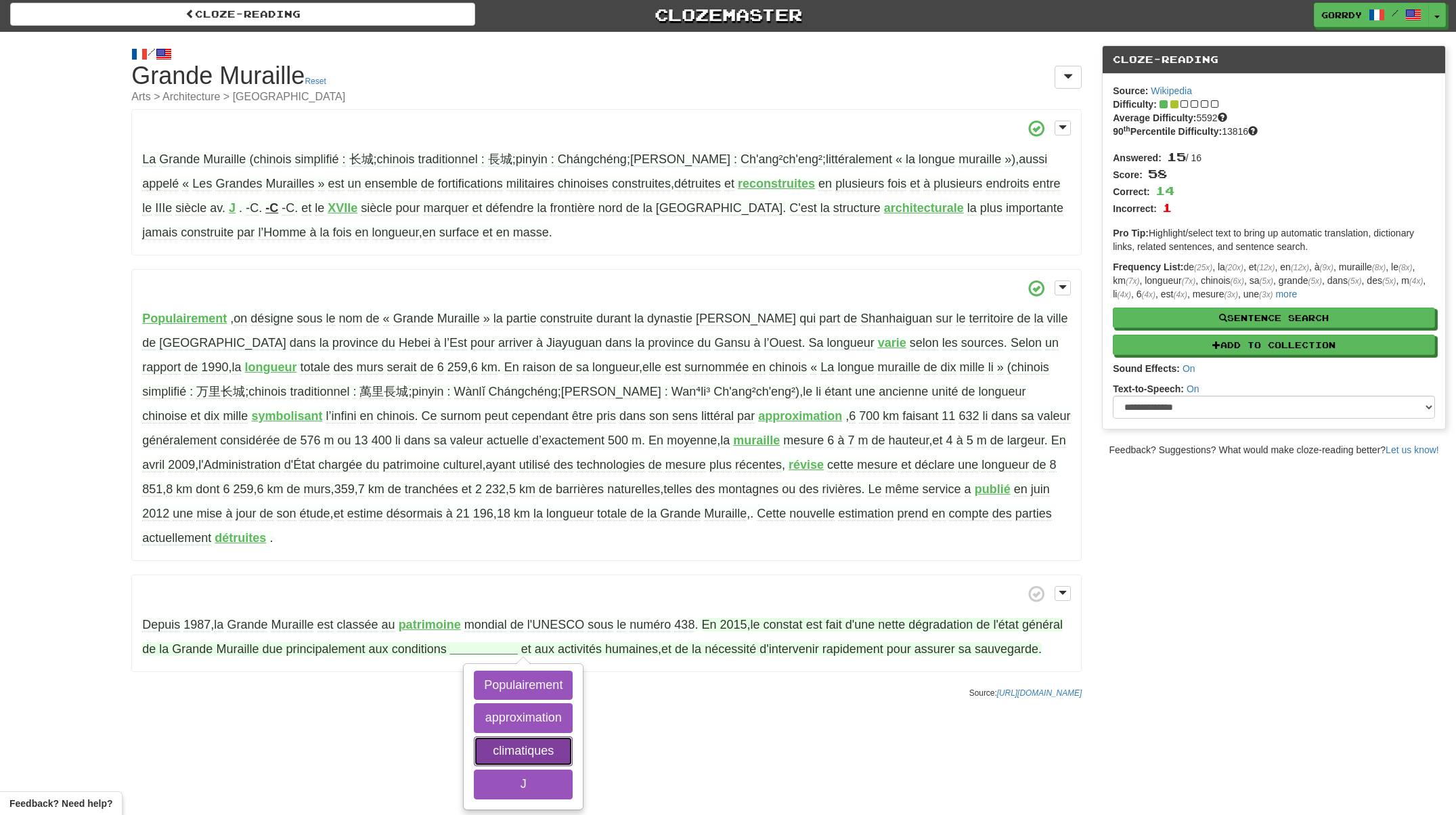
click at [514, 744] on button "climatiques" at bounding box center [523, 751] width 98 height 30
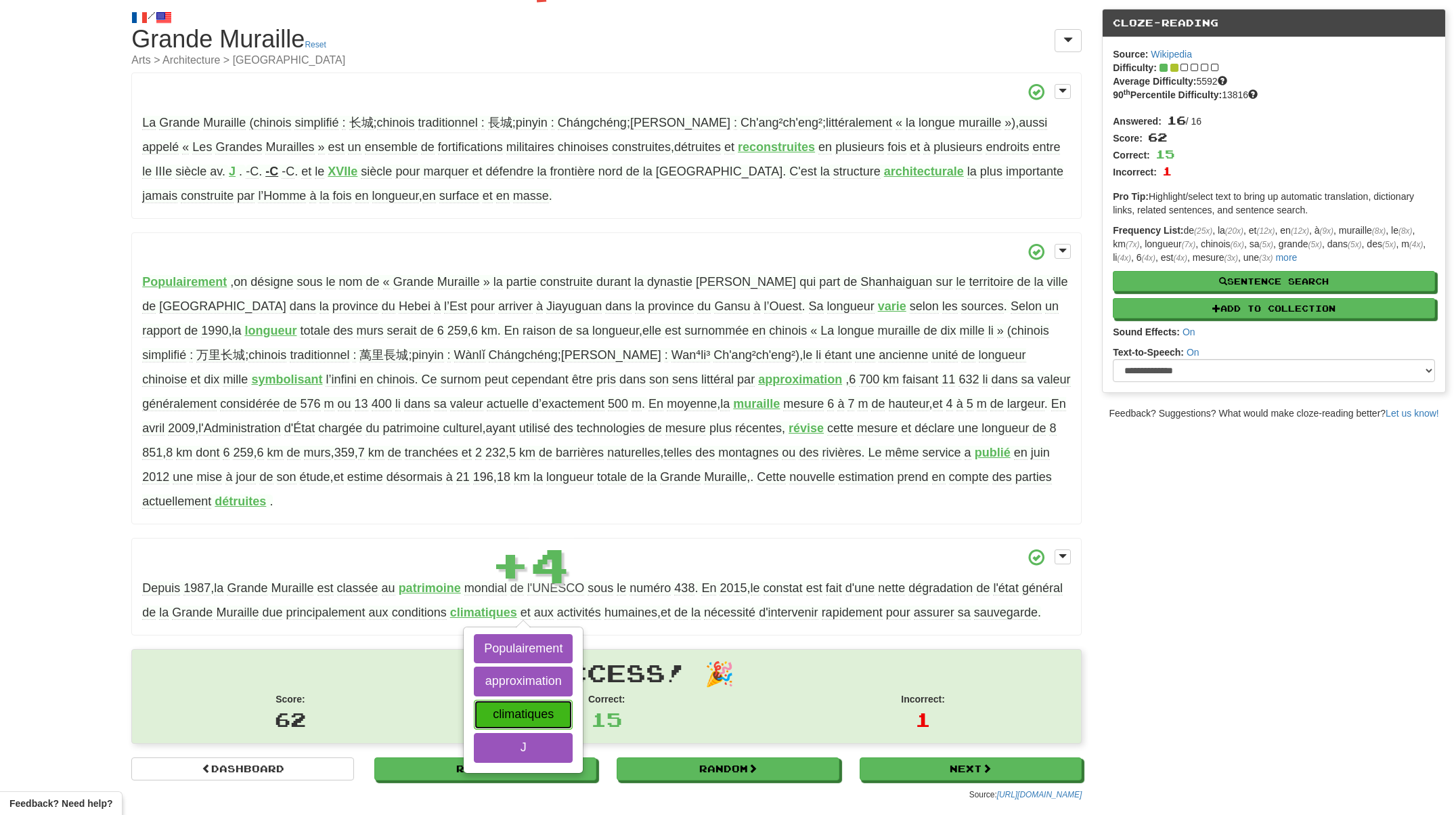
scroll to position [46, 0]
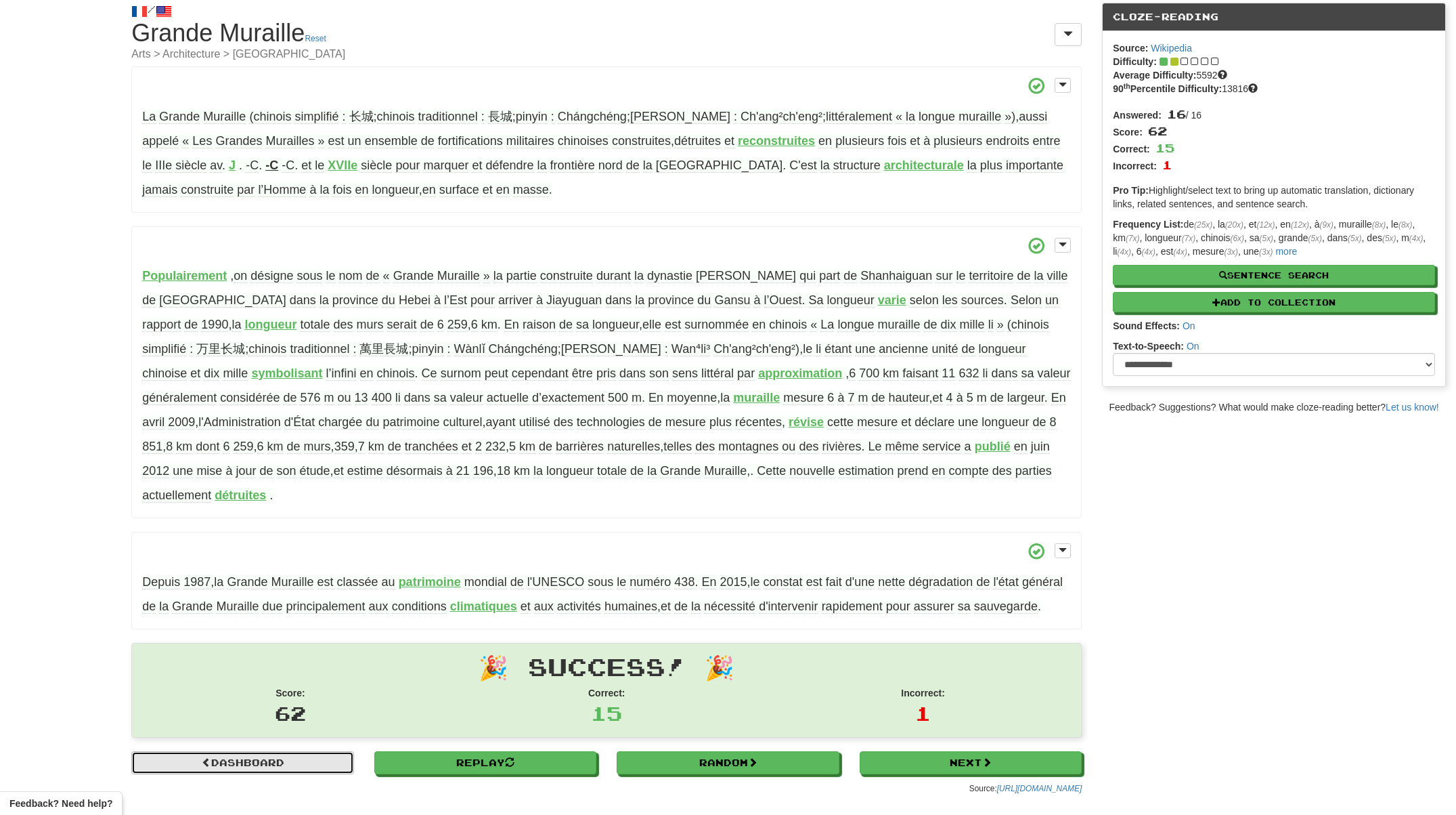
click at [264, 774] on link "Dashboard" at bounding box center [243, 762] width 223 height 23
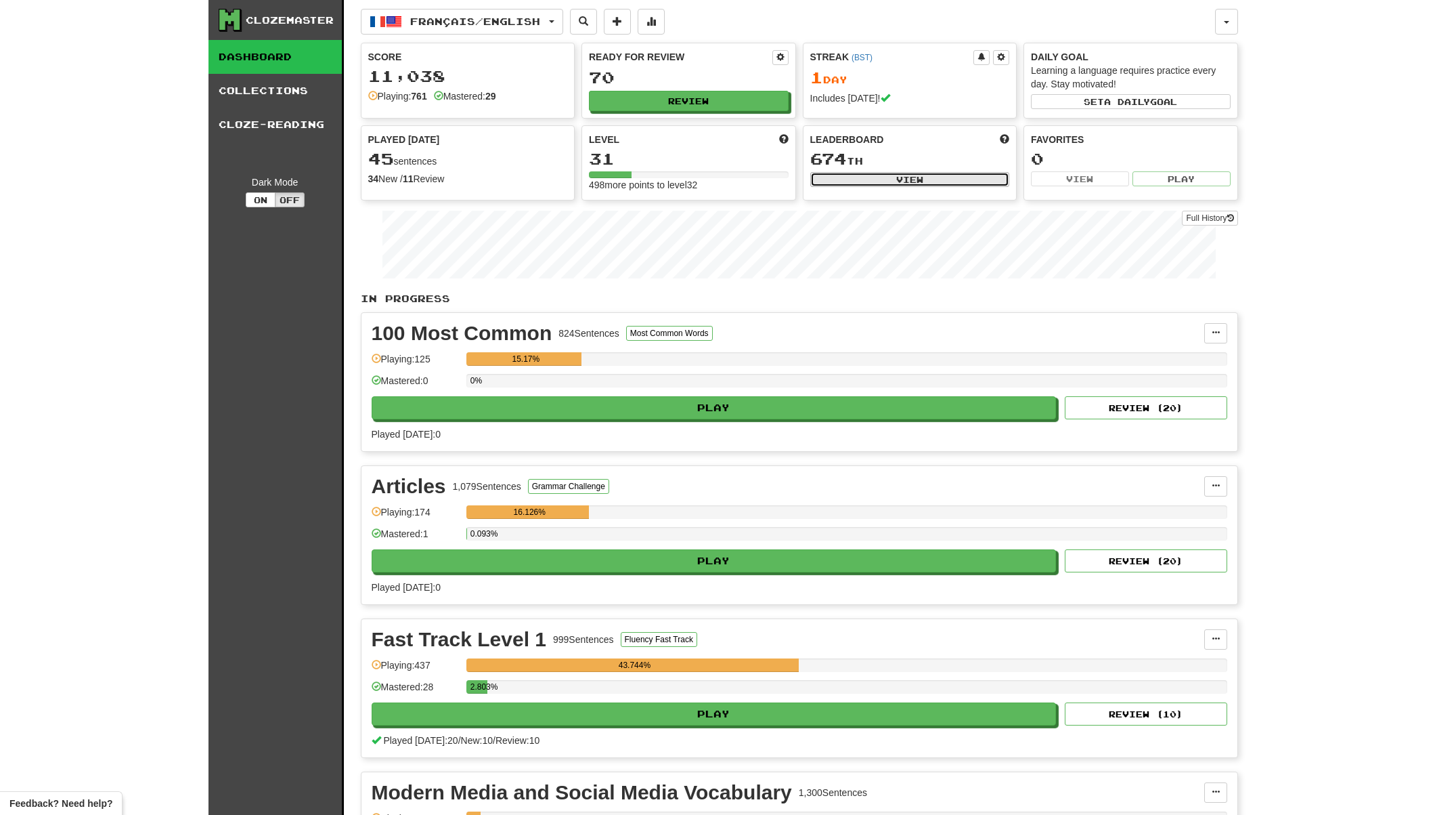
click at [943, 175] on button "View" at bounding box center [909, 179] width 200 height 15
select select "**********"
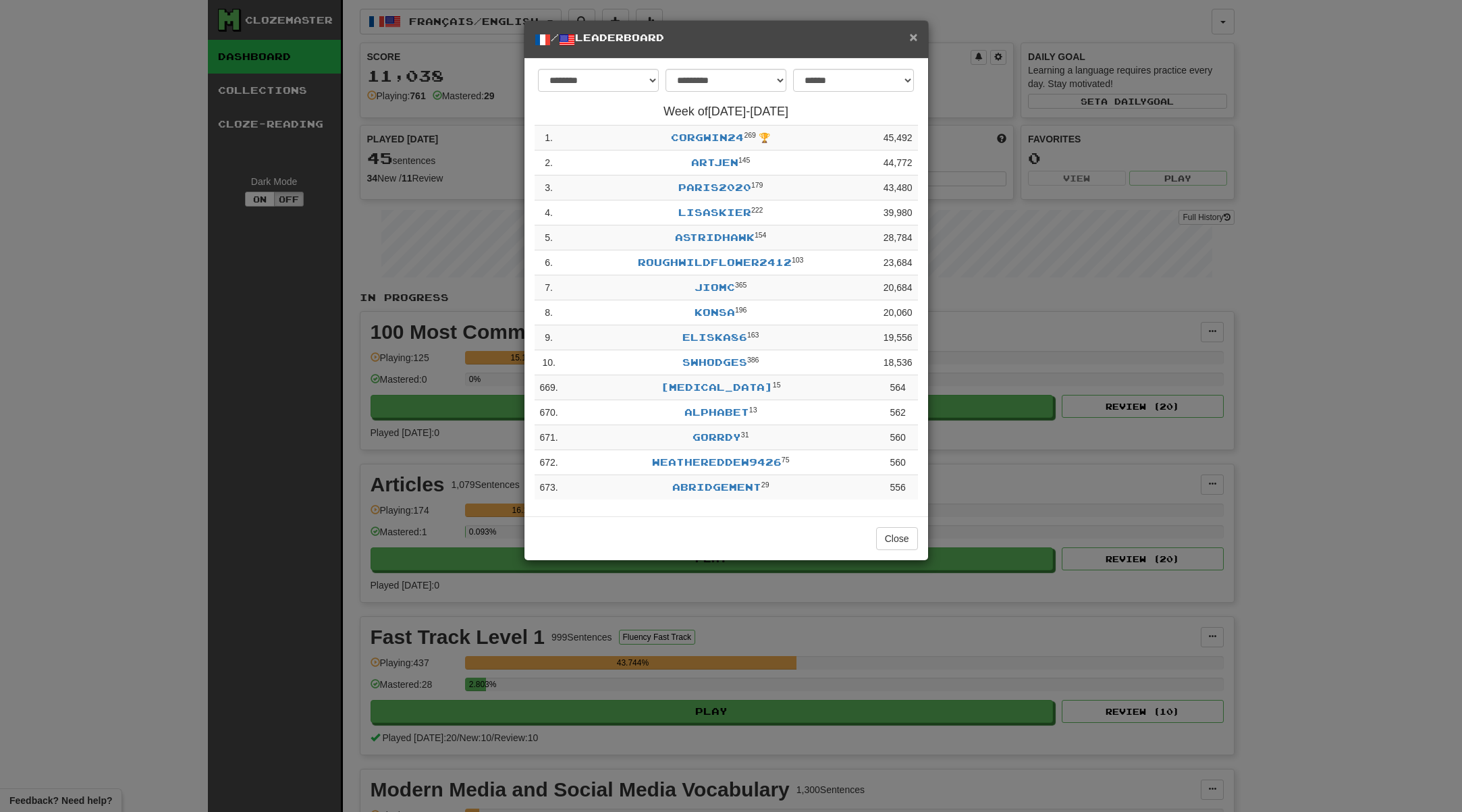
click at [912, 37] on span "×" at bounding box center [913, 37] width 8 height 16
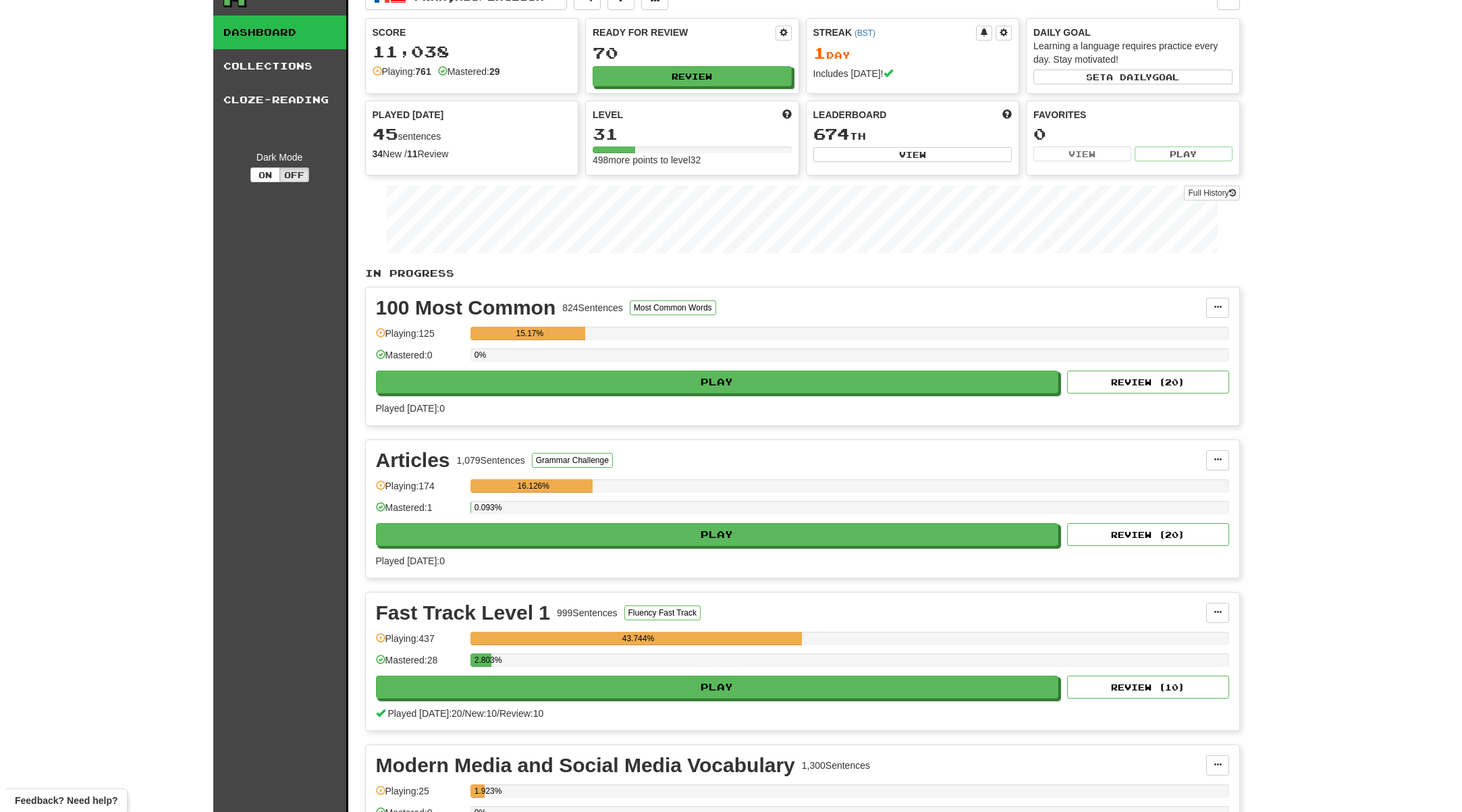
scroll to position [356, 0]
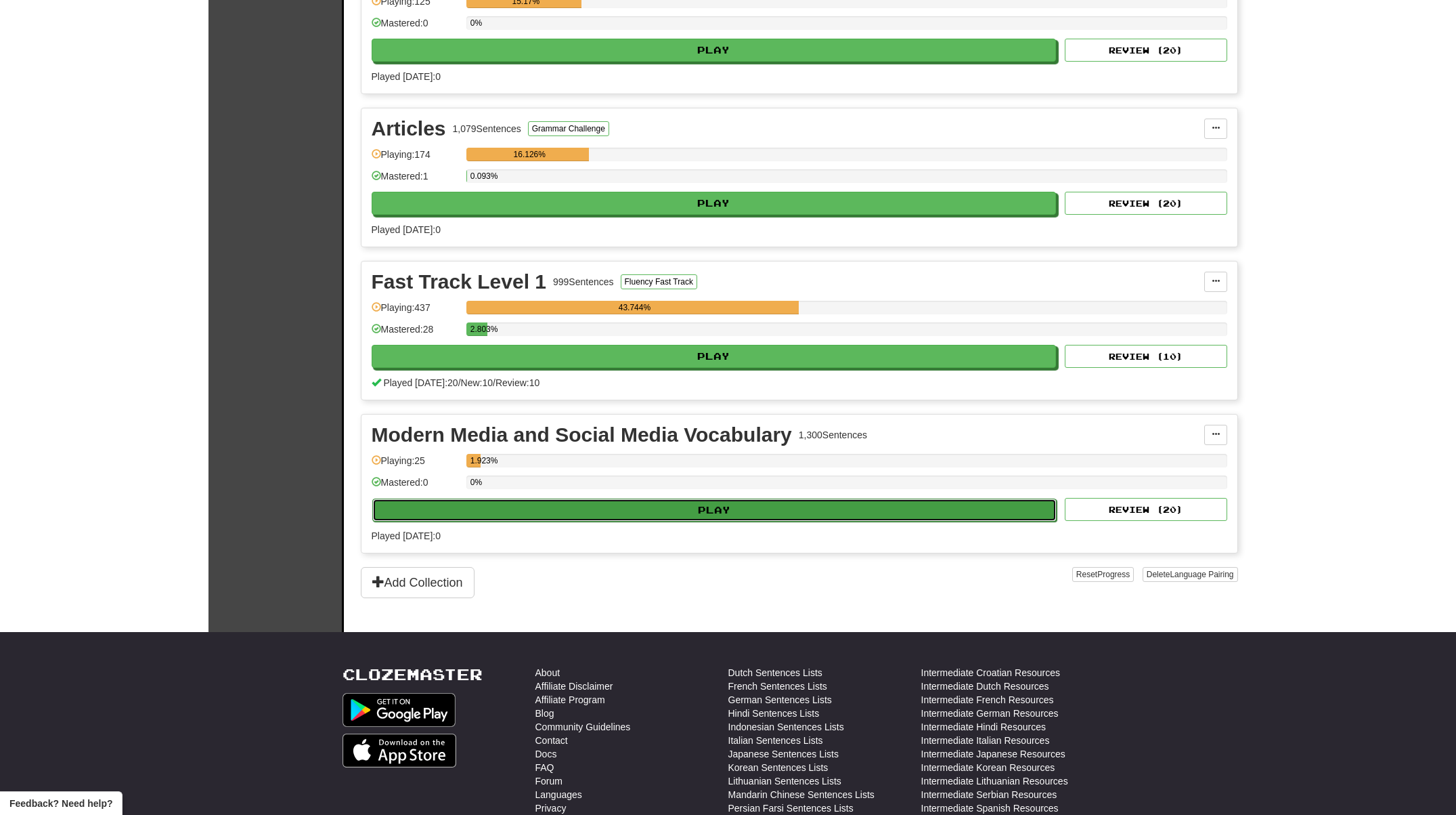
click at [722, 500] on button "Play" at bounding box center [715, 509] width 685 height 23
select select "**"
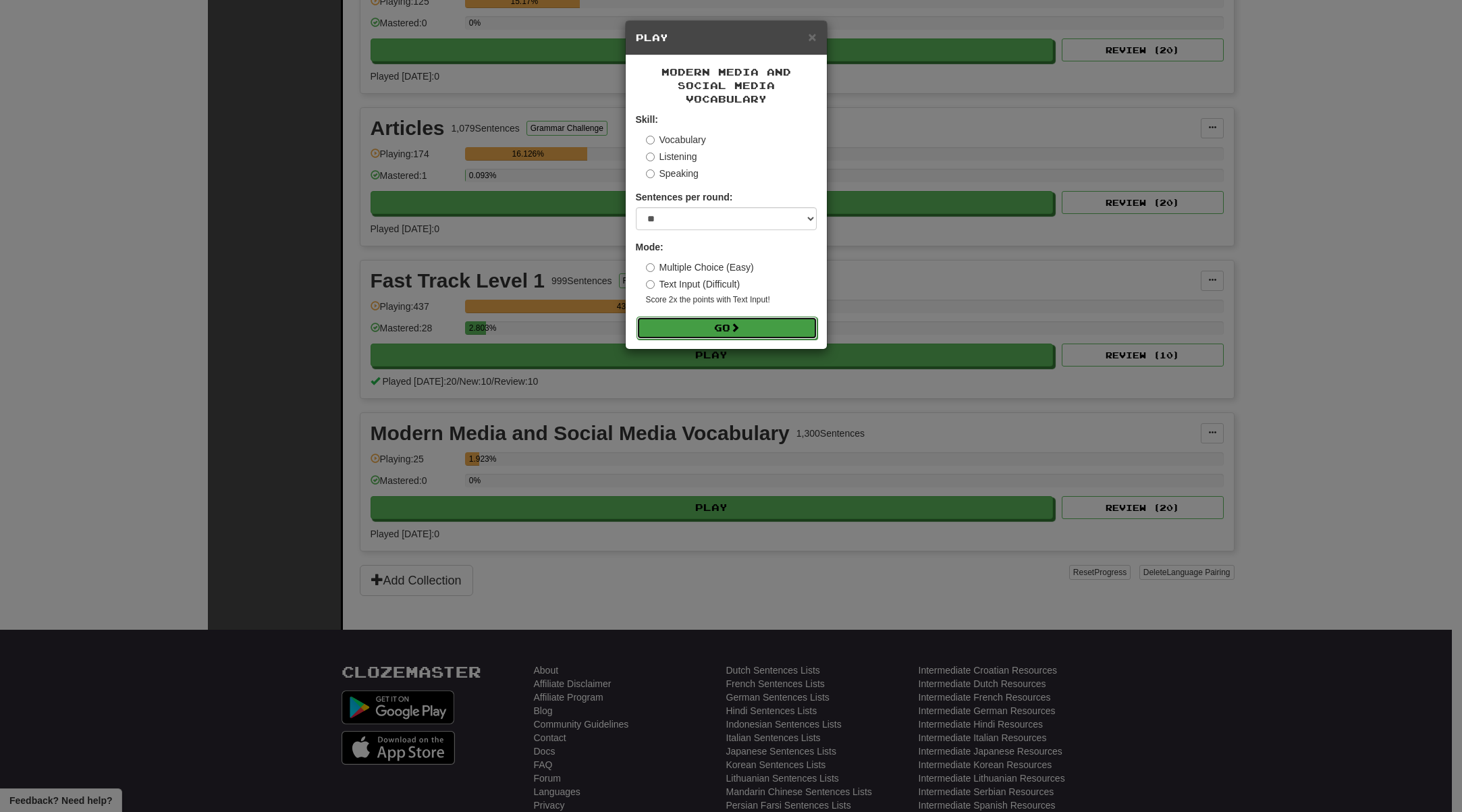
click at [718, 317] on button "Go" at bounding box center [726, 328] width 181 height 23
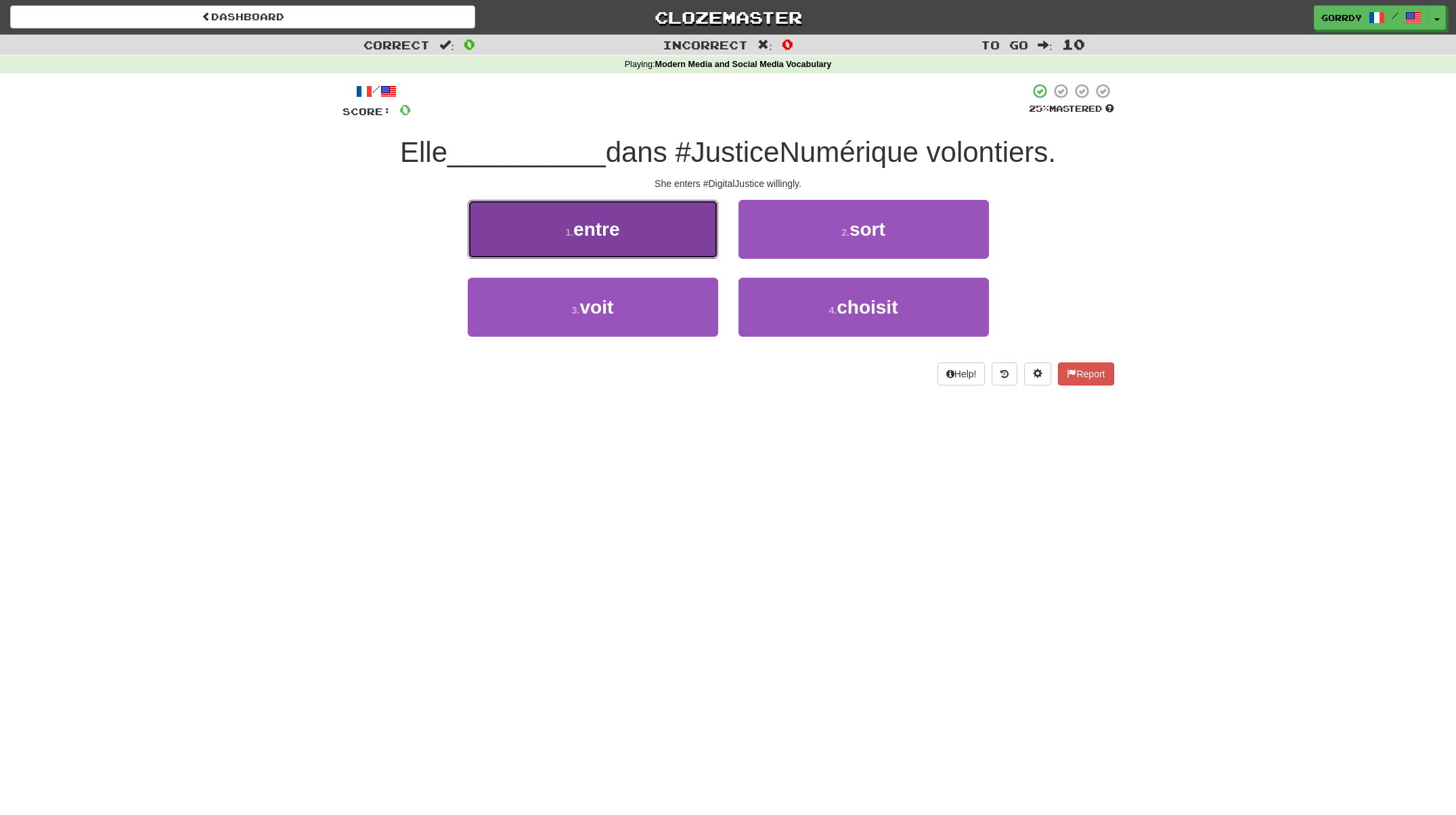
click at [598, 235] on span "entre" at bounding box center [596, 229] width 46 height 21
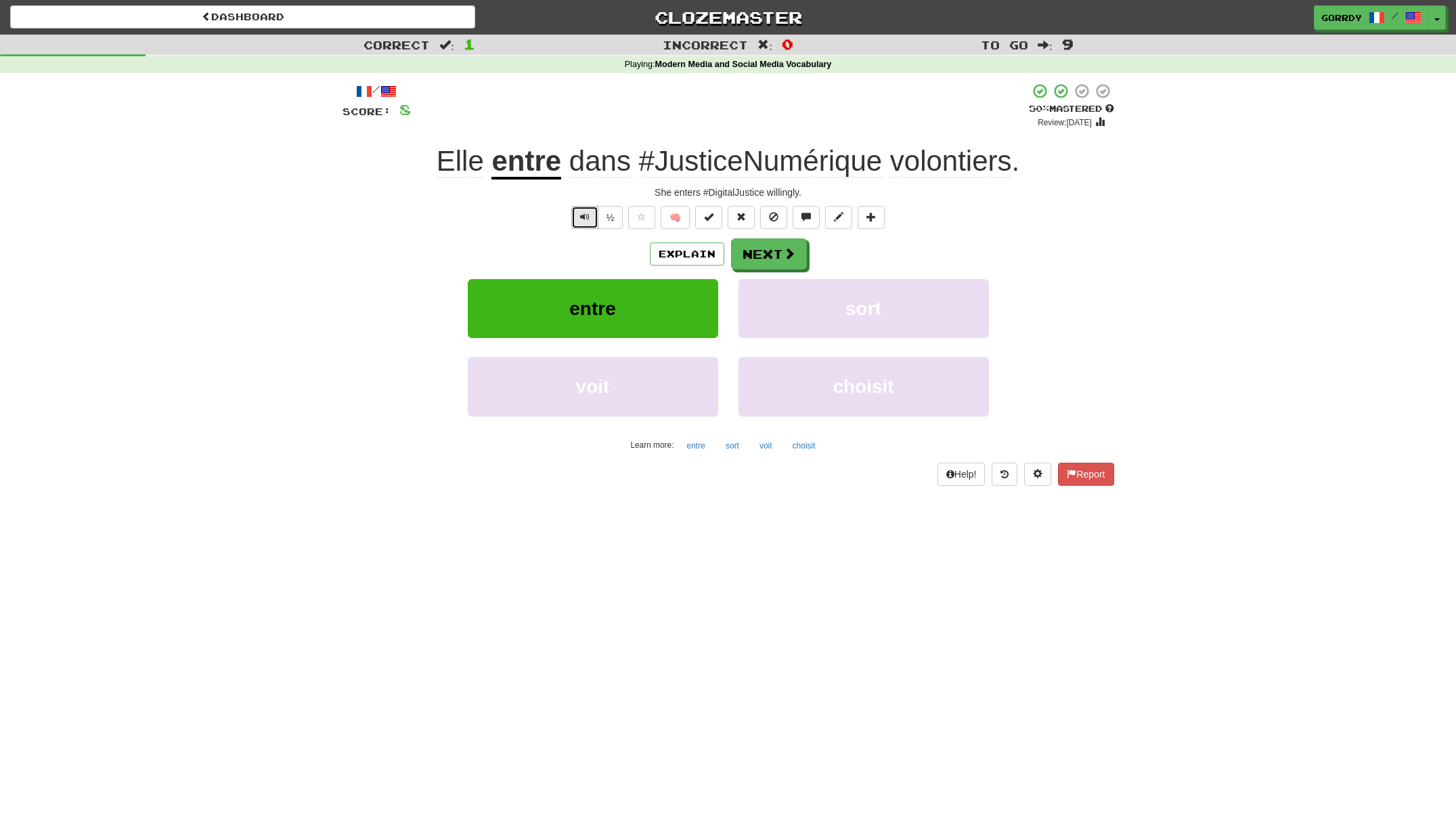
click at [581, 216] on span "Text-to-speech controls" at bounding box center [585, 217] width 10 height 10
click at [780, 245] on button "Next" at bounding box center [769, 253] width 76 height 31
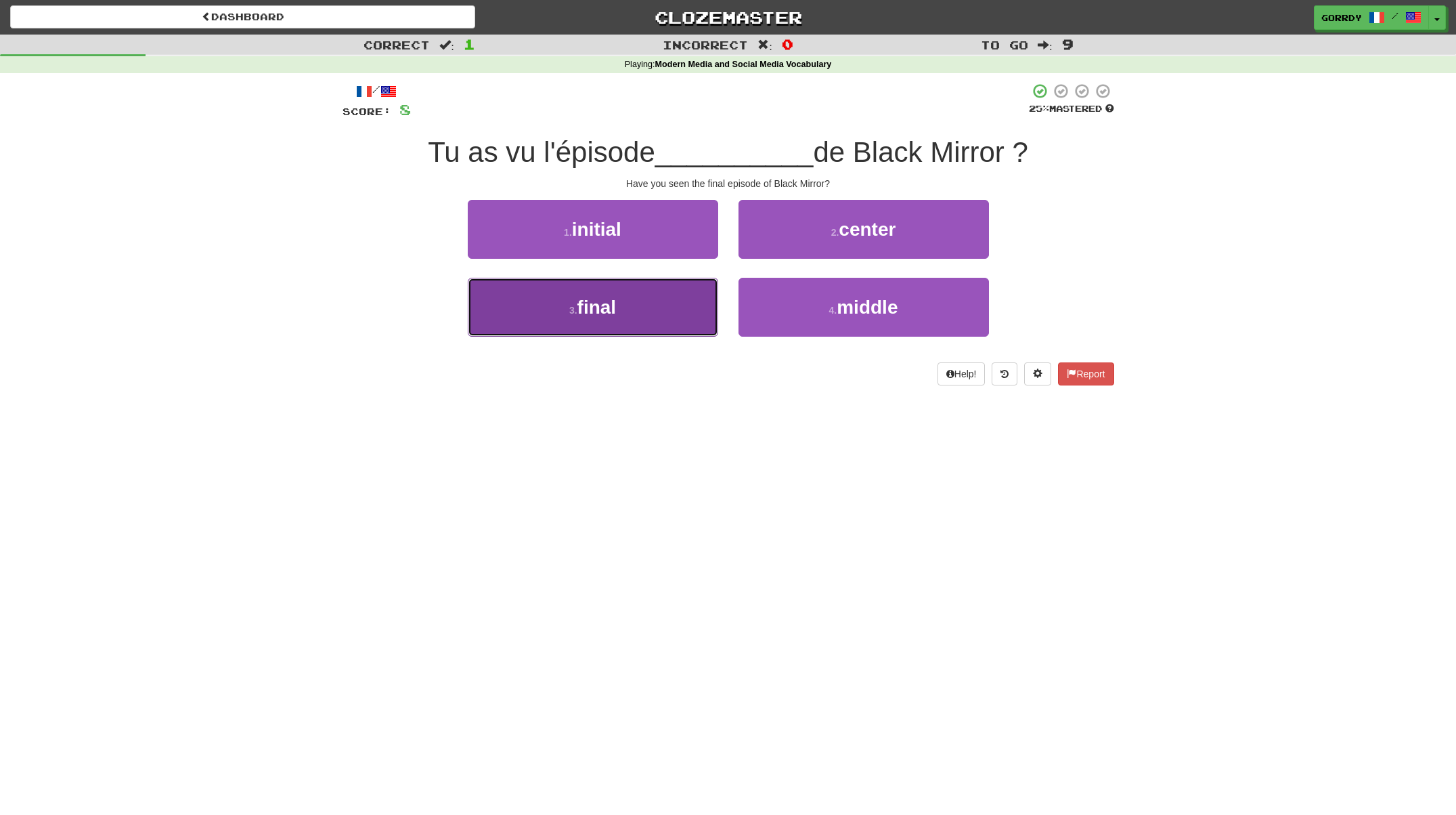
click at [604, 315] on span "final" at bounding box center [597, 306] width 40 height 21
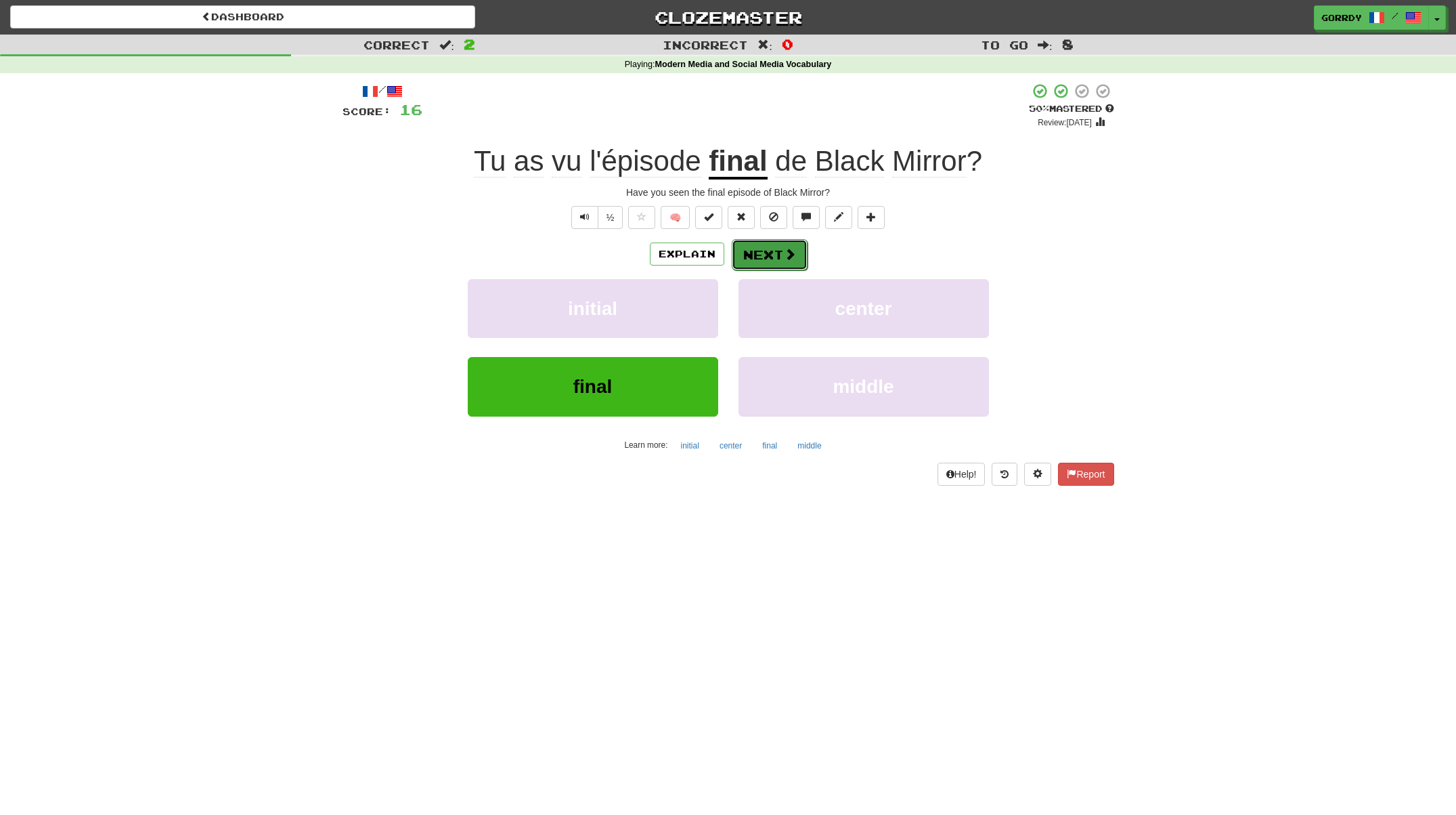
click at [763, 259] on button "Next" at bounding box center [769, 253] width 76 height 31
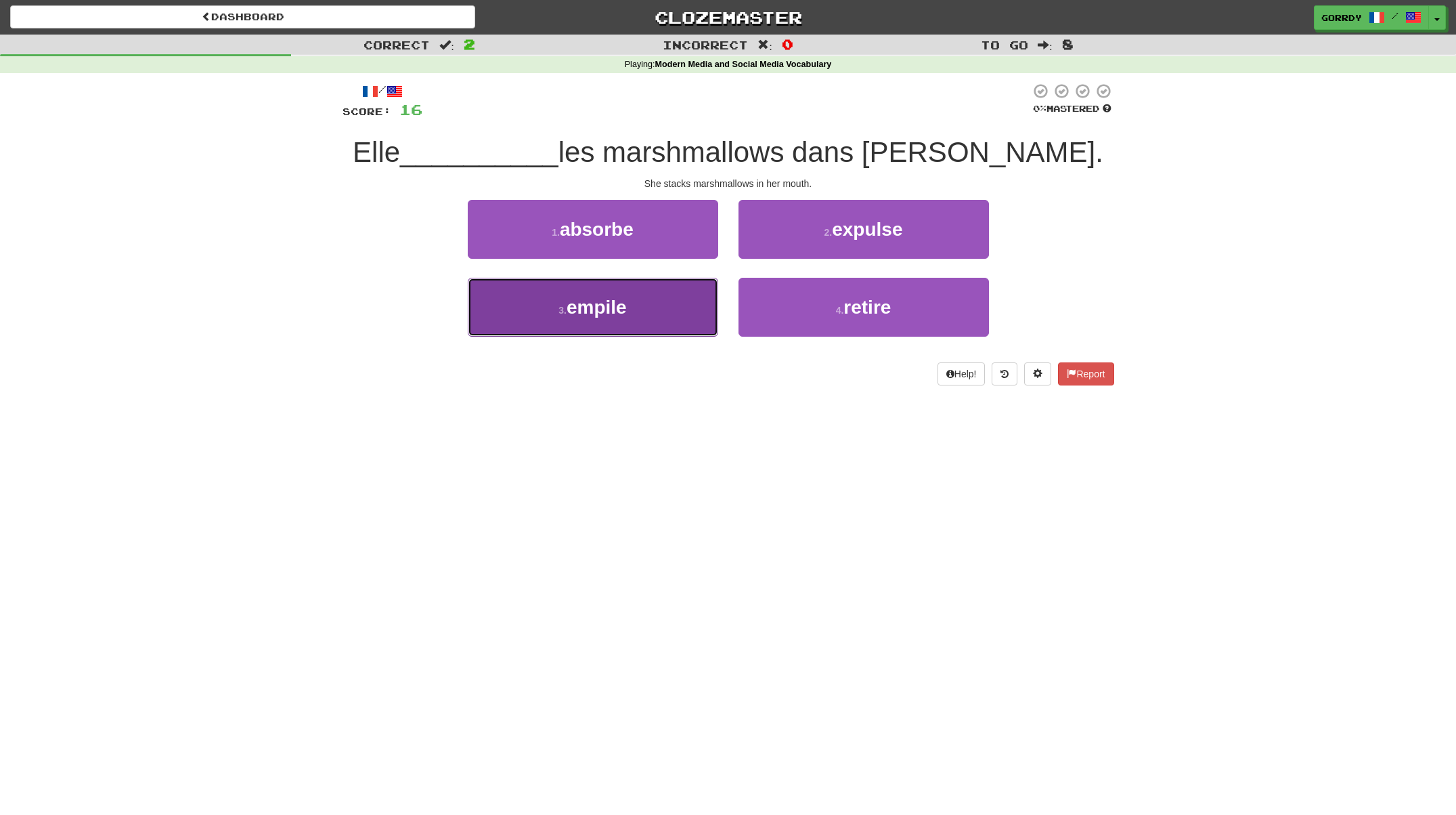
click at [628, 313] on button "3 . empile" at bounding box center [593, 306] width 250 height 59
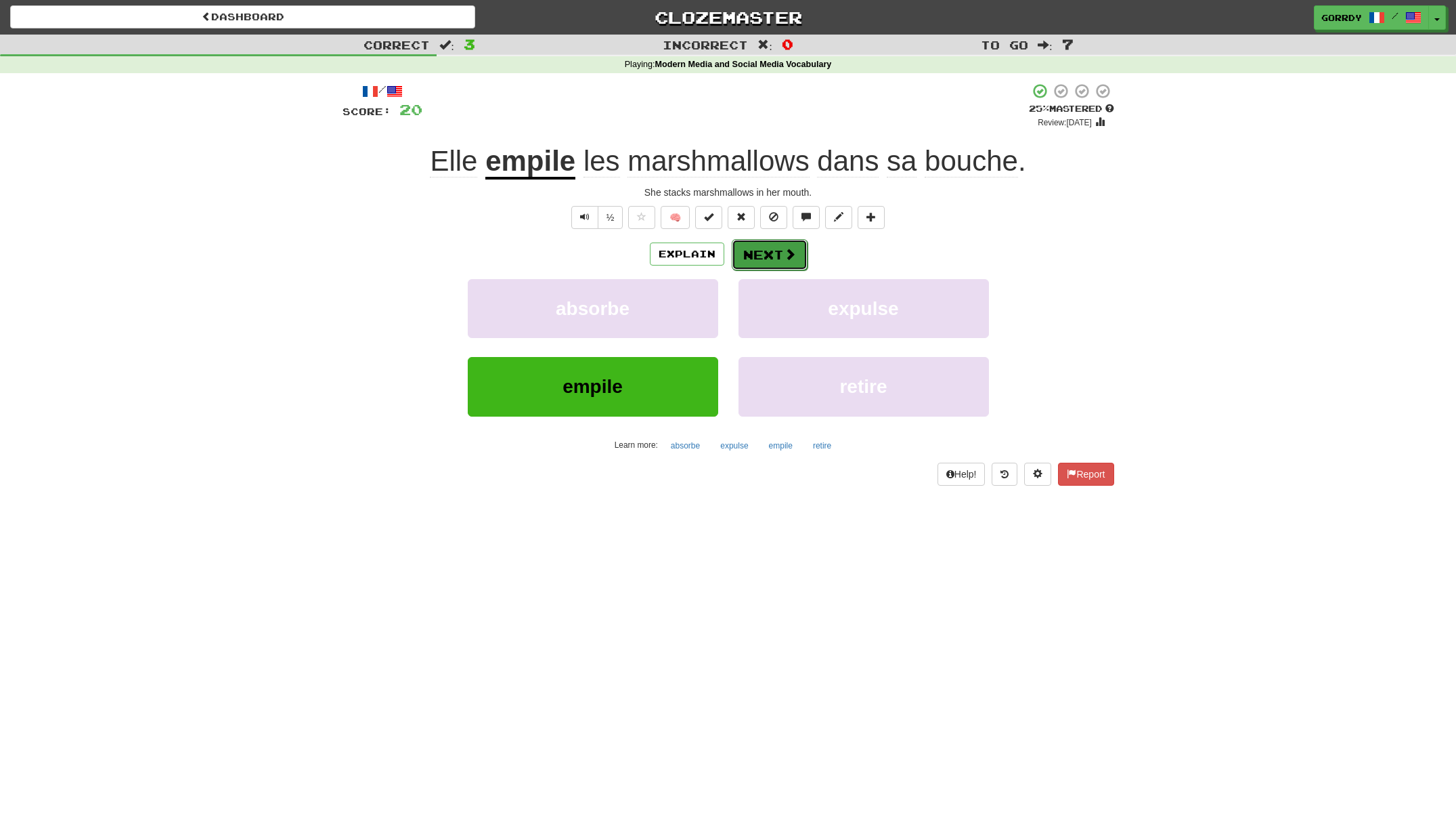
click at [777, 258] on button "Next" at bounding box center [769, 253] width 76 height 31
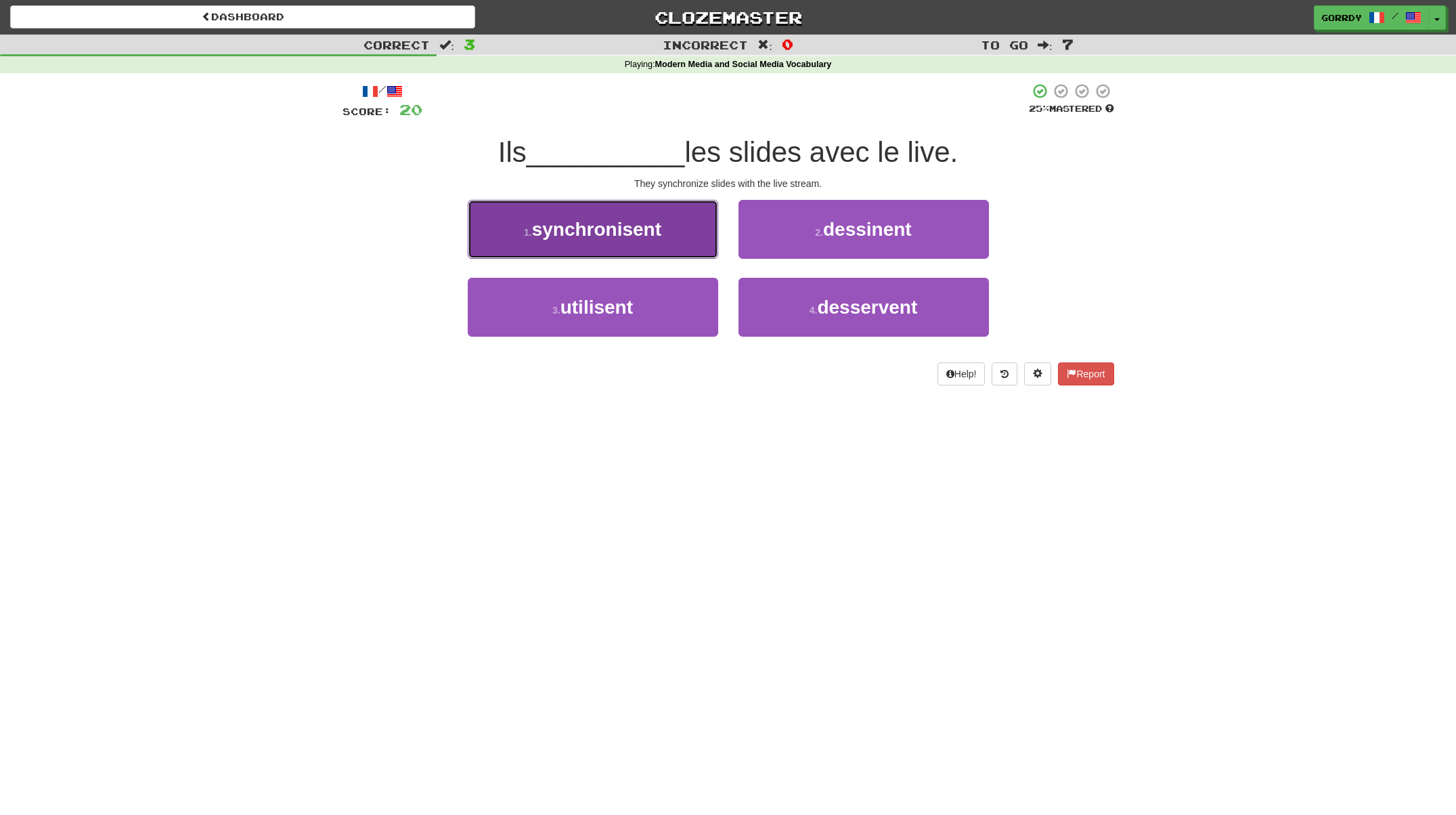
click at [663, 234] on button "1 . synchronisent" at bounding box center [593, 229] width 250 height 59
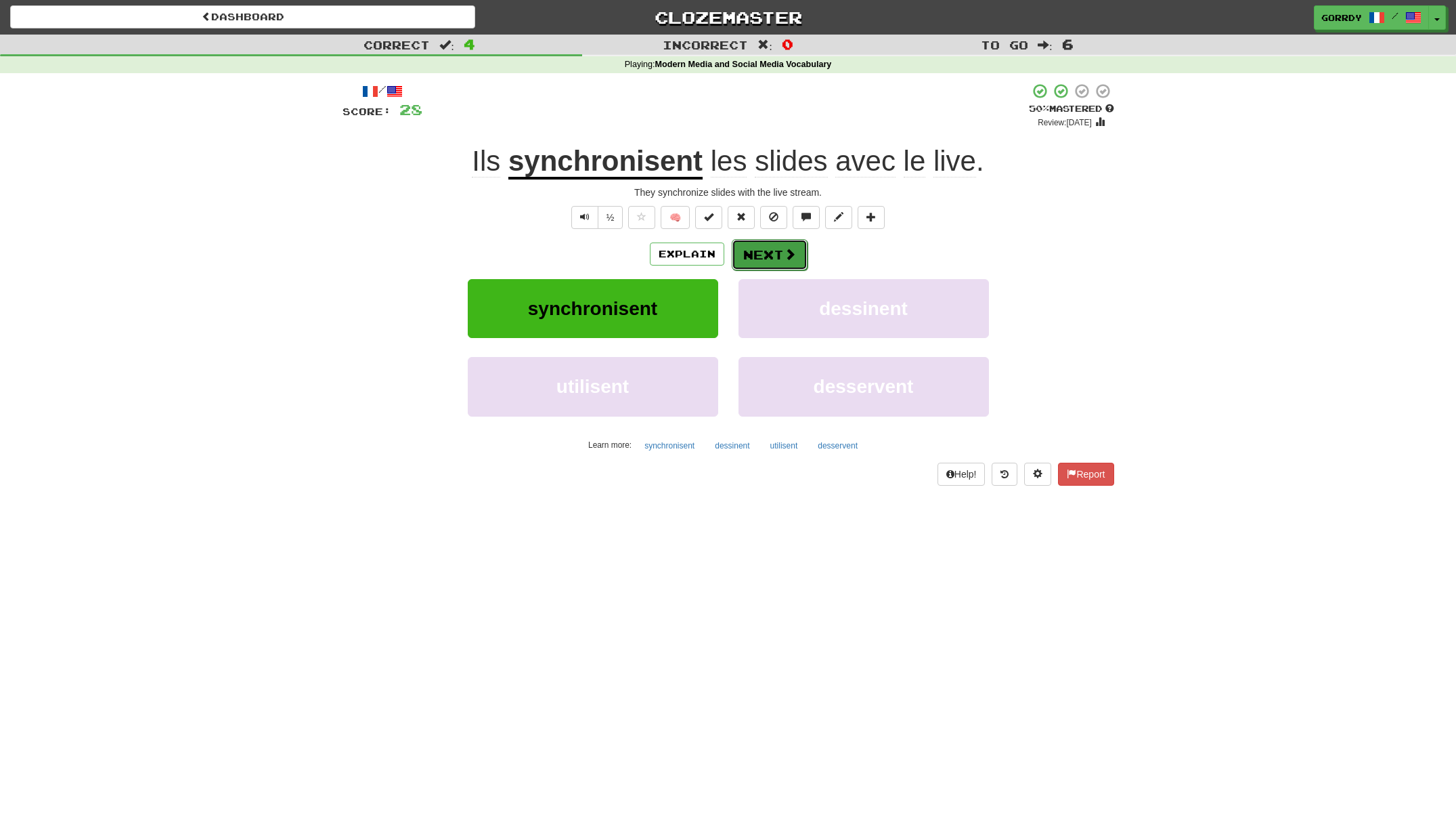
click at [784, 256] on span at bounding box center [790, 253] width 12 height 12
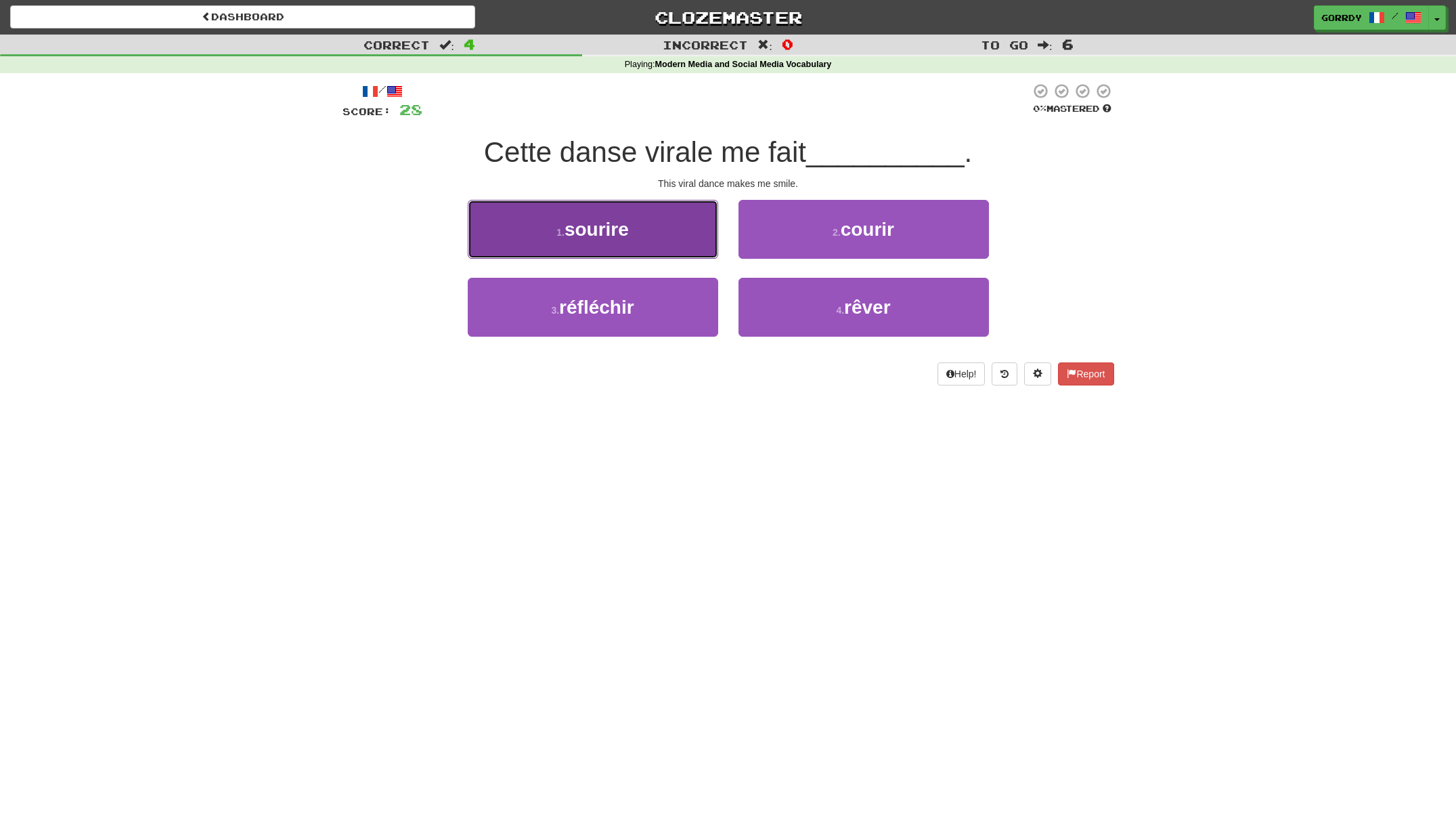
click at [636, 228] on button "1 . sourire" at bounding box center [593, 229] width 250 height 59
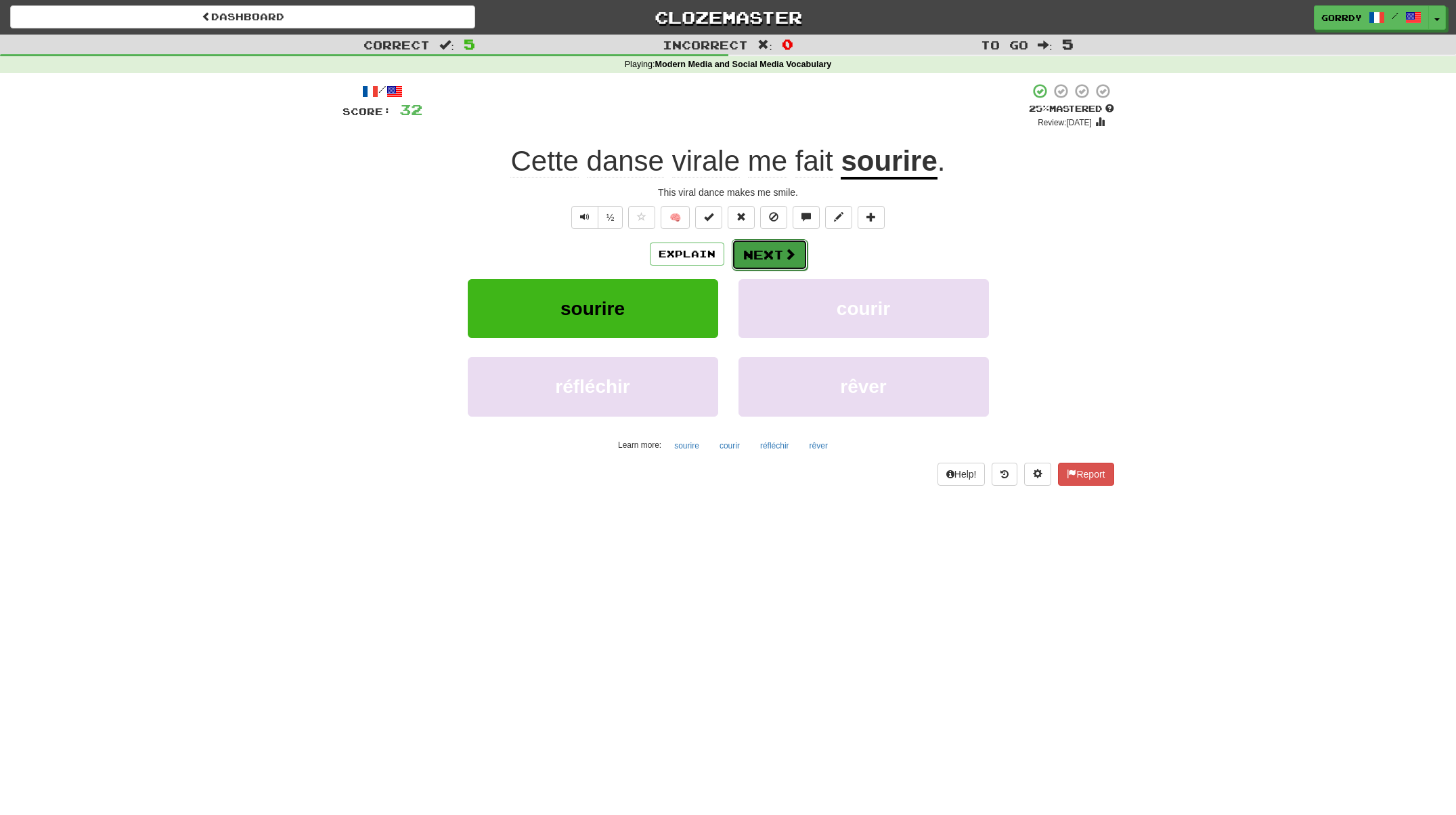
click at [778, 256] on button "Next" at bounding box center [769, 253] width 76 height 31
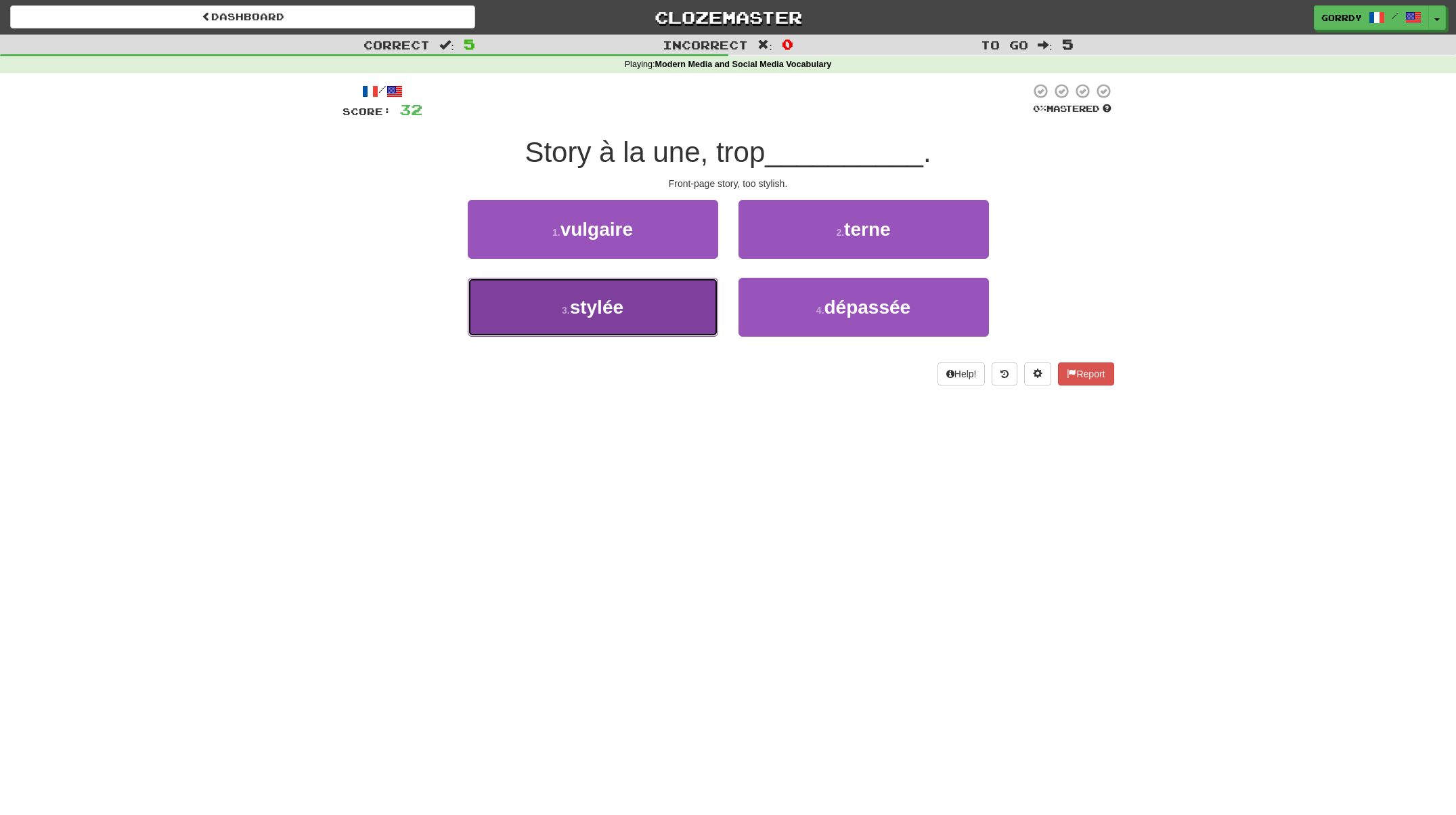
click at [664, 297] on button "3 . stylée" at bounding box center [593, 306] width 250 height 59
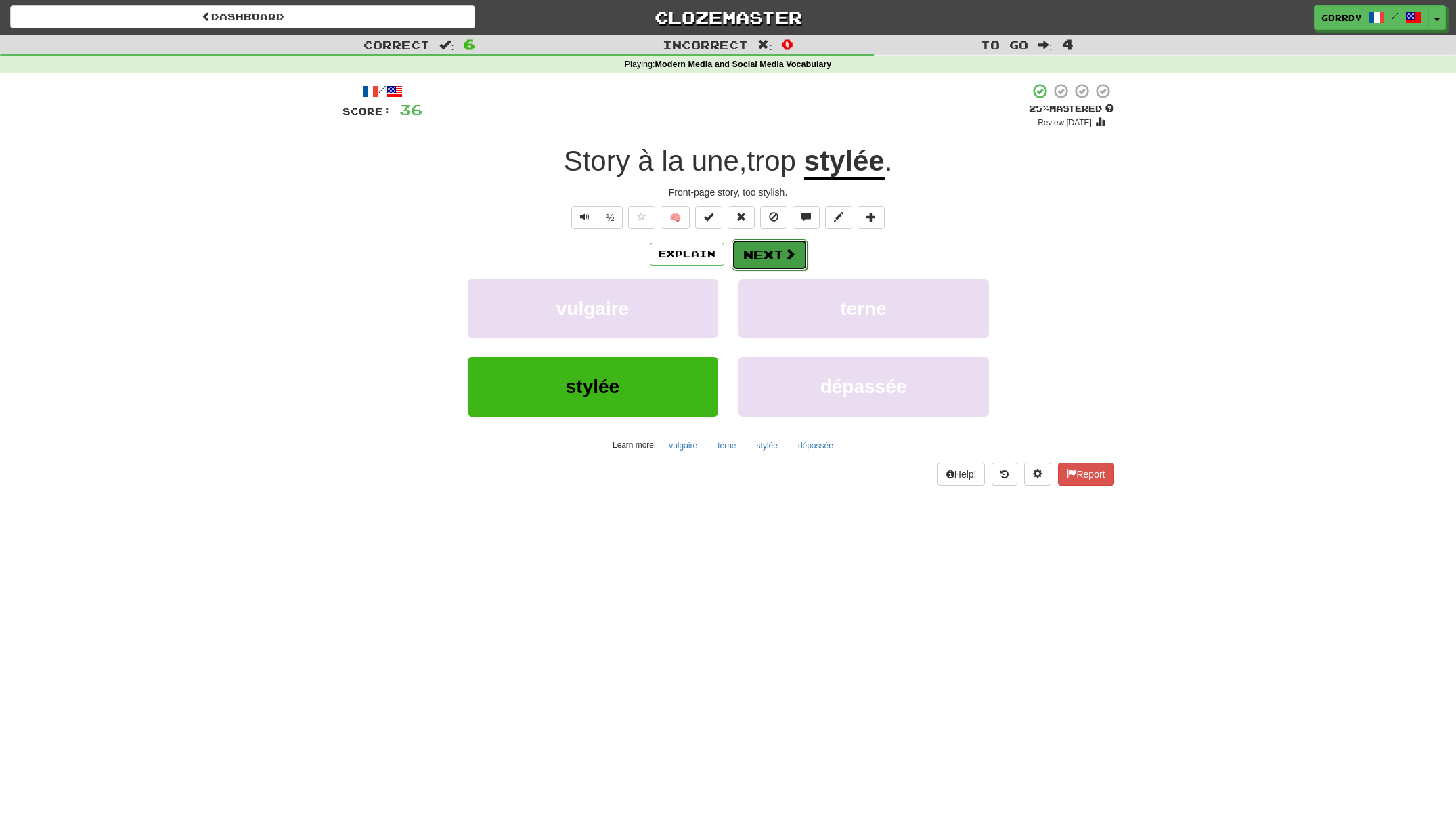
click at [778, 256] on button "Next" at bounding box center [769, 253] width 76 height 31
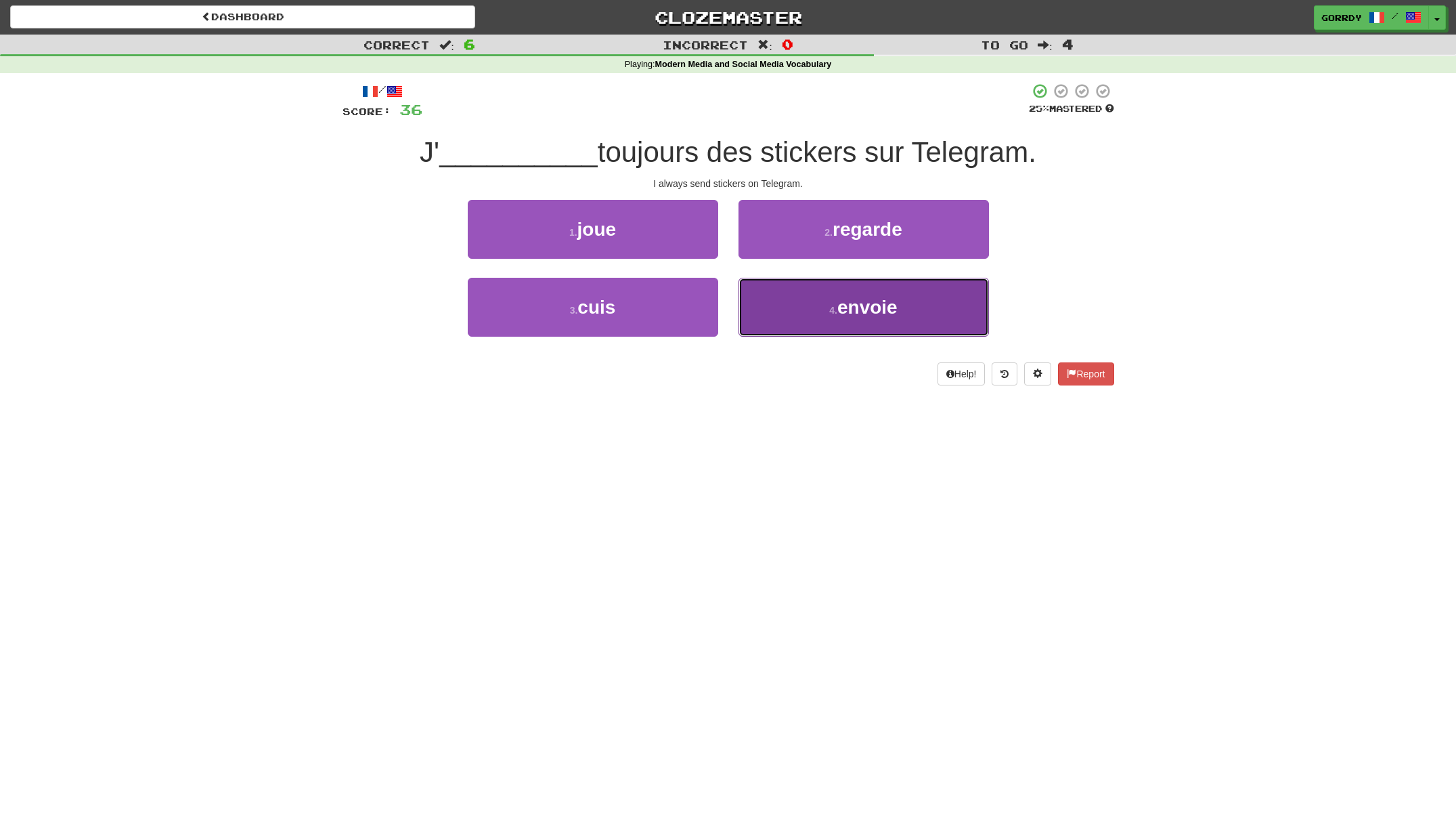
click at [852, 296] on span "envoie" at bounding box center [868, 306] width 61 height 21
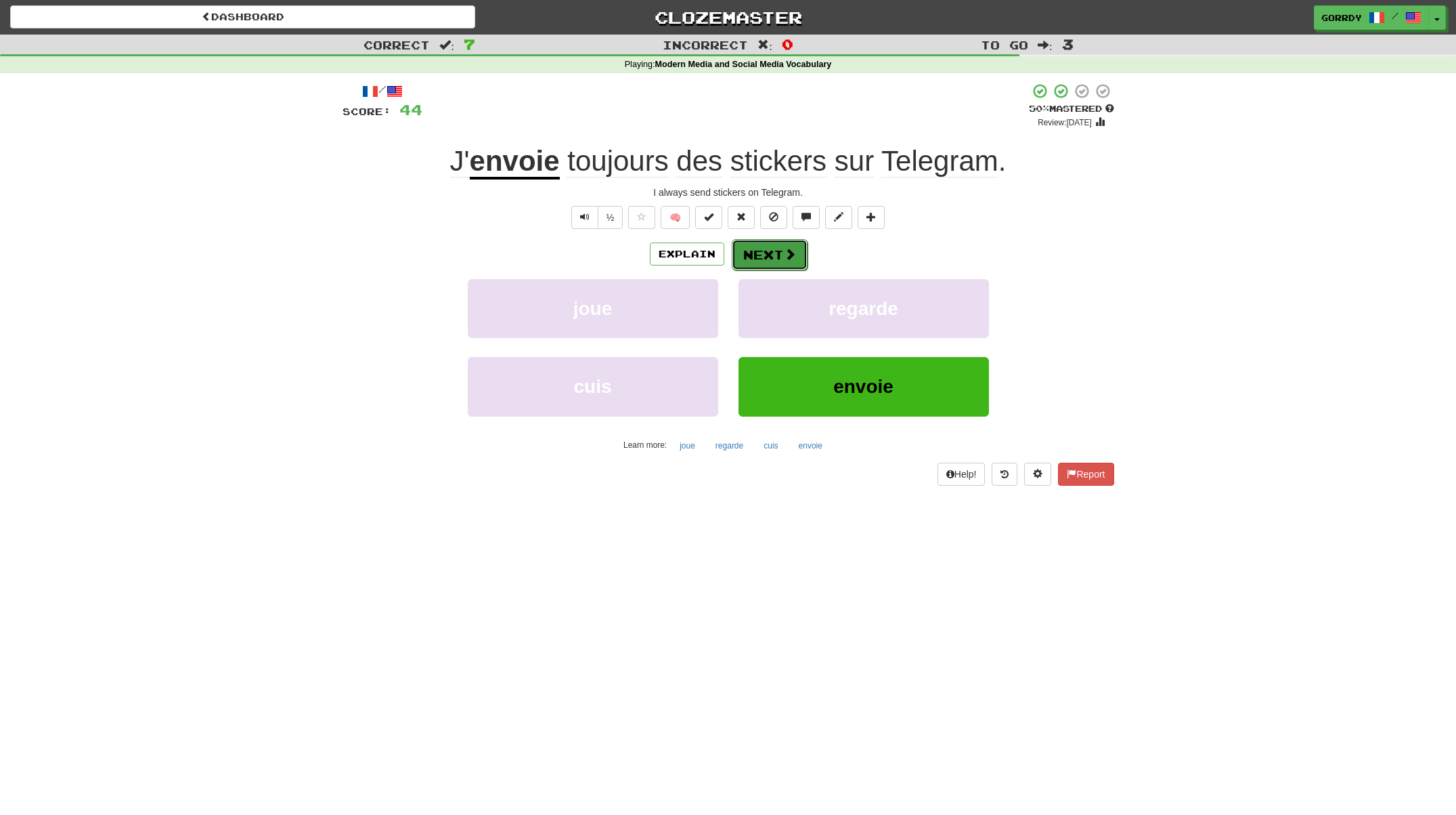
click at [774, 254] on button "Next" at bounding box center [769, 253] width 76 height 31
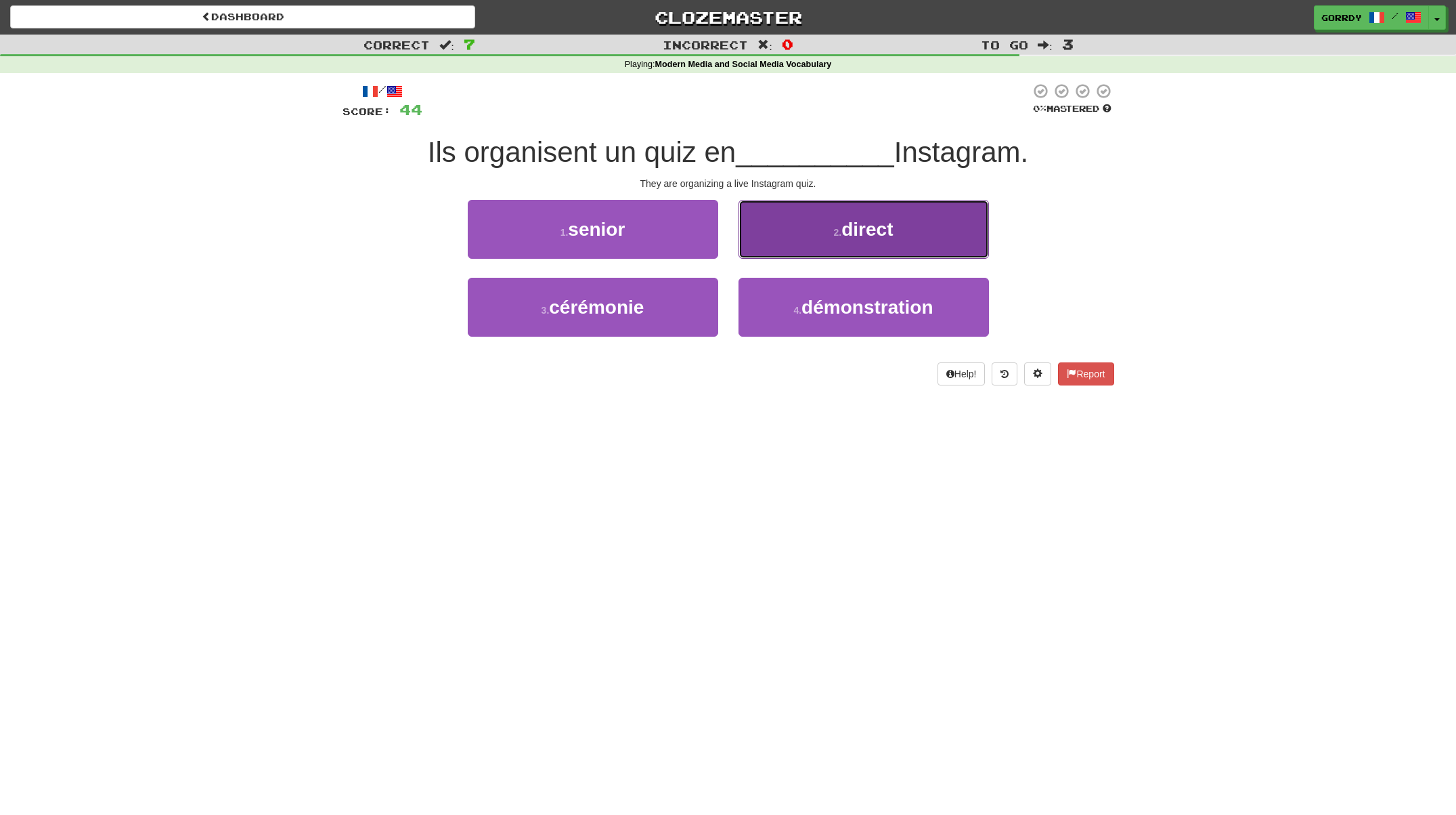
click at [872, 247] on button "2 . direct" at bounding box center [864, 229] width 250 height 59
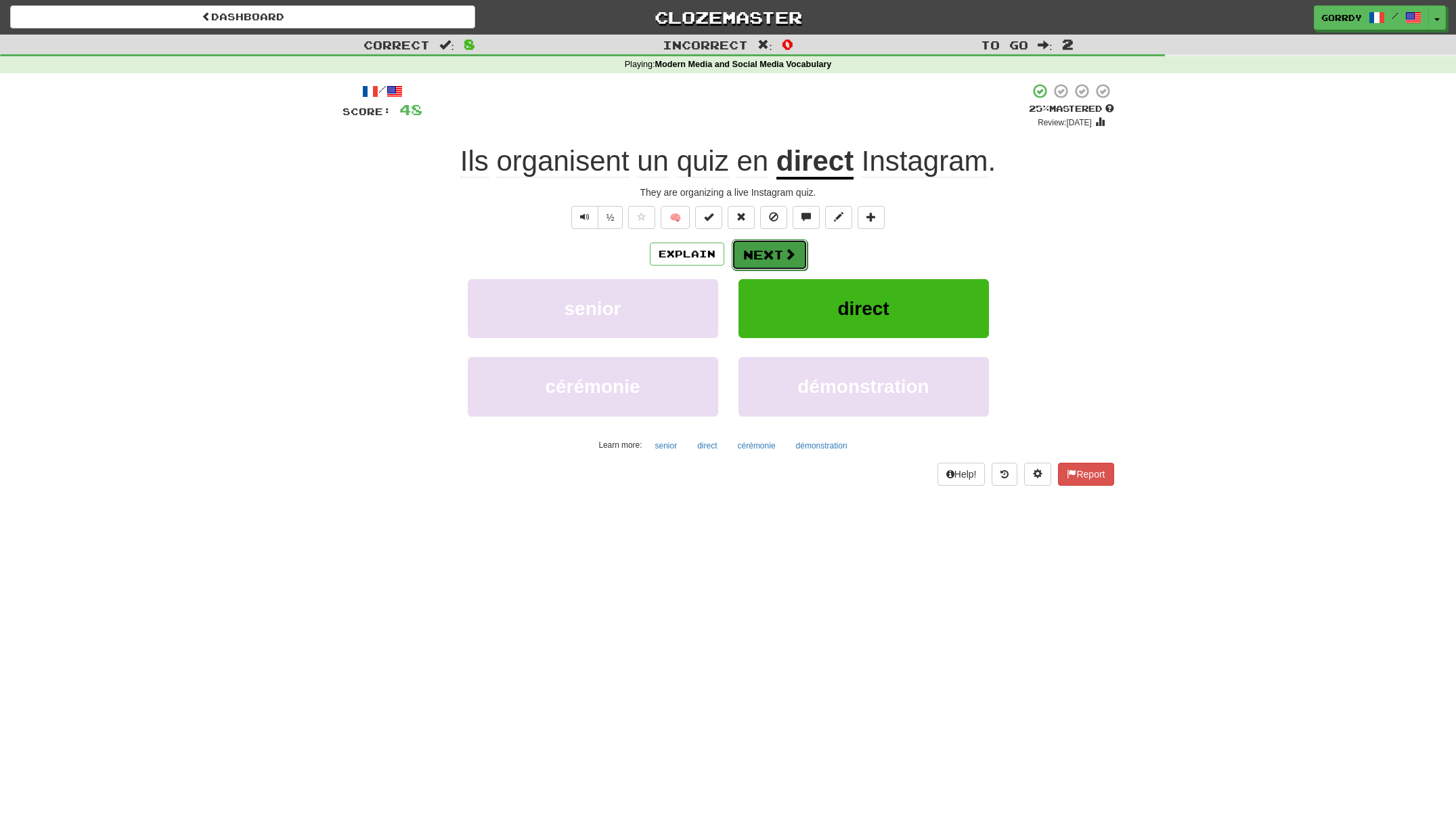
click at [772, 254] on button "Next" at bounding box center [769, 253] width 76 height 31
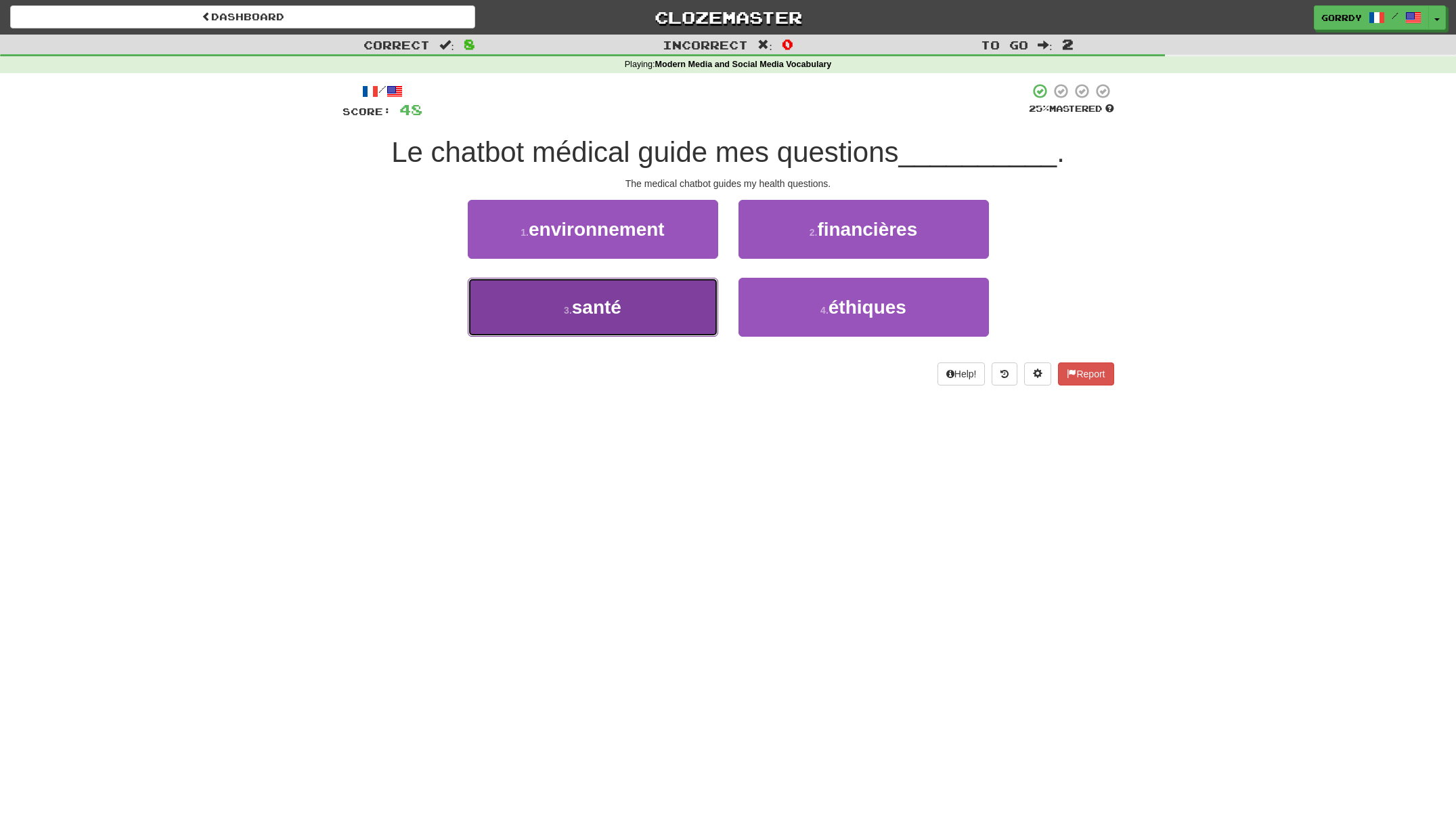
click at [661, 308] on button "3 . santé" at bounding box center [593, 306] width 250 height 59
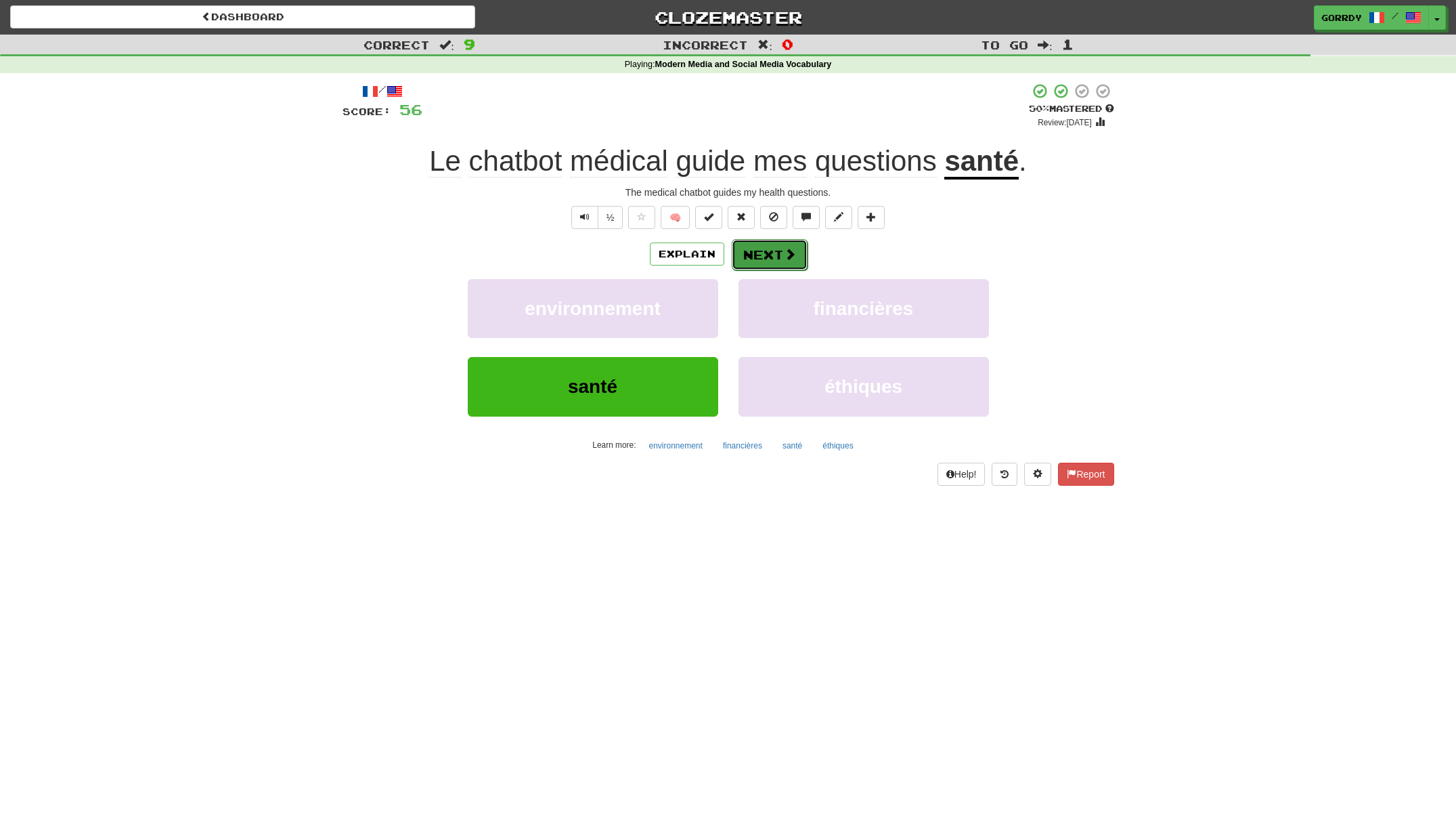
click at [768, 247] on button "Next" at bounding box center [769, 253] width 76 height 31
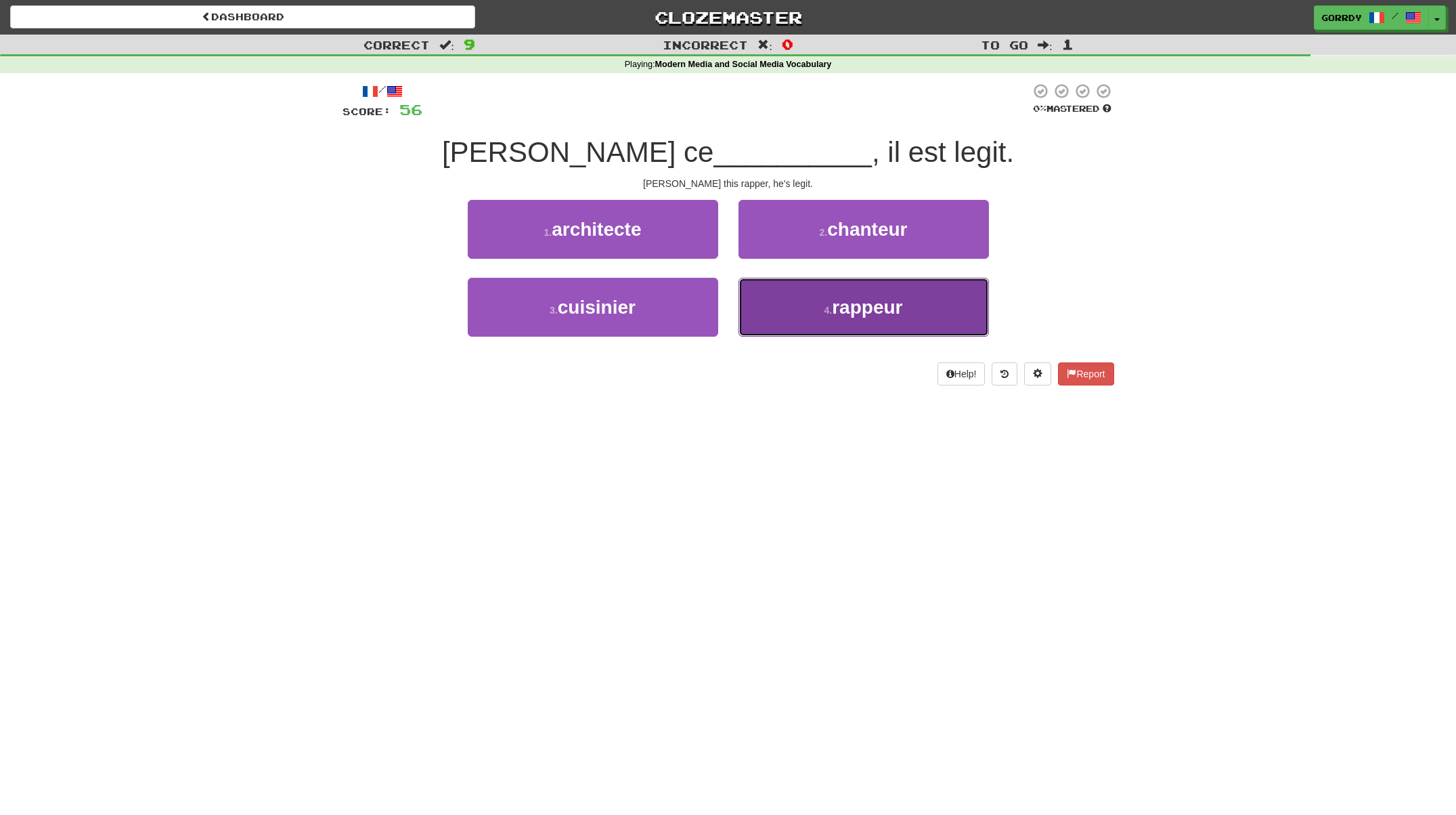
click at [859, 315] on span "rappeur" at bounding box center [867, 306] width 71 height 21
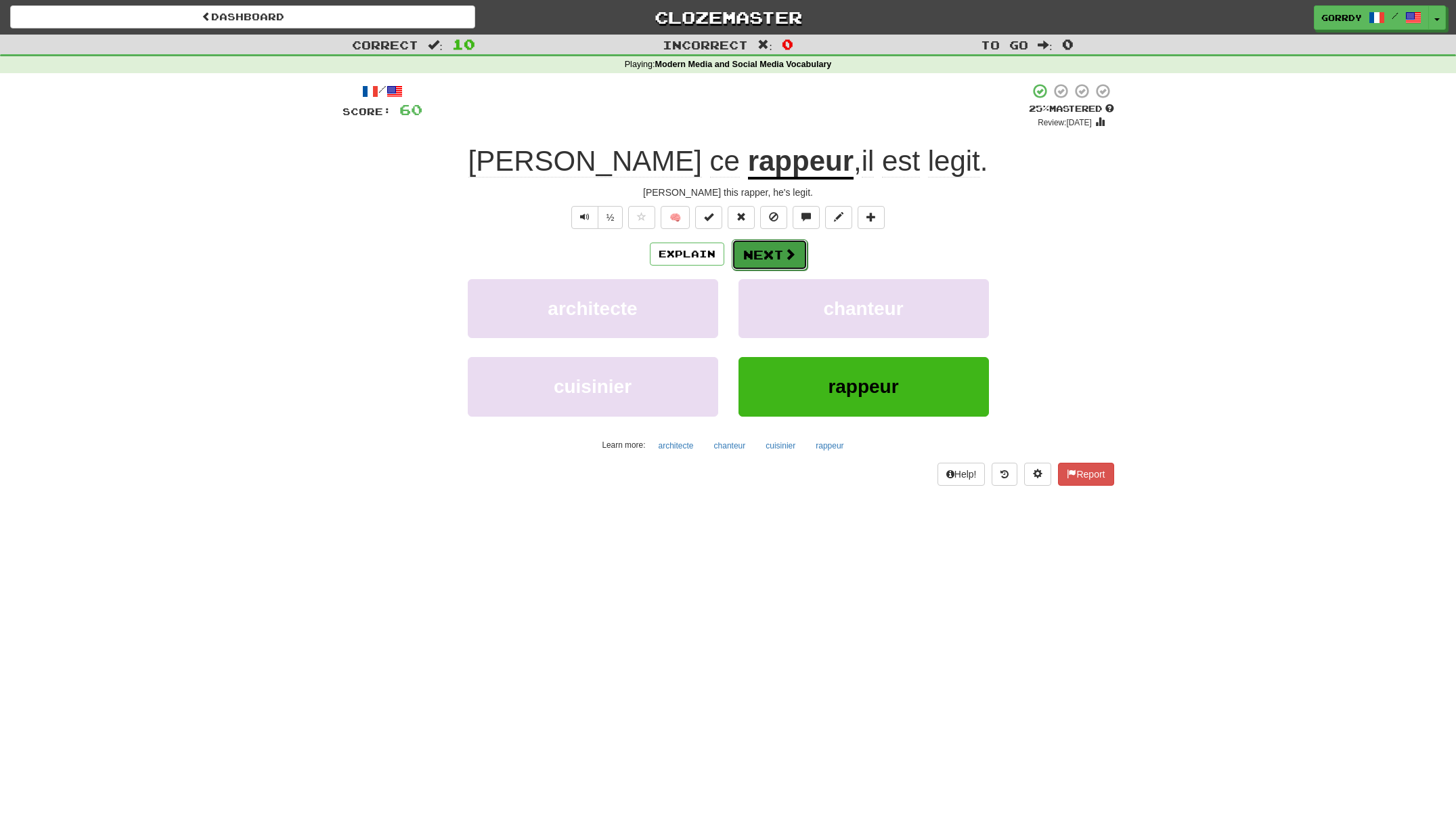
click at [772, 247] on button "Next" at bounding box center [769, 253] width 76 height 31
